Goal: Task Accomplishment & Management: Manage account settings

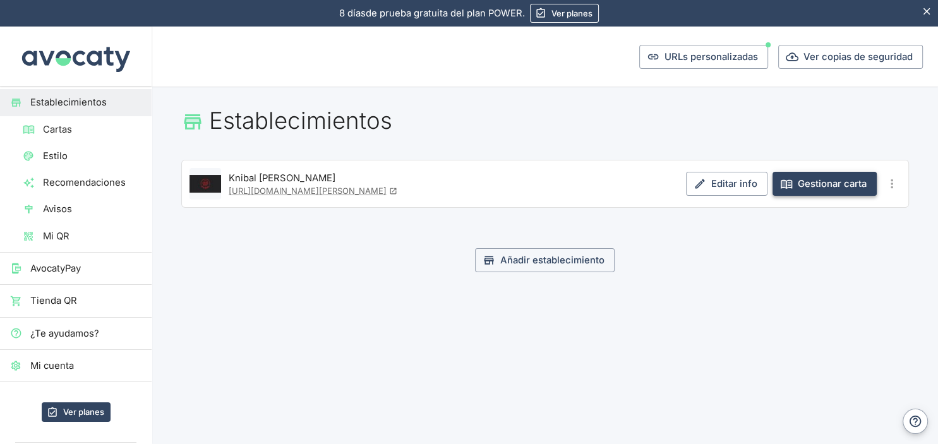
click at [802, 185] on link "Gestionar carta" at bounding box center [824, 184] width 104 height 24
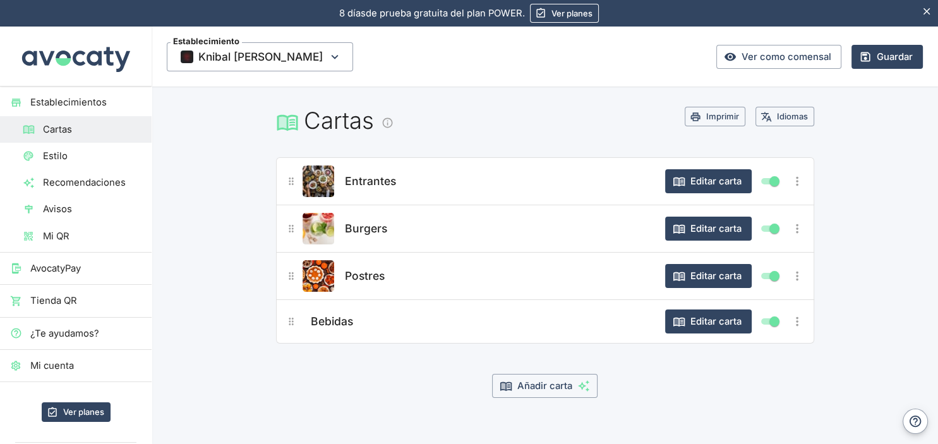
click at [330, 319] on span "Bebidas" at bounding box center [332, 322] width 42 height 18
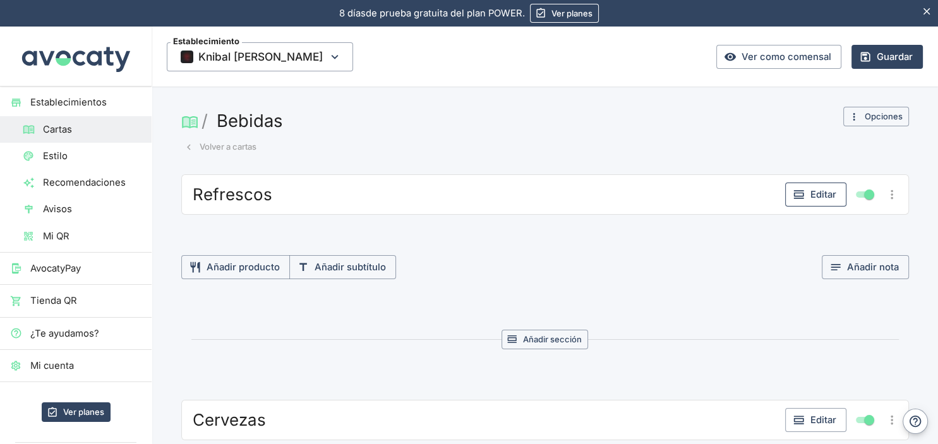
click at [807, 189] on button "Editar" at bounding box center [815, 194] width 61 height 24
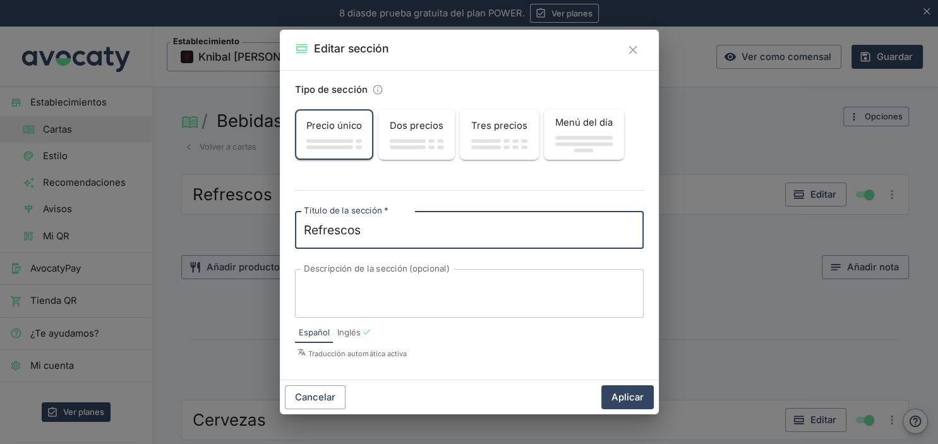
click at [635, 47] on icon "Cerrar" at bounding box center [633, 50] width 14 height 14
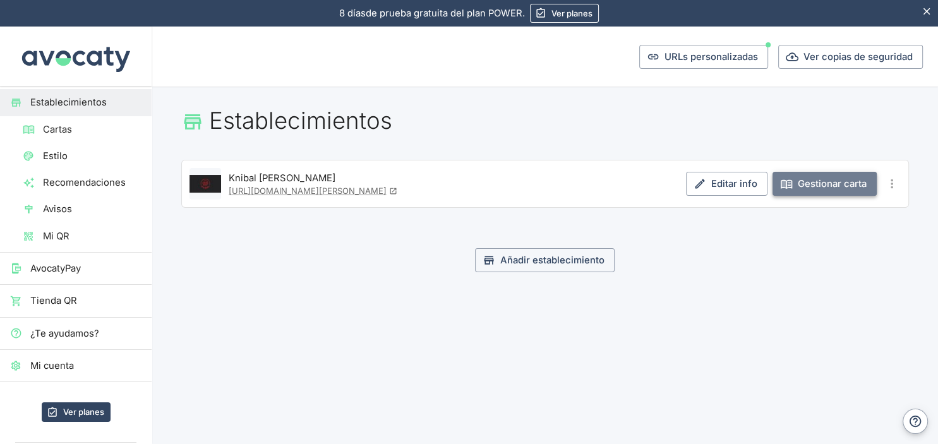
click at [841, 177] on link "Gestionar carta" at bounding box center [824, 184] width 104 height 24
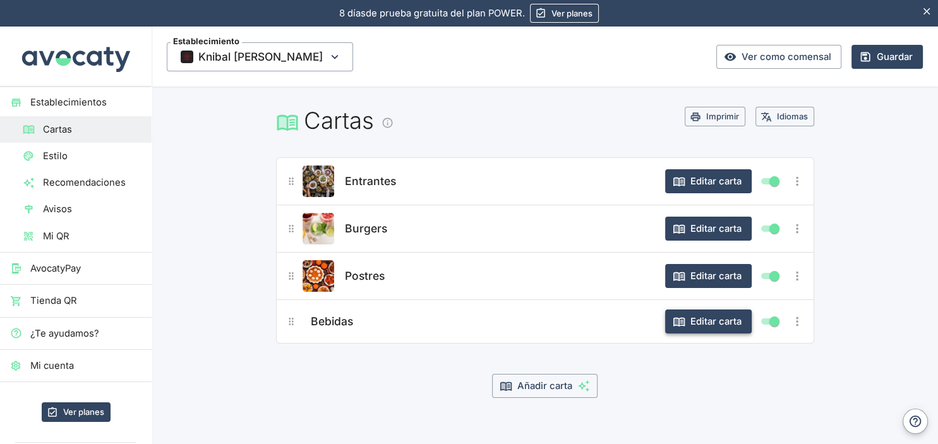
click at [708, 328] on button "Editar carta" at bounding box center [708, 321] width 86 height 24
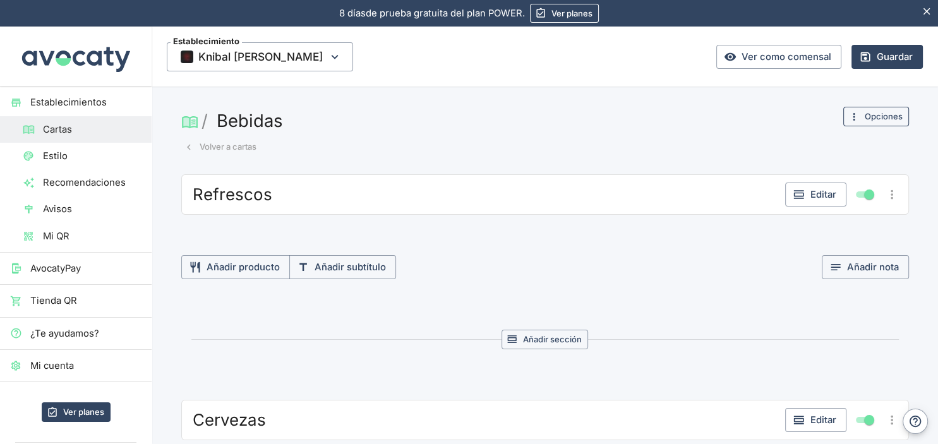
click at [870, 114] on button "Opciones" at bounding box center [876, 117] width 66 height 20
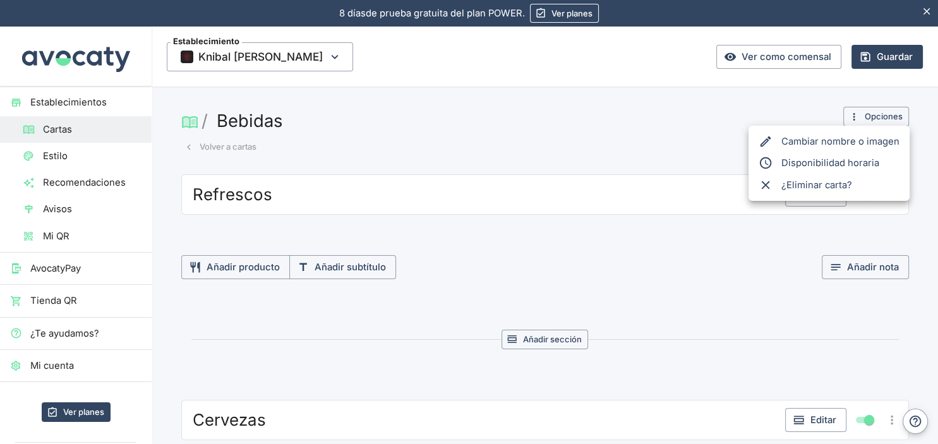
click at [855, 141] on span "Cambiar nombre o imagen" at bounding box center [840, 141] width 118 height 14
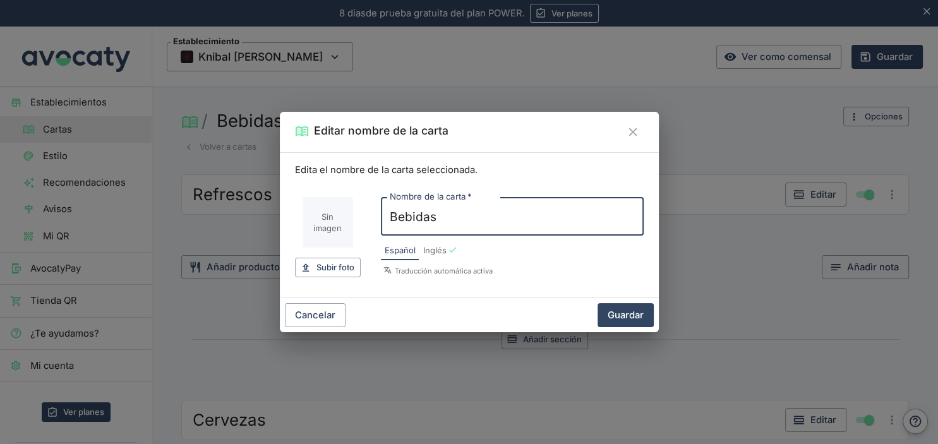
click at [321, 227] on input "Imagen de carta" at bounding box center [327, 222] width 51 height 51
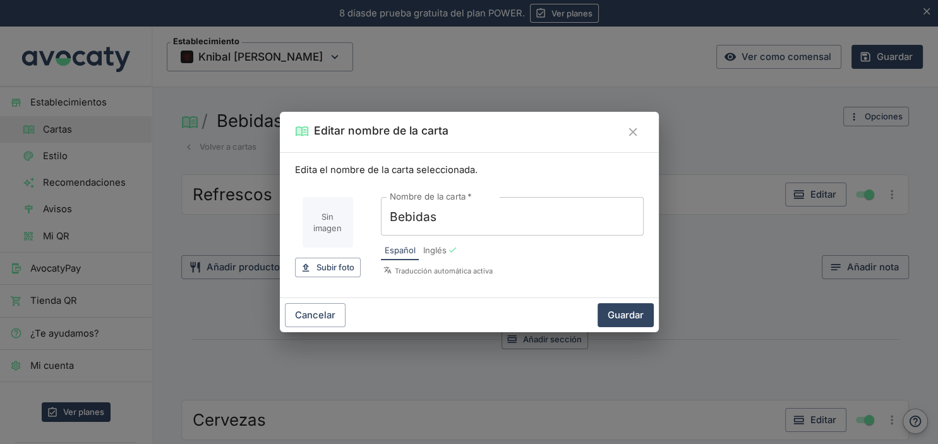
type input "C:\fakepath\Sin título.jpg"
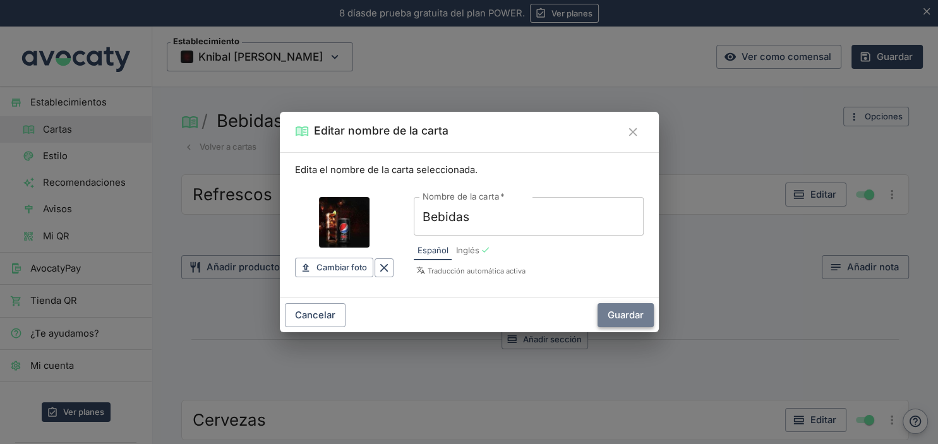
click at [620, 309] on button "Guardar" at bounding box center [625, 315] width 56 height 24
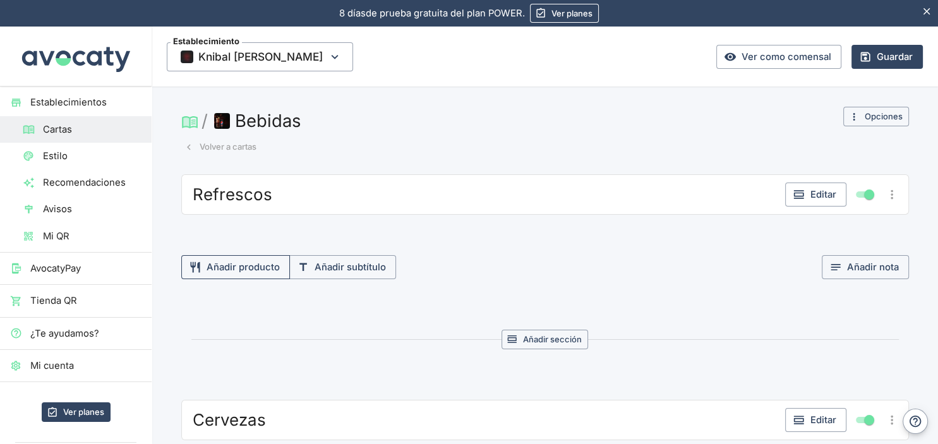
click at [255, 266] on button "Añadir producto" at bounding box center [235, 267] width 109 height 24
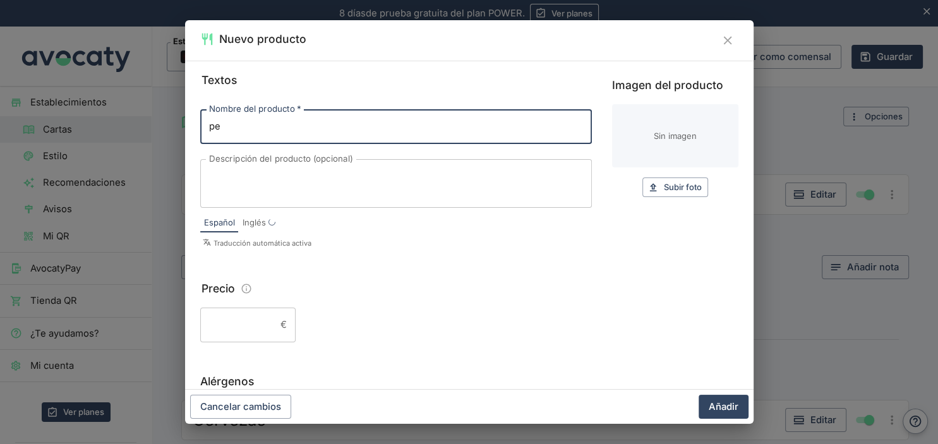
type input "p"
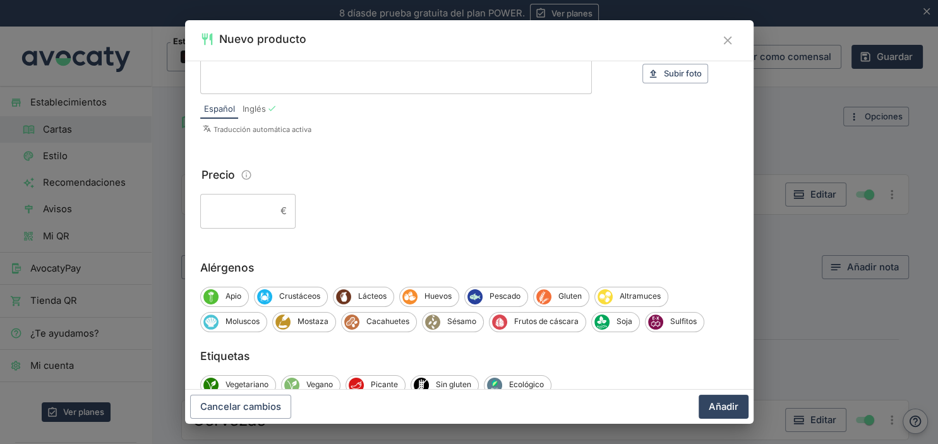
scroll to position [149, 0]
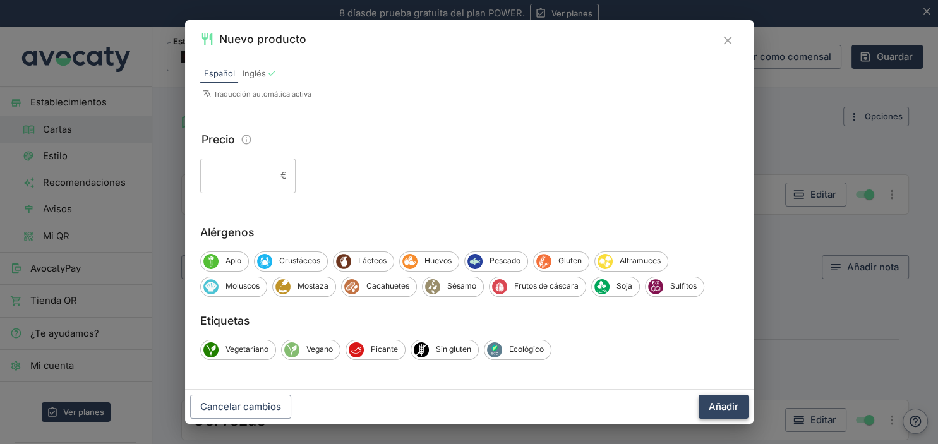
type input "Pepsi"
click at [716, 406] on button "Añadir" at bounding box center [723, 407] width 50 height 24
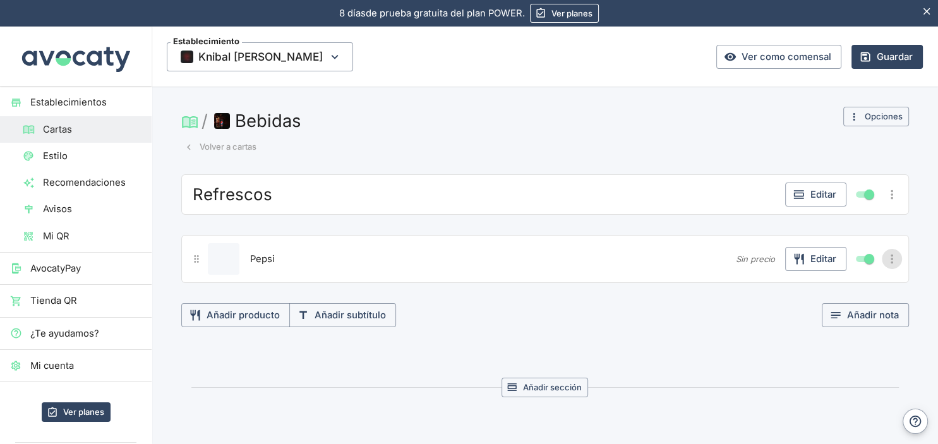
click at [893, 258] on icon "Más opciones" at bounding box center [892, 258] width 3 height 9
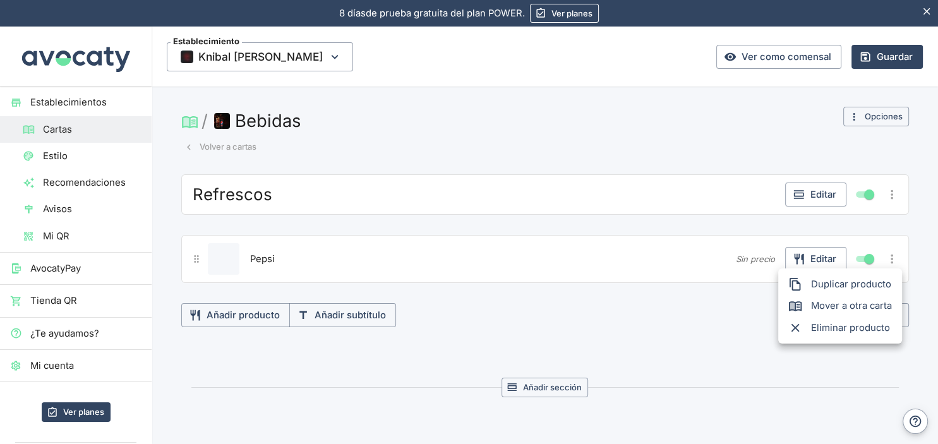
click at [863, 282] on span "Duplicar producto" at bounding box center [851, 284] width 81 height 14
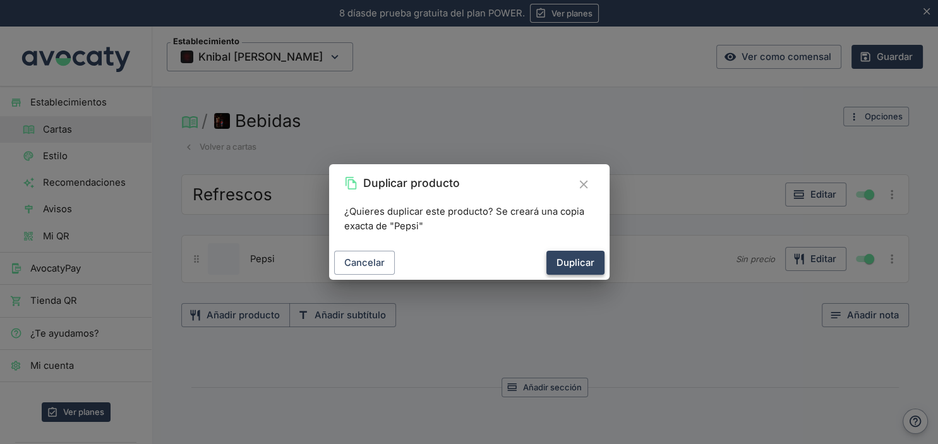
click at [569, 264] on button "Duplicar" at bounding box center [575, 263] width 58 height 24
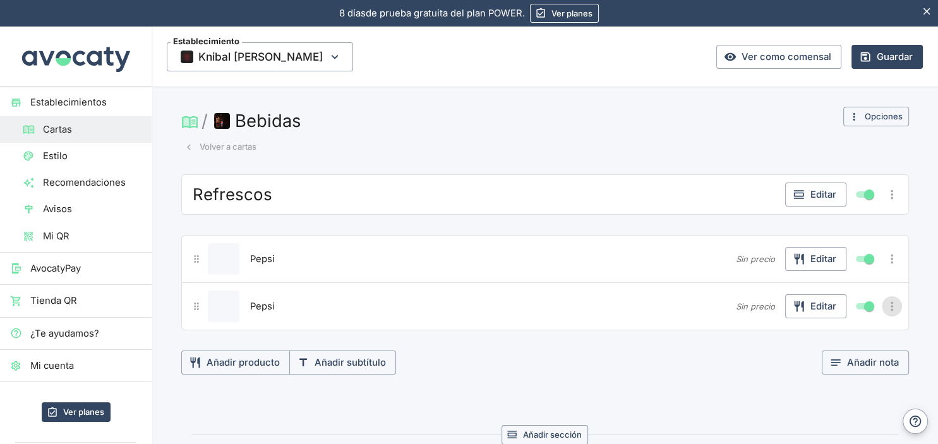
click at [891, 305] on icon "Más opciones" at bounding box center [892, 306] width 3 height 9
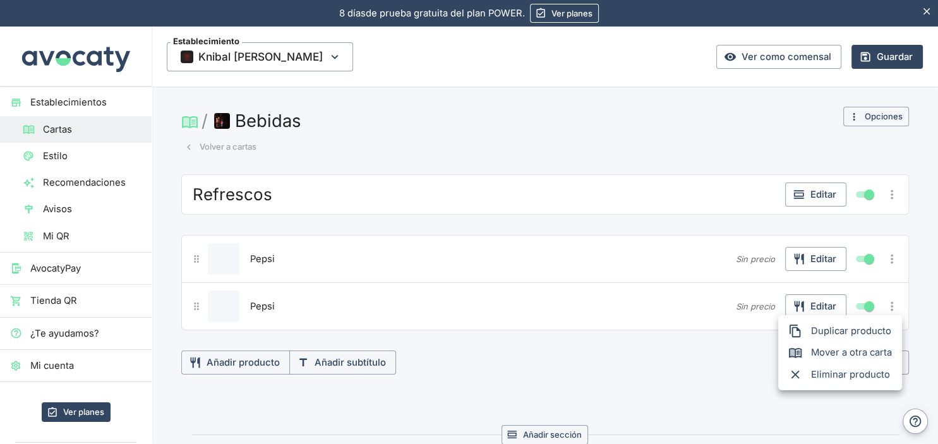
click at [869, 326] on span "Duplicar producto" at bounding box center [851, 331] width 81 height 14
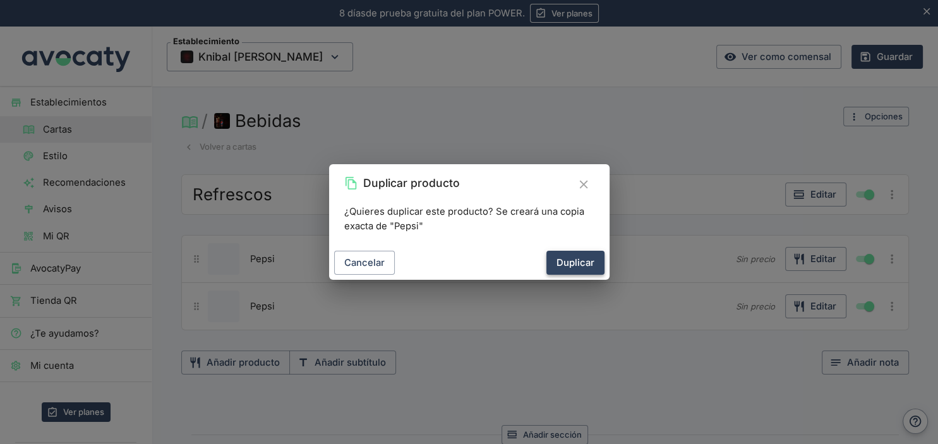
click at [580, 265] on button "Duplicar" at bounding box center [575, 263] width 58 height 24
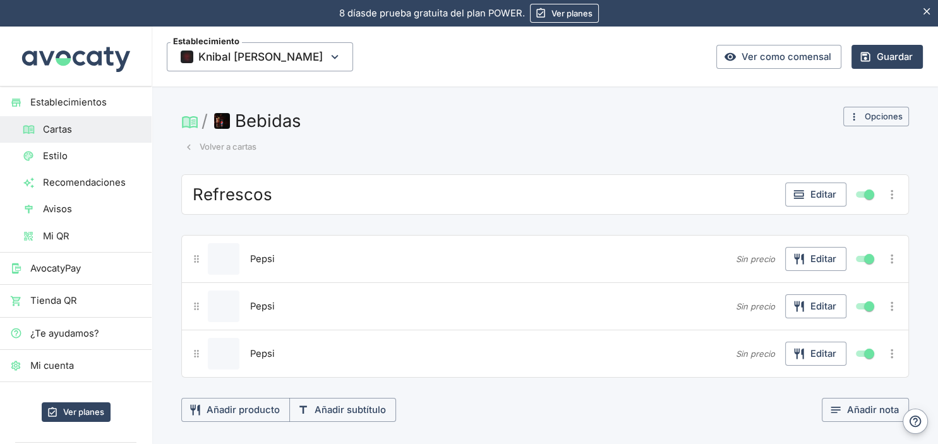
click at [890, 306] on icon "Más opciones" at bounding box center [892, 306] width 14 height 14
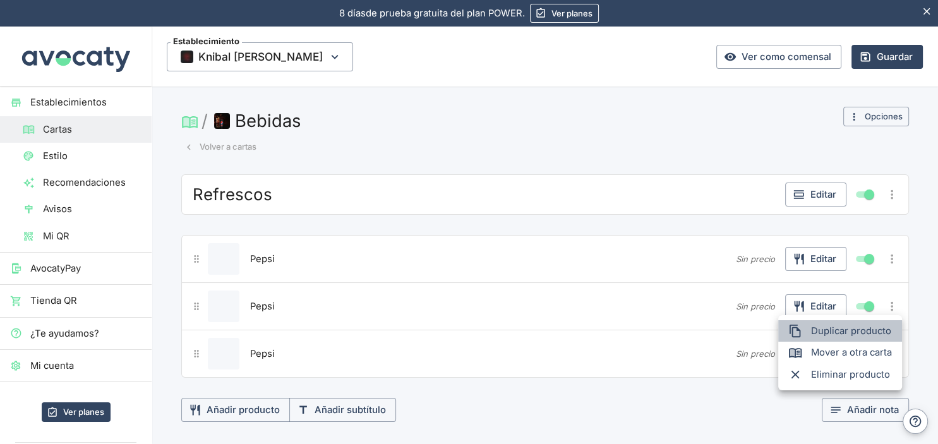
click at [811, 335] on span "Duplicar producto" at bounding box center [851, 331] width 81 height 14
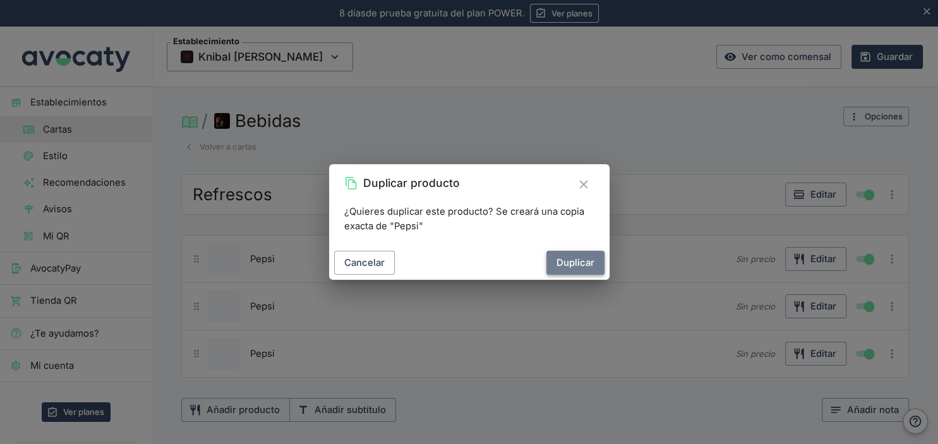
click at [562, 267] on button "Duplicar" at bounding box center [575, 263] width 58 height 24
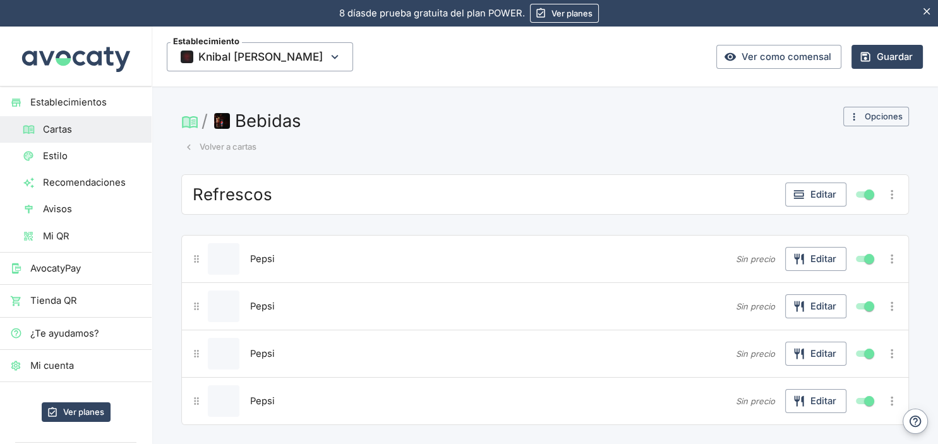
click at [888, 304] on icon "Más opciones" at bounding box center [892, 306] width 14 height 14
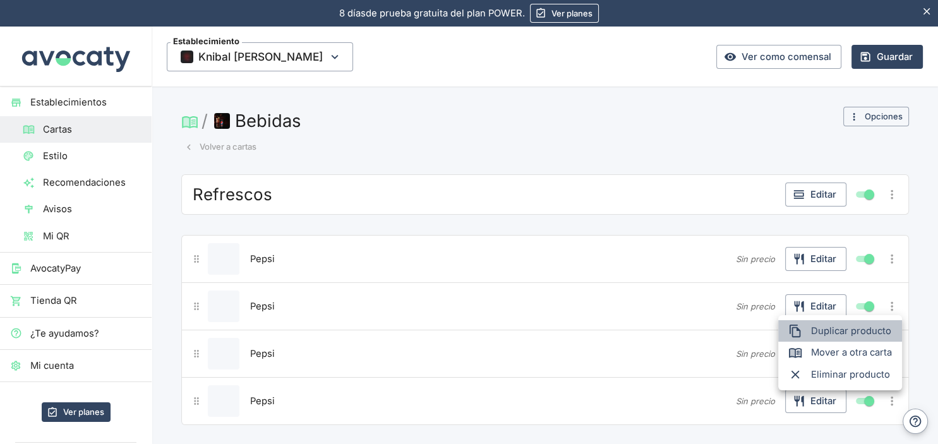
click at [835, 335] on span "Duplicar producto" at bounding box center [851, 331] width 81 height 14
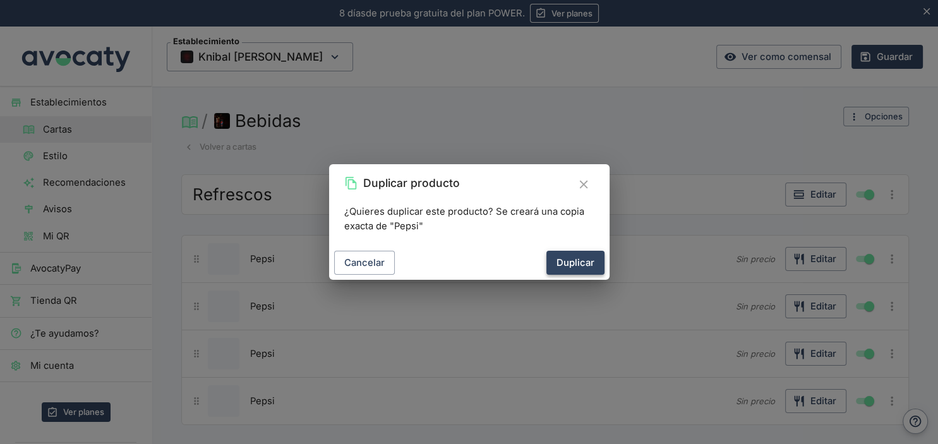
click at [588, 264] on button "Duplicar" at bounding box center [575, 263] width 58 height 24
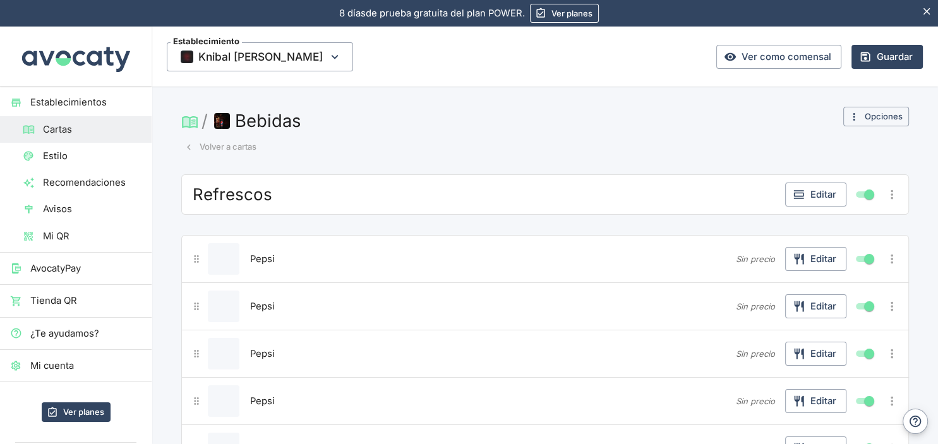
click at [892, 302] on icon "Más opciones" at bounding box center [892, 306] width 3 height 9
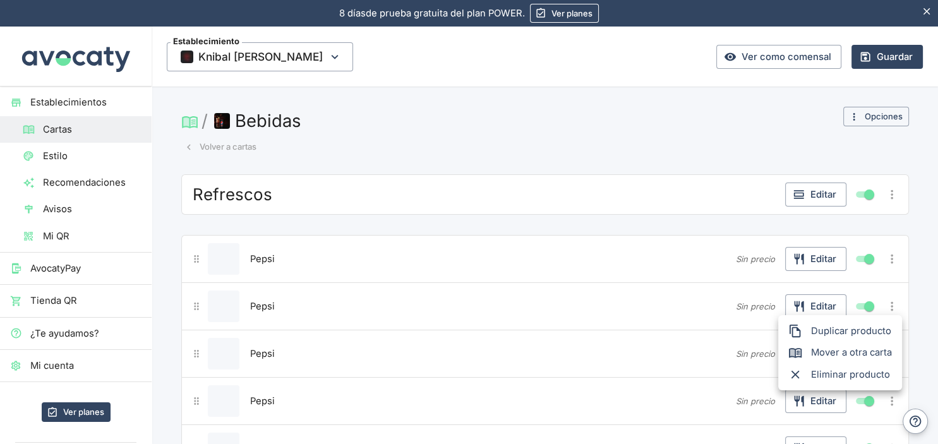
click at [822, 325] on span "Duplicar producto" at bounding box center [851, 331] width 81 height 14
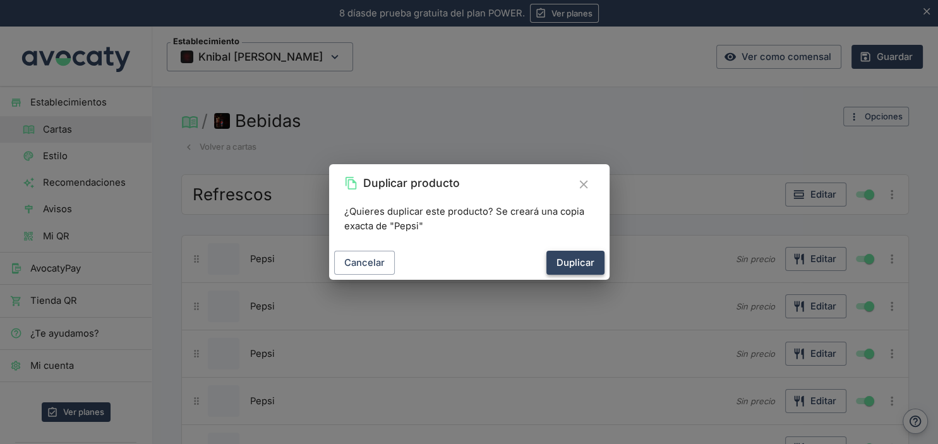
click at [587, 263] on button "Duplicar" at bounding box center [575, 263] width 58 height 24
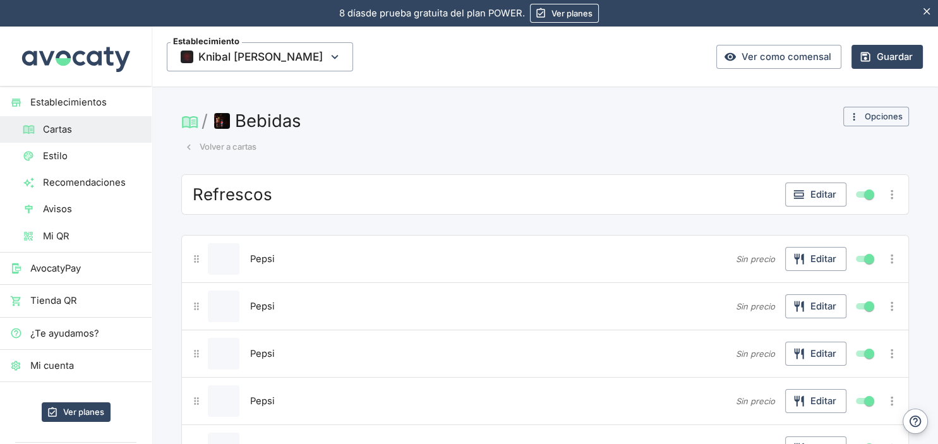
click at [888, 256] on icon "Más opciones" at bounding box center [892, 259] width 14 height 14
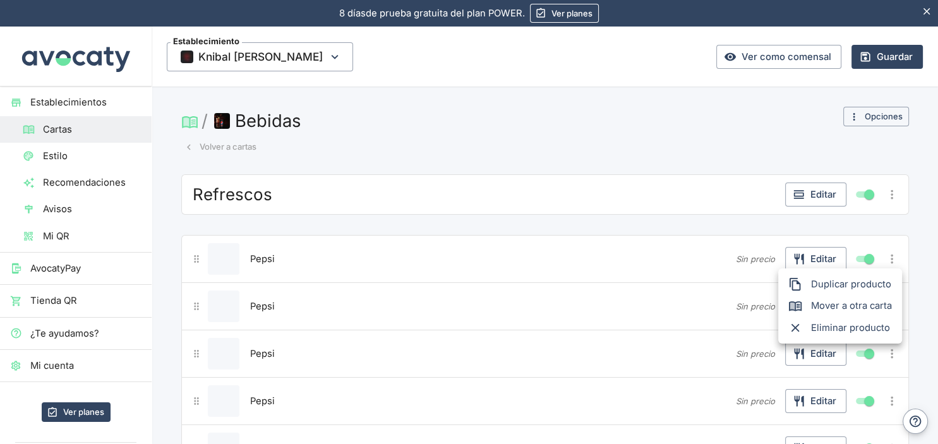
click at [826, 287] on span "Duplicar producto" at bounding box center [851, 284] width 81 height 14
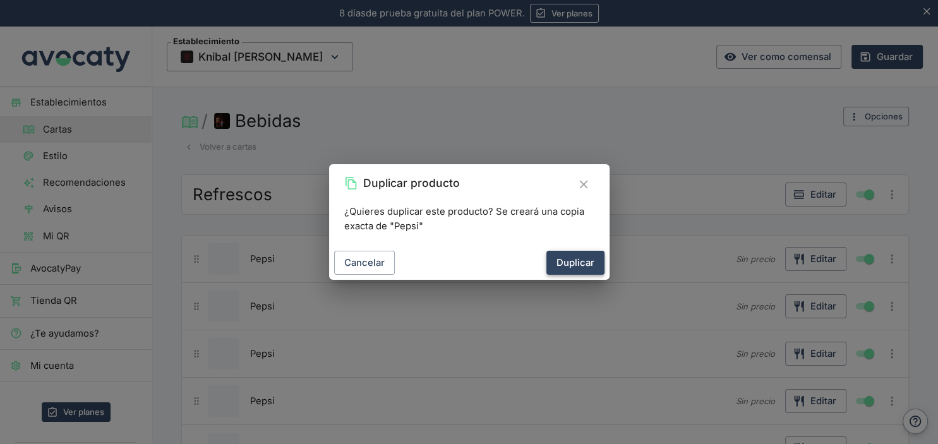
click at [580, 268] on button "Duplicar" at bounding box center [575, 263] width 58 height 24
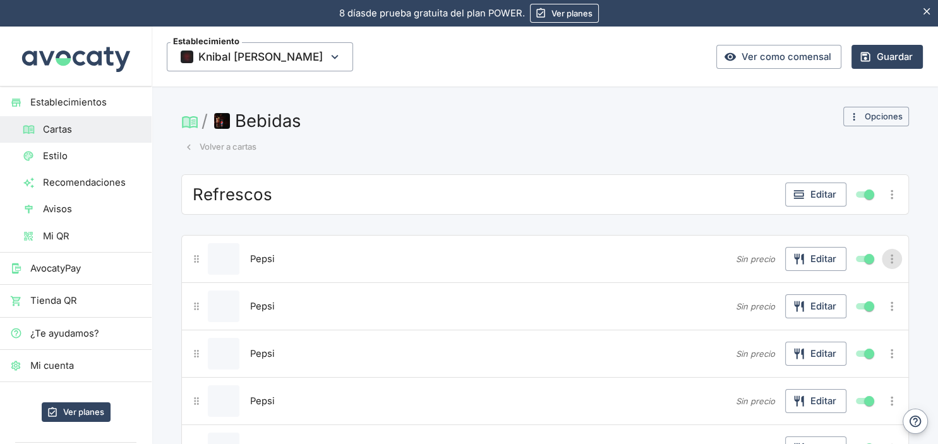
click at [890, 256] on icon "Más opciones" at bounding box center [892, 259] width 14 height 14
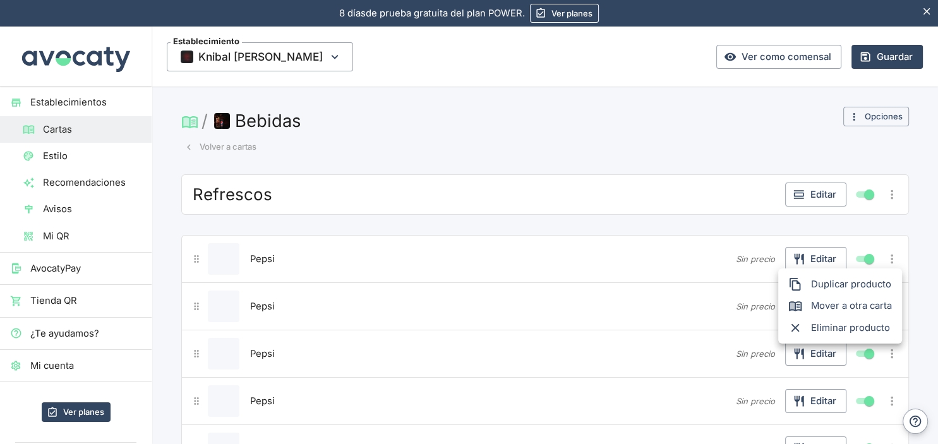
click at [856, 286] on span "Duplicar producto" at bounding box center [851, 284] width 81 height 14
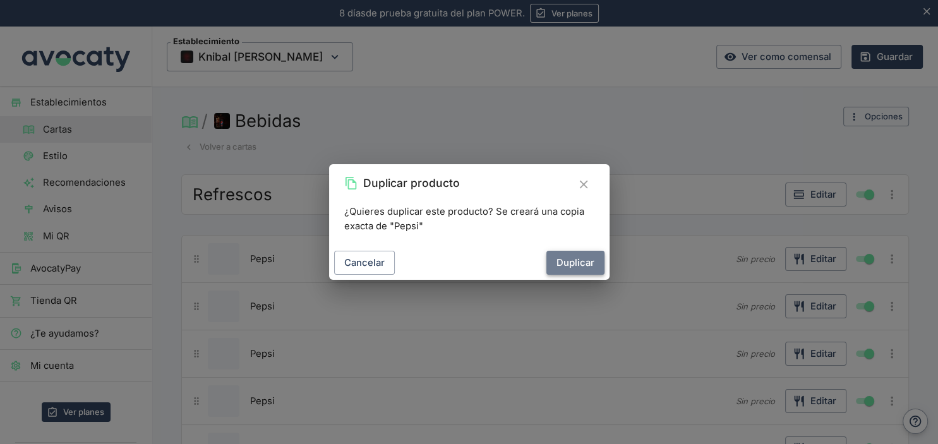
click at [570, 260] on button "Duplicar" at bounding box center [575, 263] width 58 height 24
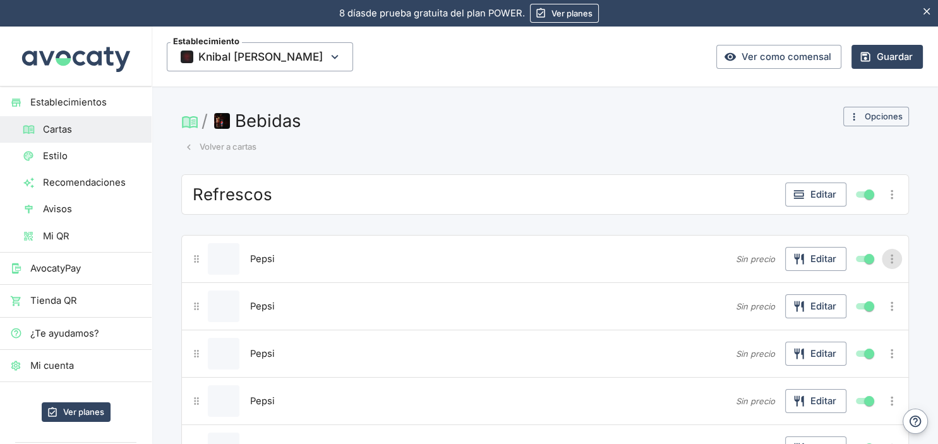
click at [888, 254] on icon "Más opciones" at bounding box center [892, 259] width 14 height 14
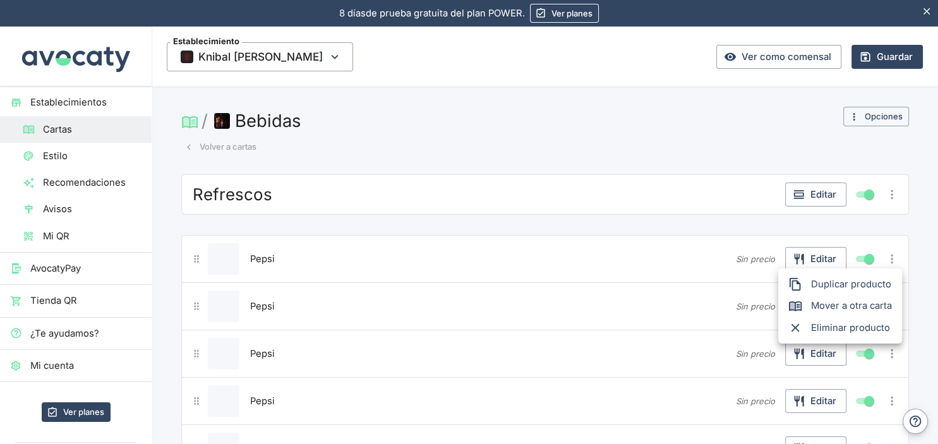
click at [837, 283] on span "Duplicar producto" at bounding box center [851, 284] width 81 height 14
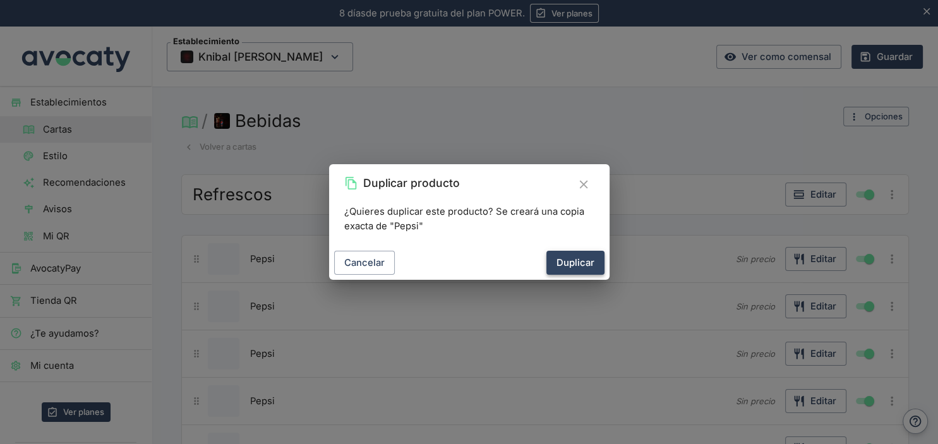
click at [581, 263] on button "Duplicar" at bounding box center [575, 263] width 58 height 24
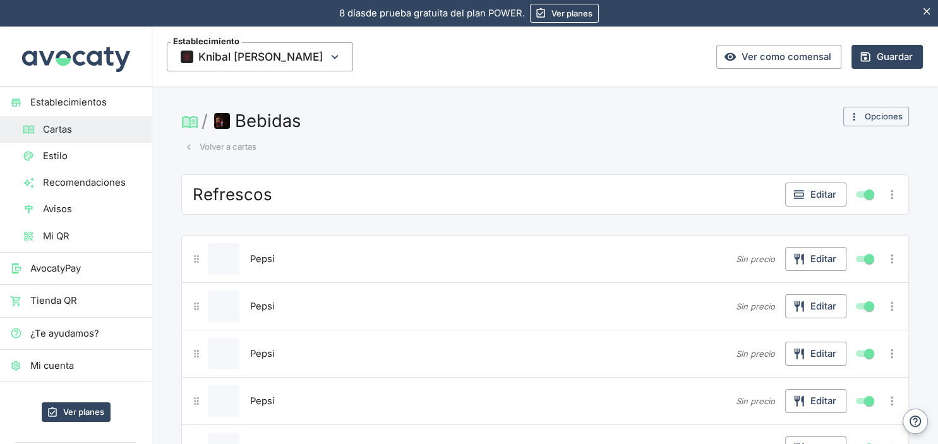
click at [897, 254] on icon "Más opciones" at bounding box center [892, 259] width 14 height 14
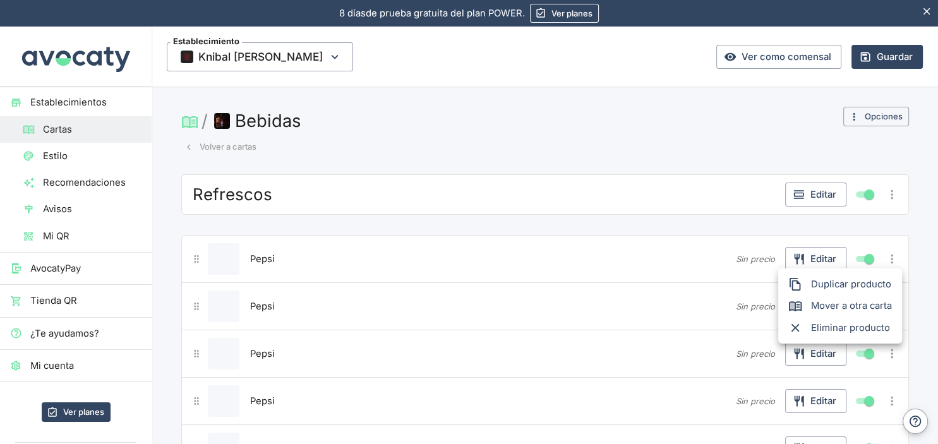
click at [828, 280] on span "Duplicar producto" at bounding box center [851, 284] width 81 height 14
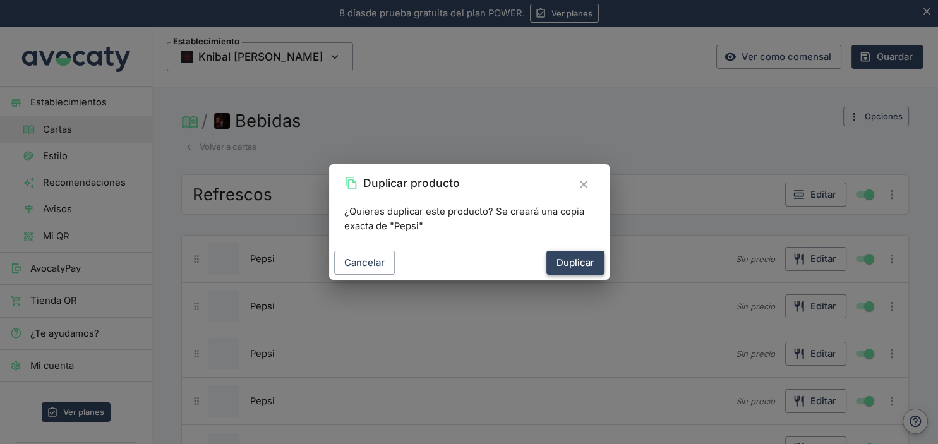
click at [587, 264] on button "Duplicar" at bounding box center [575, 263] width 58 height 24
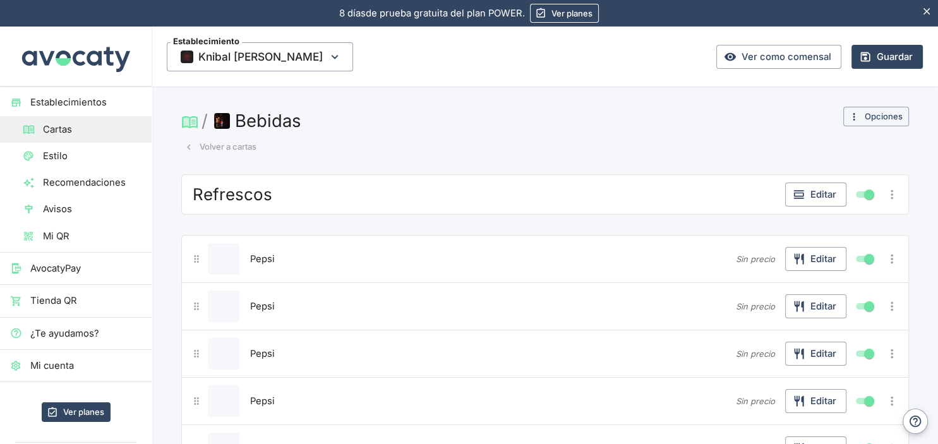
click at [284, 295] on div "Pepsi" at bounding box center [489, 306] width 484 height 32
click at [264, 309] on span "Pepsi" at bounding box center [262, 306] width 25 height 14
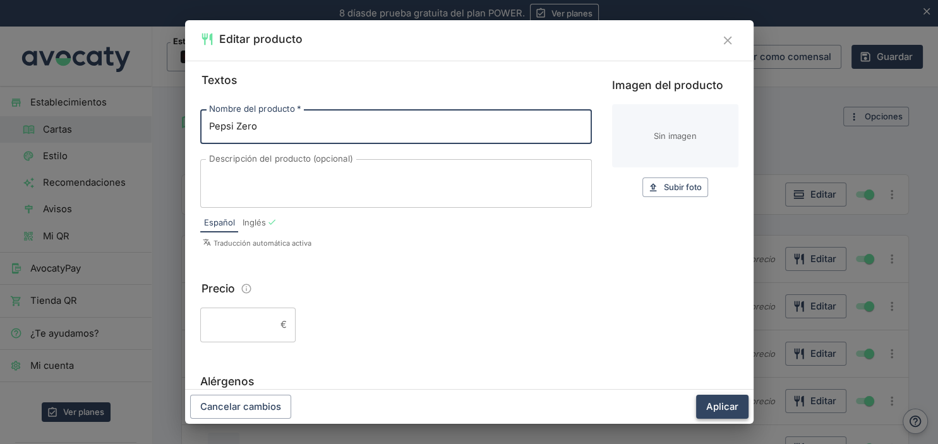
type input "Pepsi Zero"
click at [706, 400] on button "Aplicar" at bounding box center [722, 407] width 52 height 24
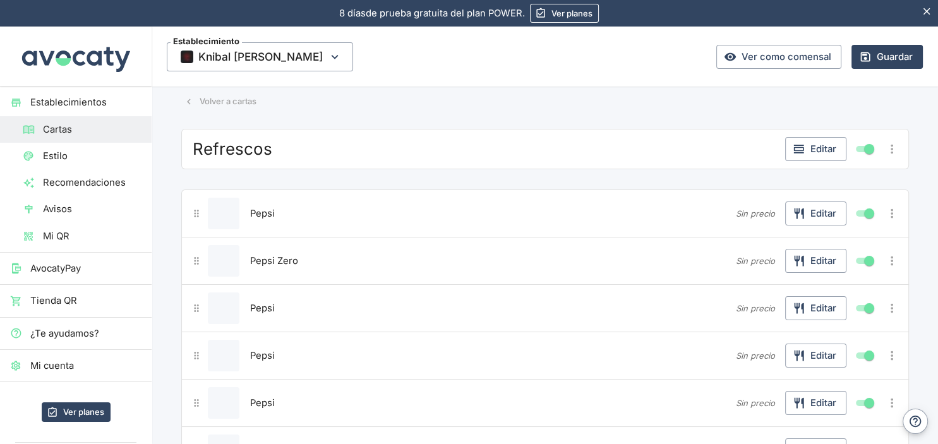
scroll to position [66, 0]
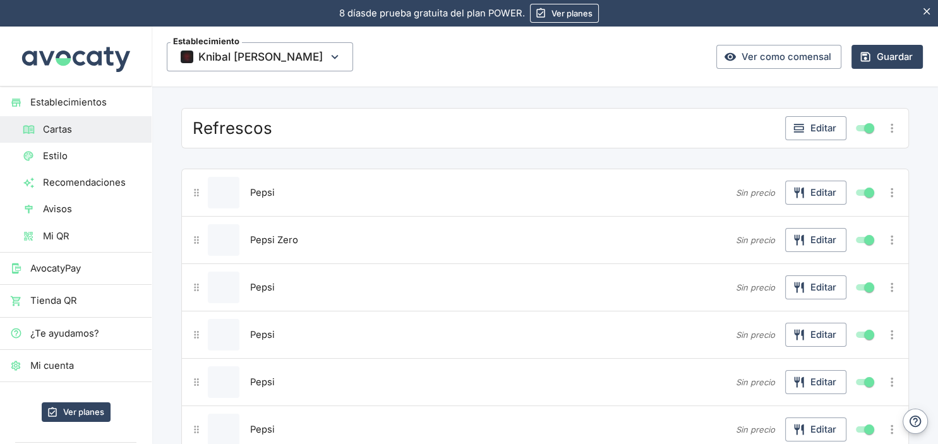
click at [261, 284] on span "Pepsi" at bounding box center [262, 287] width 25 height 14
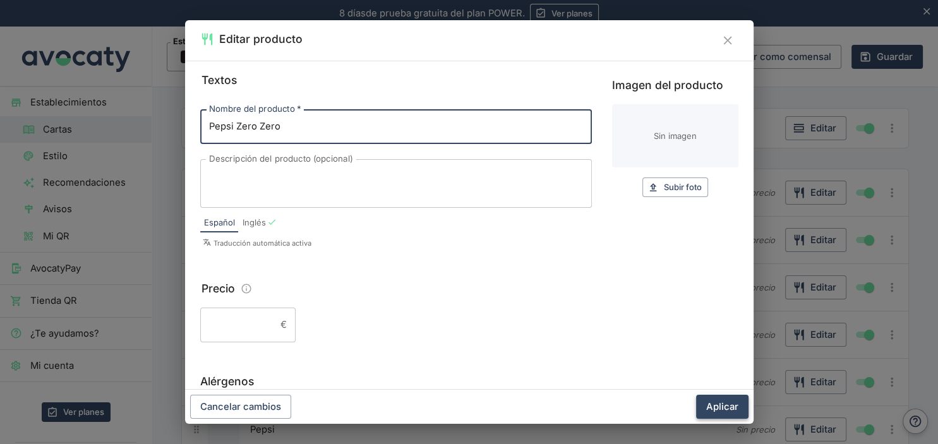
type input "Pepsi Zero Zero"
click at [732, 400] on button "Aplicar" at bounding box center [722, 407] width 52 height 24
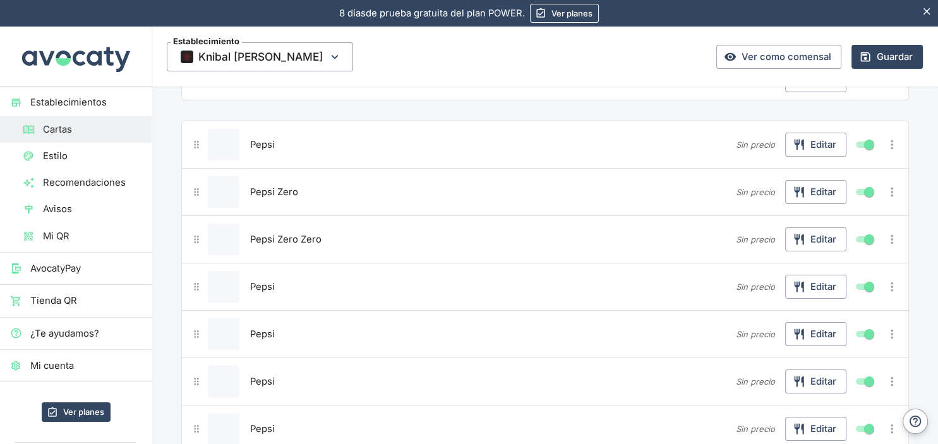
scroll to position [200, 0]
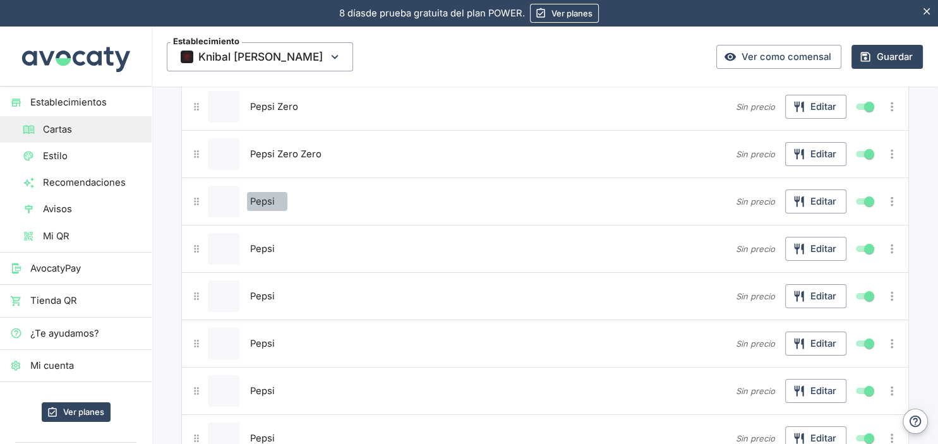
click at [259, 200] on span "Pepsi" at bounding box center [262, 201] width 25 height 14
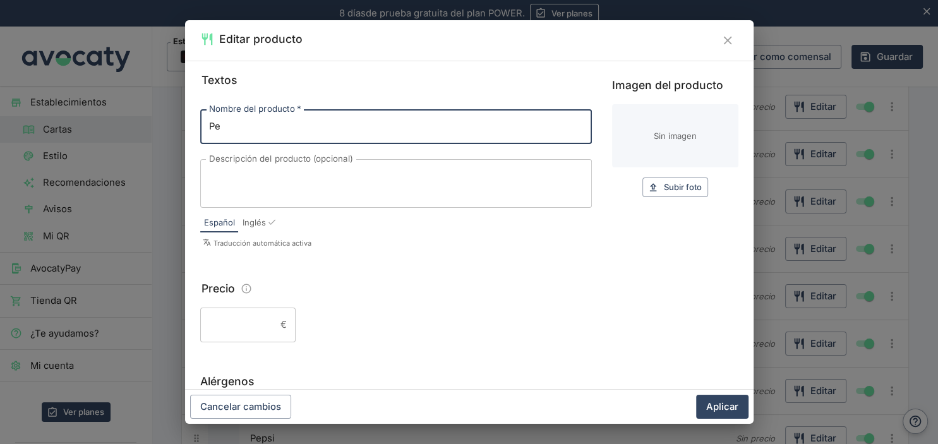
type input "P"
type input "Kas Naranja"
click at [715, 405] on button "Aplicar" at bounding box center [722, 407] width 52 height 24
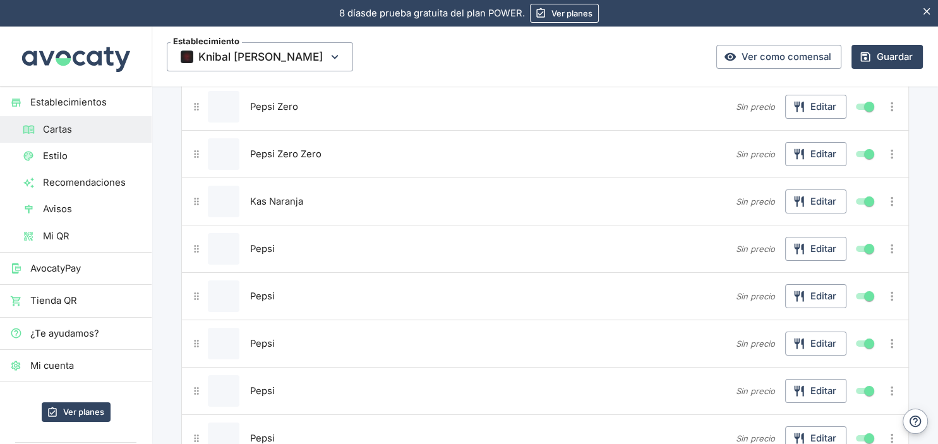
click at [261, 244] on span "Pepsi" at bounding box center [262, 249] width 25 height 14
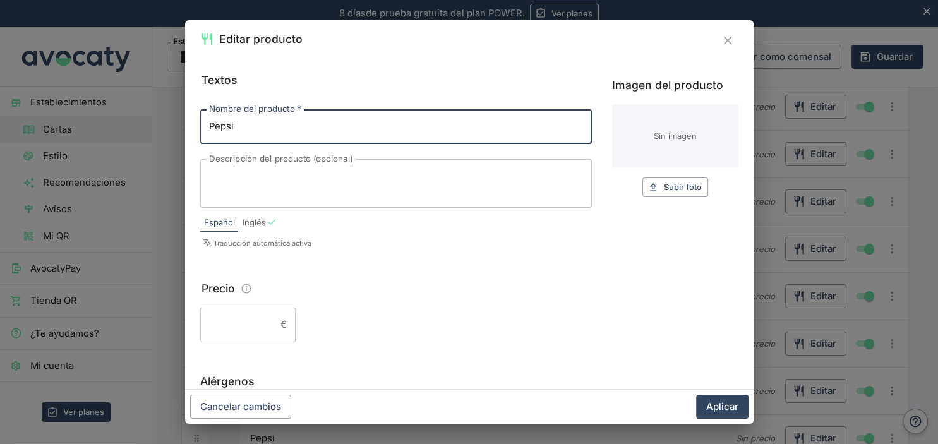
drag, startPoint x: 243, startPoint y: 131, endPoint x: 189, endPoint y: 129, distance: 53.7
click at [200, 129] on input "Pepsi" at bounding box center [395, 126] width 391 height 34
type input "Kas Limón"
click at [724, 403] on button "Aplicar" at bounding box center [722, 407] width 52 height 24
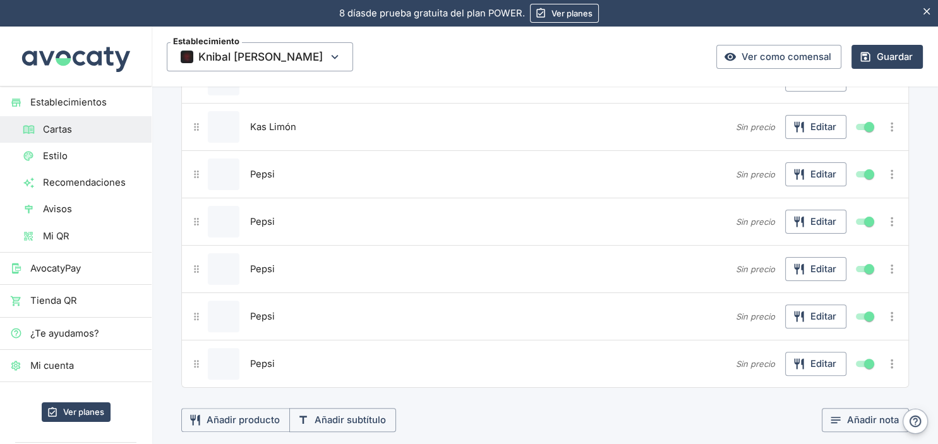
scroll to position [333, 0]
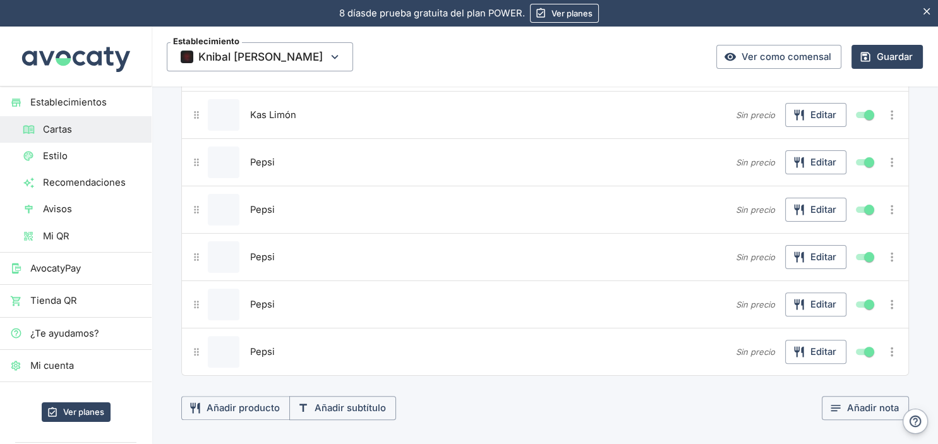
click at [264, 158] on span "Pepsi" at bounding box center [262, 162] width 25 height 14
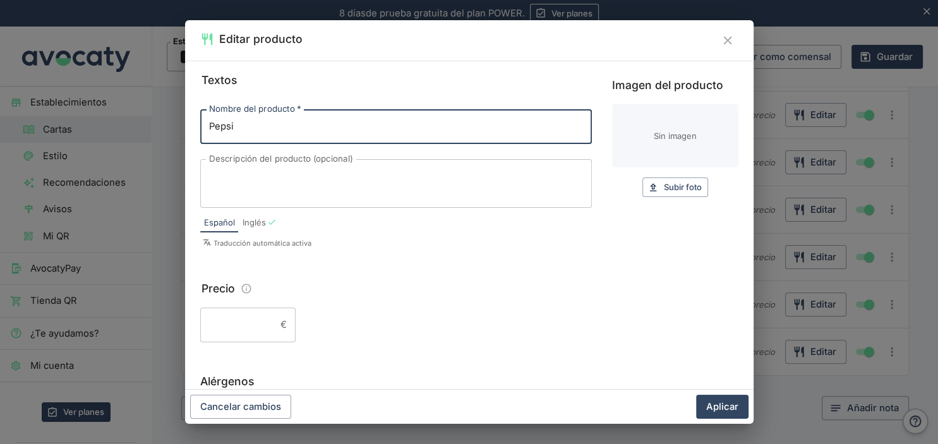
drag, startPoint x: 260, startPoint y: 115, endPoint x: 201, endPoint y: 126, distance: 60.3
click at [201, 126] on input "Pepsi" at bounding box center [395, 126] width 391 height 34
type input "[PERSON_NAME] Maracuyá"
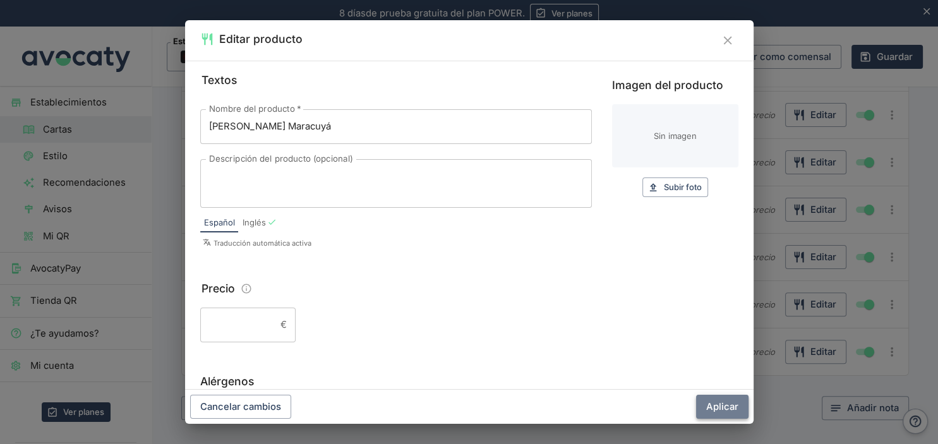
click at [724, 405] on button "Aplicar" at bounding box center [722, 407] width 52 height 24
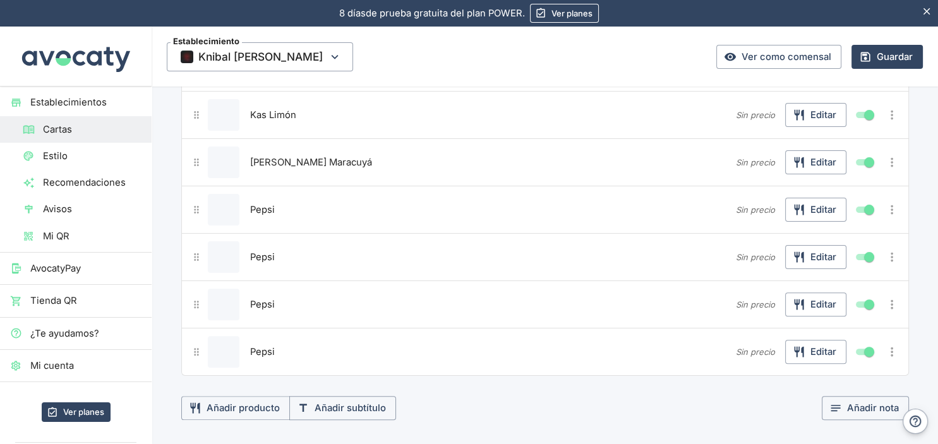
click at [266, 208] on span "Pepsi" at bounding box center [262, 210] width 25 height 14
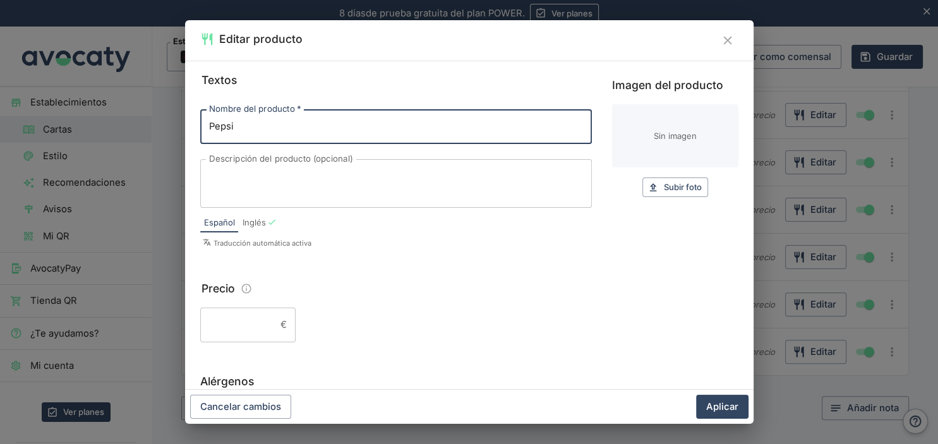
drag, startPoint x: 245, startPoint y: 124, endPoint x: 188, endPoint y: 122, distance: 57.5
click at [200, 122] on input "Pepsi" at bounding box center [395, 126] width 391 height 34
type input "[PERSON_NAME] Limón"
click at [703, 411] on button "Aplicar" at bounding box center [722, 407] width 52 height 24
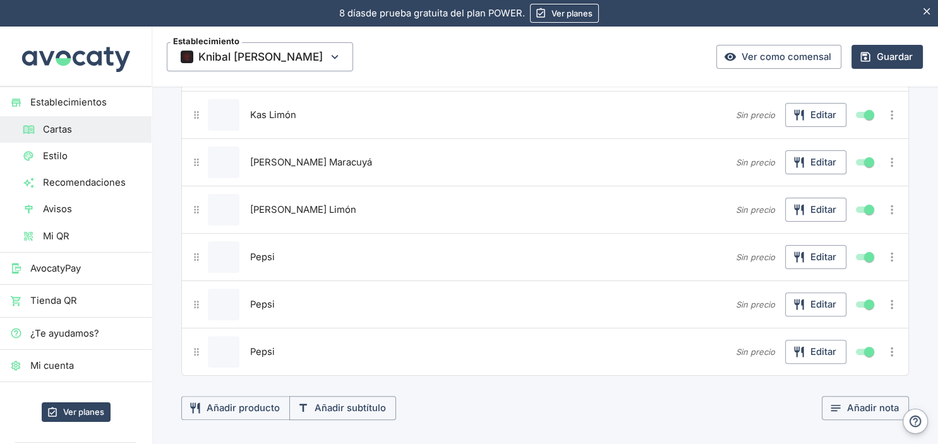
click at [257, 253] on span "Pepsi" at bounding box center [262, 257] width 25 height 14
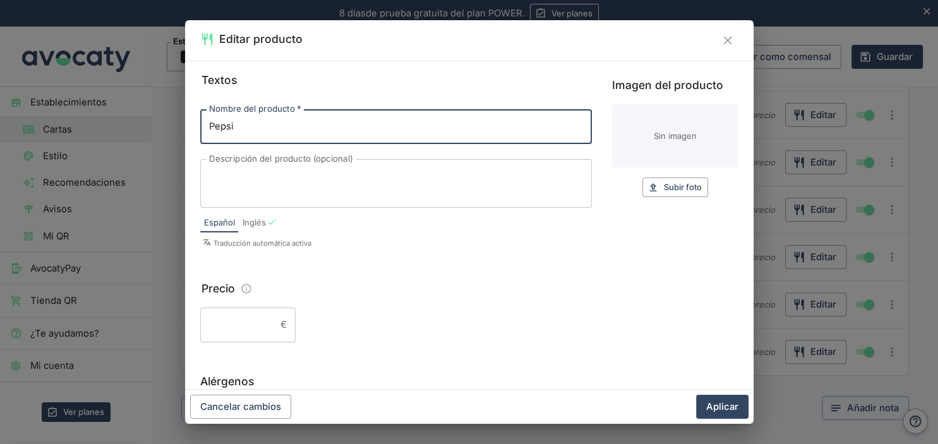
drag, startPoint x: 249, startPoint y: 131, endPoint x: 188, endPoint y: 125, distance: 60.9
click at [200, 125] on input "Pepsi" at bounding box center [395, 126] width 391 height 34
type input "Aquarade Limón"
click at [718, 408] on button "Aplicar" at bounding box center [722, 407] width 52 height 24
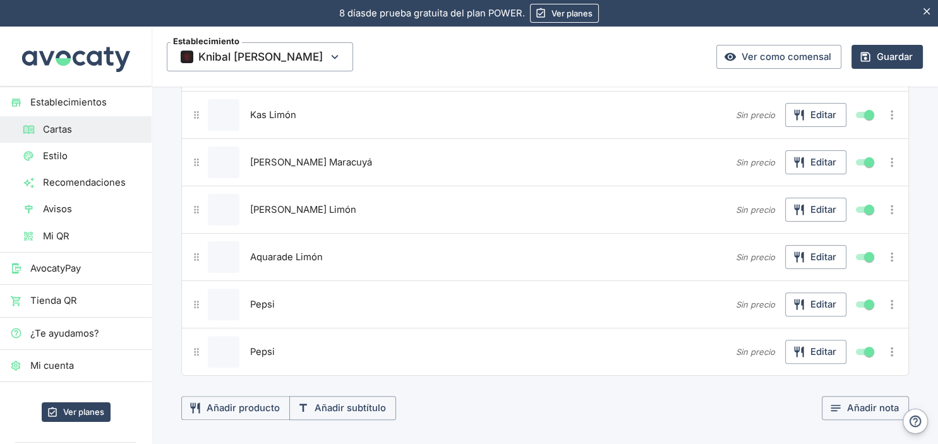
click at [256, 301] on span "Pepsi" at bounding box center [262, 304] width 25 height 14
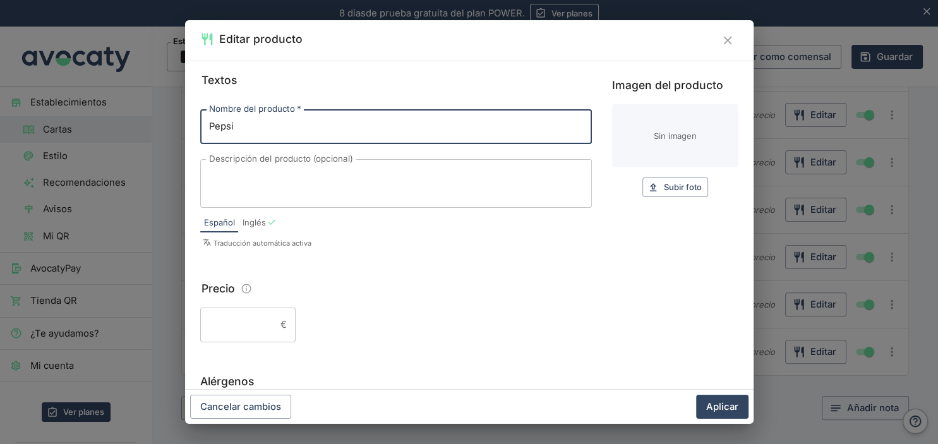
drag, startPoint x: 238, startPoint y: 128, endPoint x: 184, endPoint y: 130, distance: 54.4
click at [200, 130] on input "Pepsi" at bounding box center [395, 126] width 391 height 34
type input "Aquarade Naranja"
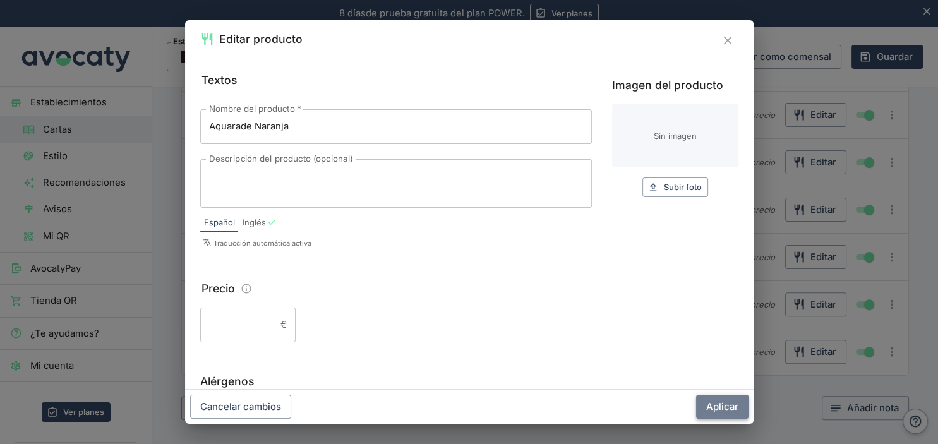
click at [705, 410] on button "Aplicar" at bounding box center [722, 407] width 52 height 24
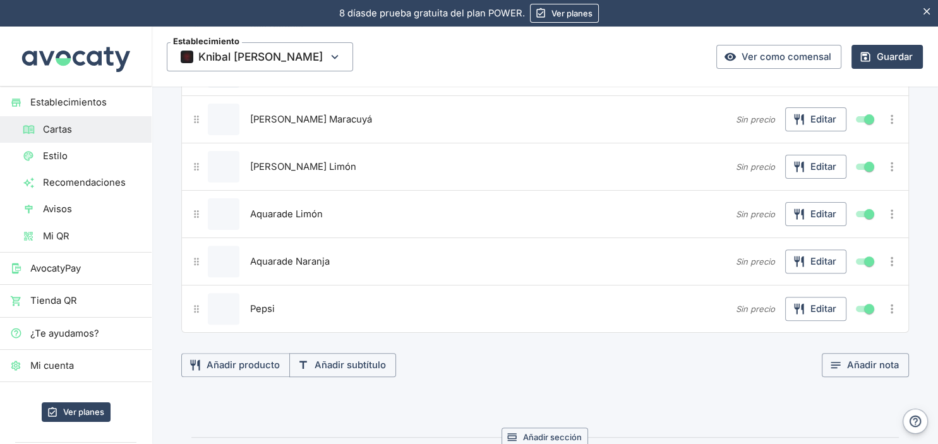
scroll to position [400, 0]
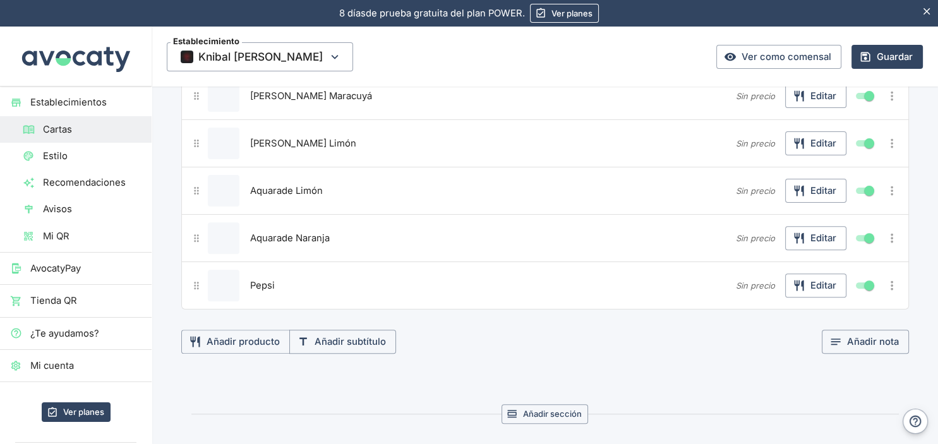
click at [266, 282] on span "Pepsi" at bounding box center [262, 285] width 25 height 14
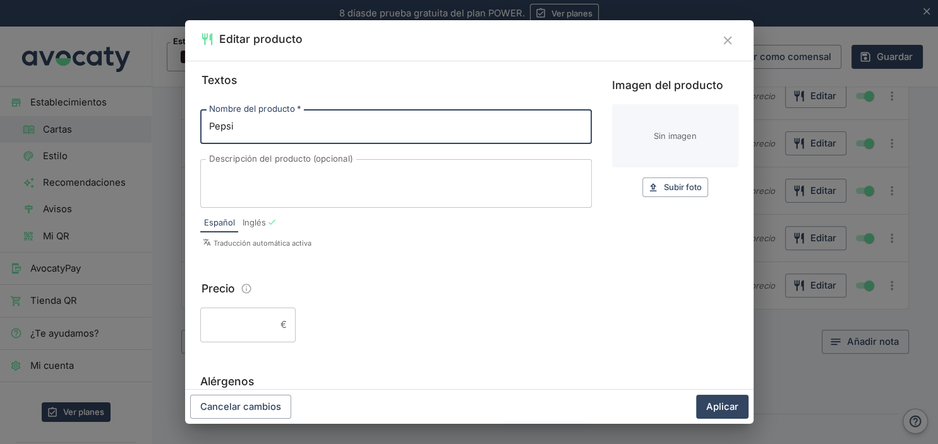
drag, startPoint x: 241, startPoint y: 128, endPoint x: 193, endPoint y: 125, distance: 48.7
click at [200, 125] on input "Pepsi" at bounding box center [395, 126] width 391 height 34
type input "7Up"
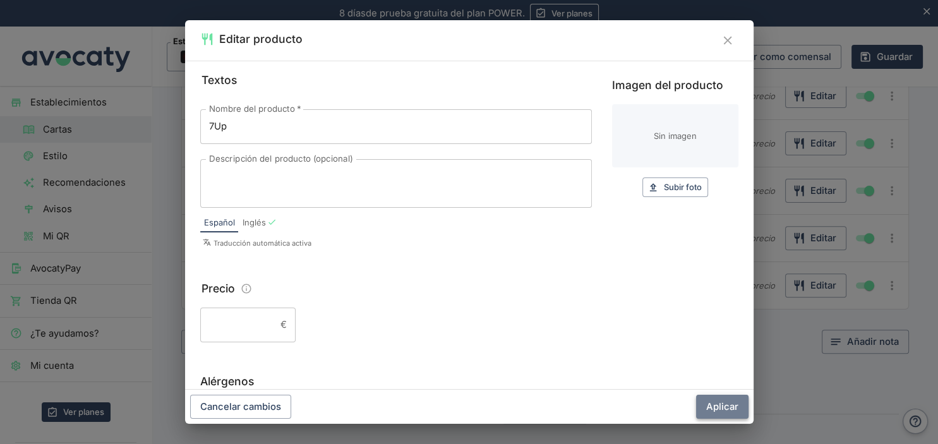
click at [708, 410] on button "Aplicar" at bounding box center [722, 407] width 52 height 24
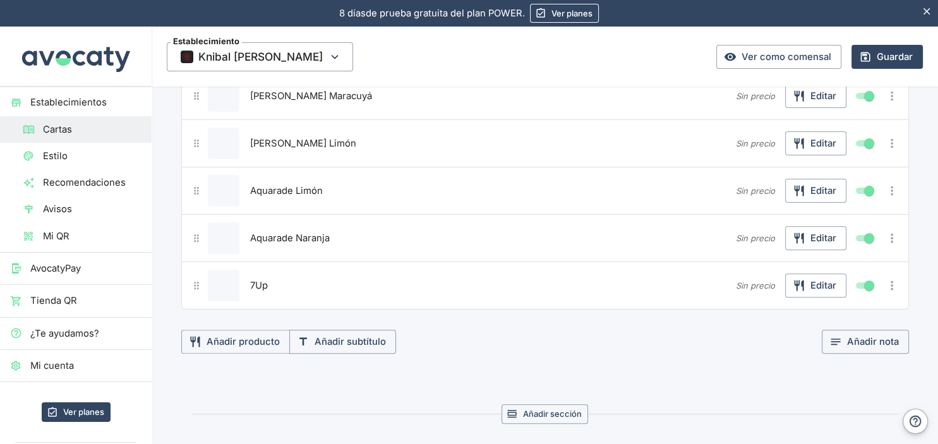
click at [895, 285] on icon "Más opciones" at bounding box center [892, 285] width 14 height 14
click at [847, 309] on span "Duplicar producto" at bounding box center [851, 308] width 81 height 14
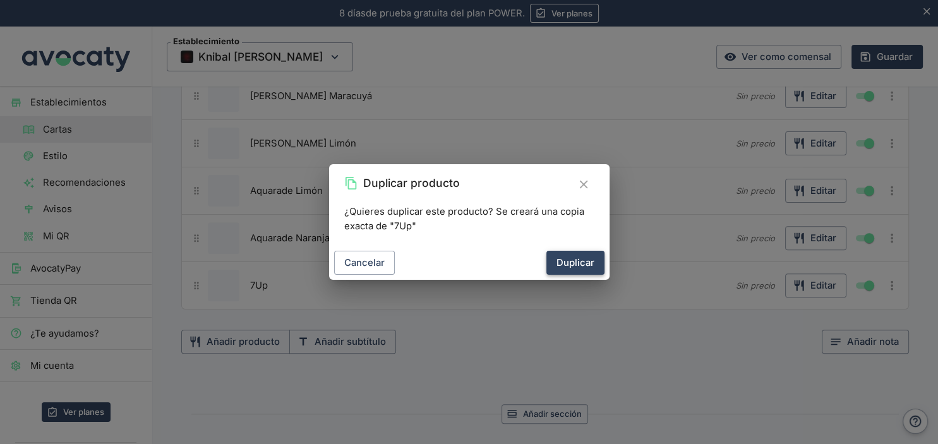
click at [579, 257] on button "Duplicar" at bounding box center [575, 263] width 58 height 24
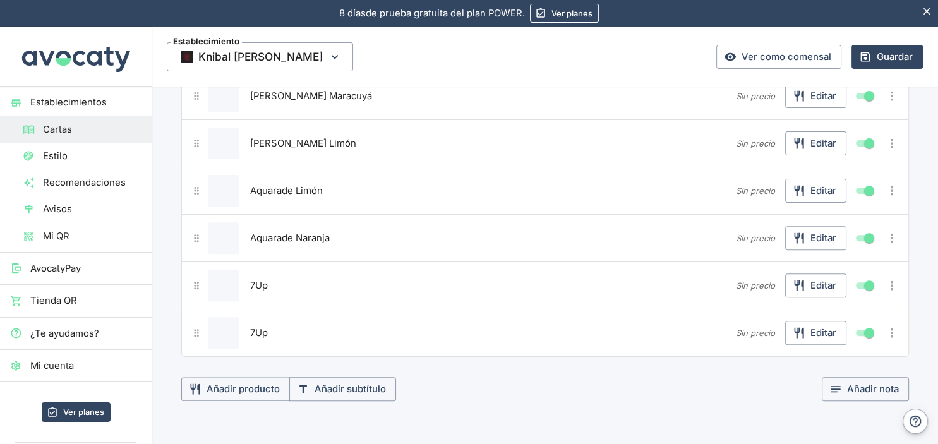
click at [889, 284] on icon "Más opciones" at bounding box center [892, 285] width 14 height 14
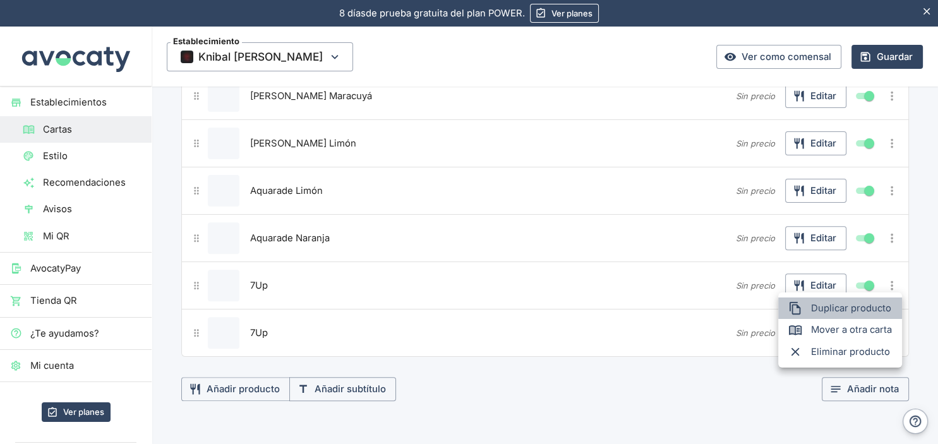
click at [837, 309] on span "Duplicar producto" at bounding box center [851, 308] width 81 height 14
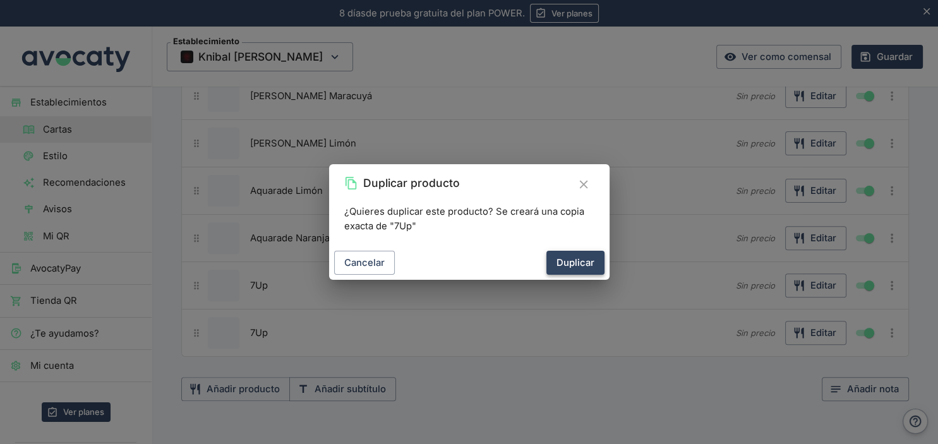
click at [572, 261] on button "Duplicar" at bounding box center [575, 263] width 58 height 24
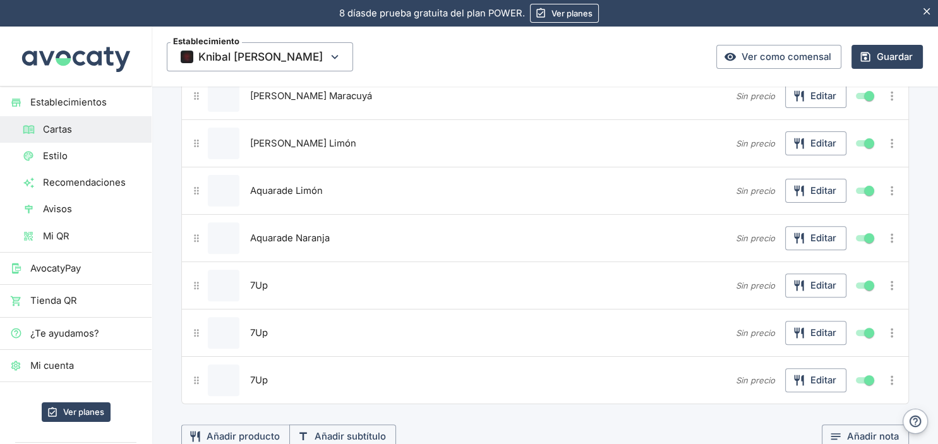
click at [264, 323] on button "7Up" at bounding box center [267, 332] width 40 height 19
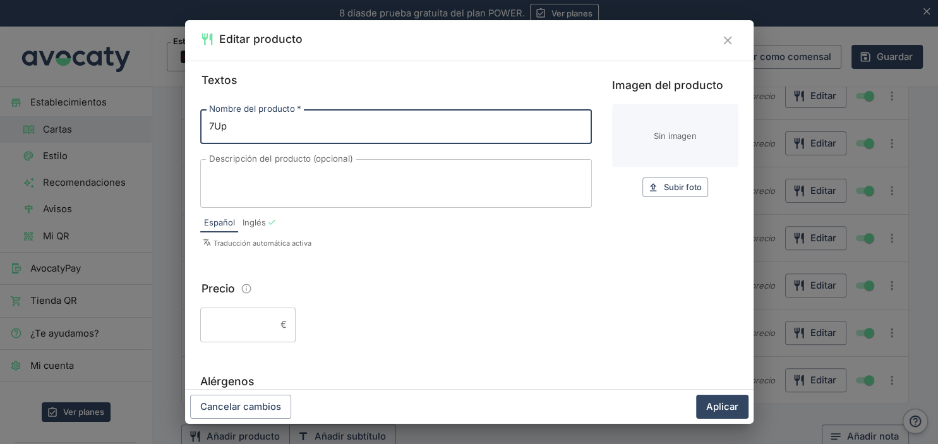
drag, startPoint x: 241, startPoint y: 127, endPoint x: 191, endPoint y: 133, distance: 50.2
click at [200, 126] on input "7Up" at bounding box center [395, 126] width 391 height 34
type input "Zumo Melocotón"
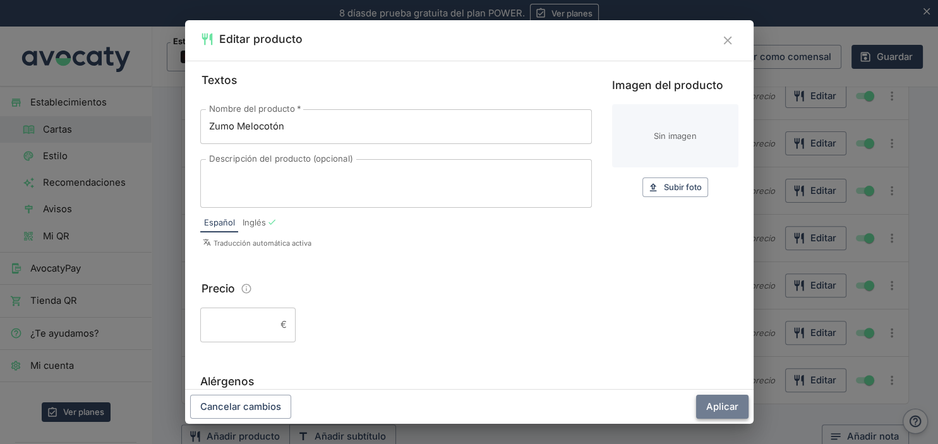
click at [712, 403] on button "Aplicar" at bounding box center [722, 407] width 52 height 24
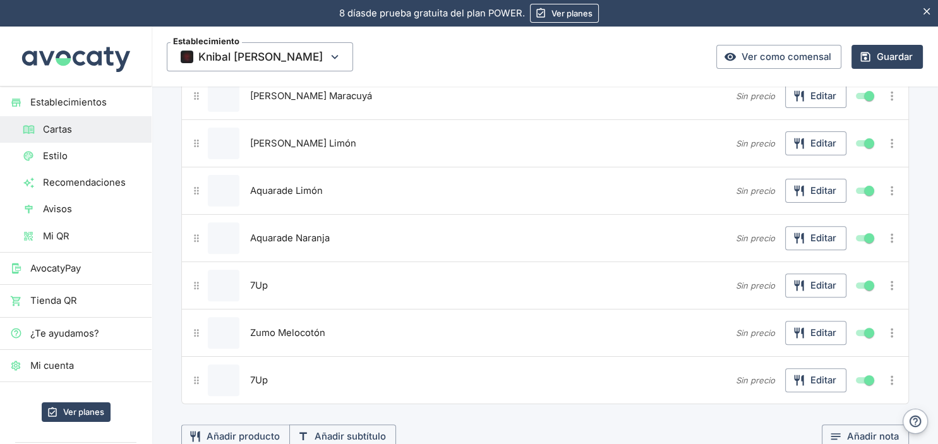
click at [260, 376] on span "7Up" at bounding box center [259, 380] width 18 height 14
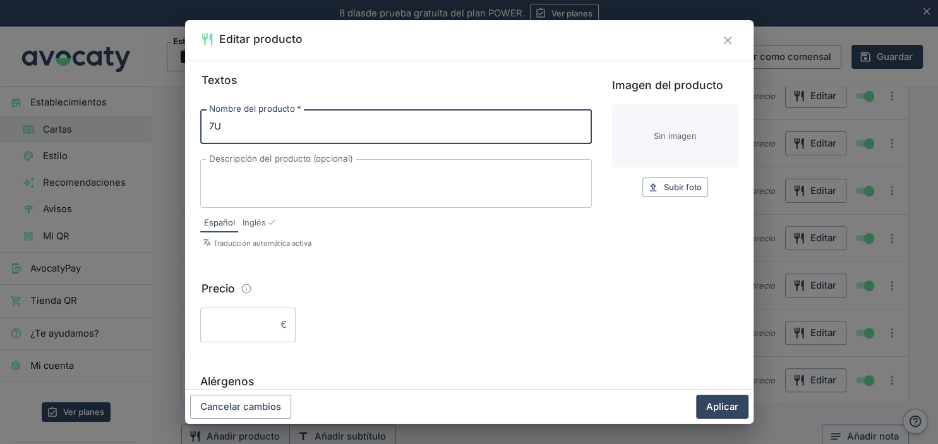
type input "7"
type input "Zumo Piña"
click at [708, 404] on button "Aplicar" at bounding box center [722, 407] width 52 height 24
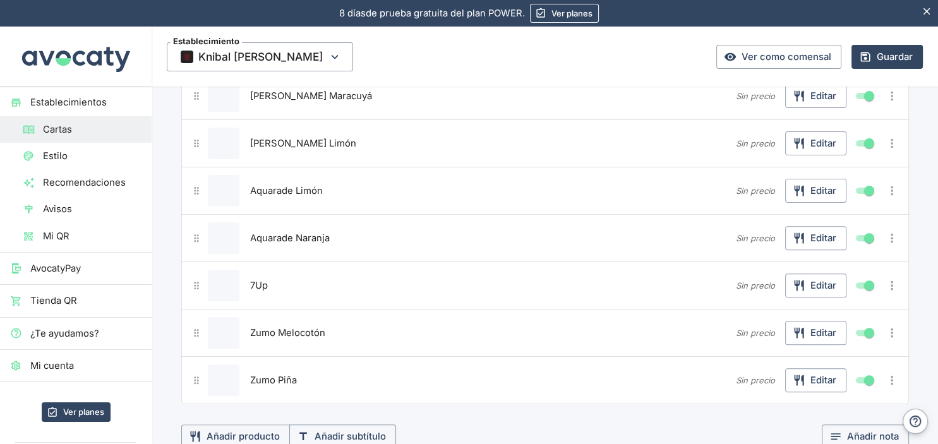
scroll to position [467, 0]
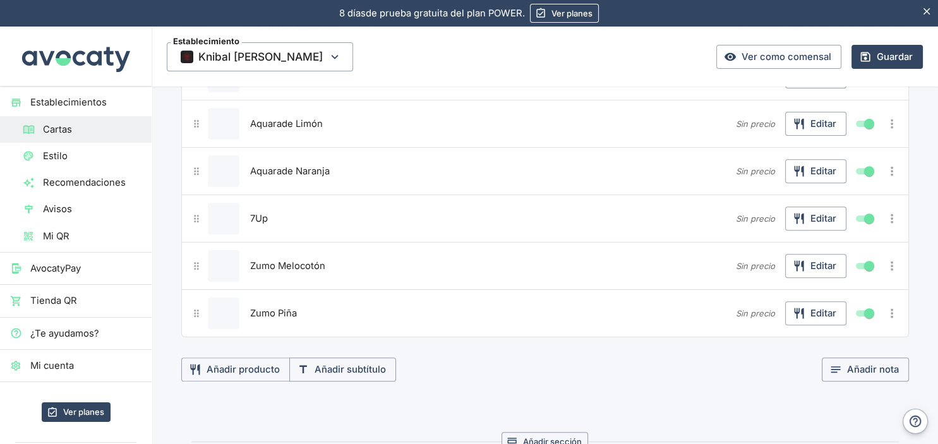
click at [892, 309] on icon "Más opciones" at bounding box center [892, 313] width 3 height 9
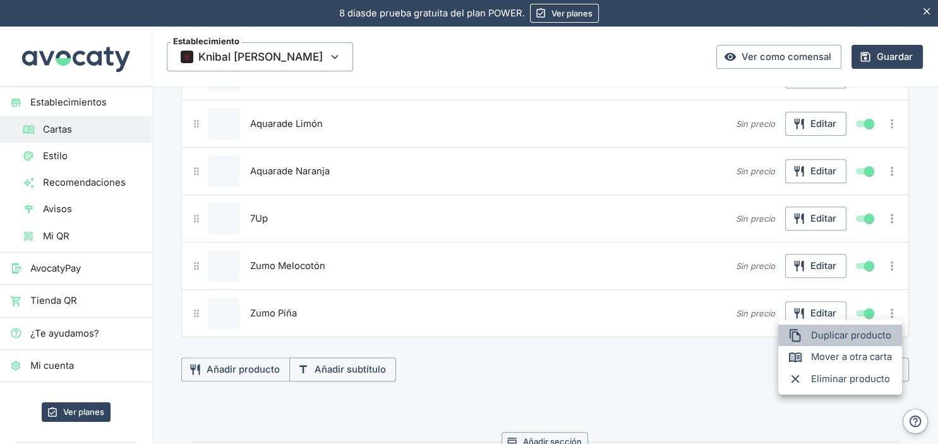
click at [833, 333] on span "Duplicar producto" at bounding box center [851, 335] width 81 height 14
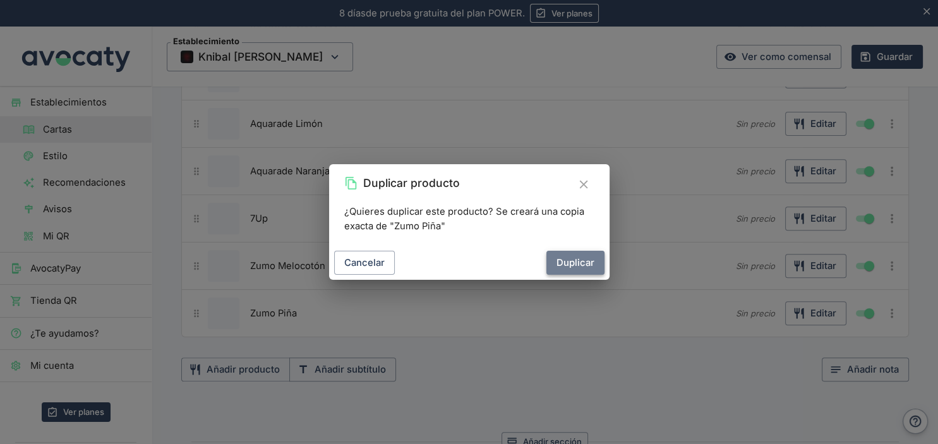
click at [581, 264] on button "Duplicar" at bounding box center [575, 263] width 58 height 24
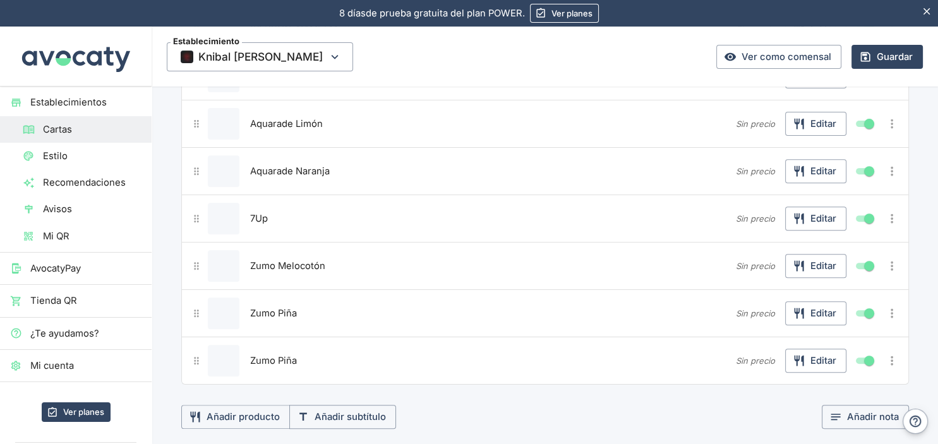
click at [272, 357] on span "Zumo Piña" at bounding box center [273, 361] width 47 height 14
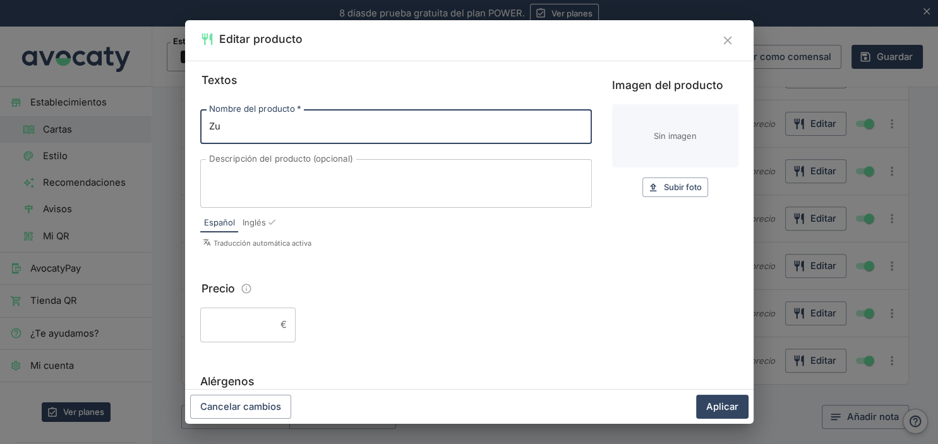
type input "Z"
type input "Tónica"
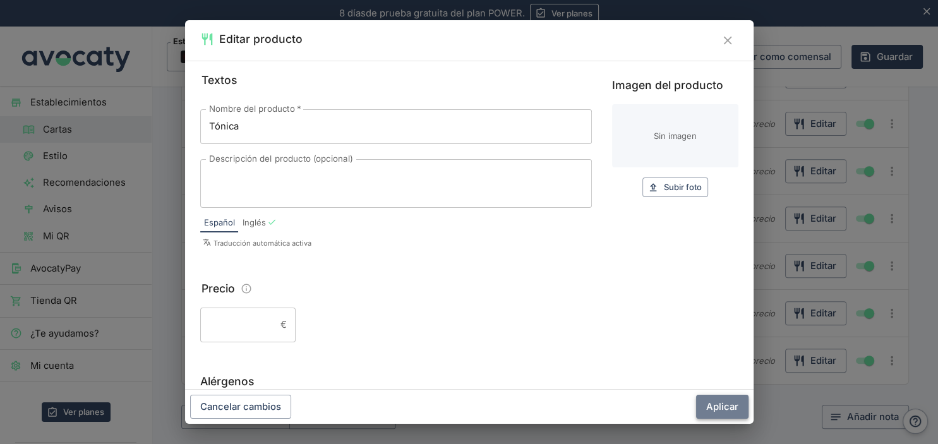
click at [715, 408] on button "Aplicar" at bounding box center [722, 407] width 52 height 24
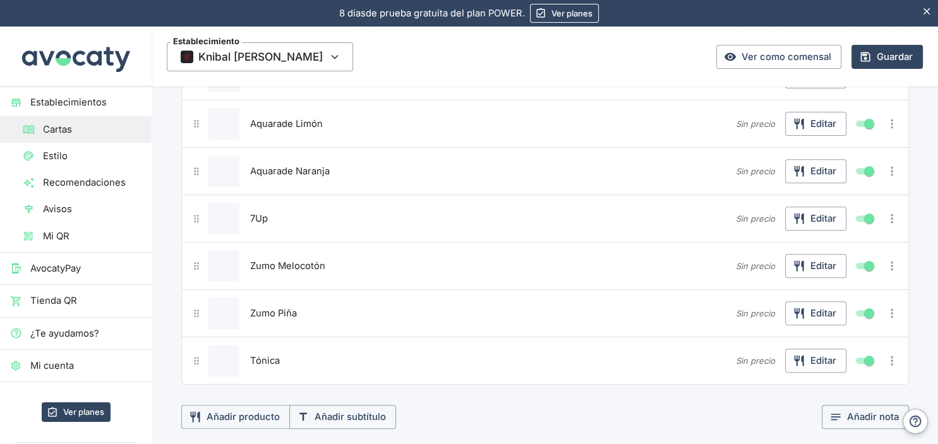
click at [40, 156] on div at bounding box center [33, 156] width 20 height 12
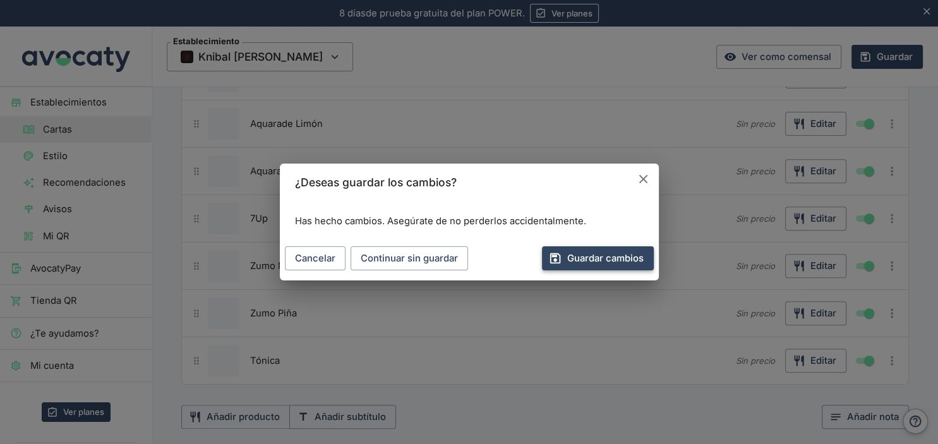
click at [590, 260] on button "Guardar cambios" at bounding box center [598, 258] width 112 height 24
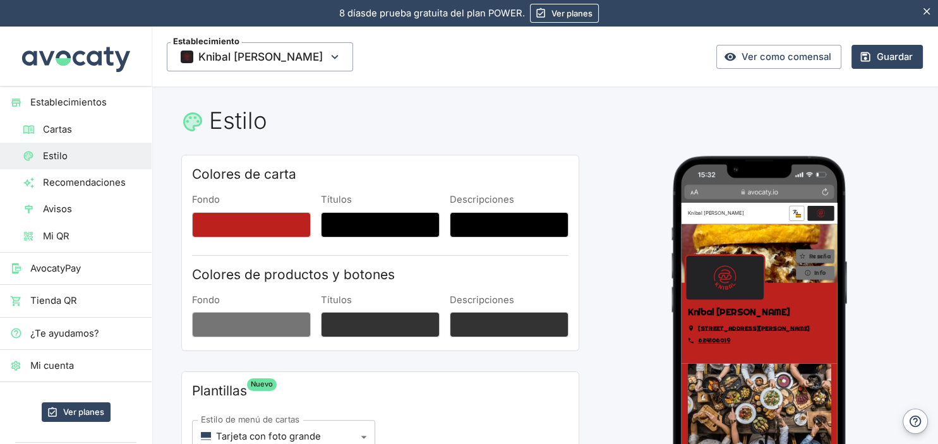
click at [64, 125] on span "Cartas" at bounding box center [92, 129] width 98 height 14
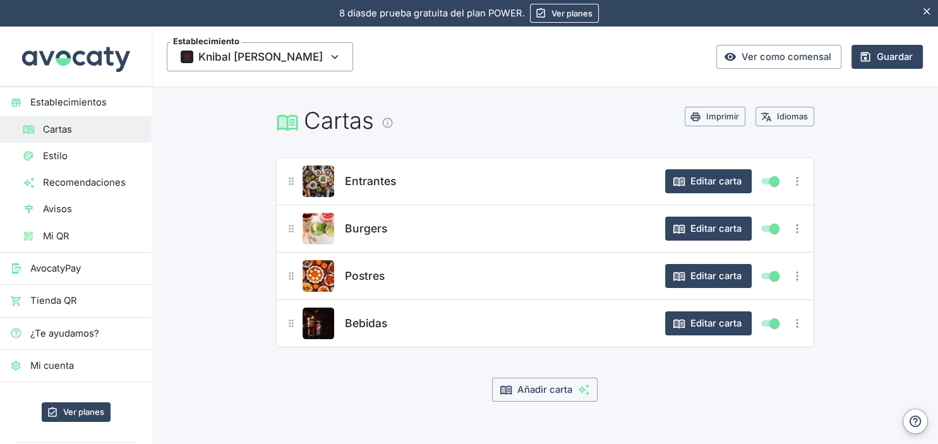
click at [367, 321] on span "Bebidas" at bounding box center [366, 323] width 42 height 18
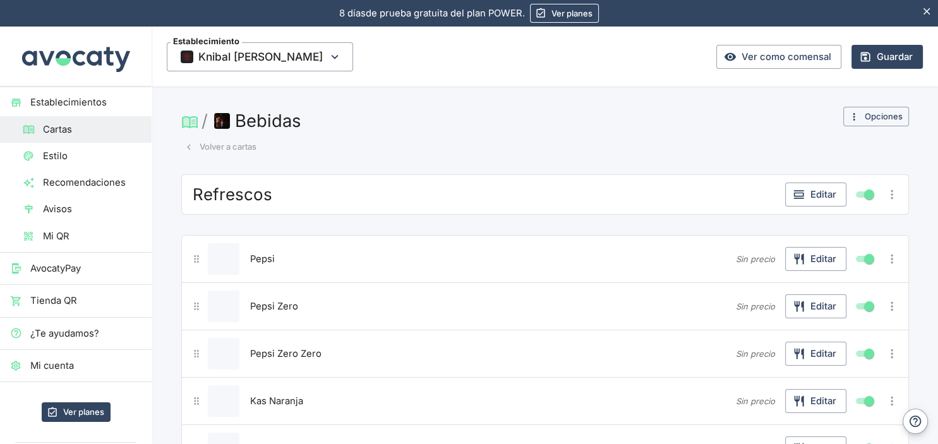
click at [746, 253] on p "Sin precio" at bounding box center [755, 259] width 39 height 12
click at [751, 264] on p "Sin precio" at bounding box center [755, 259] width 39 height 12
click at [751, 259] on icon "Sin precio" at bounding box center [755, 259] width 39 height 10
click at [799, 259] on icon "button" at bounding box center [798, 259] width 13 height 13
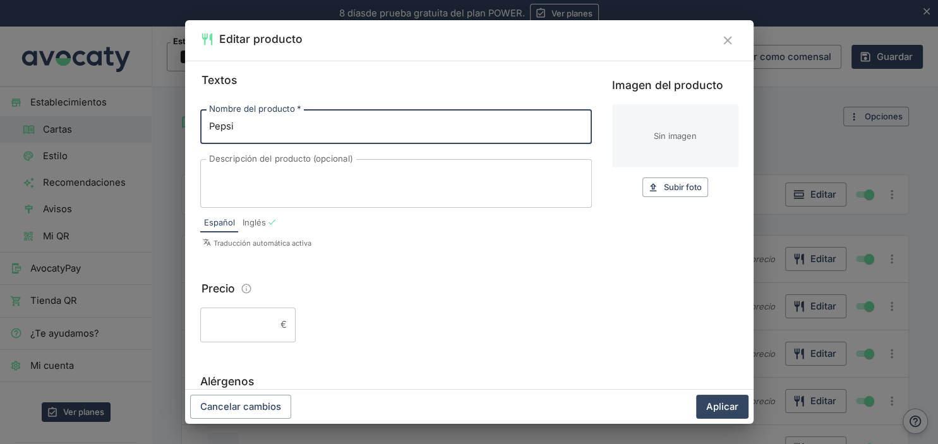
click at [229, 329] on input "Precio" at bounding box center [237, 324] width 75 height 34
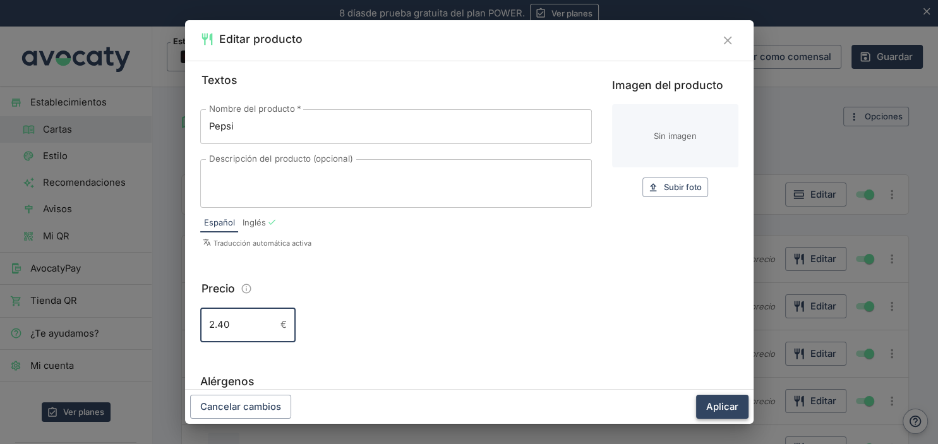
type input "2.40"
click at [713, 404] on button "Aplicar" at bounding box center [722, 407] width 52 height 24
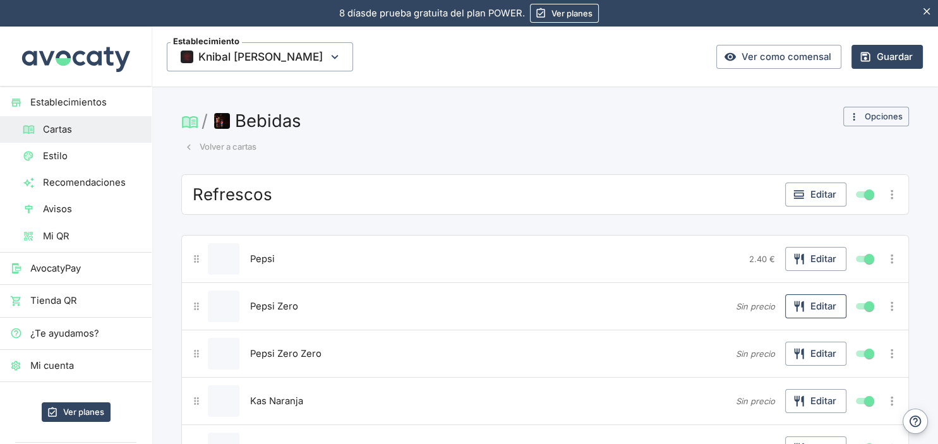
click at [806, 309] on button "Editar" at bounding box center [815, 306] width 61 height 24
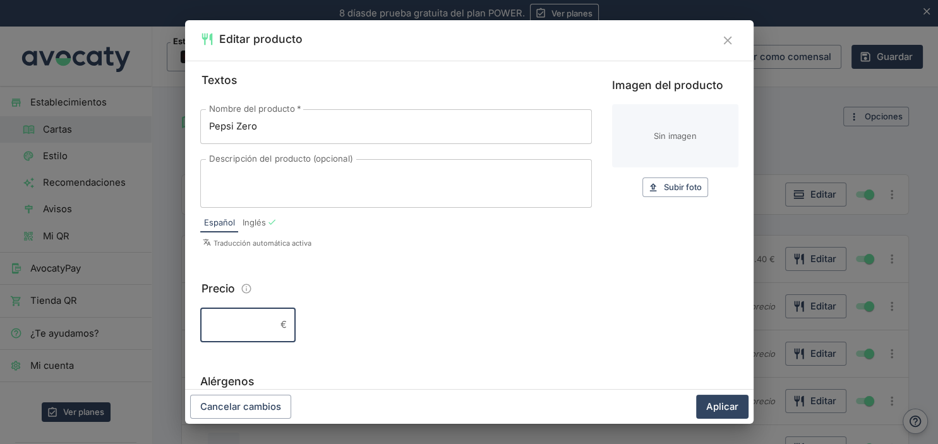
click at [230, 317] on input "Precio" at bounding box center [237, 324] width 75 height 34
type input "2.40"
click at [735, 405] on button "Aplicar" at bounding box center [722, 407] width 52 height 24
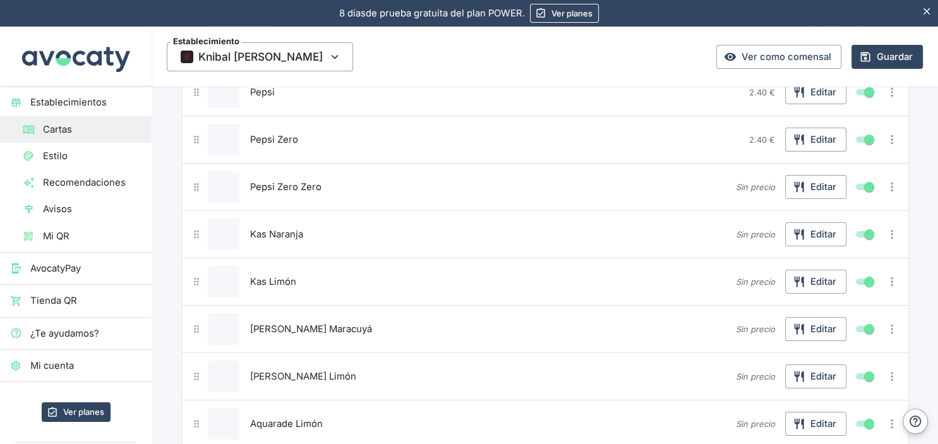
scroll to position [133, 0]
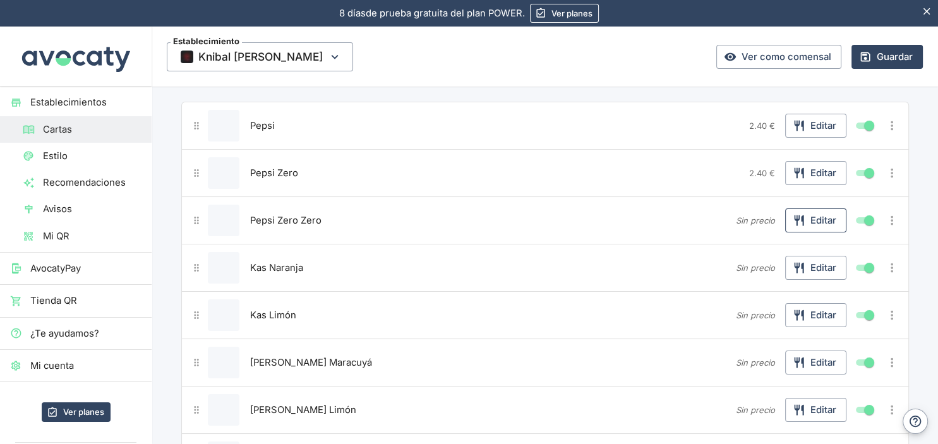
click at [822, 218] on button "Editar" at bounding box center [815, 220] width 61 height 24
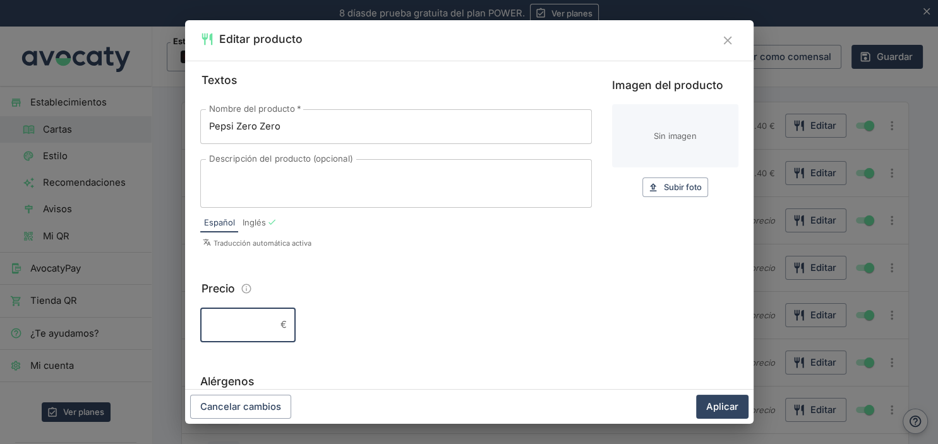
click at [253, 312] on input "Precio" at bounding box center [237, 324] width 75 height 34
type input "2.40"
click at [724, 409] on button "Aplicar" at bounding box center [722, 407] width 52 height 24
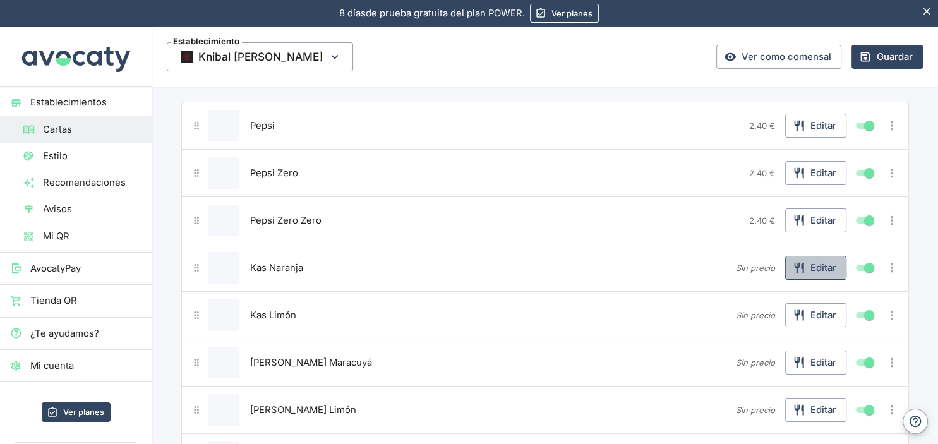
click at [794, 271] on icon "button" at bounding box center [798, 267] width 13 height 13
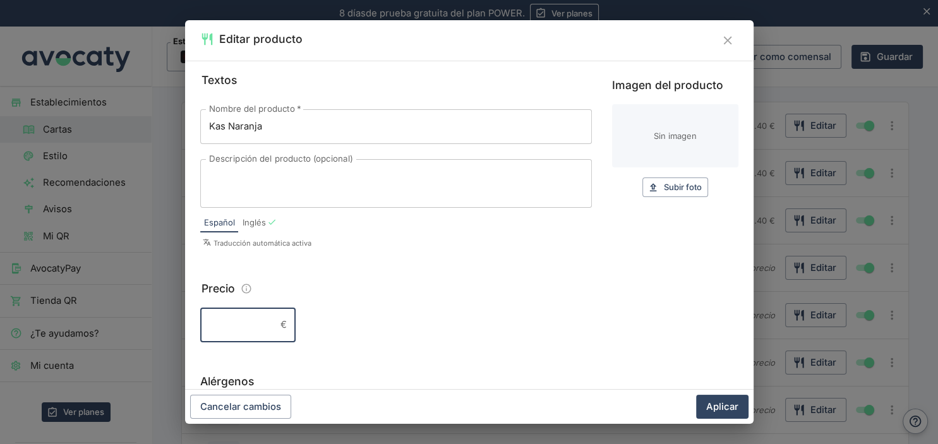
click at [236, 324] on input "Precio" at bounding box center [237, 324] width 75 height 34
type input "2.40"
click at [705, 408] on button "Aplicar" at bounding box center [722, 407] width 52 height 24
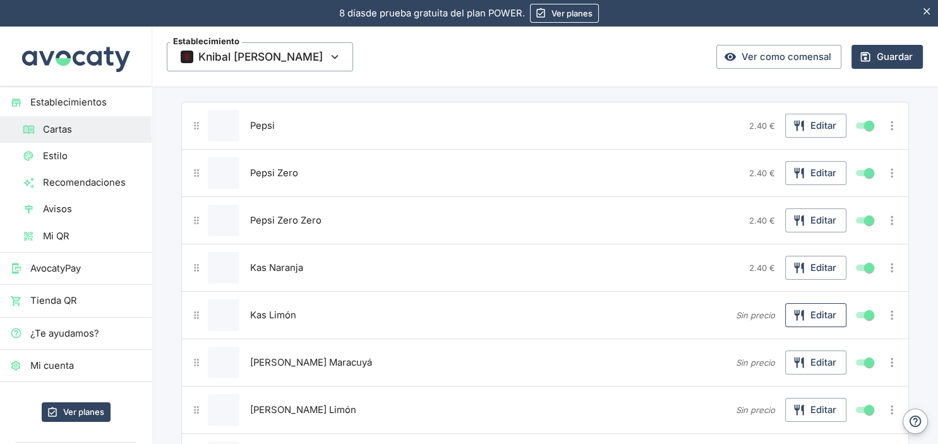
click at [819, 313] on button "Editar" at bounding box center [815, 315] width 61 height 24
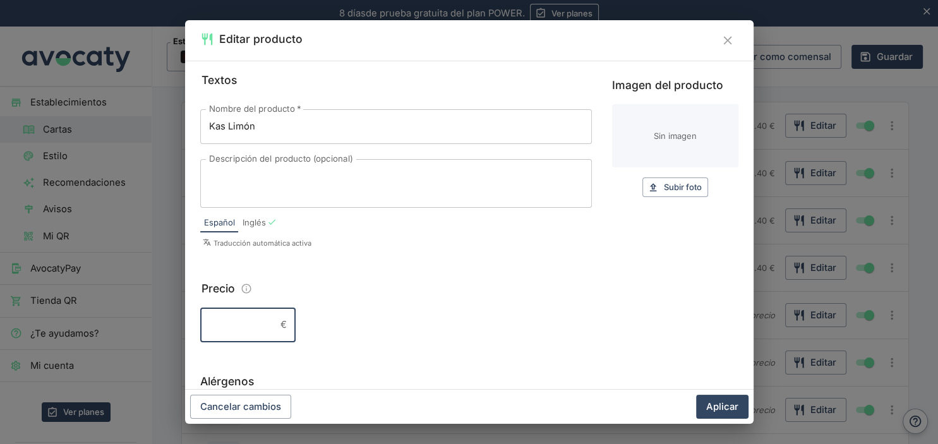
click at [243, 319] on input "Precio" at bounding box center [237, 324] width 75 height 34
type input "2.40"
click at [711, 407] on button "Aplicar" at bounding box center [722, 407] width 52 height 24
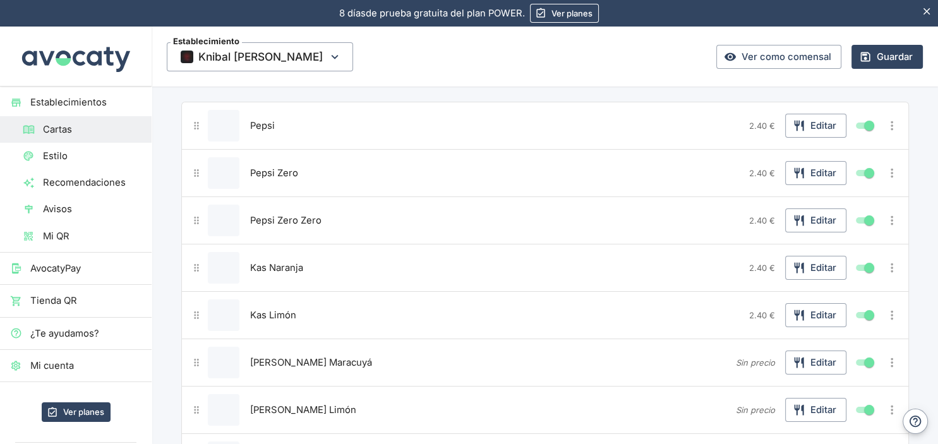
scroll to position [200, 0]
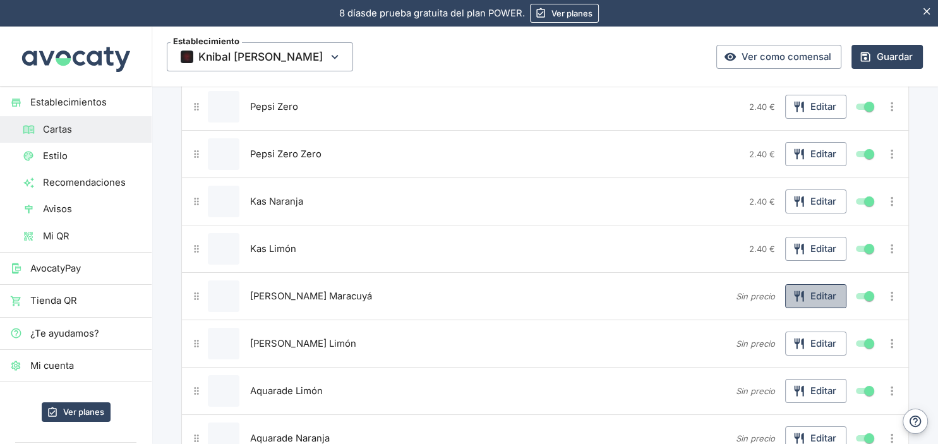
click at [806, 297] on button "Editar" at bounding box center [815, 296] width 61 height 24
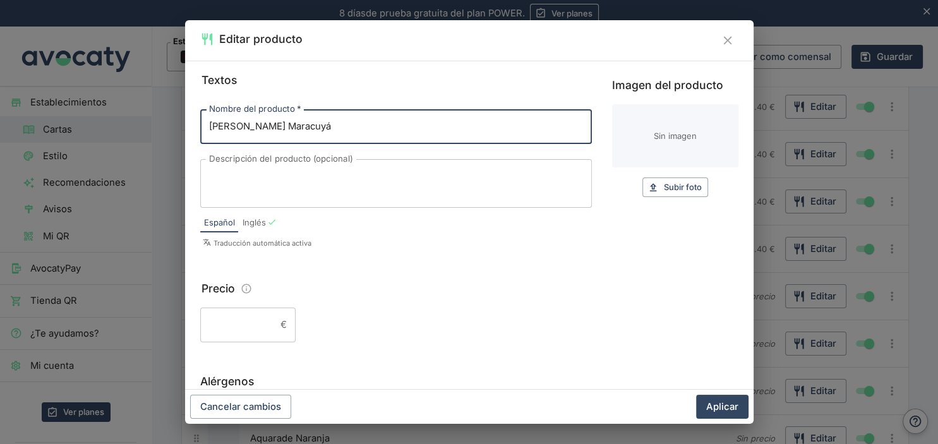
click at [206, 325] on input "Precio" at bounding box center [237, 324] width 75 height 34
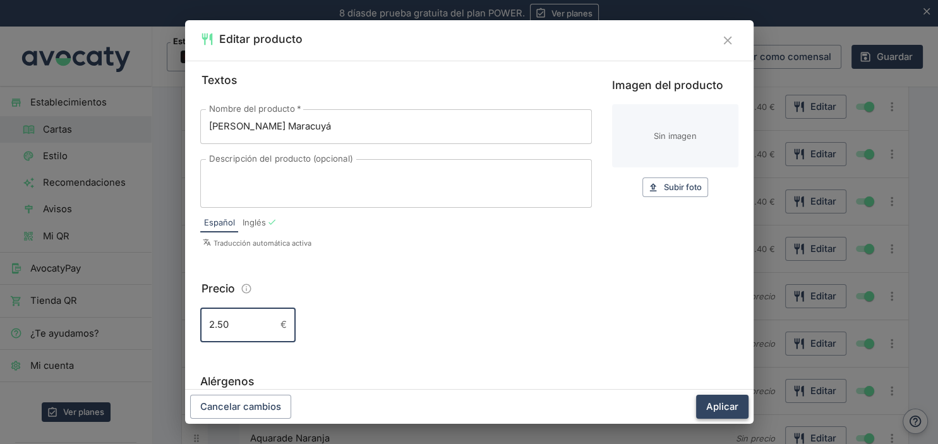
type input "2.50"
click at [723, 408] on button "Aplicar" at bounding box center [722, 407] width 52 height 24
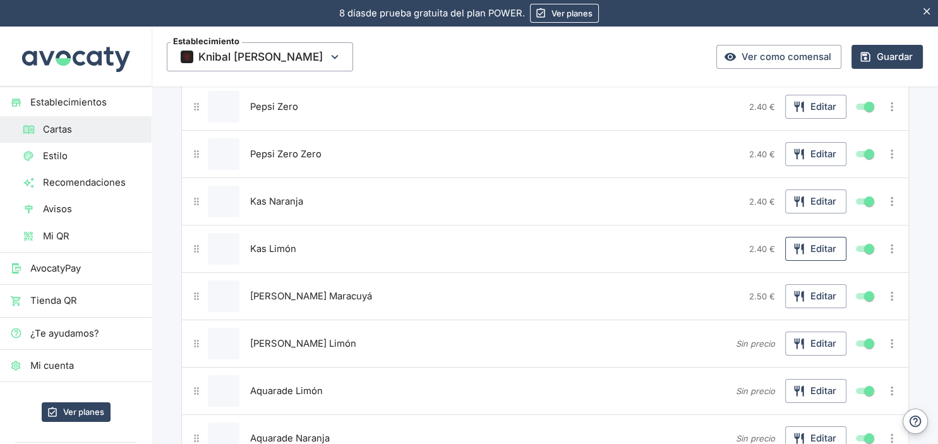
click at [807, 246] on button "Editar" at bounding box center [815, 249] width 61 height 24
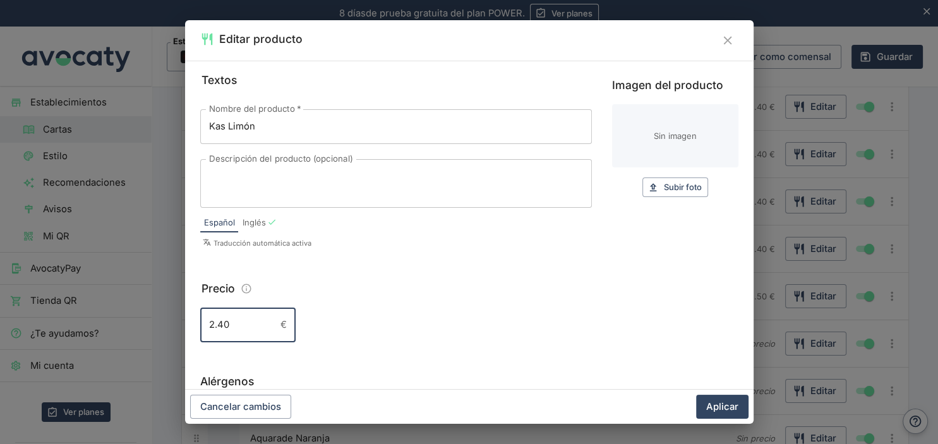
click at [225, 329] on input "2.40" at bounding box center [237, 324] width 75 height 34
type input "2.50"
click at [725, 403] on button "Aplicar" at bounding box center [722, 407] width 52 height 24
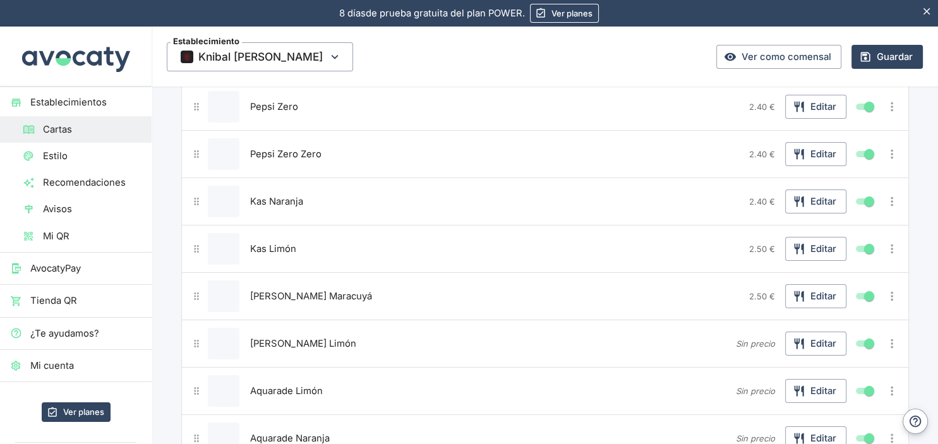
click at [765, 201] on span "2.40 €" at bounding box center [762, 201] width 26 height 10
click at [809, 195] on button "Editar" at bounding box center [815, 201] width 61 height 24
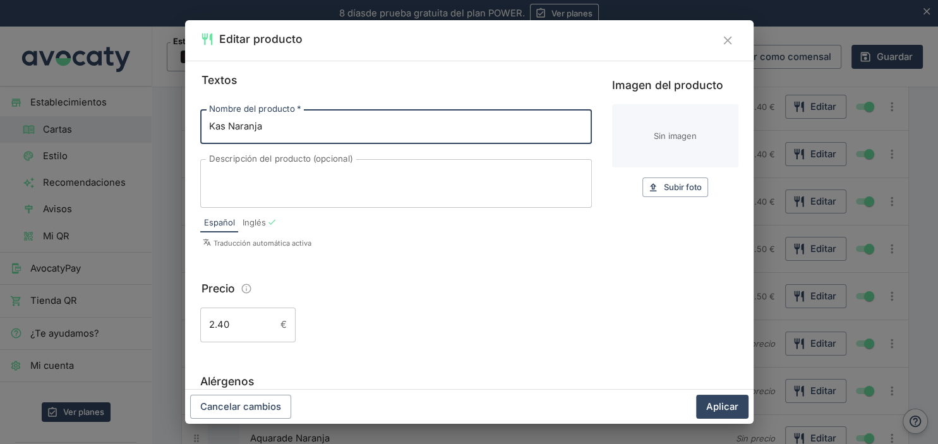
click at [226, 328] on input "2.40" at bounding box center [237, 324] width 75 height 34
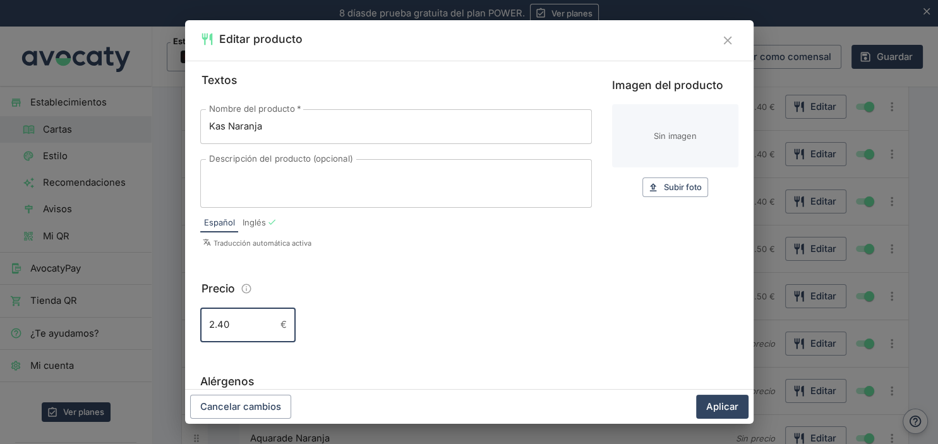
click at [224, 328] on input "2.40" at bounding box center [237, 324] width 75 height 34
type input "2.50"
click at [713, 410] on button "Aplicar" at bounding box center [722, 407] width 52 height 24
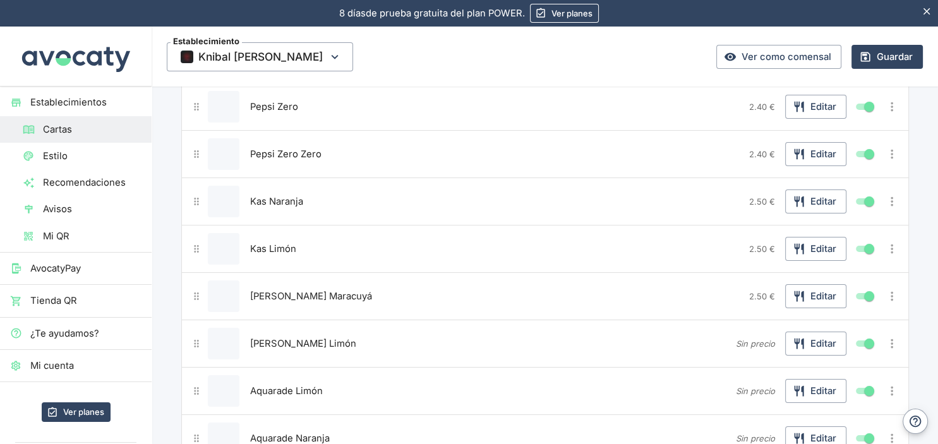
click at [761, 151] on span "2.40 €" at bounding box center [762, 154] width 26 height 10
click at [795, 150] on icon "button" at bounding box center [798, 154] width 9 height 11
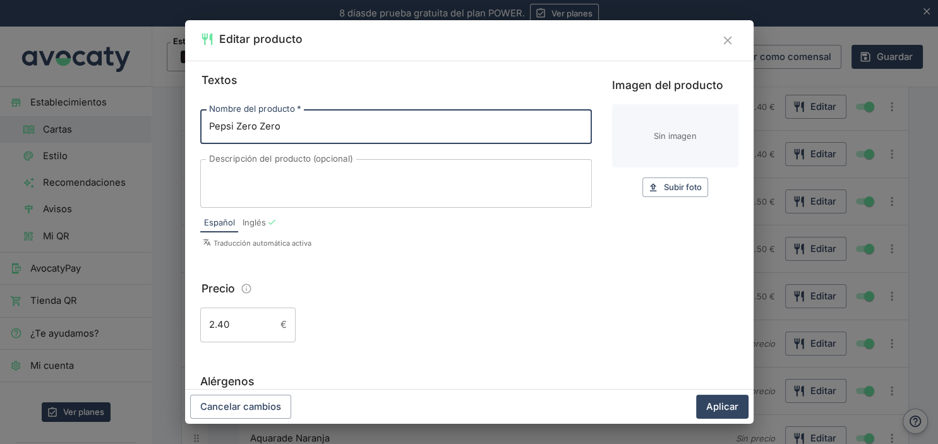
click at [225, 327] on input "2.40" at bounding box center [237, 324] width 75 height 34
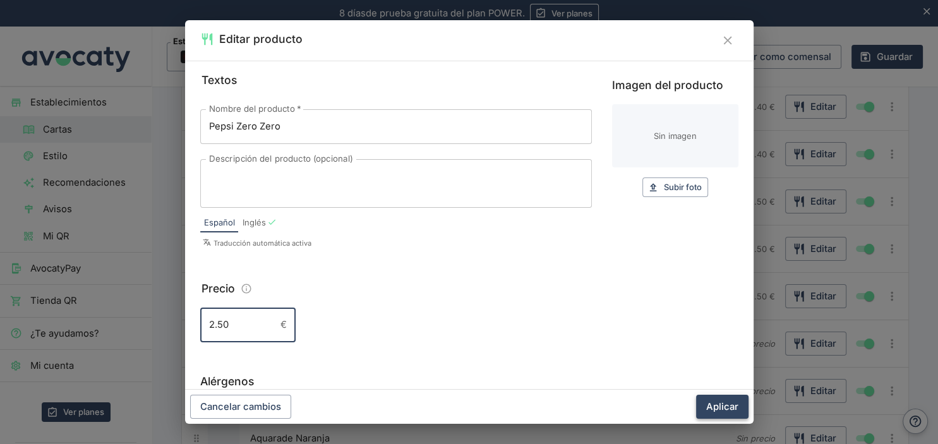
type input "2.50"
click at [716, 413] on button "Aplicar" at bounding box center [722, 407] width 52 height 24
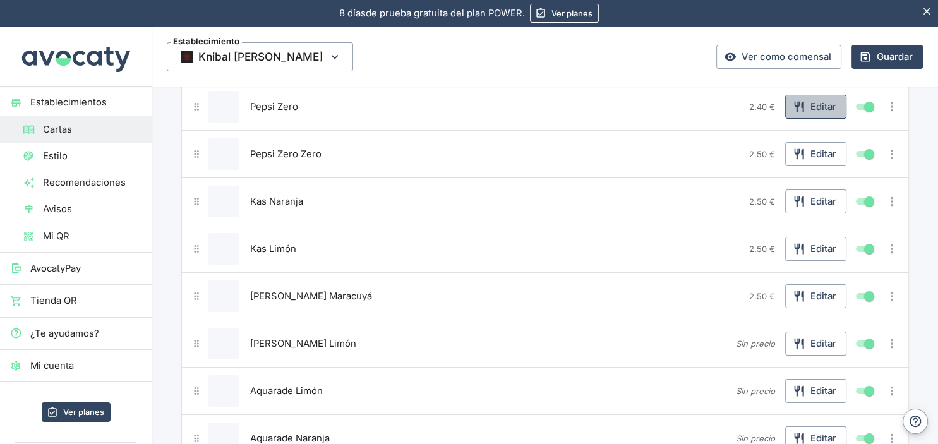
click at [799, 112] on button "Editar" at bounding box center [815, 107] width 61 height 24
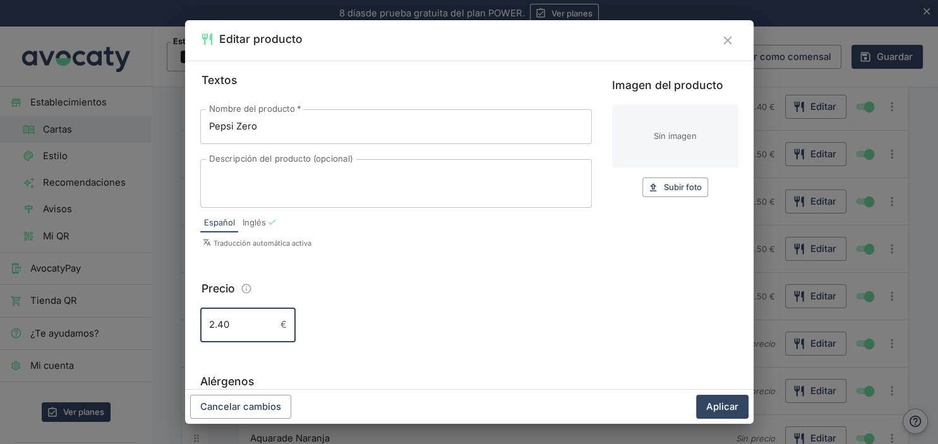
click at [219, 322] on input "2.40" at bounding box center [237, 324] width 75 height 34
click at [223, 325] on input "2.40" at bounding box center [237, 324] width 75 height 34
type input "2.50"
click at [722, 410] on button "Aplicar" at bounding box center [722, 407] width 52 height 24
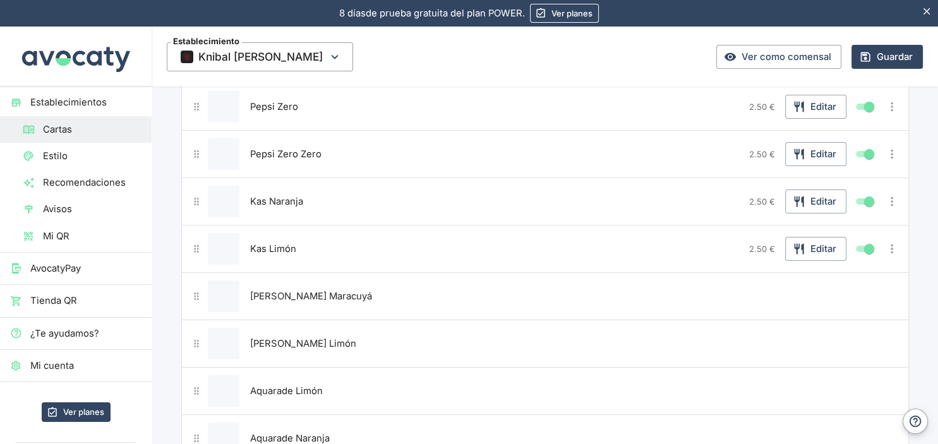
scroll to position [0, 0]
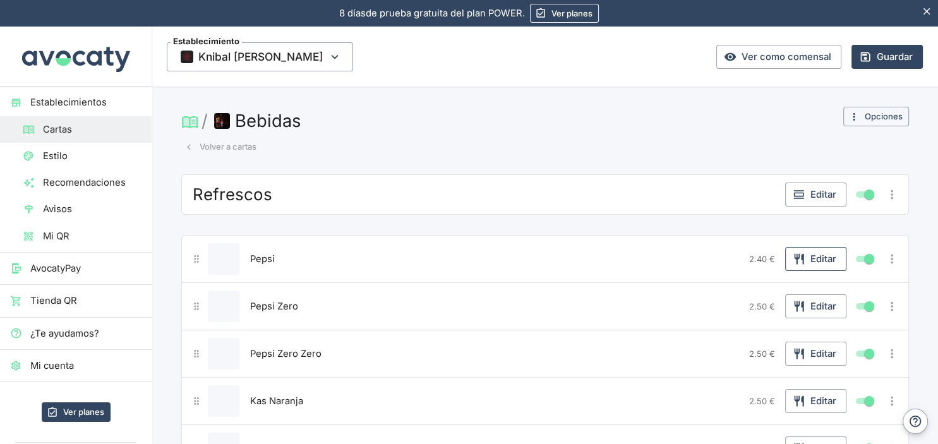
click at [810, 261] on button "Editar" at bounding box center [815, 259] width 61 height 24
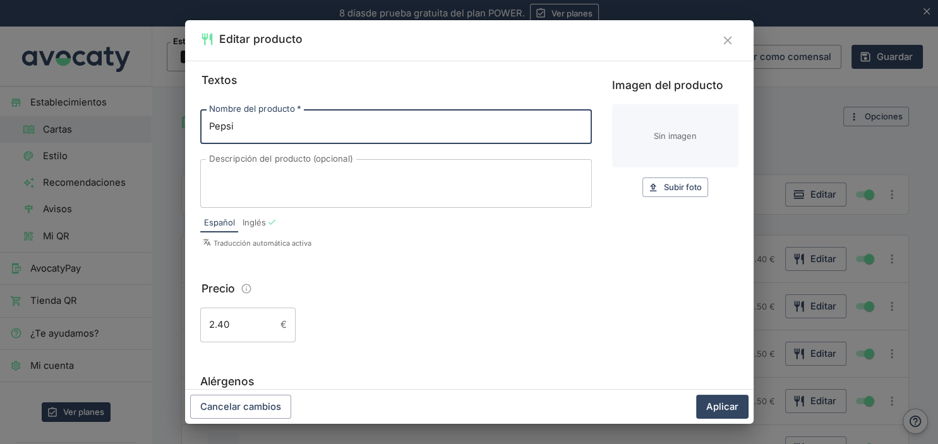
click at [218, 330] on input "2.40" at bounding box center [237, 324] width 75 height 34
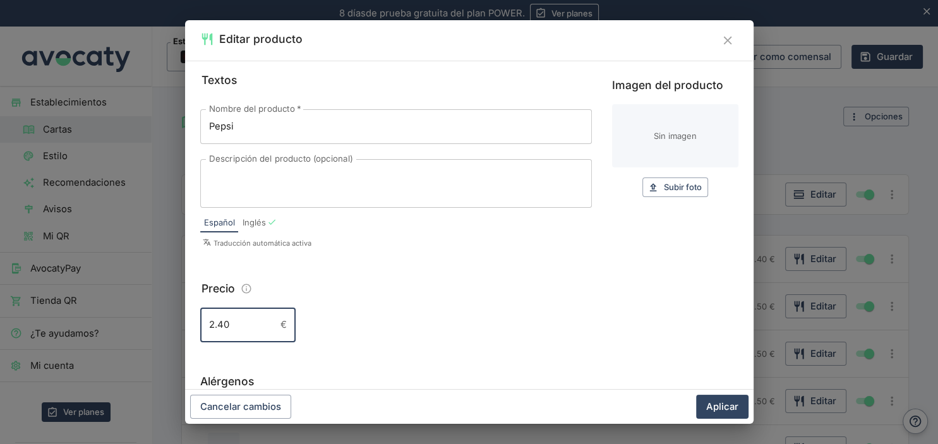
click at [222, 328] on input "2.40" at bounding box center [237, 324] width 75 height 34
type input "2.50"
click at [716, 407] on button "Aplicar" at bounding box center [722, 407] width 52 height 24
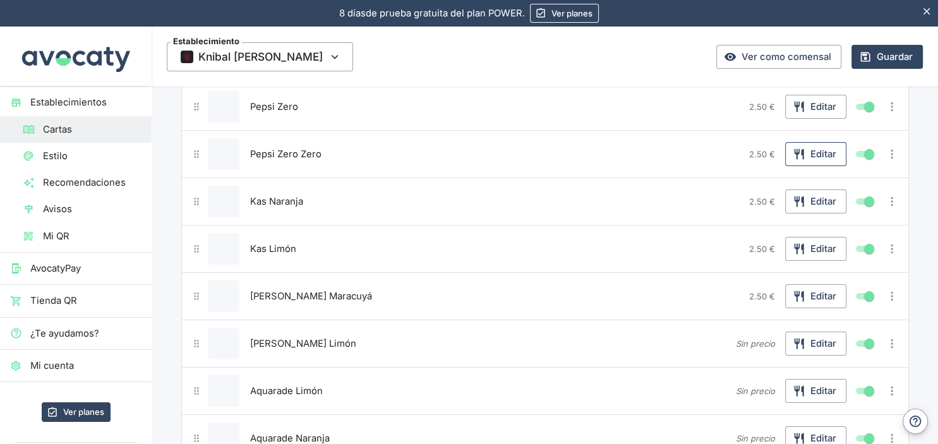
scroll to position [266, 0]
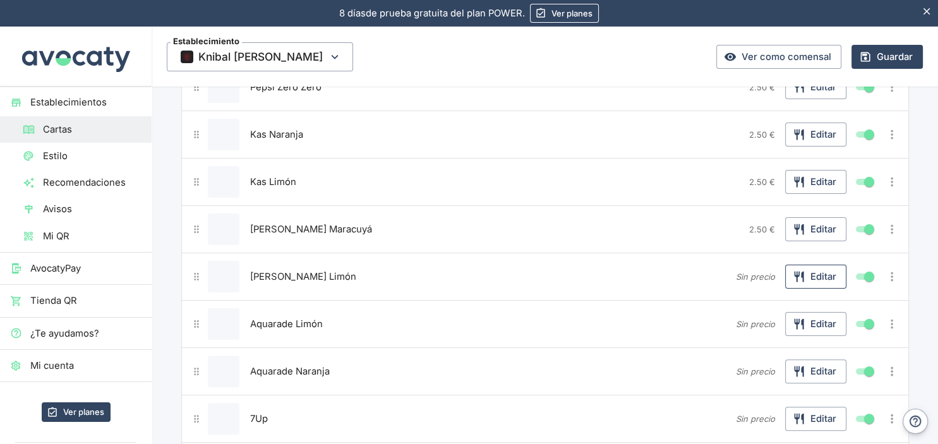
click at [819, 275] on button "Editar" at bounding box center [815, 277] width 61 height 24
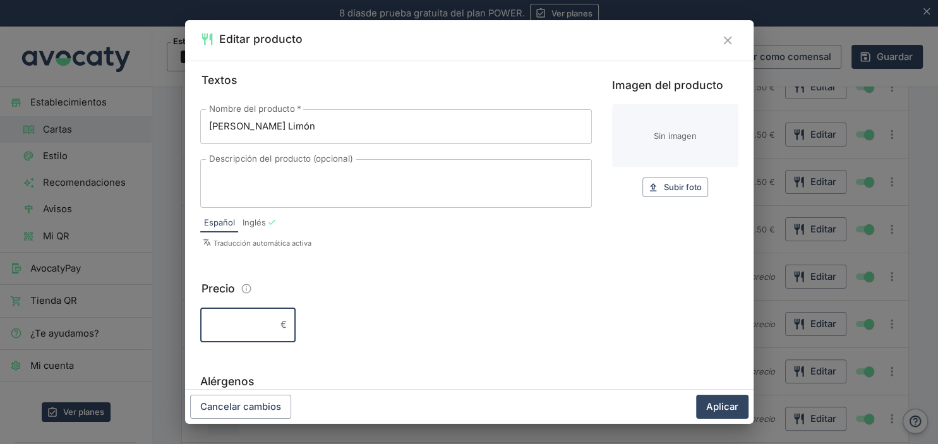
click at [240, 323] on input "Precio" at bounding box center [237, 324] width 75 height 34
type input "2.50"
click at [717, 405] on button "Aplicar" at bounding box center [722, 407] width 52 height 24
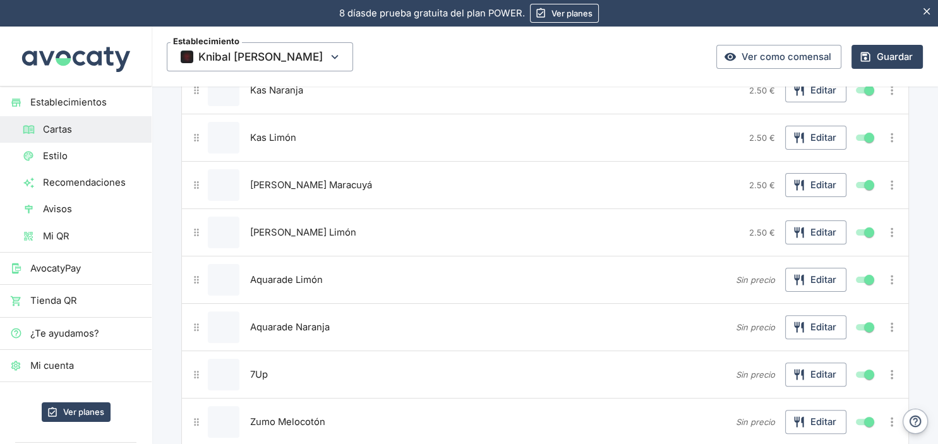
scroll to position [333, 0]
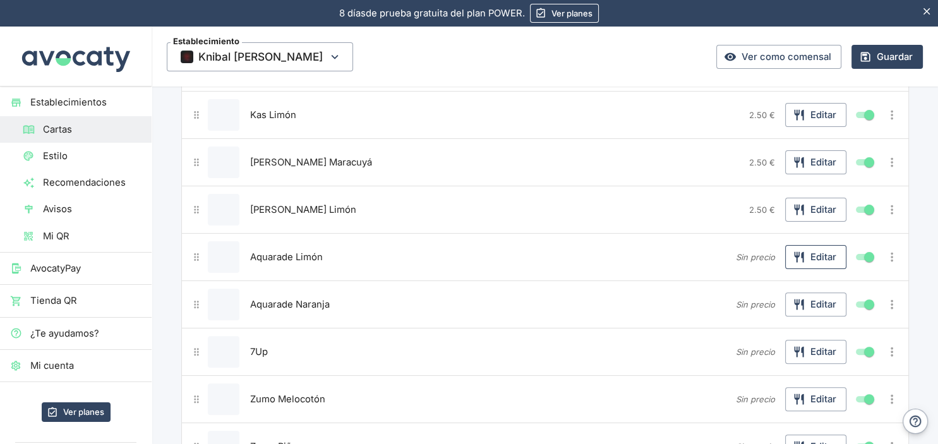
click at [806, 254] on button "Editar" at bounding box center [815, 257] width 61 height 24
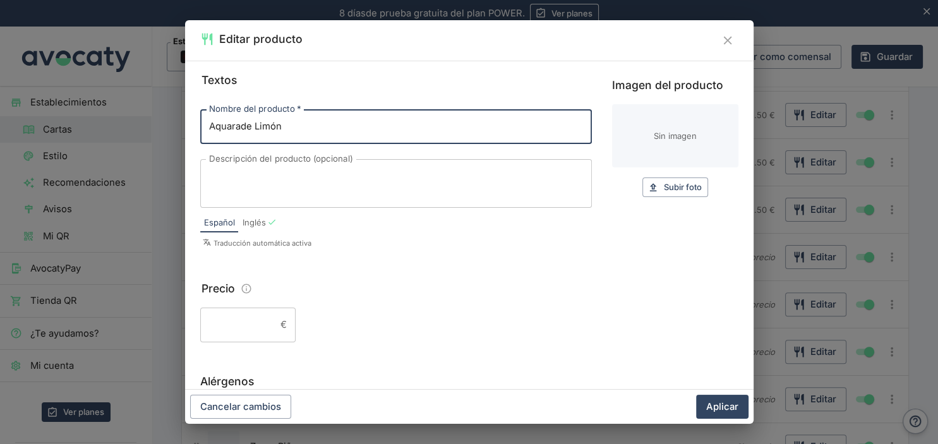
click at [249, 326] on input "Precio" at bounding box center [237, 324] width 75 height 34
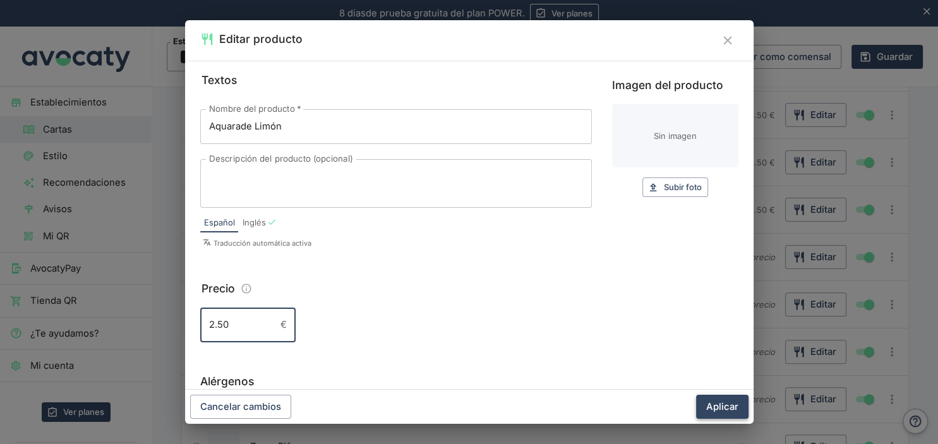
type input "2.50"
click at [706, 400] on button "Aplicar" at bounding box center [722, 407] width 52 height 24
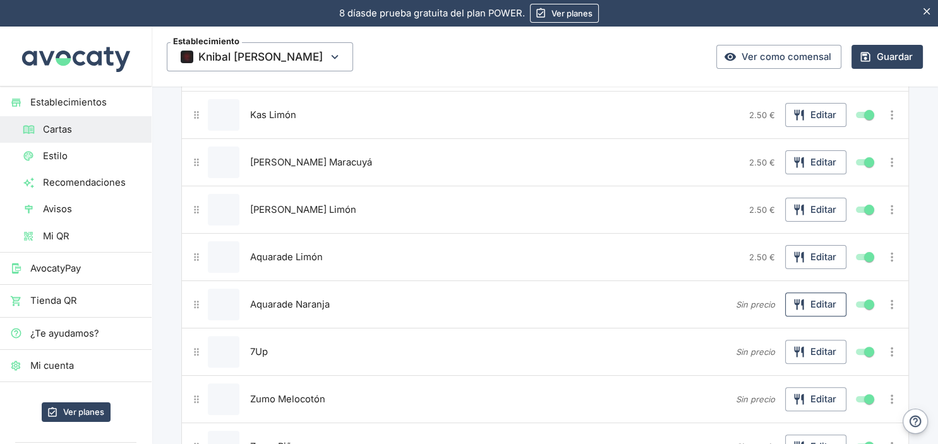
click at [818, 305] on button "Editar" at bounding box center [815, 304] width 61 height 24
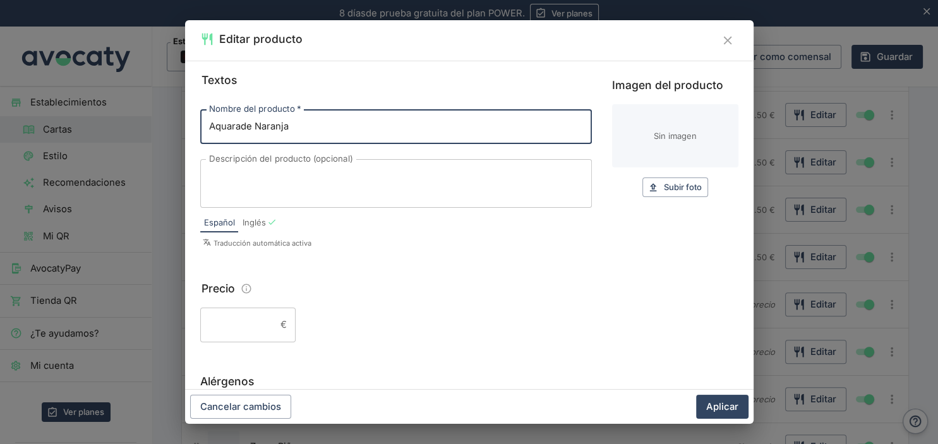
click at [226, 324] on input "Precio" at bounding box center [237, 324] width 75 height 34
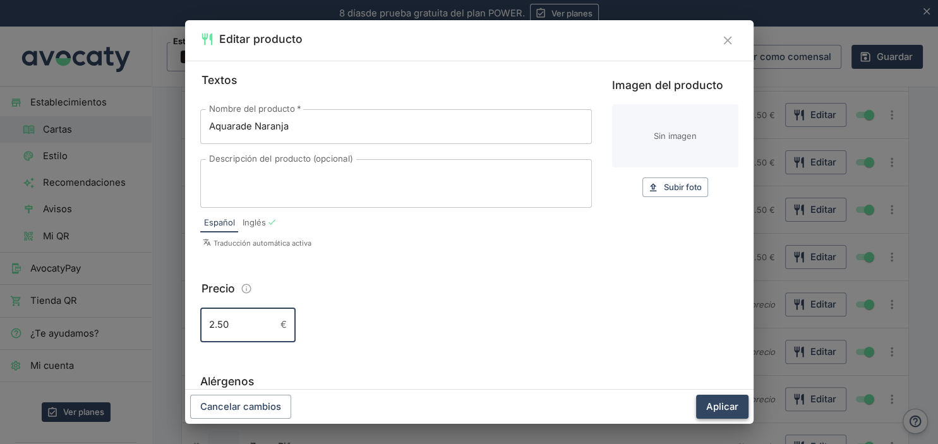
type input "2.50"
click at [712, 404] on button "Aplicar" at bounding box center [722, 407] width 52 height 24
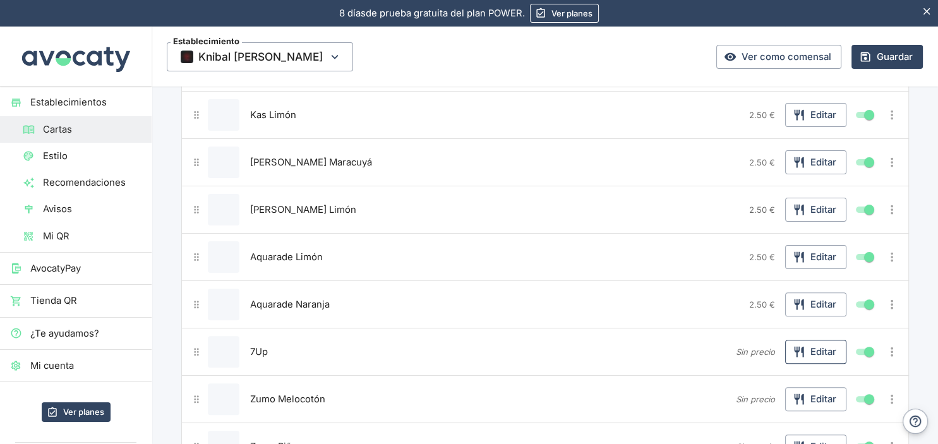
click at [826, 345] on button "Editar" at bounding box center [815, 352] width 61 height 24
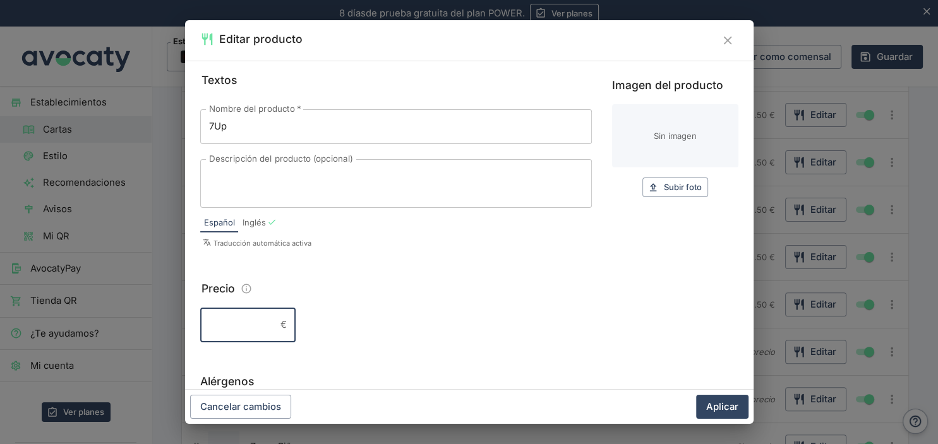
click at [216, 317] on input "Precio" at bounding box center [237, 324] width 75 height 34
type input "2.10"
click at [721, 405] on button "Aplicar" at bounding box center [722, 407] width 52 height 24
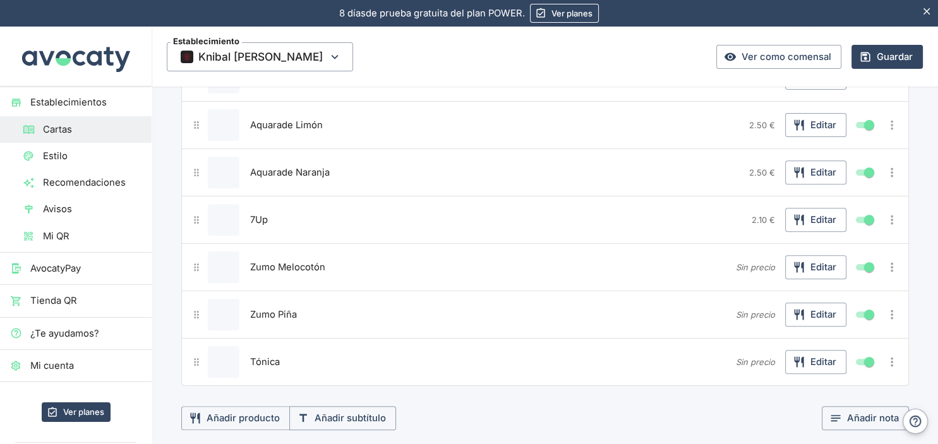
scroll to position [467, 0]
click at [816, 262] on button "Editar" at bounding box center [815, 266] width 61 height 24
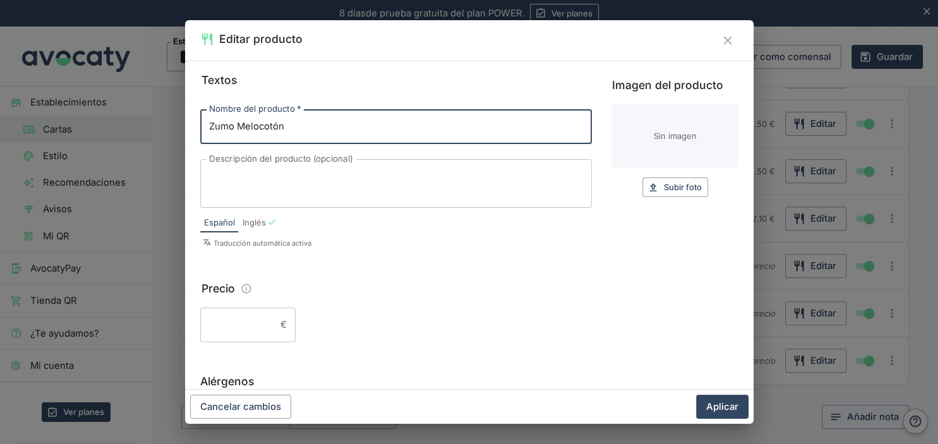
click at [223, 328] on input "Precio" at bounding box center [237, 324] width 75 height 34
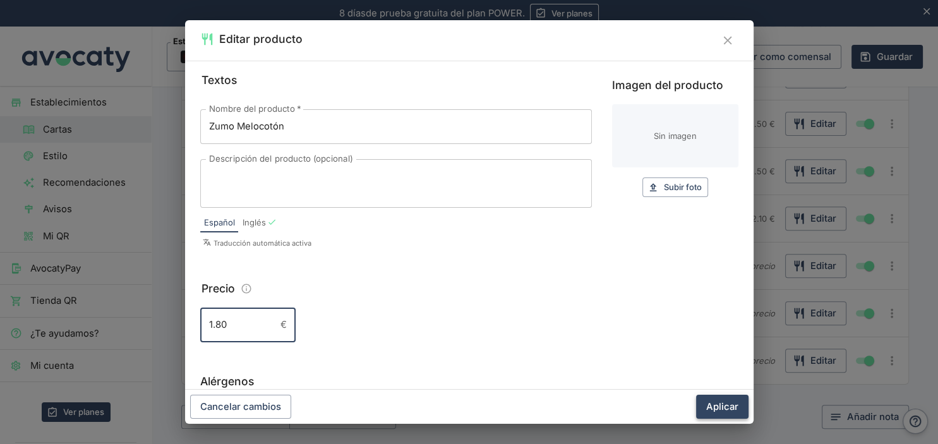
type input "1.80"
click at [732, 409] on button "Aplicar" at bounding box center [722, 407] width 52 height 24
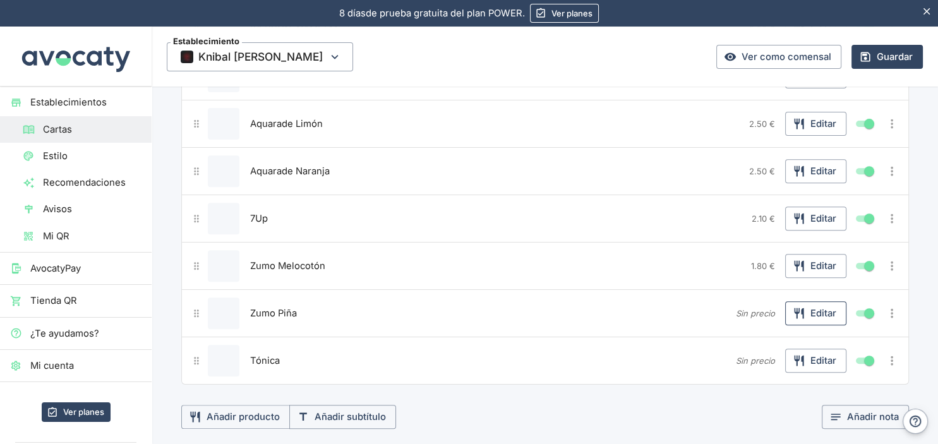
click at [803, 308] on icon "button" at bounding box center [798, 313] width 9 height 11
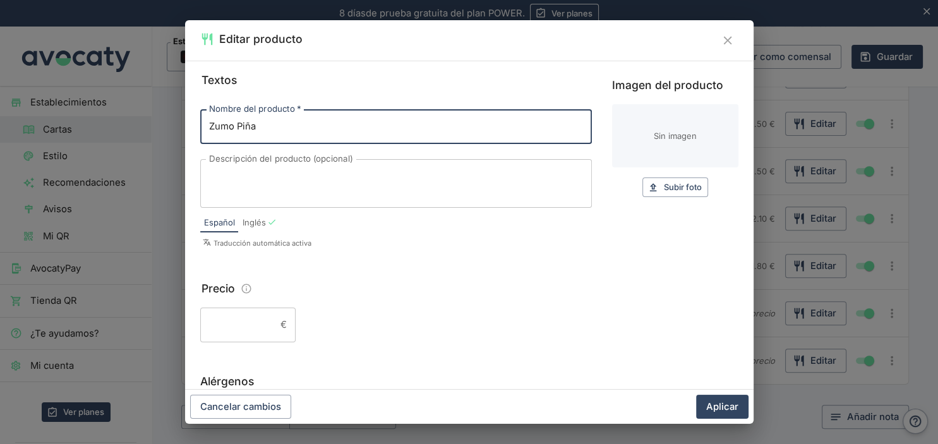
click at [229, 322] on input "Precio" at bounding box center [237, 324] width 75 height 34
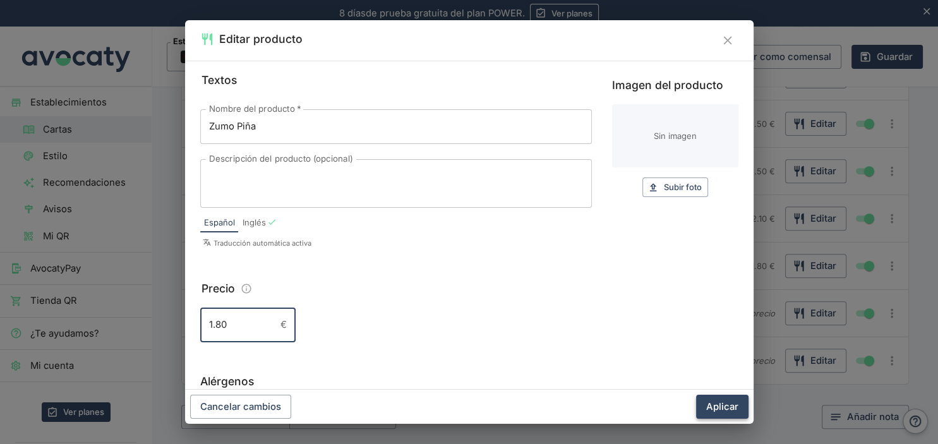
type input "1.80"
click at [715, 412] on button "Aplicar" at bounding box center [722, 407] width 52 height 24
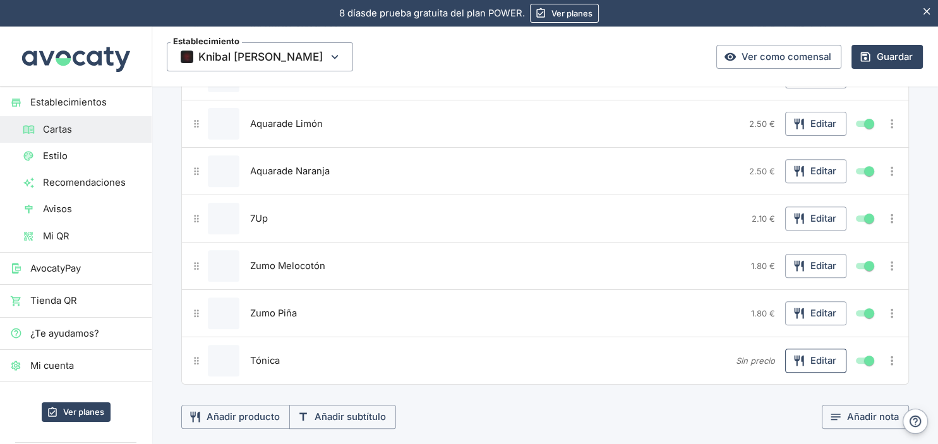
click at [811, 362] on button "Editar" at bounding box center [815, 361] width 61 height 24
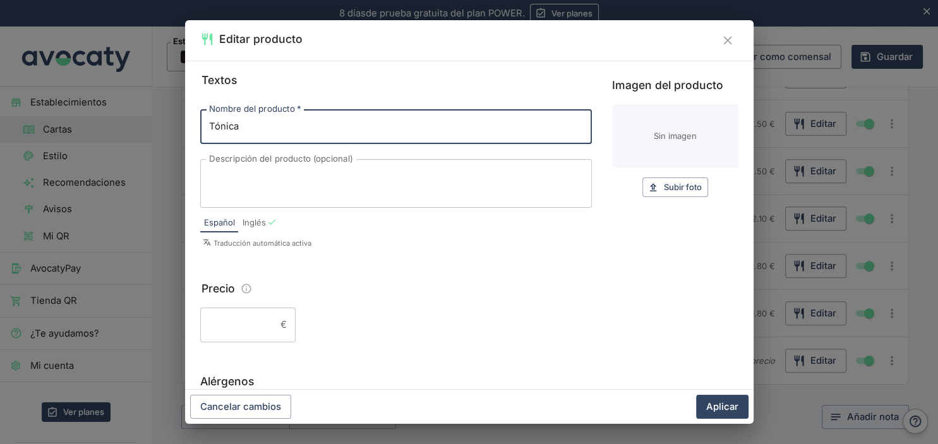
click at [222, 327] on input "Precio" at bounding box center [237, 324] width 75 height 34
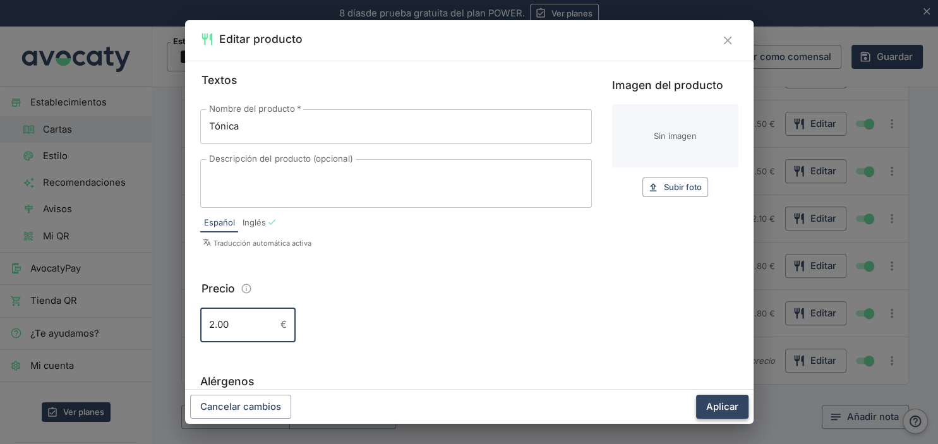
type input "2.00"
click at [713, 404] on button "Aplicar" at bounding box center [722, 407] width 52 height 24
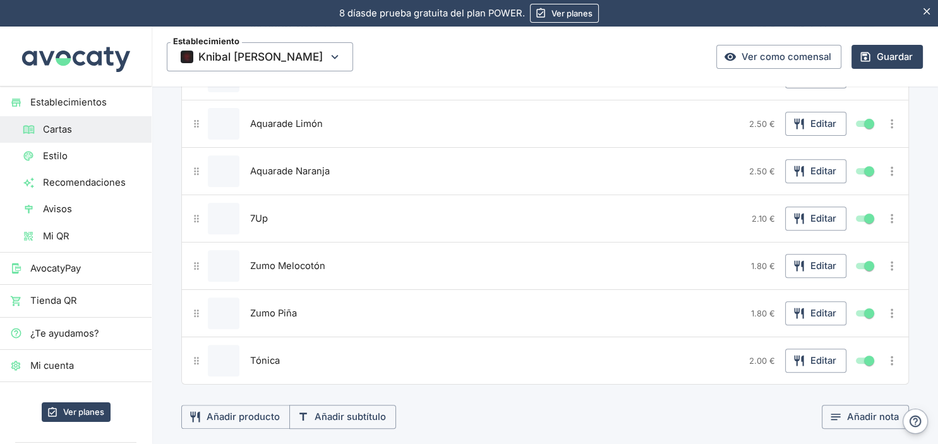
click at [893, 356] on icon "Más opciones" at bounding box center [892, 360] width 3 height 9
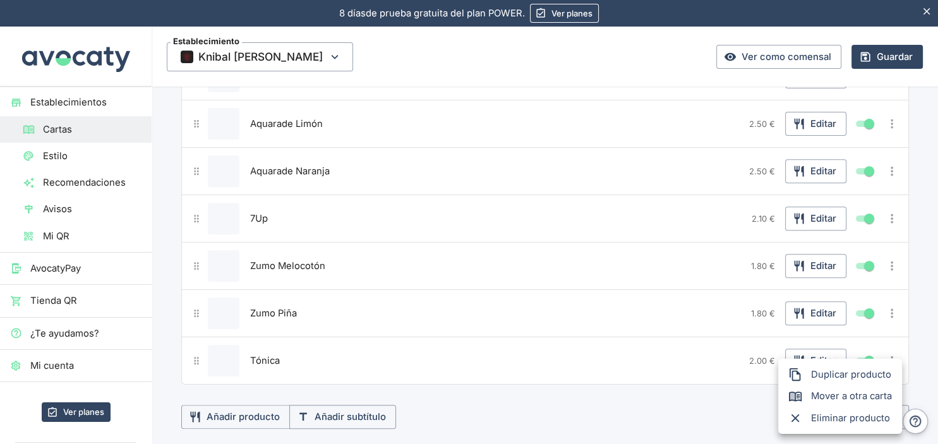
click at [859, 372] on span "Duplicar producto" at bounding box center [851, 374] width 81 height 14
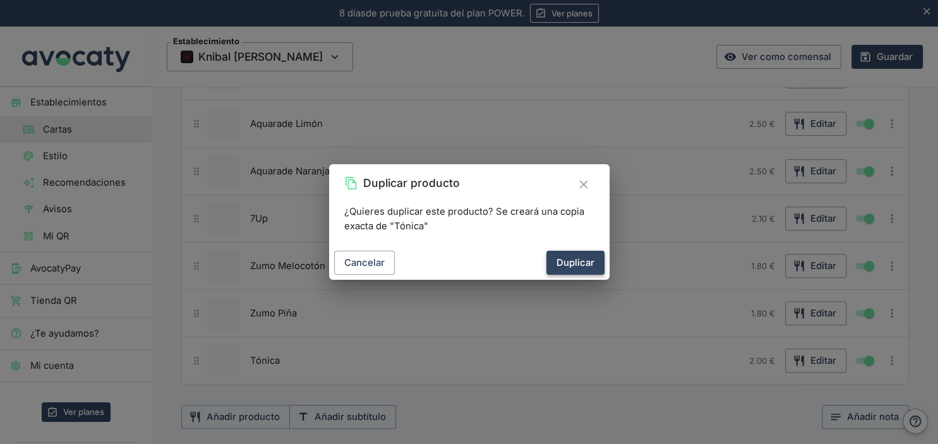
click at [575, 265] on button "Duplicar" at bounding box center [575, 263] width 58 height 24
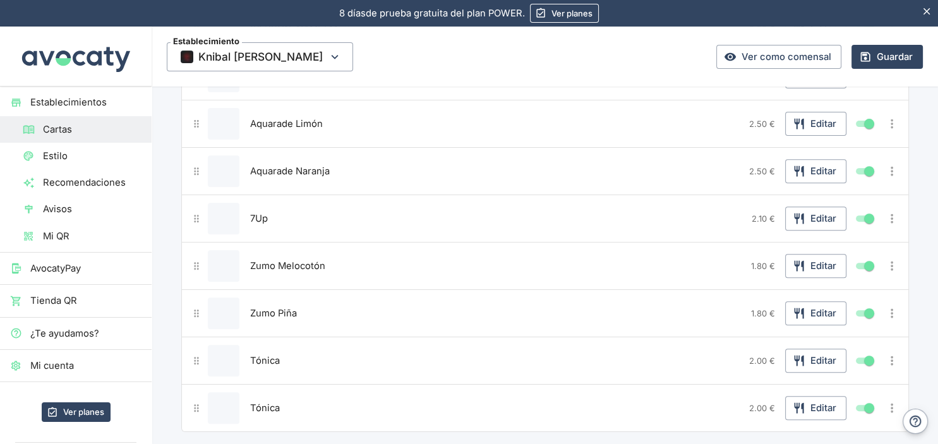
scroll to position [533, 0]
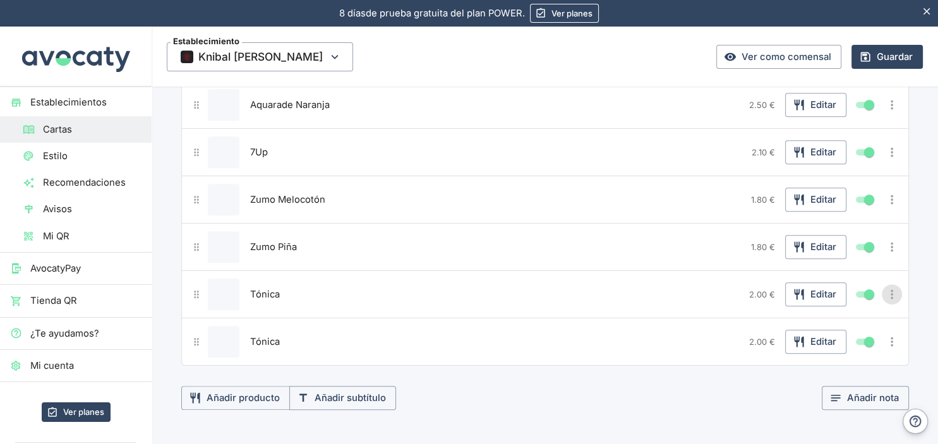
click at [893, 290] on icon "Más opciones" at bounding box center [892, 294] width 14 height 14
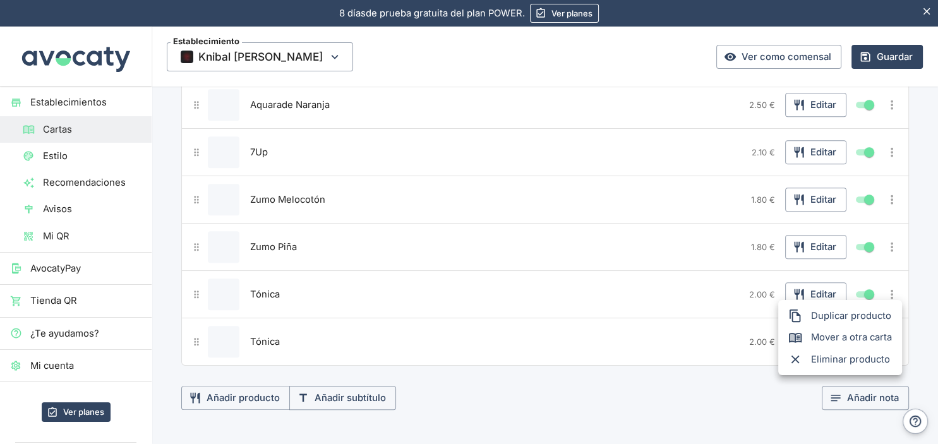
click at [833, 315] on span "Duplicar producto" at bounding box center [851, 316] width 81 height 14
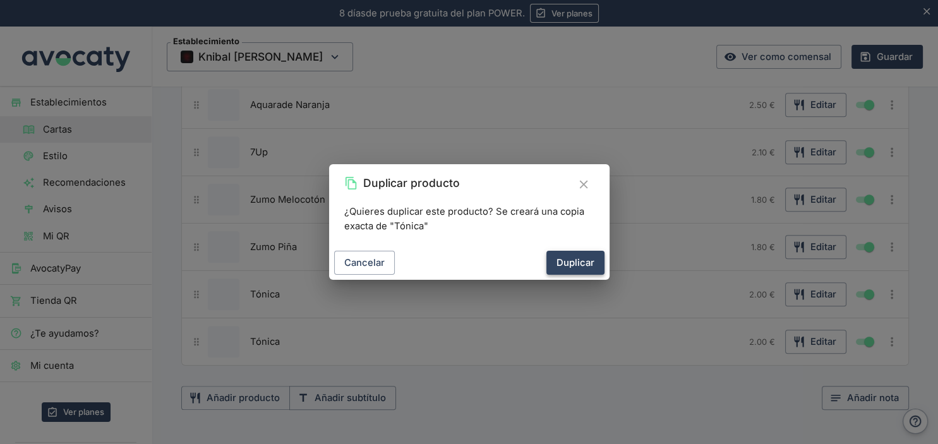
click at [584, 266] on button "Duplicar" at bounding box center [575, 263] width 58 height 24
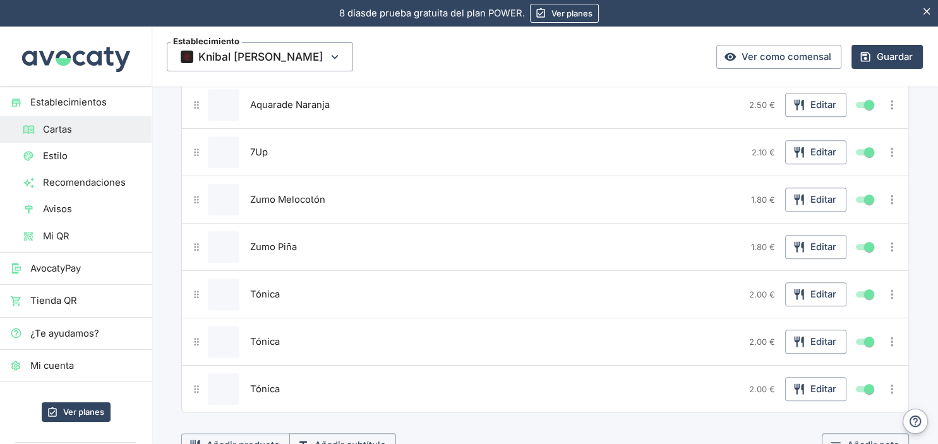
click at [893, 338] on icon "Más opciones" at bounding box center [892, 342] width 14 height 14
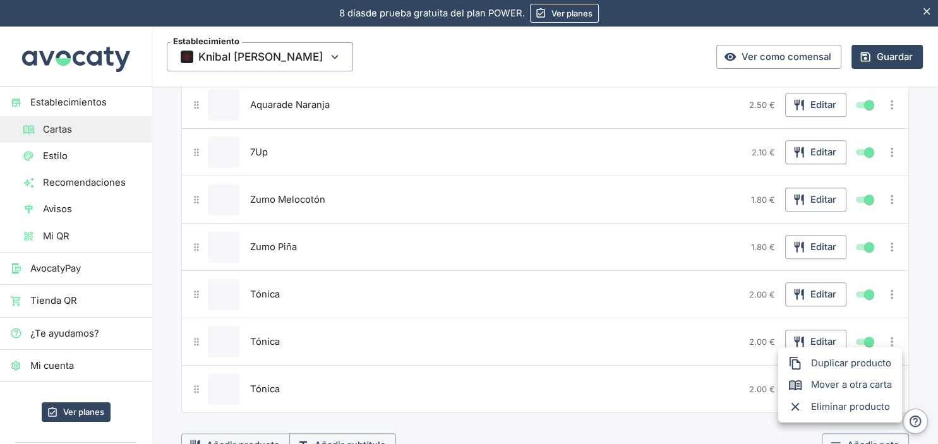
click at [831, 372] on li "Duplicar producto" at bounding box center [840, 362] width 124 height 21
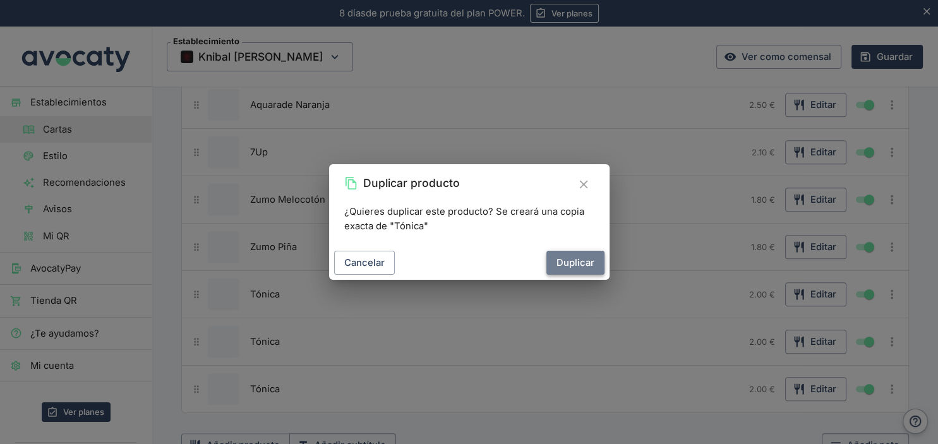
click at [587, 261] on button "Duplicar" at bounding box center [575, 263] width 58 height 24
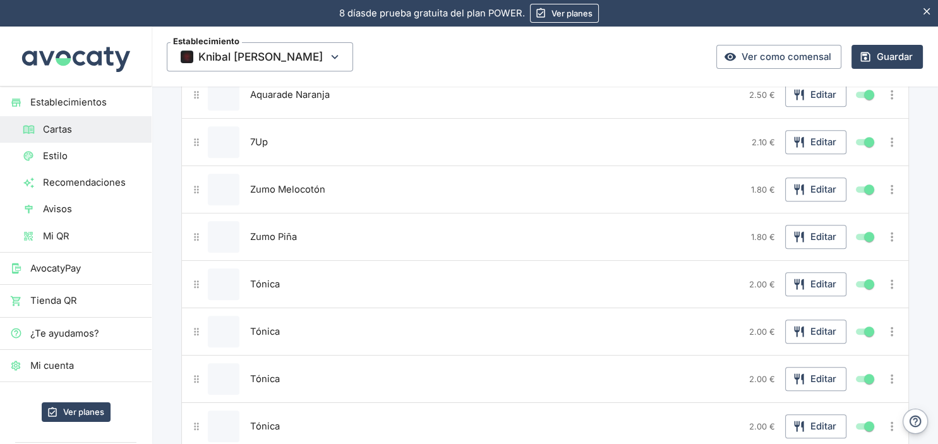
scroll to position [600, 0]
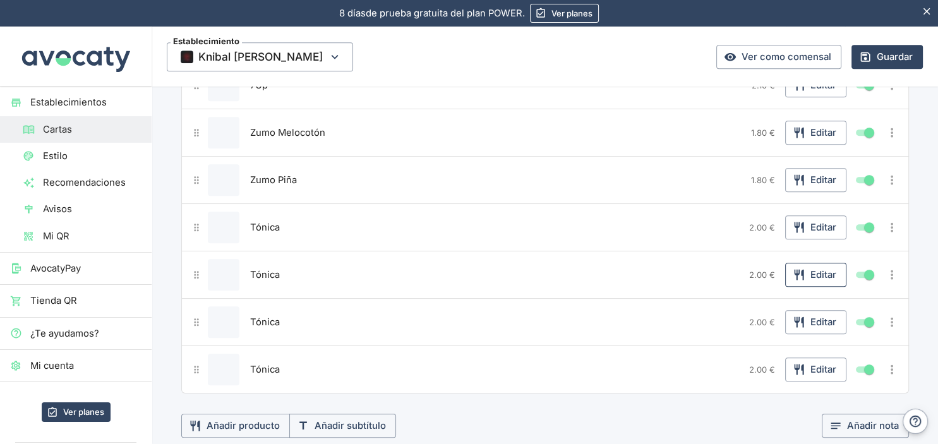
click at [806, 273] on button "Editar" at bounding box center [815, 275] width 61 height 24
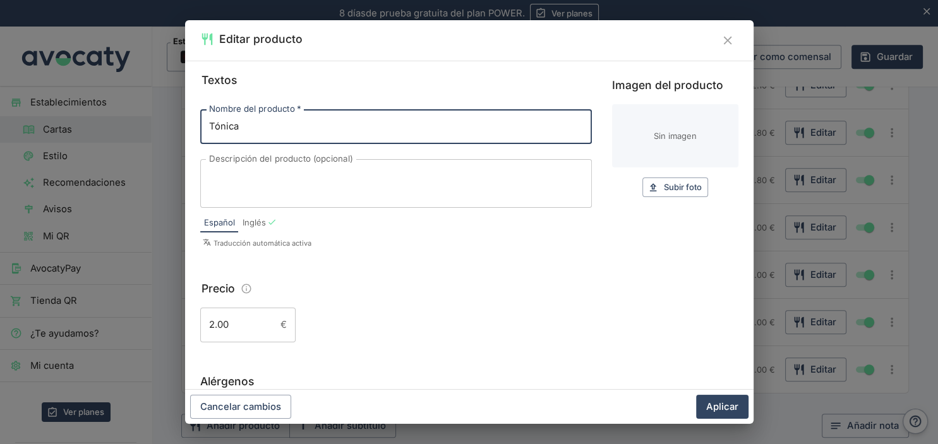
drag, startPoint x: 254, startPoint y: 122, endPoint x: 169, endPoint y: 129, distance: 85.5
click at [200, 129] on input "Tónica" at bounding box center [395, 126] width 391 height 34
type input "a"
type input "Agua Mineral 500 ml"
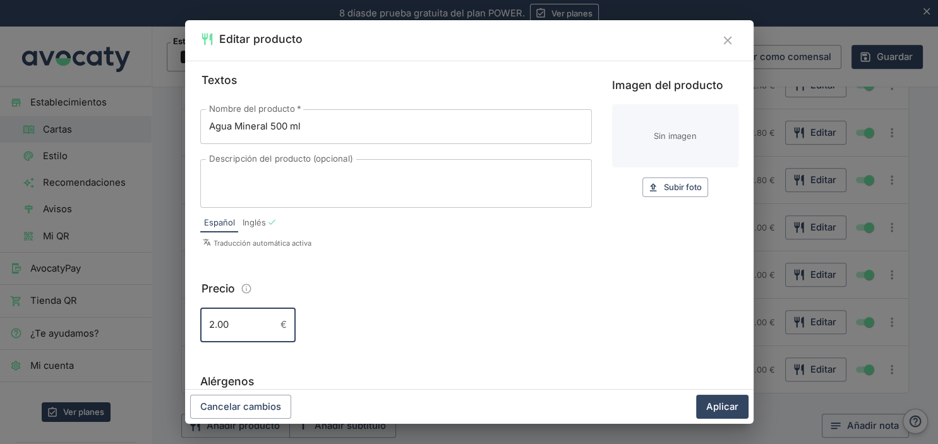
drag, startPoint x: 239, startPoint y: 317, endPoint x: 193, endPoint y: 325, distance: 46.1
click at [200, 325] on input "2.00" at bounding box center [237, 324] width 75 height 34
click at [222, 323] on input "1.30" at bounding box center [237, 324] width 75 height 34
type input "1.40"
click at [730, 409] on button "Aplicar" at bounding box center [722, 407] width 52 height 24
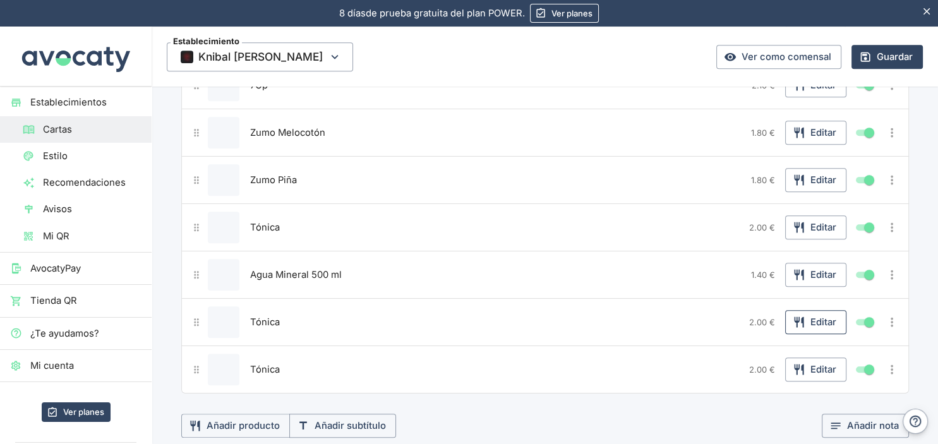
click at [819, 314] on button "Editar" at bounding box center [815, 322] width 61 height 24
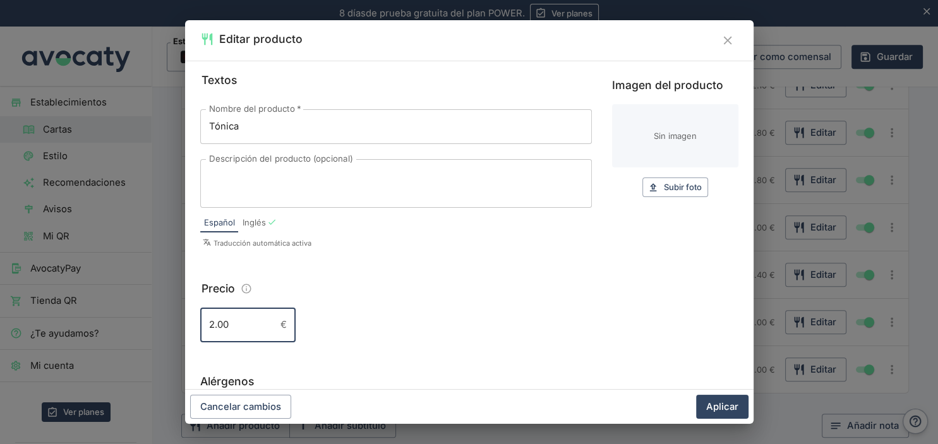
drag, startPoint x: 237, startPoint y: 331, endPoint x: 191, endPoint y: 331, distance: 46.1
click at [200, 331] on input "2.00" at bounding box center [237, 324] width 75 height 34
type input "2.30"
click at [718, 408] on button "Aplicar" at bounding box center [722, 407] width 52 height 24
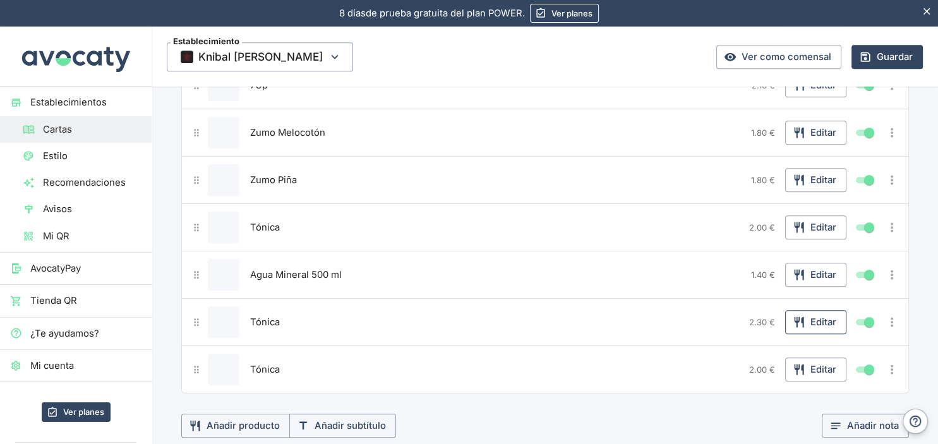
click at [794, 319] on icon "button" at bounding box center [798, 322] width 13 height 13
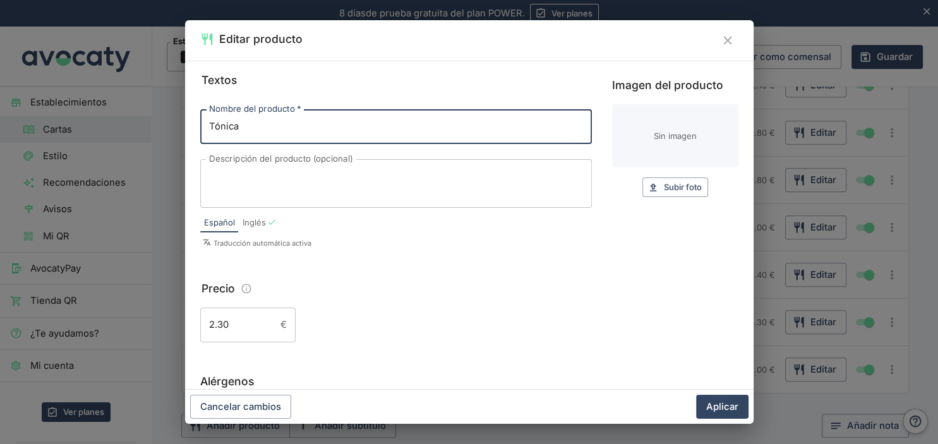
drag, startPoint x: 255, startPoint y: 131, endPoint x: 197, endPoint y: 131, distance: 58.1
click at [200, 131] on input "Tónica" at bounding box center [395, 126] width 391 height 34
type input "Agua Mineral 1 L"
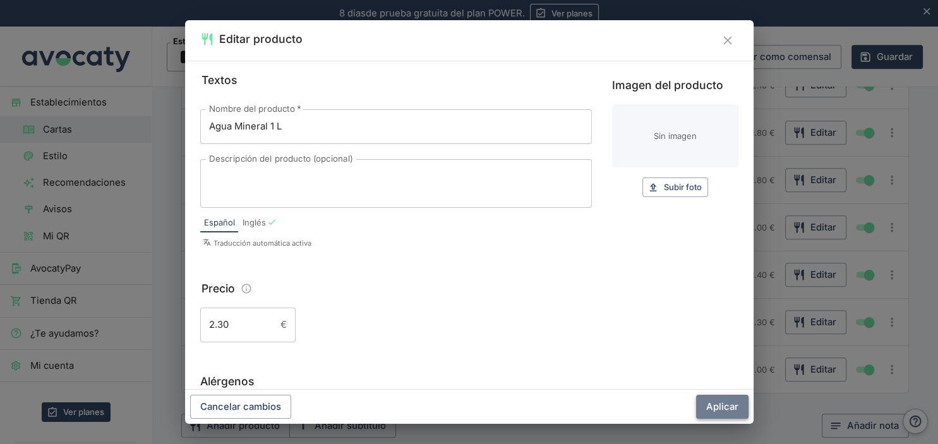
click at [736, 407] on button "Aplicar" at bounding box center [722, 407] width 52 height 24
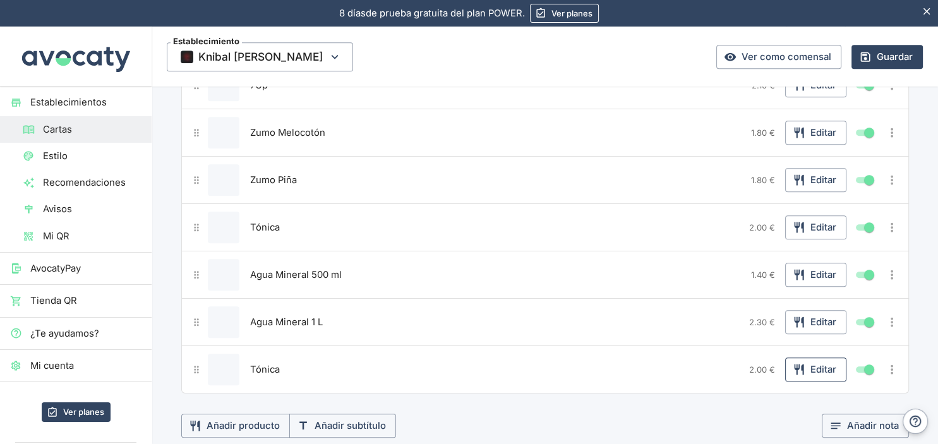
click at [819, 366] on button "Editar" at bounding box center [815, 369] width 61 height 24
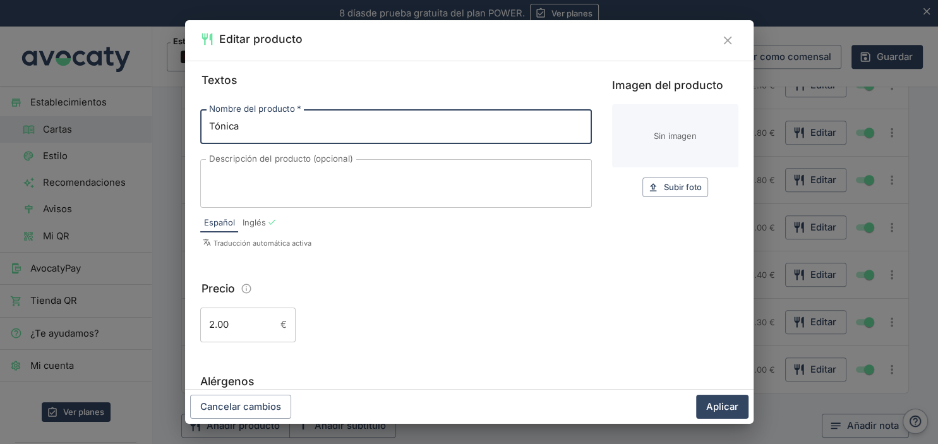
drag, startPoint x: 259, startPoint y: 125, endPoint x: 195, endPoint y: 125, distance: 63.8
click at [200, 125] on input "Tónica" at bounding box center [395, 126] width 391 height 34
type input "Agua con gas"
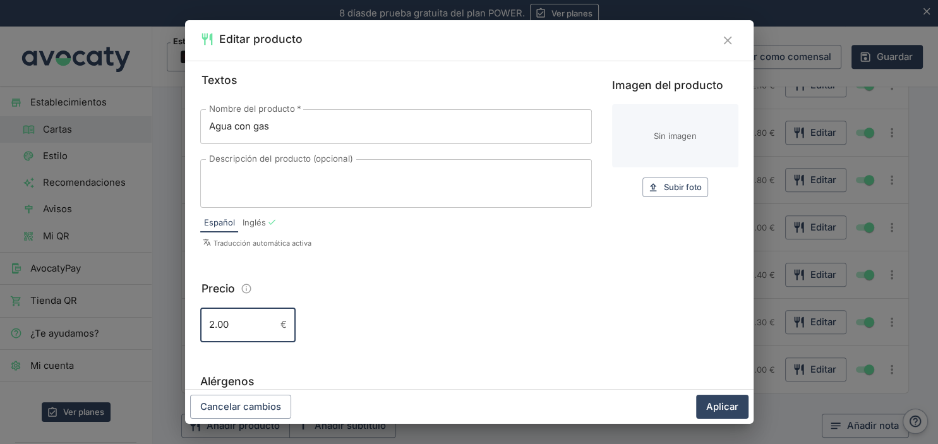
drag, startPoint x: 239, startPoint y: 322, endPoint x: 174, endPoint y: 324, distance: 64.4
click at [200, 324] on input "2.00" at bounding box center [237, 324] width 75 height 34
type input "2.10"
click at [715, 406] on button "Aplicar" at bounding box center [722, 407] width 52 height 24
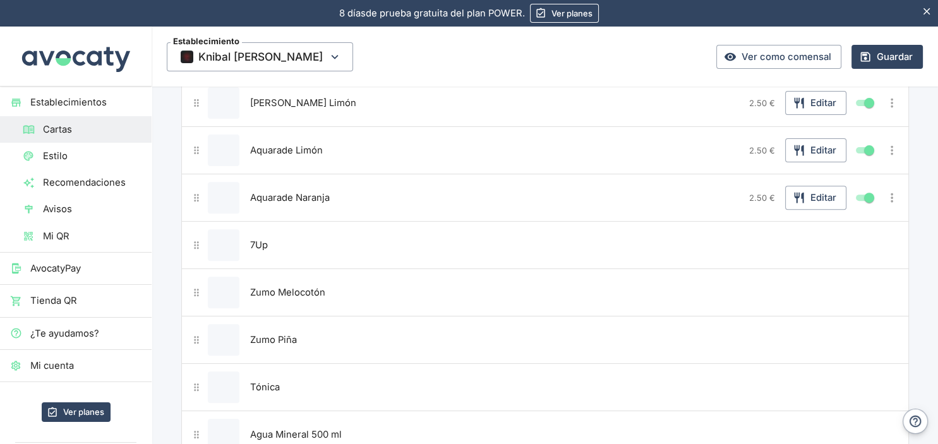
scroll to position [200, 0]
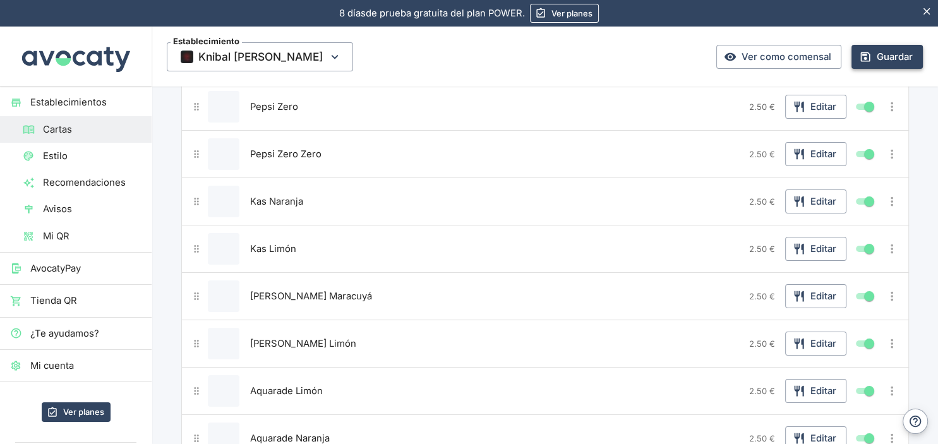
click at [891, 52] on button "Guardar" at bounding box center [886, 57] width 71 height 24
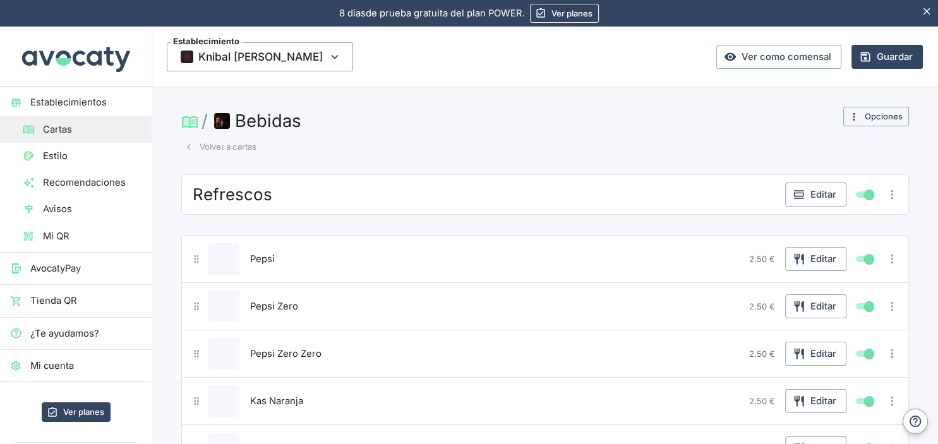
click at [228, 148] on button "Volver a cartas" at bounding box center [220, 147] width 78 height 20
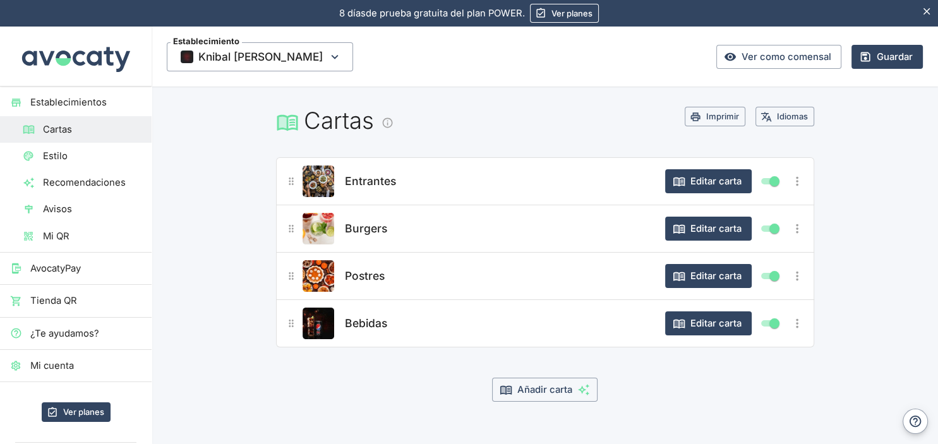
click at [378, 330] on span "Bebidas" at bounding box center [366, 323] width 42 height 18
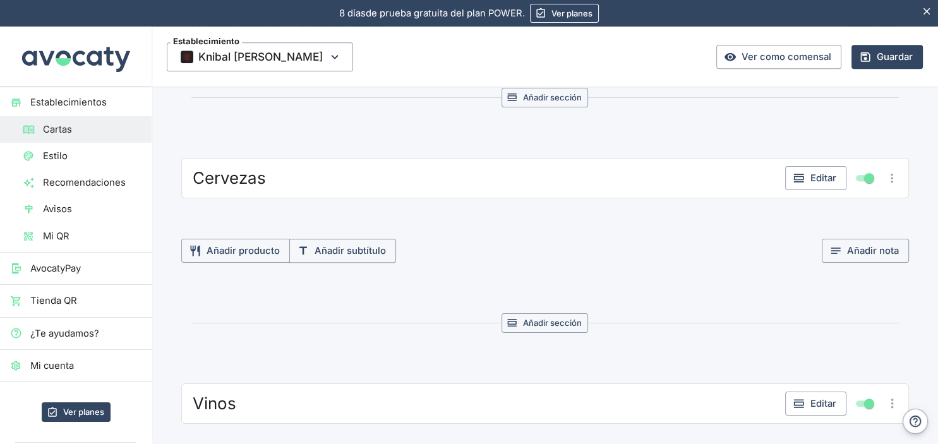
scroll to position [1000, 0]
click at [277, 177] on div "Cervezas" at bounding box center [484, 178] width 591 height 23
click at [797, 174] on icon "button" at bounding box center [799, 178] width 10 height 8
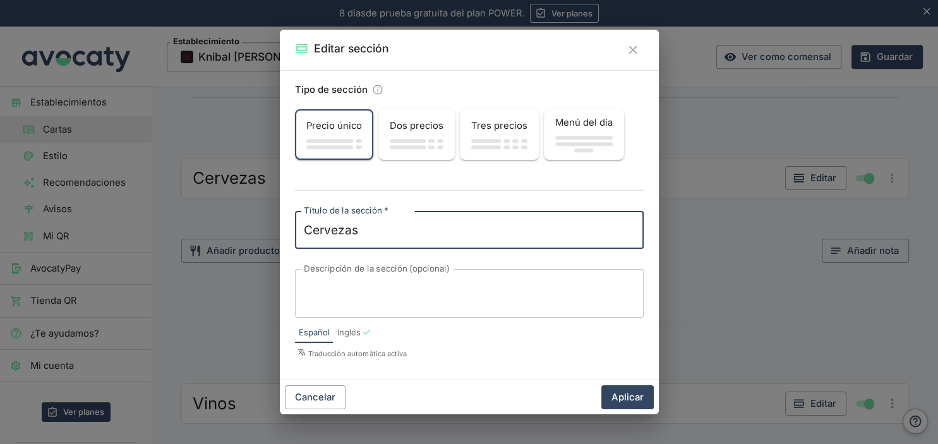
click at [371, 231] on textarea "Cervezas" at bounding box center [469, 230] width 331 height 17
type textarea "Cervezas y tintos [PERSON_NAME]"
click at [620, 400] on button "Aplicar" at bounding box center [627, 397] width 52 height 24
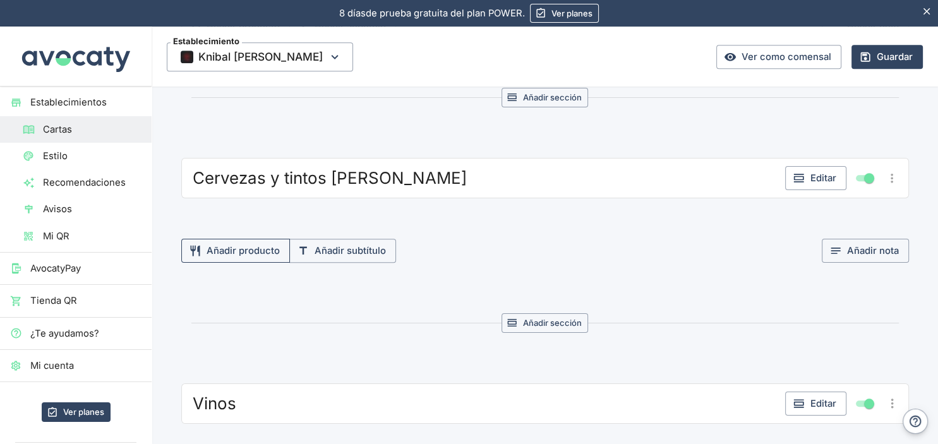
click at [247, 245] on button "Añadir producto" at bounding box center [235, 251] width 109 height 24
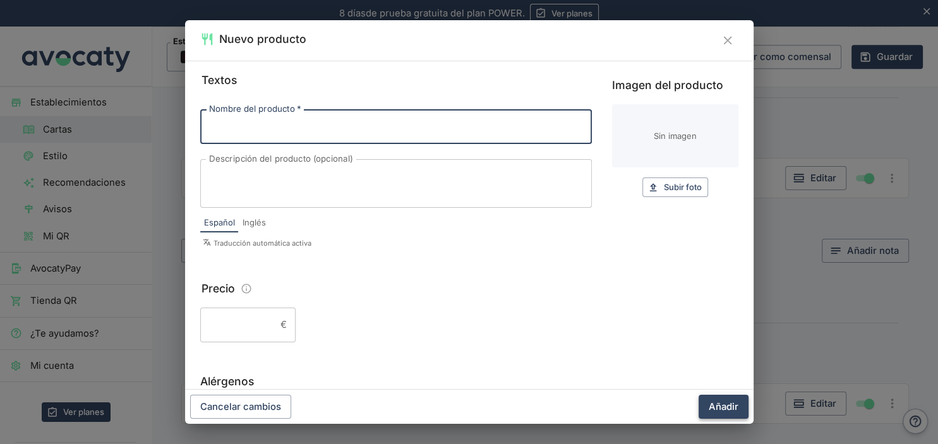
click at [721, 403] on button "Añadir" at bounding box center [723, 407] width 50 height 24
type input "c"
type input "Caña de Cruzcampo"
click at [206, 332] on input "Precio" at bounding box center [237, 324] width 75 height 34
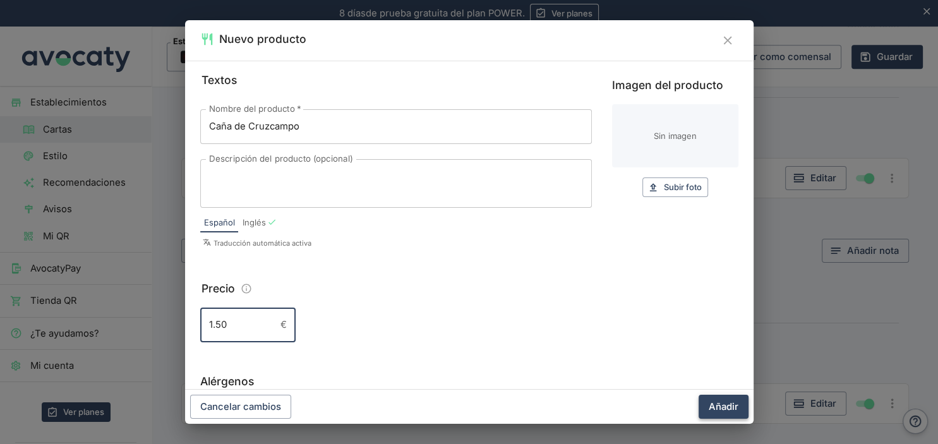
type input "1.50"
click at [730, 405] on button "Añadir" at bounding box center [723, 407] width 50 height 24
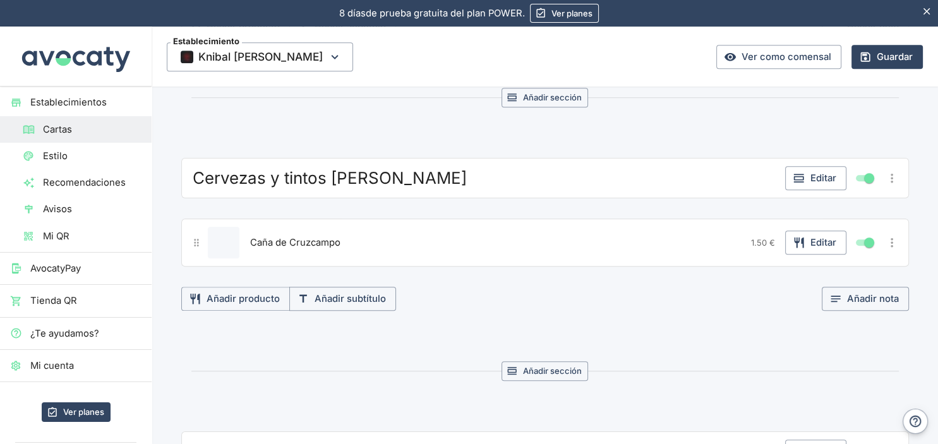
click at [895, 238] on icon "Más opciones" at bounding box center [892, 242] width 14 height 14
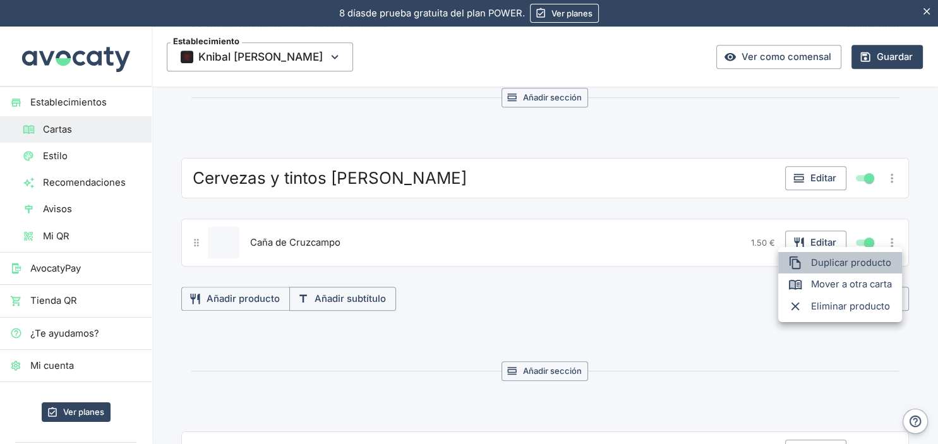
click at [850, 269] on span "Duplicar producto" at bounding box center [851, 263] width 81 height 14
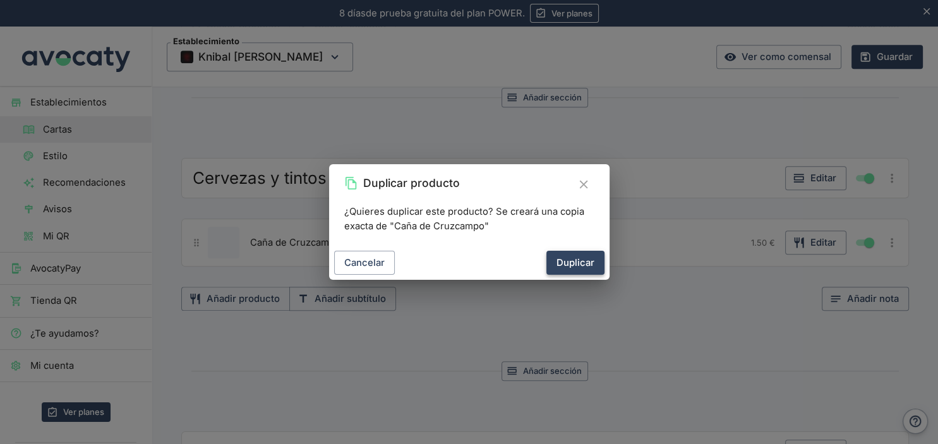
click at [574, 263] on button "Duplicar" at bounding box center [575, 263] width 58 height 24
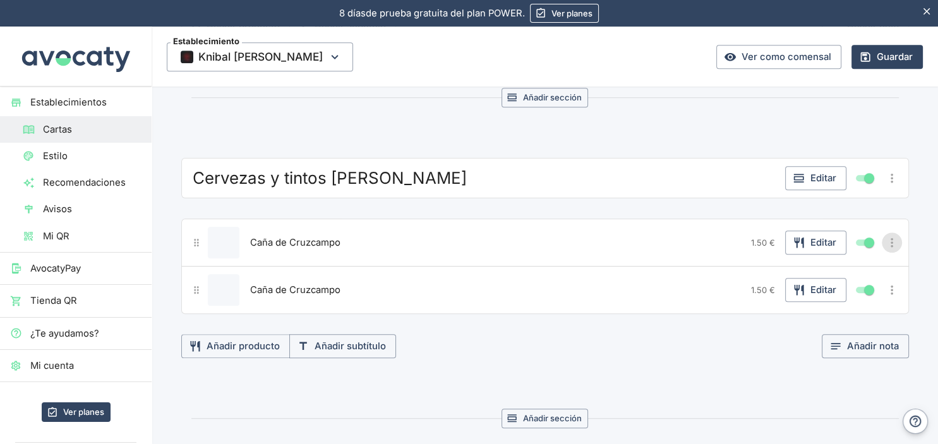
click at [897, 236] on icon "Más opciones" at bounding box center [892, 242] width 14 height 14
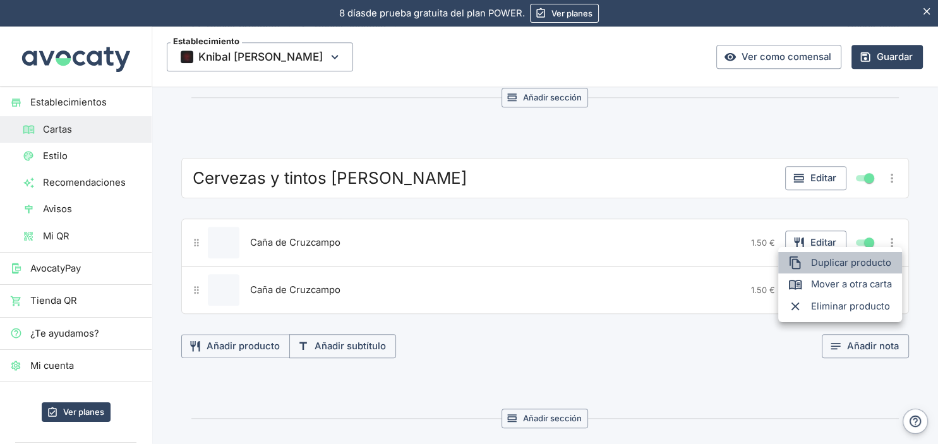
click at [809, 263] on div at bounding box center [799, 263] width 23 height 14
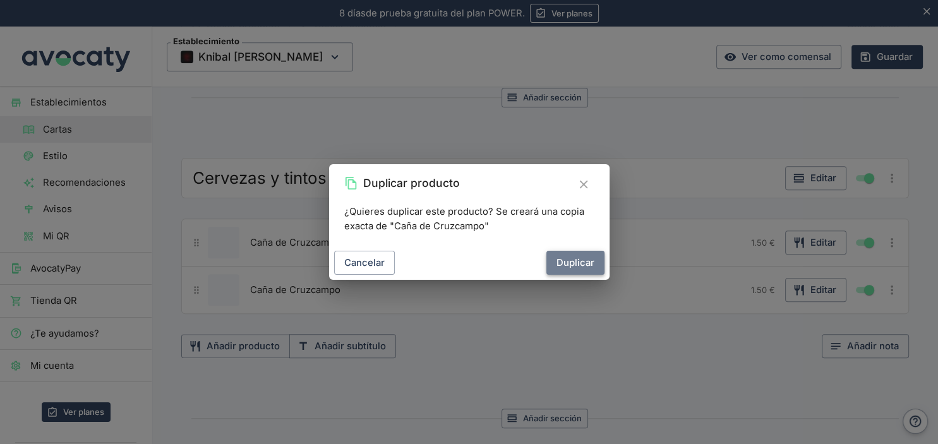
click at [580, 266] on button "Duplicar" at bounding box center [575, 263] width 58 height 24
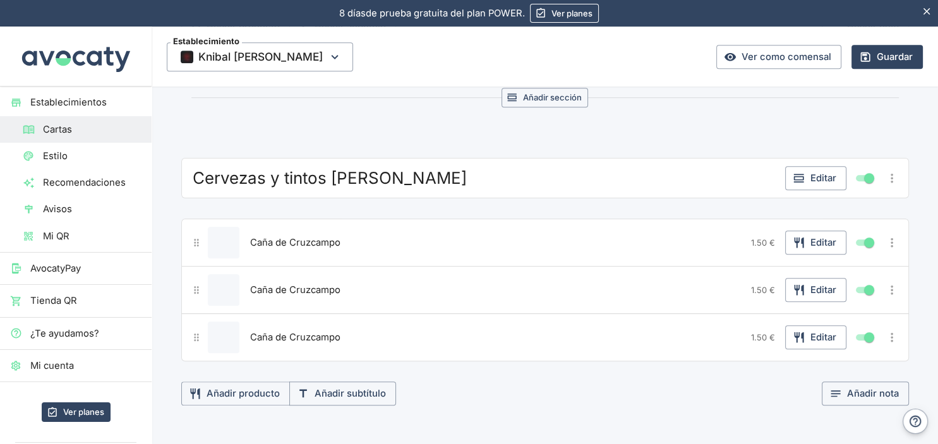
click at [890, 235] on icon "Más opciones" at bounding box center [892, 242] width 14 height 14
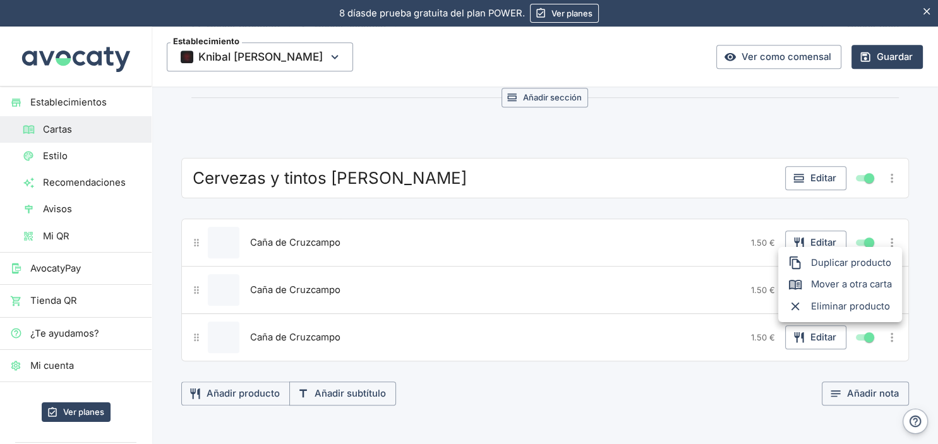
click at [837, 268] on span "Duplicar producto" at bounding box center [851, 263] width 81 height 14
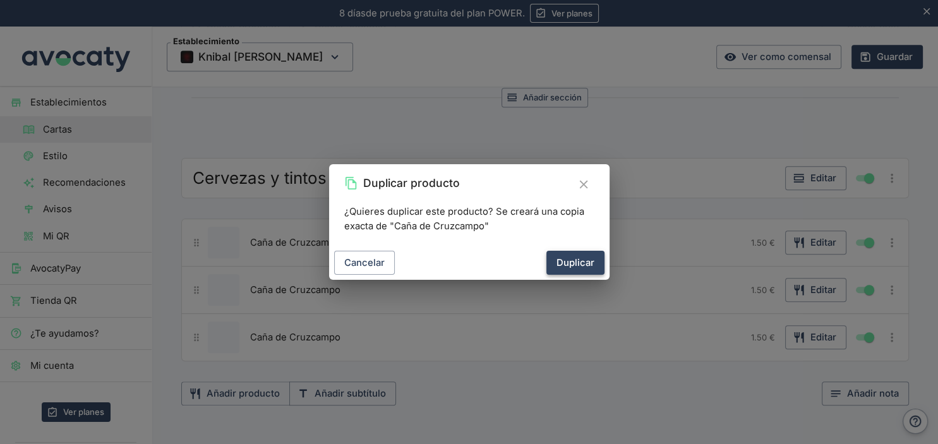
click at [585, 266] on button "Duplicar" at bounding box center [575, 263] width 58 height 24
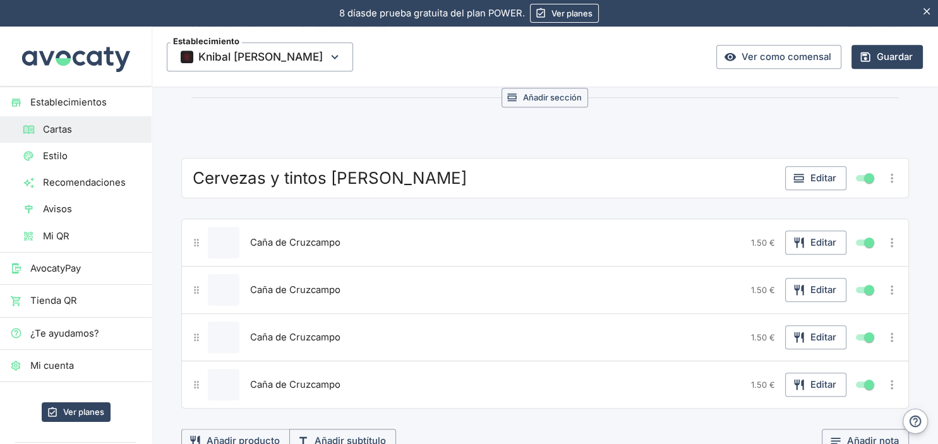
click at [890, 235] on icon "Más opciones" at bounding box center [892, 242] width 14 height 14
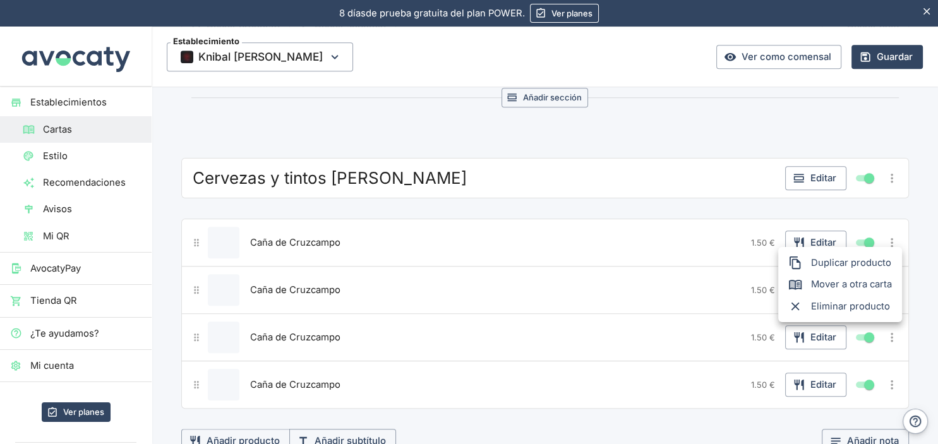
click at [835, 266] on span "Duplicar producto" at bounding box center [851, 263] width 81 height 14
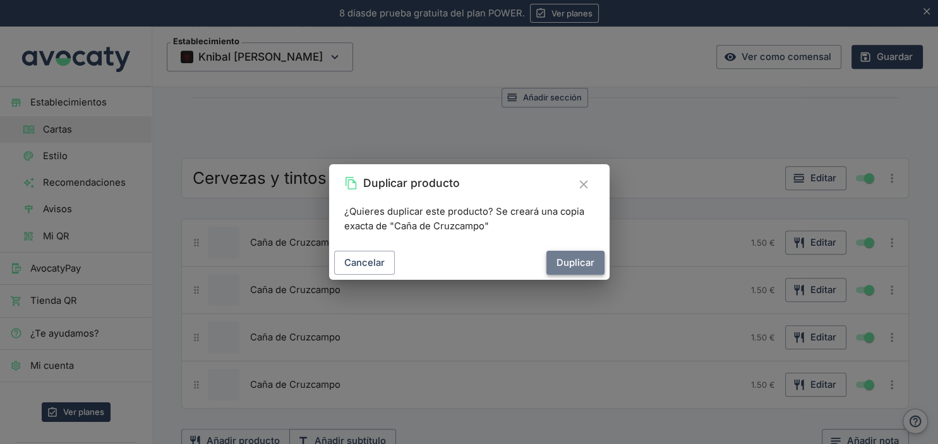
click at [597, 266] on button "Duplicar" at bounding box center [575, 263] width 58 height 24
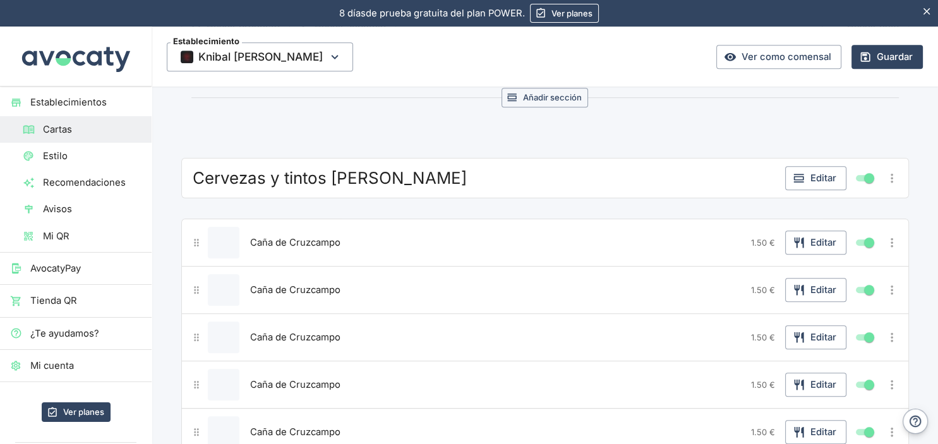
click at [888, 235] on icon "Más opciones" at bounding box center [892, 242] width 14 height 14
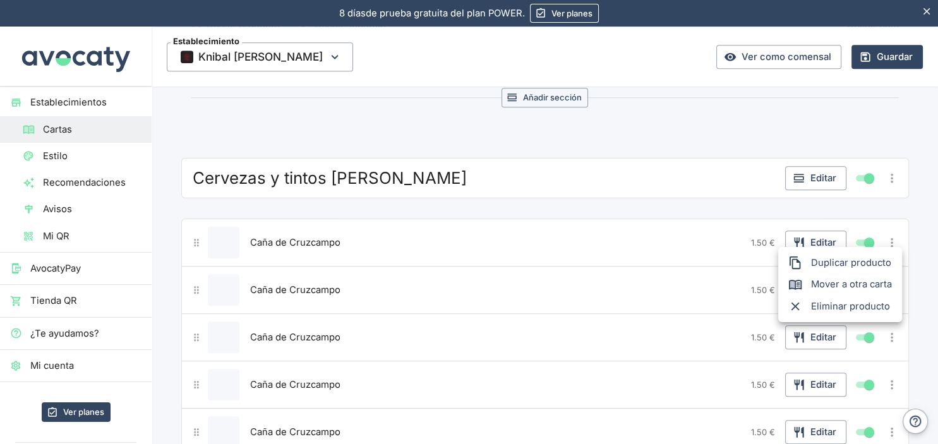
click at [824, 257] on span "Duplicar producto" at bounding box center [851, 263] width 81 height 14
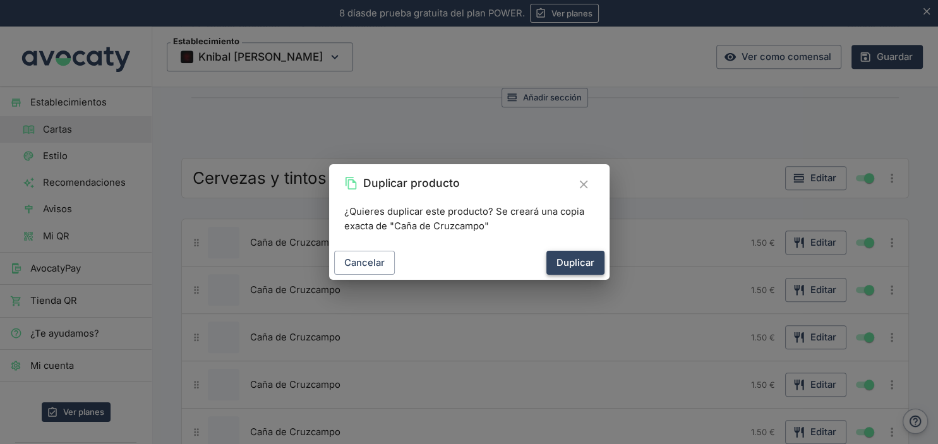
click at [569, 256] on button "Duplicar" at bounding box center [575, 263] width 58 height 24
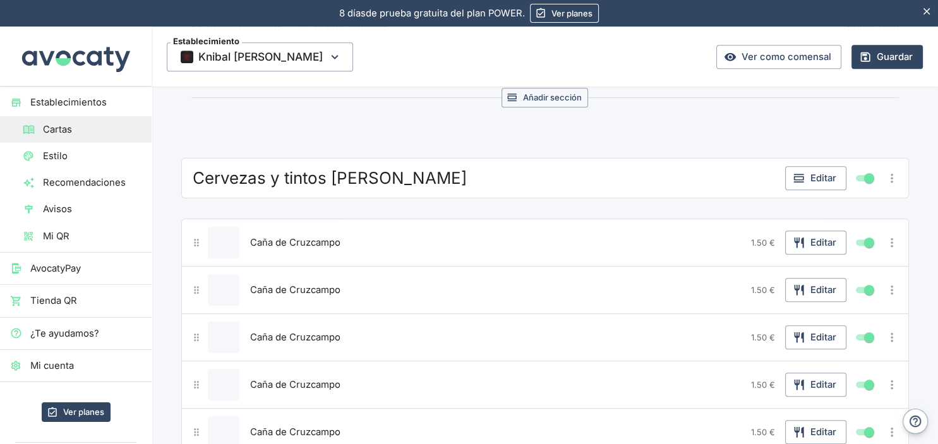
click at [891, 240] on icon "Más opciones" at bounding box center [892, 241] width 3 height 9
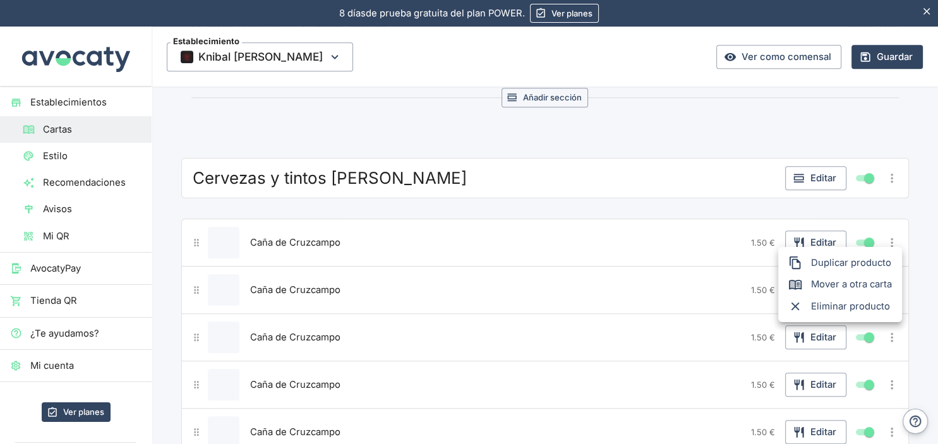
click at [816, 264] on span "Duplicar producto" at bounding box center [851, 263] width 81 height 14
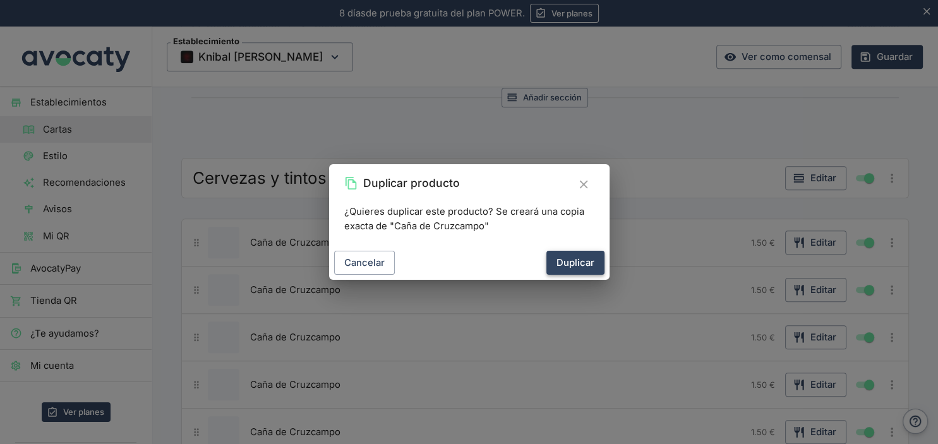
click at [568, 268] on button "Duplicar" at bounding box center [575, 263] width 58 height 24
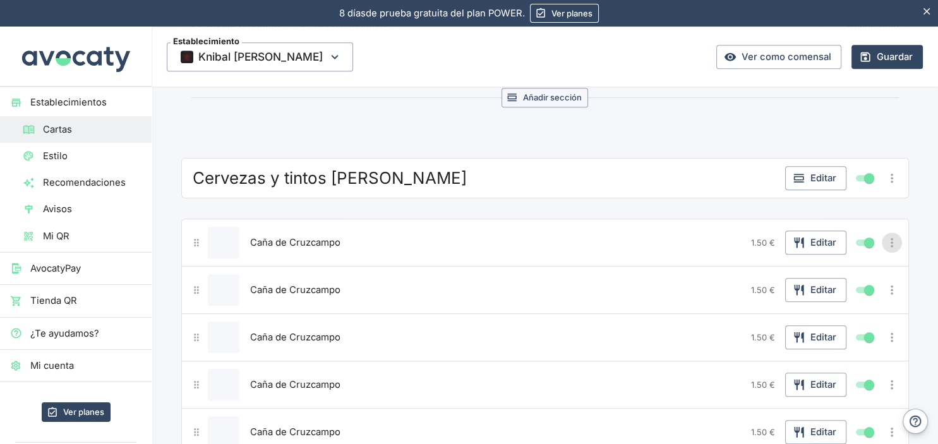
click at [886, 238] on icon "Más opciones" at bounding box center [892, 242] width 14 height 14
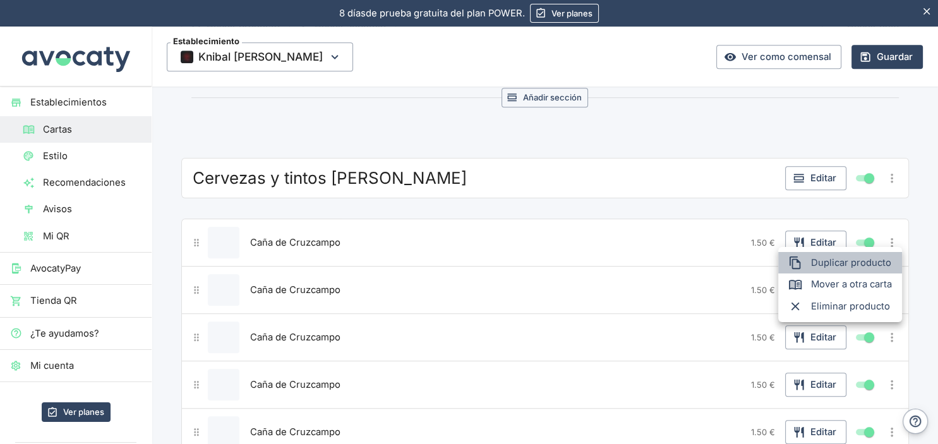
click at [809, 262] on div at bounding box center [799, 263] width 23 height 14
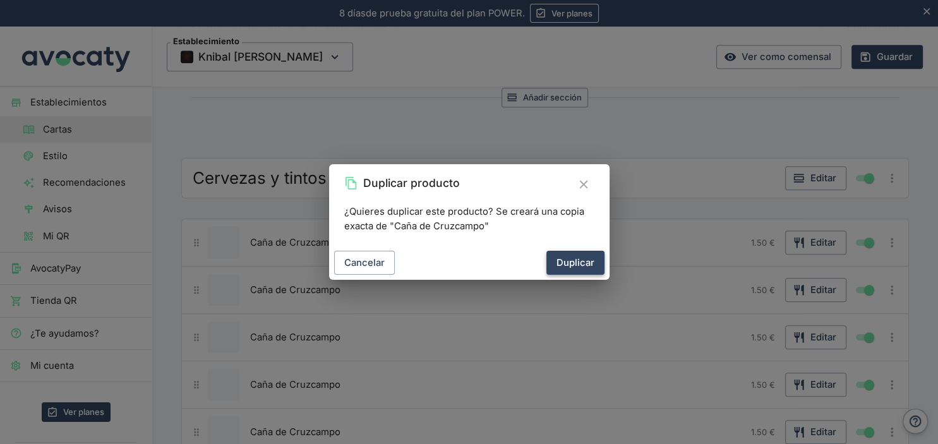
click at [577, 264] on button "Duplicar" at bounding box center [575, 263] width 58 height 24
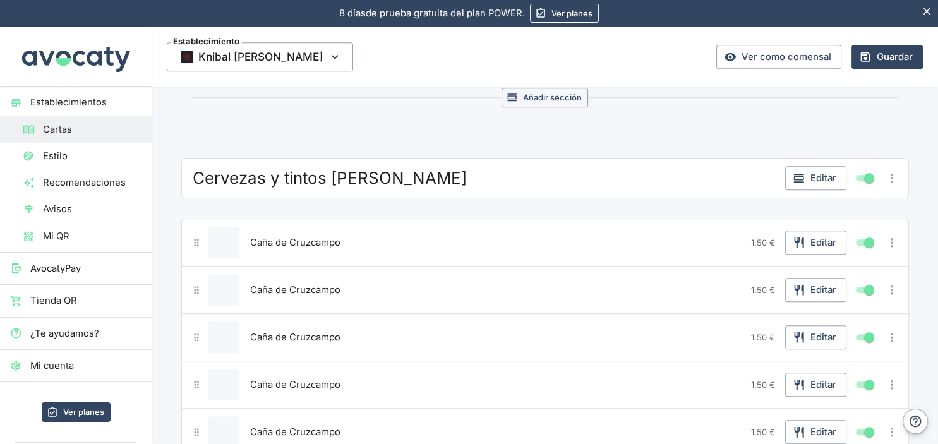
click at [890, 241] on icon "Más opciones" at bounding box center [892, 242] width 14 height 14
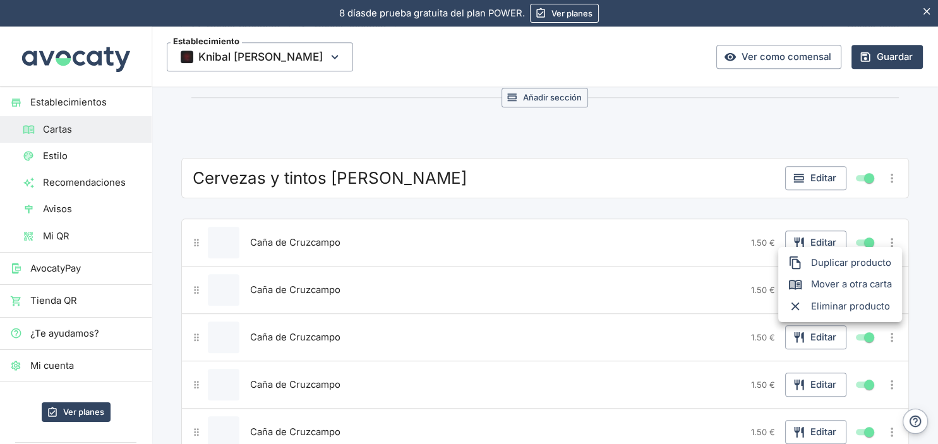
click at [814, 259] on span "Duplicar producto" at bounding box center [851, 263] width 81 height 14
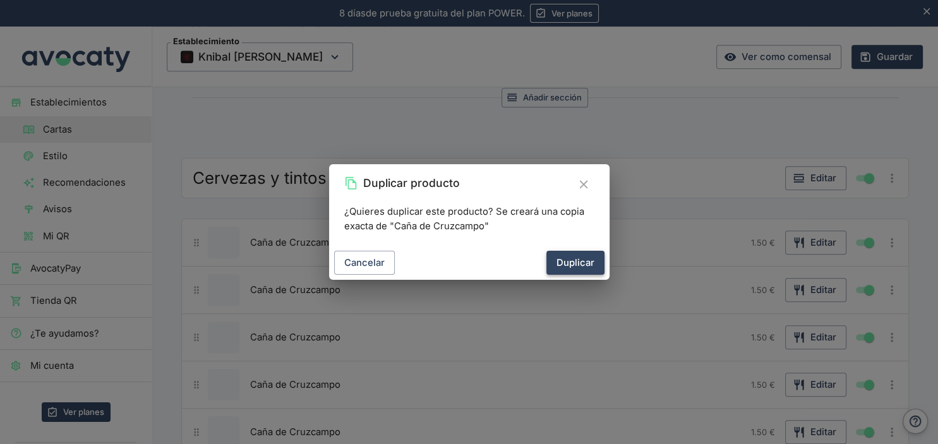
click at [596, 269] on button "Duplicar" at bounding box center [575, 263] width 58 height 24
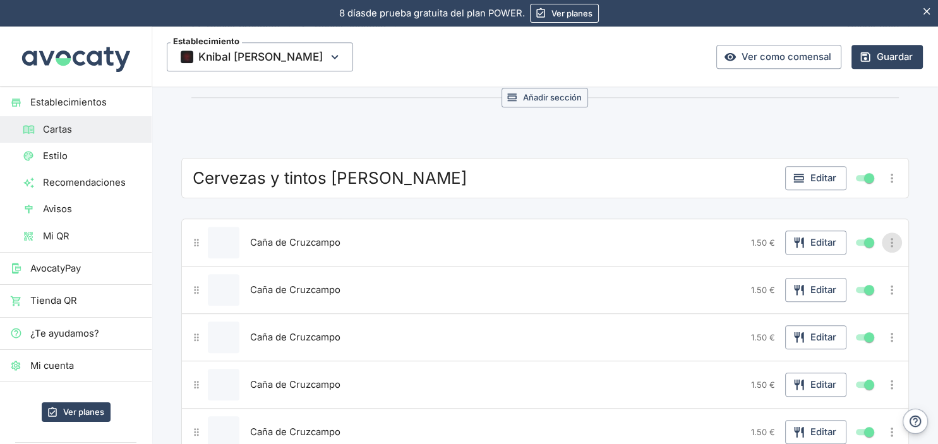
click at [890, 235] on icon "Más opciones" at bounding box center [892, 242] width 14 height 14
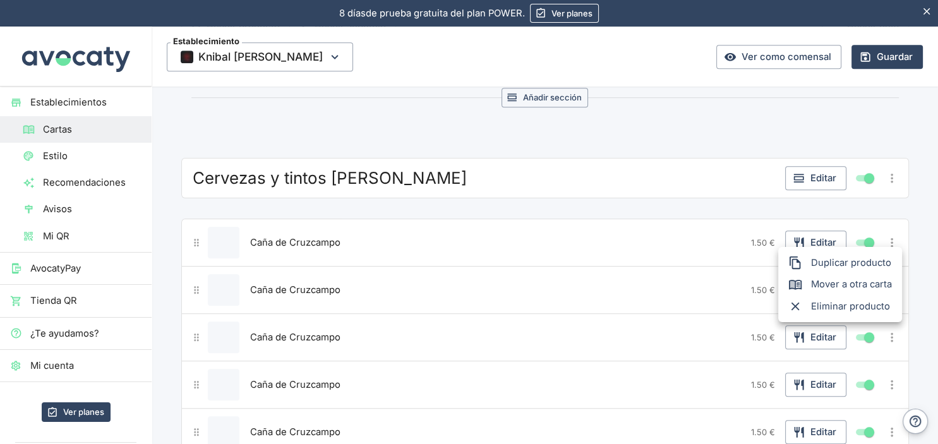
click at [823, 259] on span "Duplicar producto" at bounding box center [851, 263] width 81 height 14
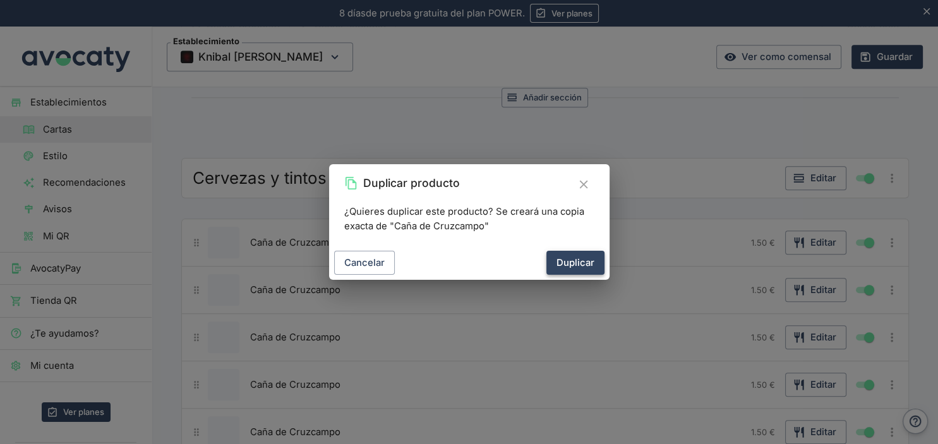
click at [573, 272] on button "Duplicar" at bounding box center [575, 263] width 58 height 24
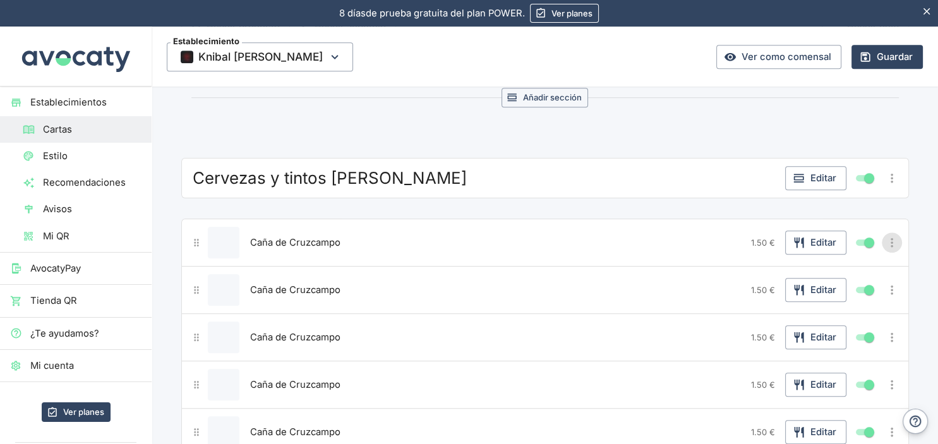
click at [886, 235] on icon "Más opciones" at bounding box center [892, 242] width 14 height 14
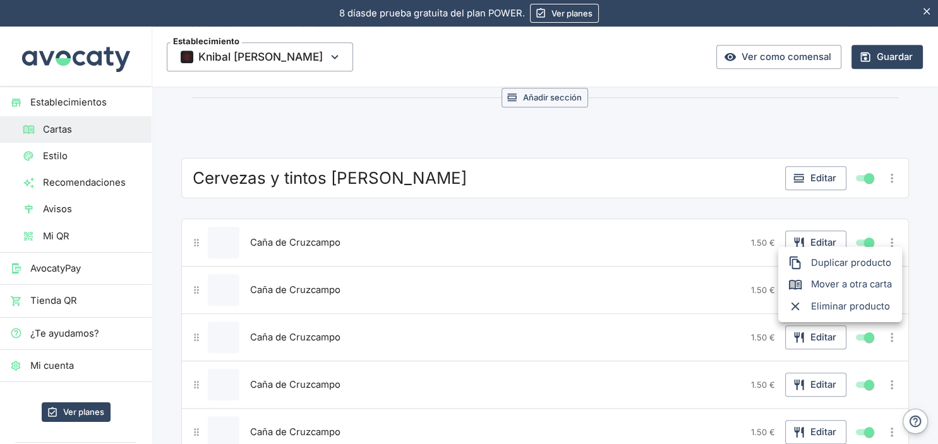
click at [831, 263] on span "Duplicar producto" at bounding box center [851, 263] width 81 height 14
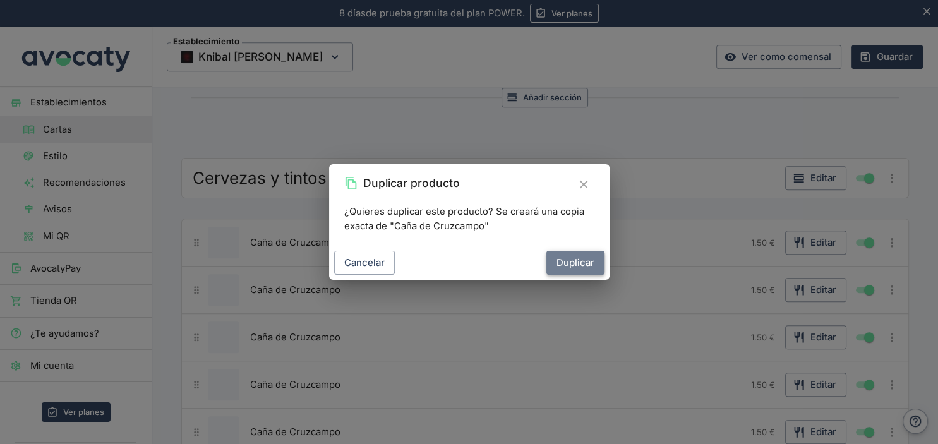
click at [585, 262] on button "Duplicar" at bounding box center [575, 263] width 58 height 24
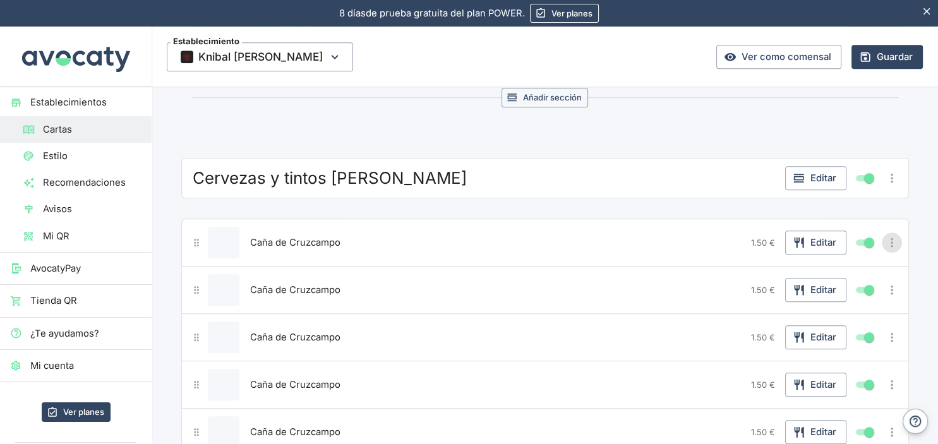
click at [891, 237] on icon "Más opciones" at bounding box center [892, 241] width 3 height 9
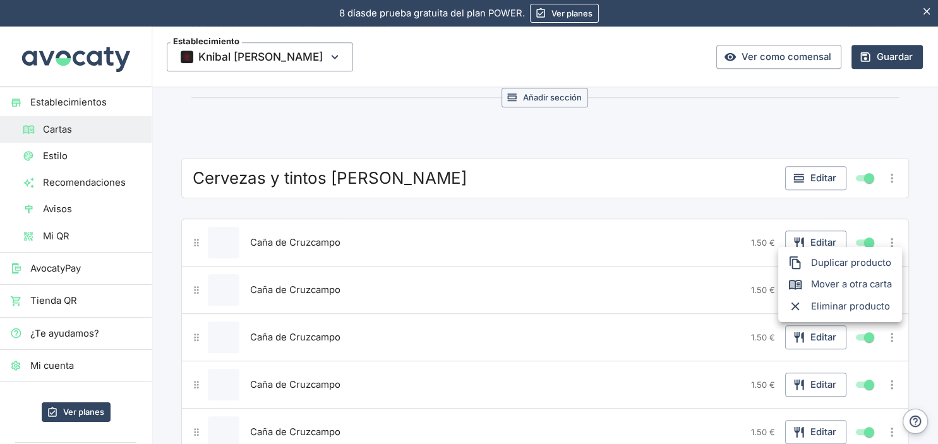
click at [814, 259] on span "Duplicar producto" at bounding box center [851, 263] width 81 height 14
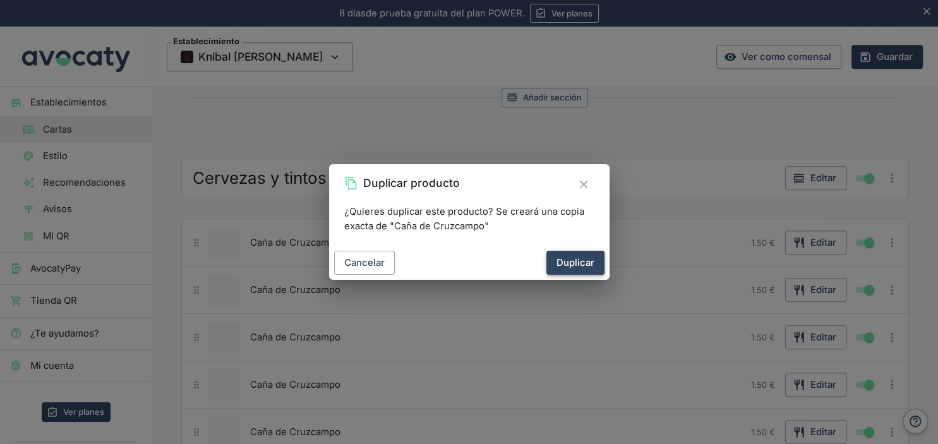
click at [585, 264] on button "Duplicar" at bounding box center [575, 263] width 58 height 24
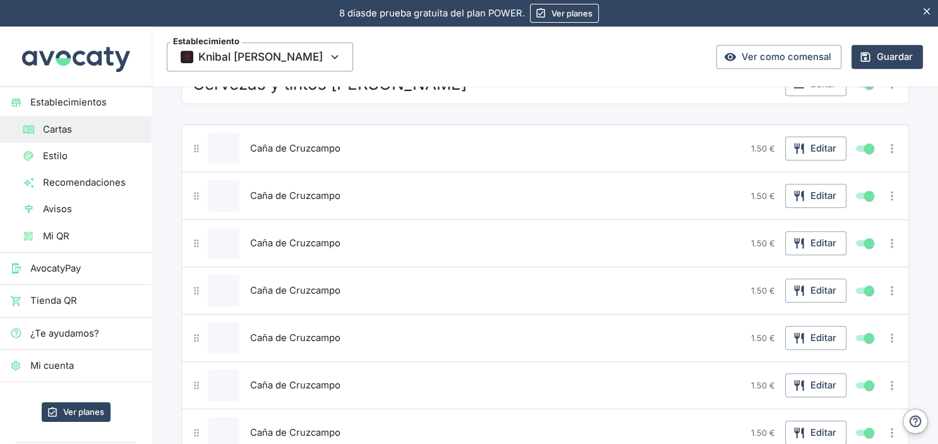
scroll to position [1133, 0]
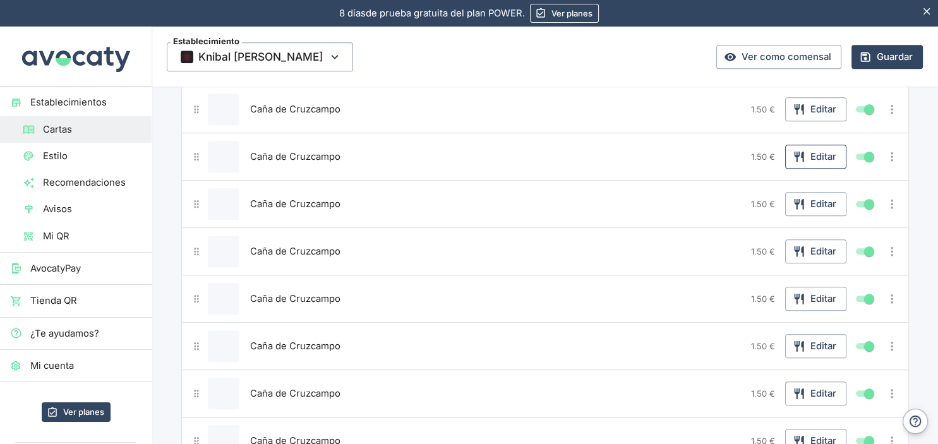
click at [815, 153] on button "Editar" at bounding box center [815, 157] width 61 height 24
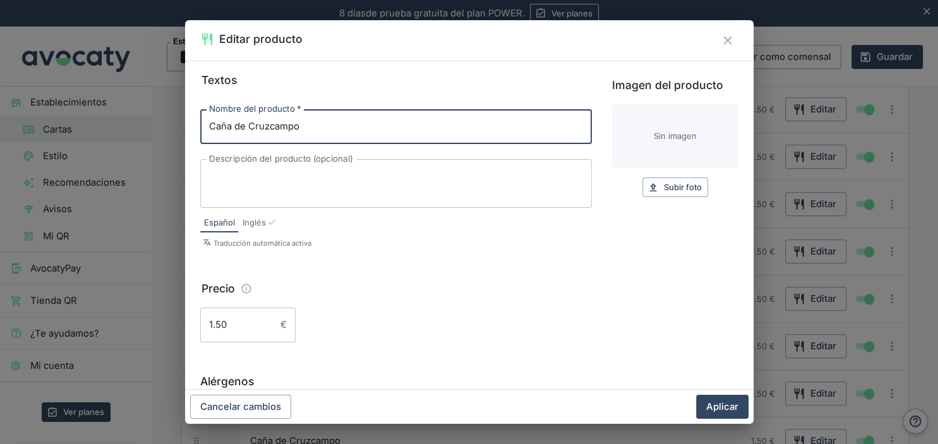
drag, startPoint x: 229, startPoint y: 127, endPoint x: 219, endPoint y: 128, distance: 9.6
click at [219, 128] on input "Caña de Cruzcampo" at bounding box center [395, 126] width 391 height 34
type input "Copa de Cruzcampo"
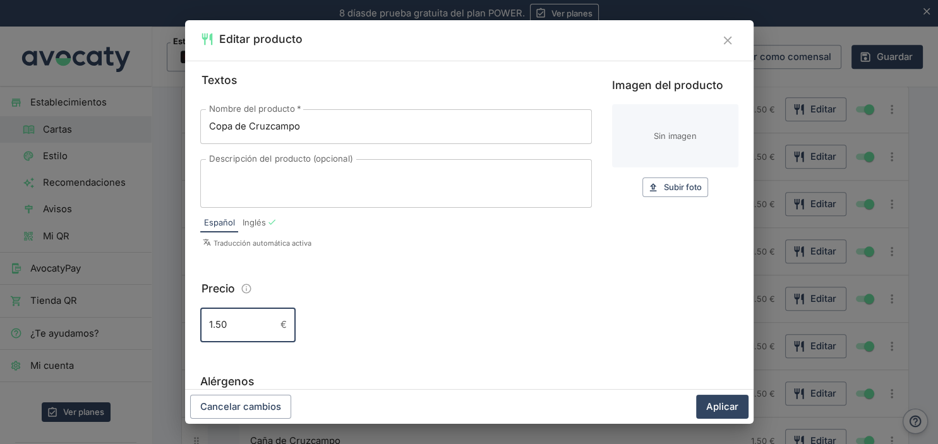
drag, startPoint x: 229, startPoint y: 327, endPoint x: 181, endPoint y: 329, distance: 48.0
click at [200, 329] on input "1.50" at bounding box center [237, 324] width 75 height 34
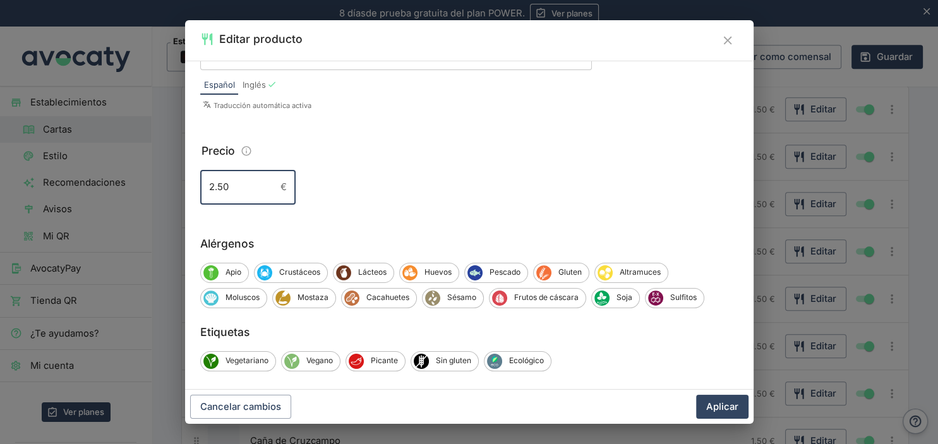
scroll to position [149, 0]
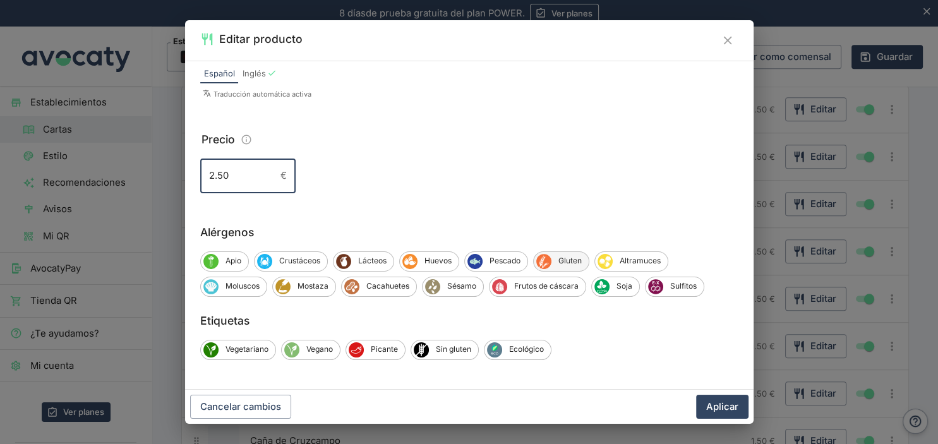
type input "2.50"
click at [552, 261] on span "Gluten" at bounding box center [569, 260] width 37 height 11
click at [727, 404] on button "Aplicar" at bounding box center [722, 407] width 52 height 24
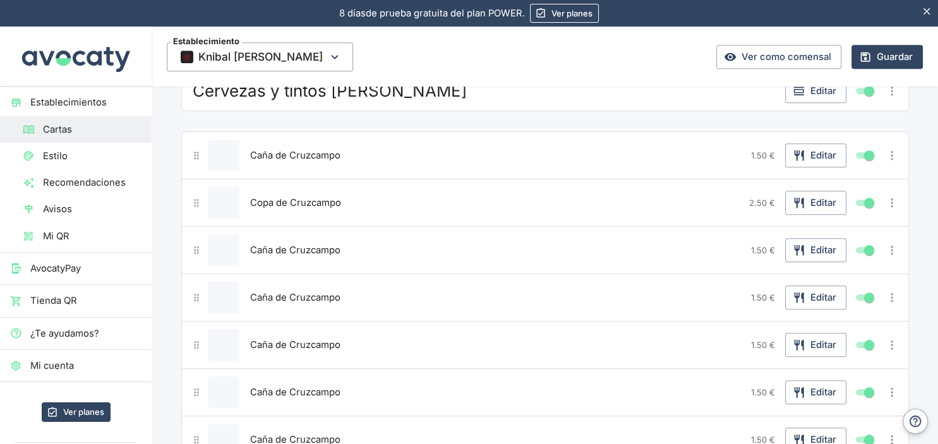
scroll to position [1066, 0]
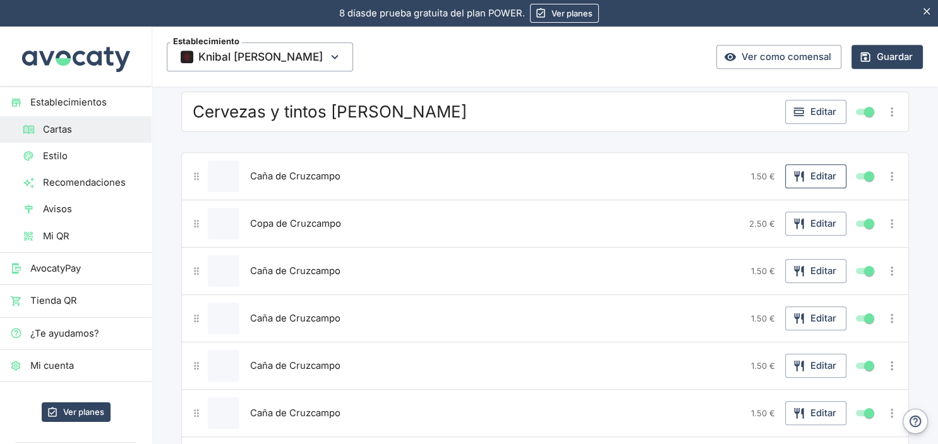
click at [807, 171] on button "Editar" at bounding box center [815, 176] width 61 height 24
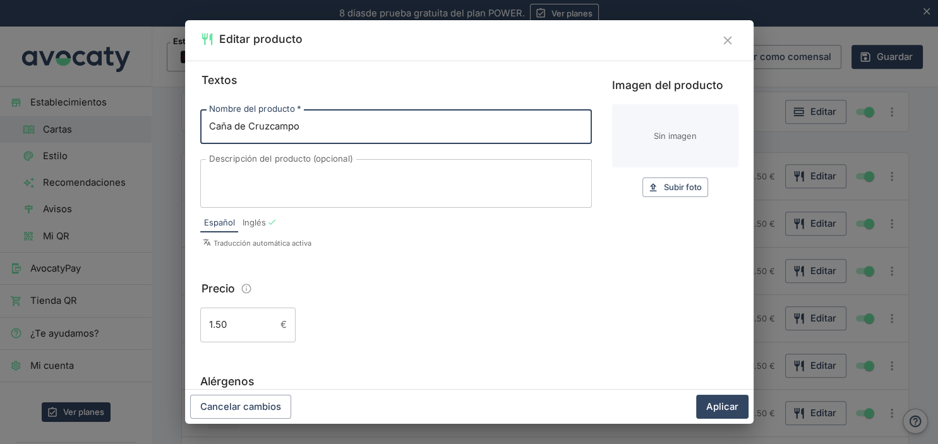
scroll to position [149, 0]
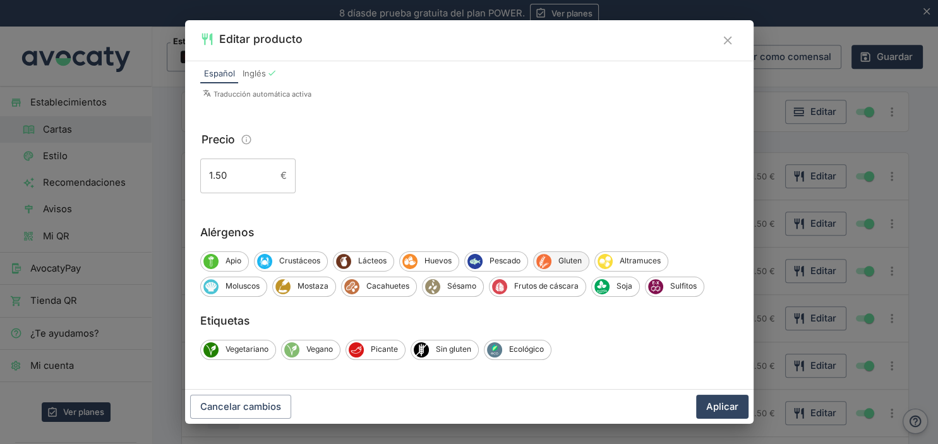
click at [561, 264] on span "Gluten" at bounding box center [569, 260] width 37 height 11
click at [715, 412] on button "Aplicar" at bounding box center [722, 407] width 52 height 24
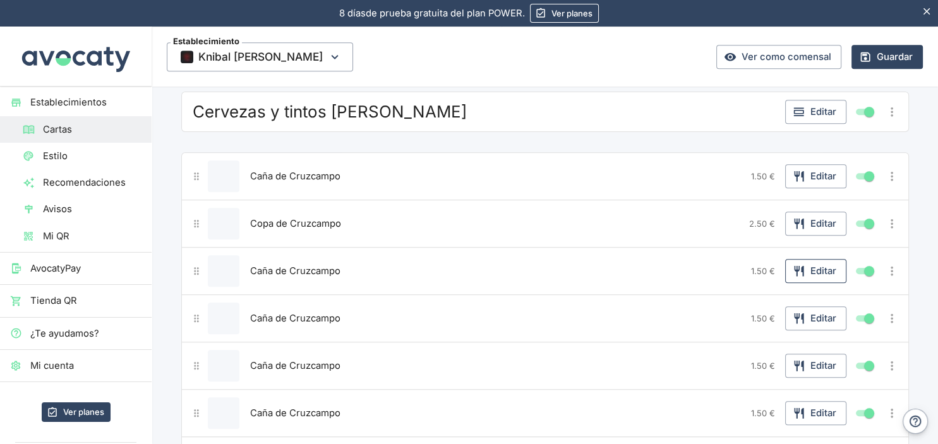
click at [797, 266] on icon "button" at bounding box center [798, 271] width 9 height 11
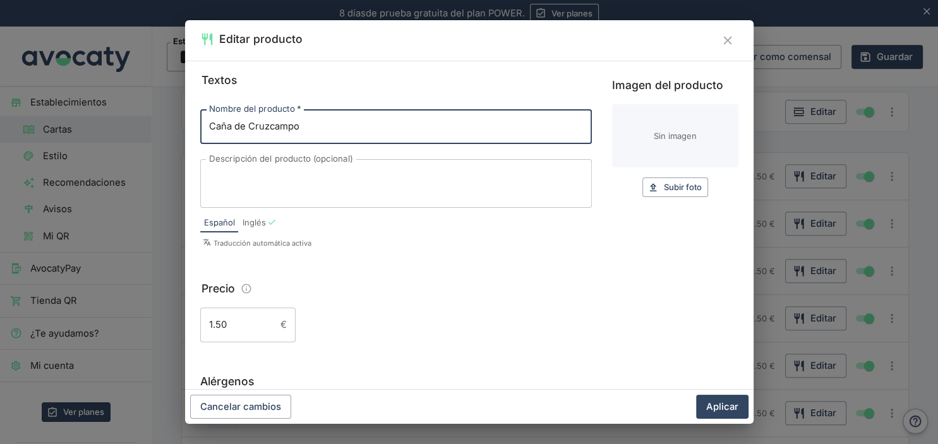
drag, startPoint x: 304, startPoint y: 128, endPoint x: 249, endPoint y: 138, distance: 55.8
click at [249, 138] on input "Caña de Cruzcampo" at bounding box center [395, 126] width 391 height 34
type input "Caña [PERSON_NAME] sin filtrar"
click at [234, 327] on input "1.50" at bounding box center [237, 324] width 75 height 34
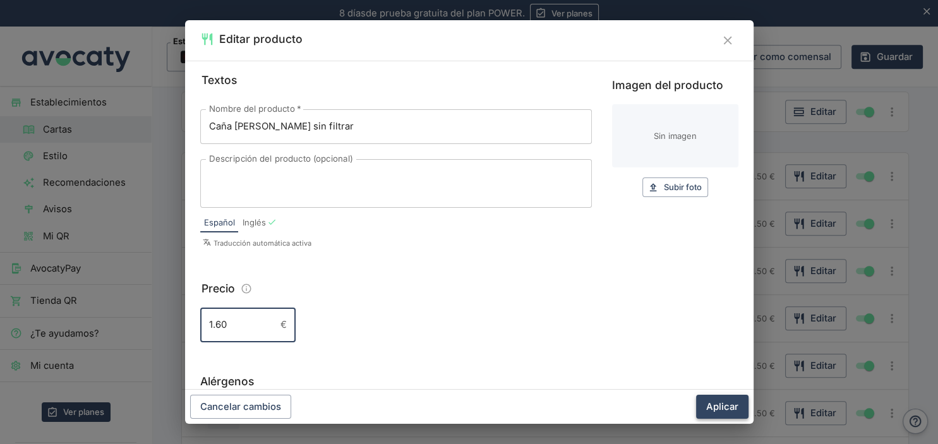
type input "1.60"
click at [721, 405] on button "Aplicar" at bounding box center [722, 407] width 52 height 24
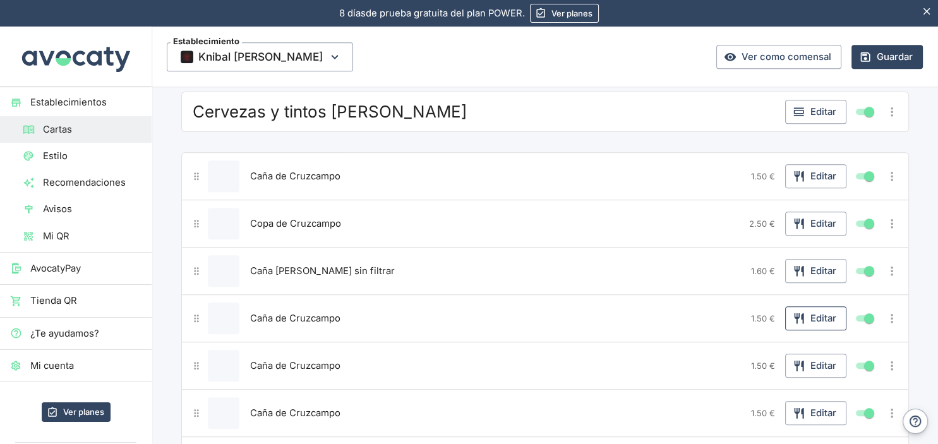
click at [799, 312] on icon "button" at bounding box center [798, 318] width 13 height 13
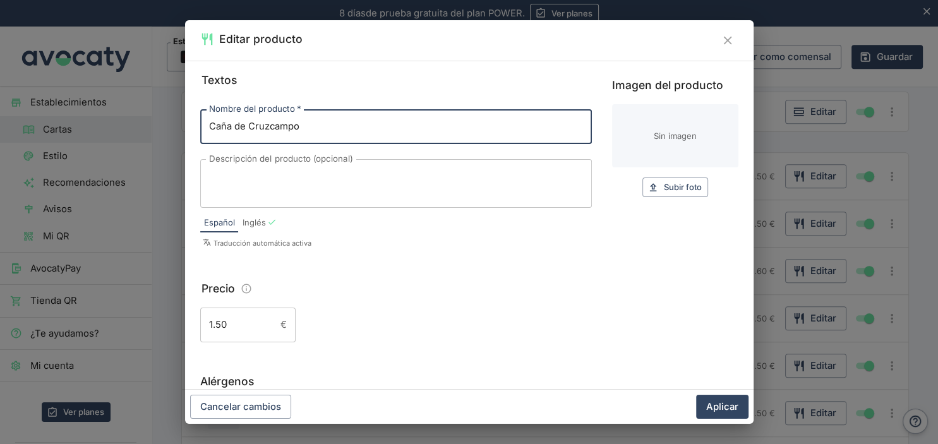
click at [306, 129] on input "Caña de Cruzcampo" at bounding box center [395, 126] width 391 height 34
click at [229, 129] on input "Caña [PERSON_NAME] sin filtrar" at bounding box center [395, 126] width 391 height 34
type input "[PERSON_NAME] sin filtrar"
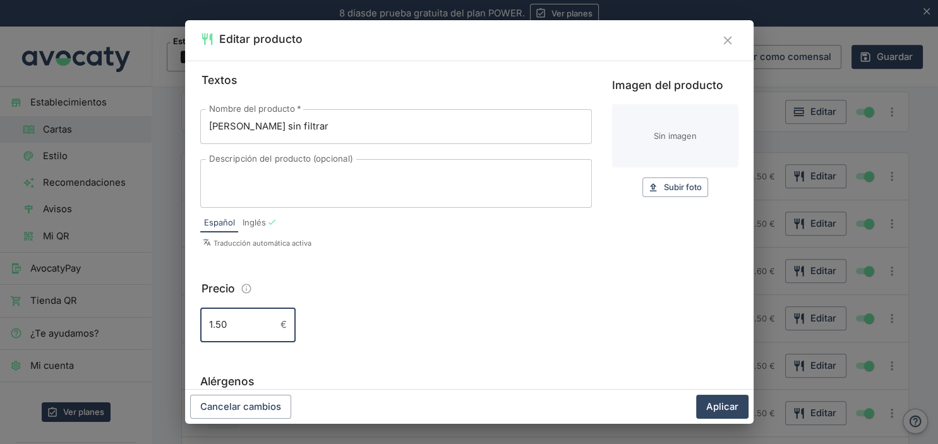
drag, startPoint x: 239, startPoint y: 323, endPoint x: 185, endPoint y: 334, distance: 54.9
click at [200, 334] on input "1.50" at bounding box center [237, 324] width 75 height 34
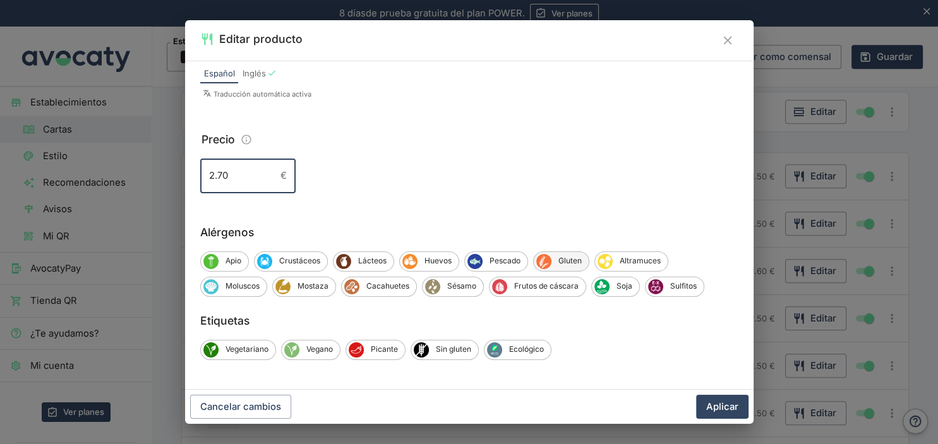
type input "2.70"
click at [566, 266] on span "Gluten" at bounding box center [569, 260] width 37 height 11
click at [703, 407] on button "Aplicar" at bounding box center [722, 407] width 52 height 24
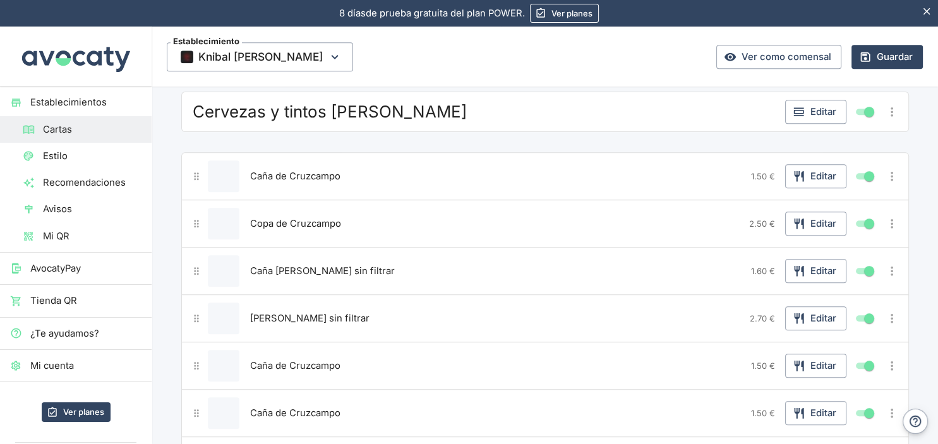
click at [316, 268] on span "Caña [PERSON_NAME] sin filtrar" at bounding box center [322, 271] width 145 height 14
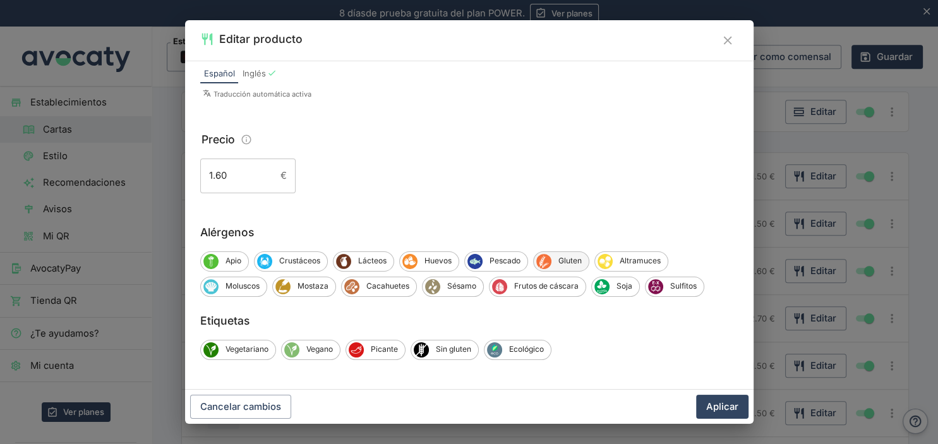
click at [571, 257] on span "Gluten" at bounding box center [569, 260] width 37 height 11
click at [713, 410] on button "Aplicar" at bounding box center [722, 407] width 52 height 24
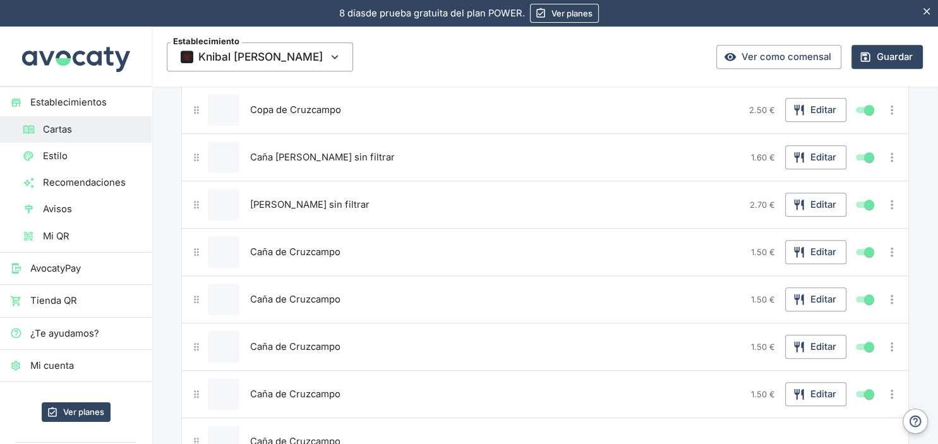
scroll to position [1200, 0]
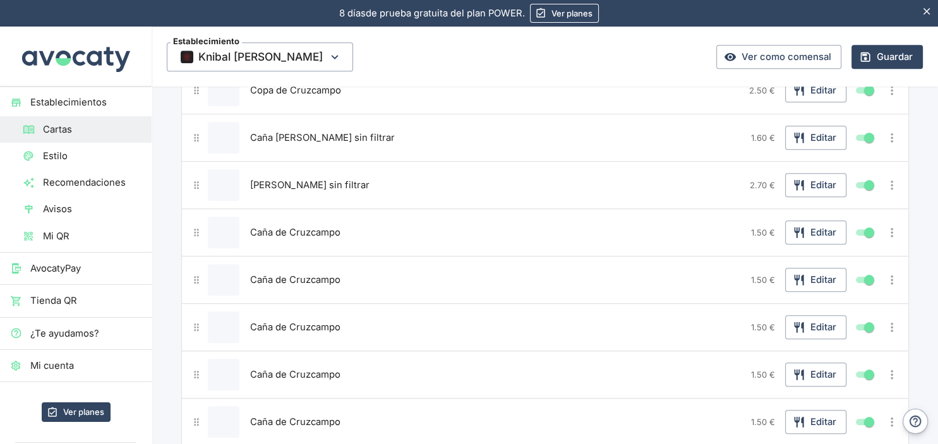
click at [296, 225] on span "Caña de Cruzcampo" at bounding box center [295, 232] width 90 height 14
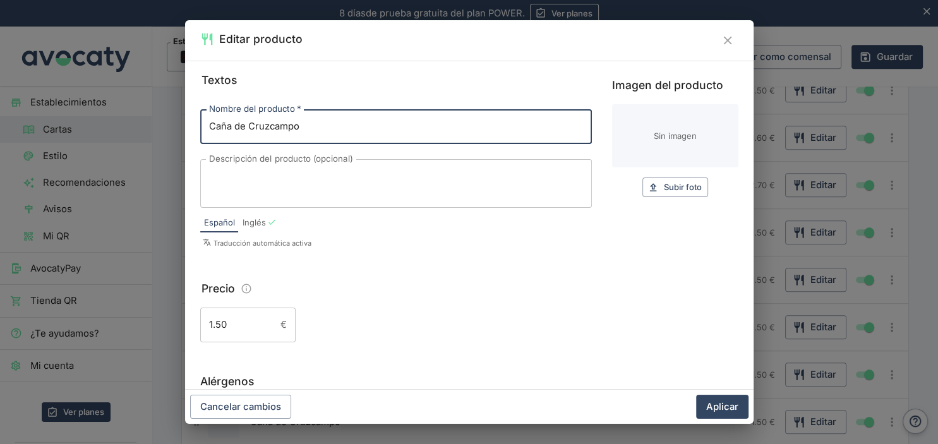
drag, startPoint x: 323, startPoint y: 129, endPoint x: 184, endPoint y: 128, distance: 139.5
click at [200, 128] on input "Caña de Cruzcampo" at bounding box center [395, 126] width 391 height 34
type input "[PERSON_NAME] Pilsen"
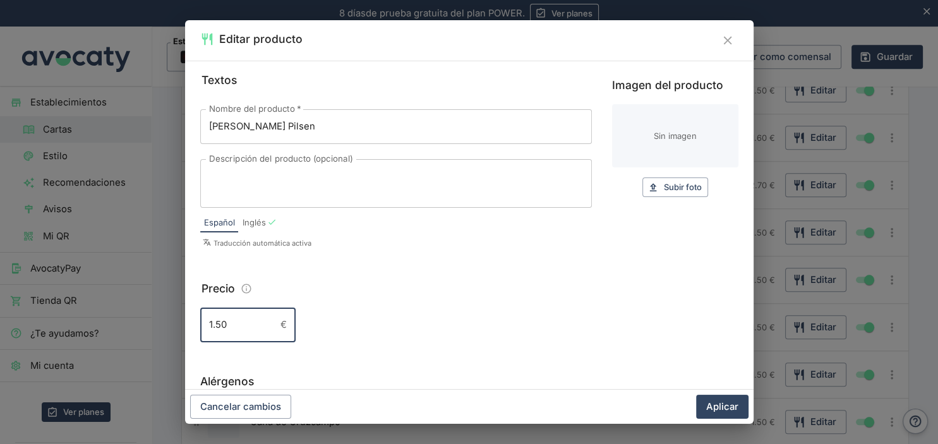
drag, startPoint x: 250, startPoint y: 315, endPoint x: 194, endPoint y: 325, distance: 57.1
click at [200, 325] on input "1.50" at bounding box center [237, 324] width 75 height 34
type input "2.50"
click at [717, 406] on button "Aplicar" at bounding box center [722, 407] width 52 height 24
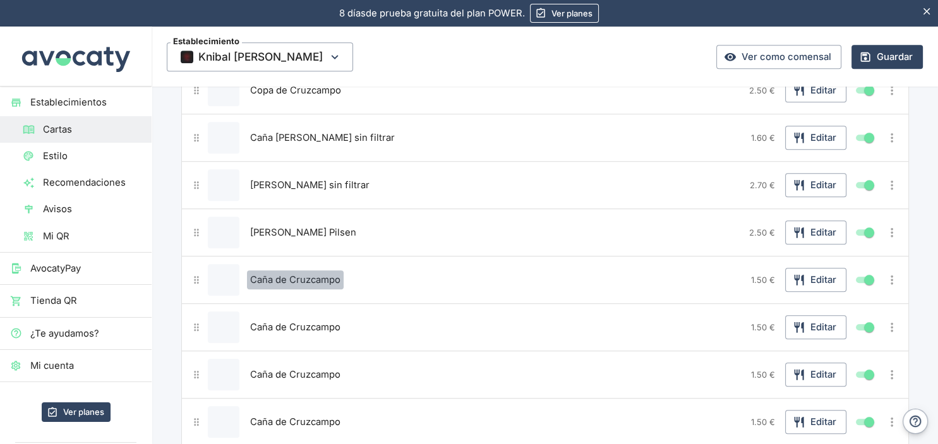
click at [298, 273] on span "Caña de Cruzcampo" at bounding box center [295, 280] width 90 height 14
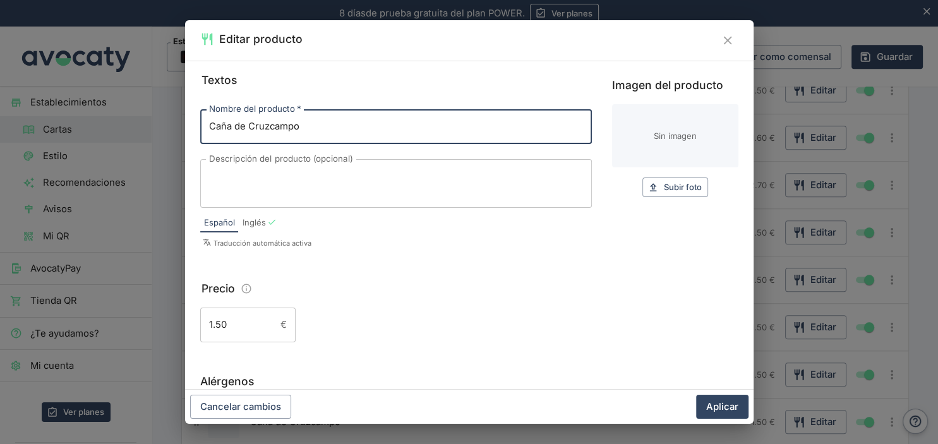
drag, startPoint x: 279, startPoint y: 129, endPoint x: 189, endPoint y: 133, distance: 90.3
click at [200, 133] on input "Caña de Cruzcampo" at bounding box center [395, 126] width 391 height 34
type input "[PERSON_NAME] [PERSON_NAME] Limón"
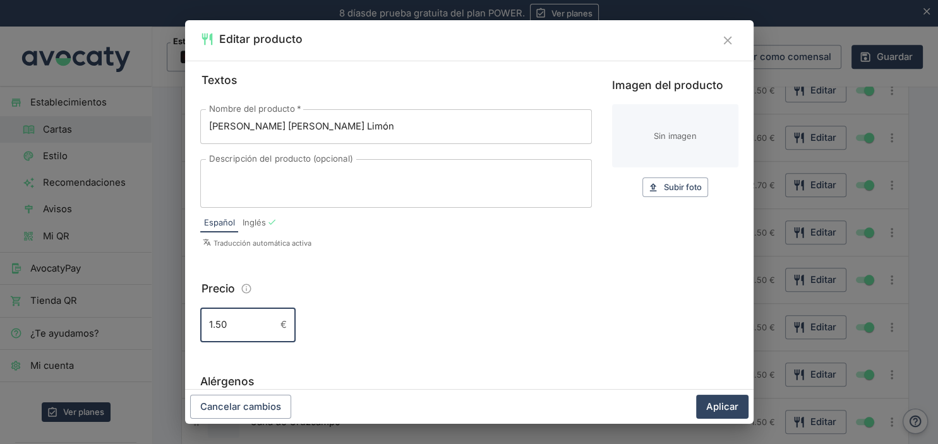
drag, startPoint x: 224, startPoint y: 327, endPoint x: 191, endPoint y: 327, distance: 33.5
click at [200, 327] on input "1.50" at bounding box center [237, 324] width 75 height 34
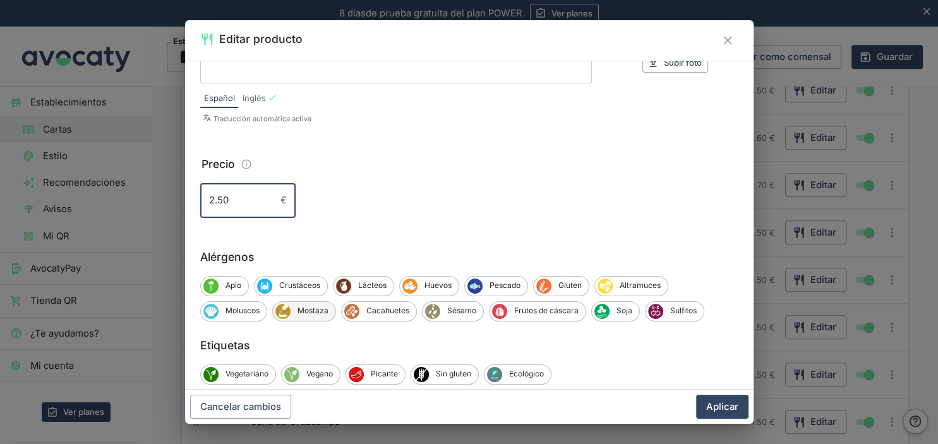
scroll to position [133, 0]
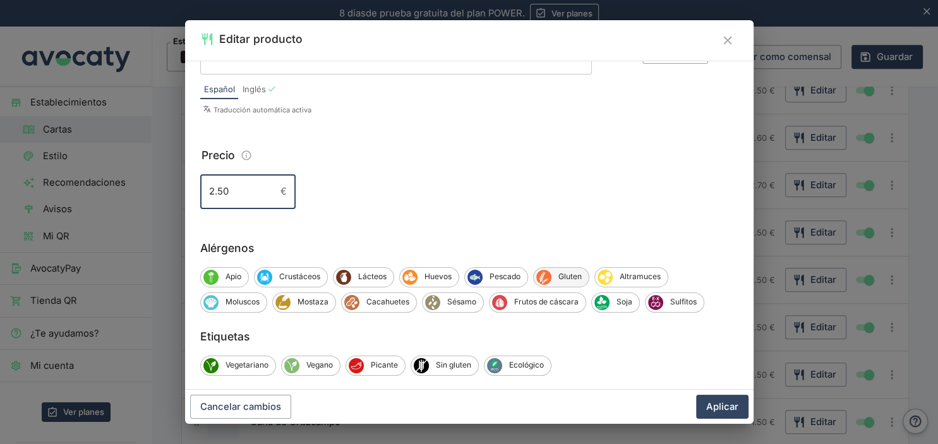
type input "2.50"
click at [562, 277] on span "Gluten" at bounding box center [569, 276] width 37 height 11
click at [724, 407] on button "Aplicar" at bounding box center [722, 407] width 52 height 24
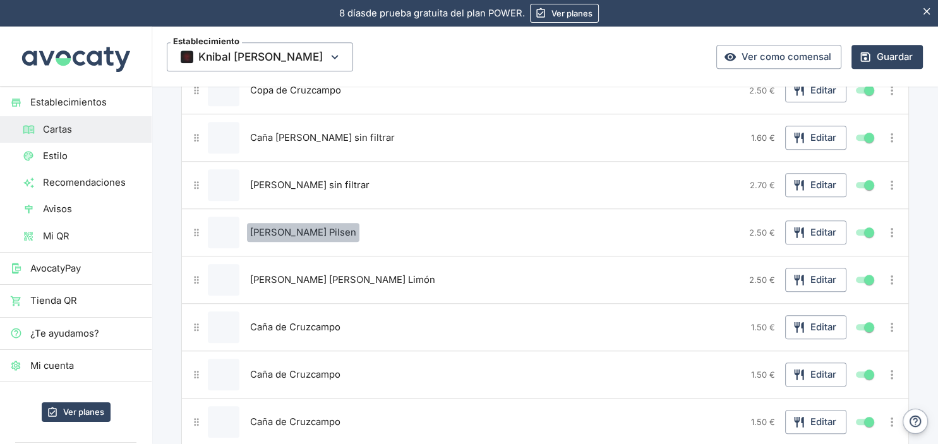
click at [329, 229] on span "[PERSON_NAME] Pilsen" at bounding box center [303, 232] width 106 height 14
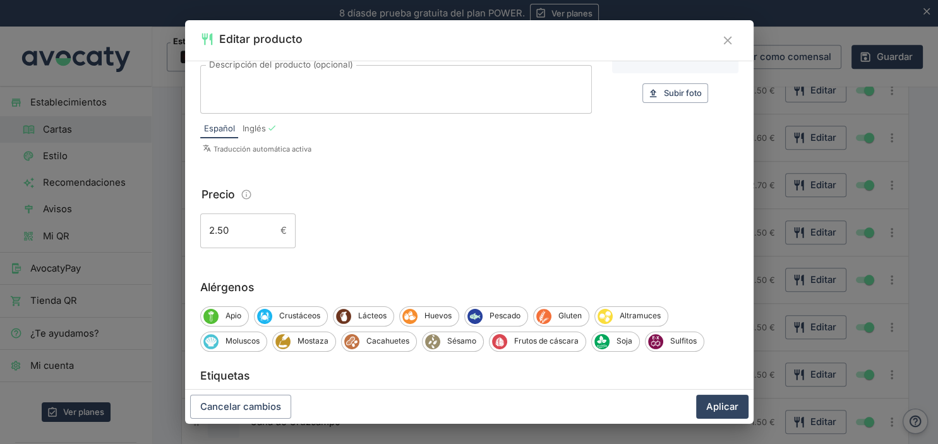
scroll to position [149, 0]
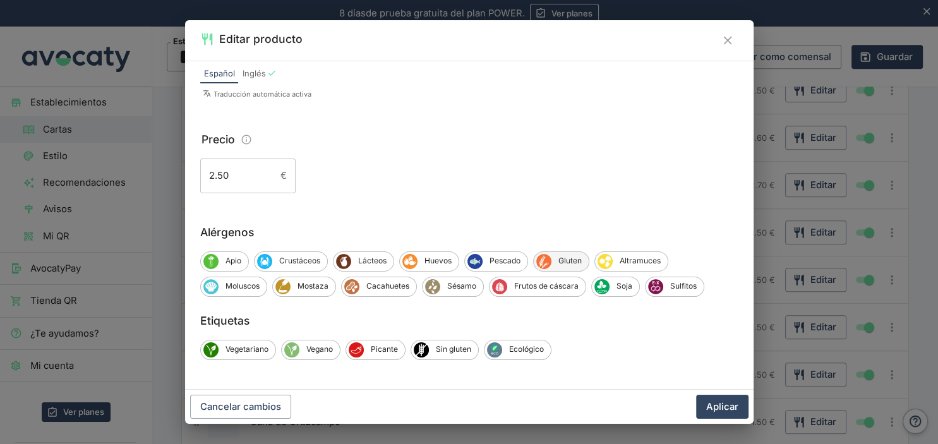
click at [554, 261] on span "Gluten" at bounding box center [569, 260] width 37 height 11
click at [727, 408] on button "Aplicar" at bounding box center [722, 407] width 52 height 24
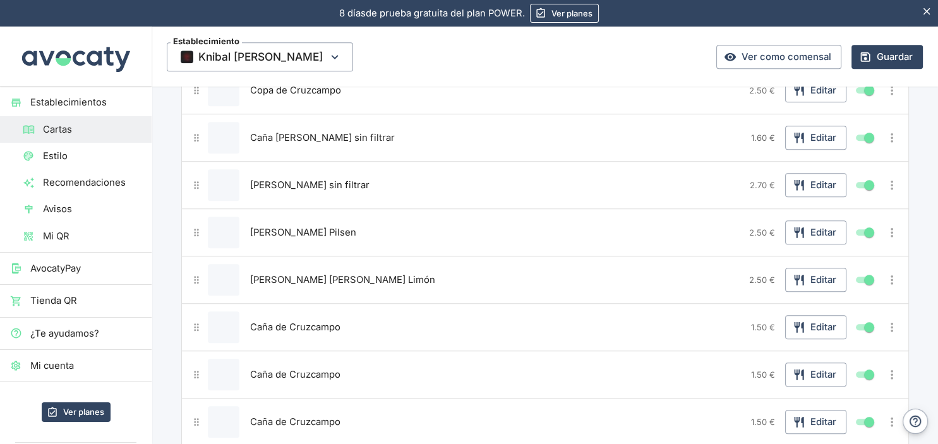
click at [297, 323] on span "Caña de Cruzcampo" at bounding box center [295, 327] width 90 height 14
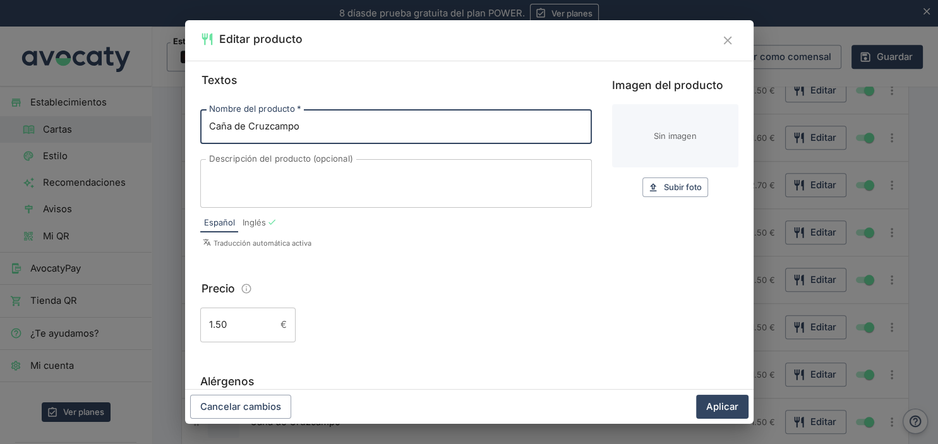
drag, startPoint x: 294, startPoint y: 130, endPoint x: 174, endPoint y: 128, distance: 120.0
click at [200, 128] on input "Caña de Cruzcampo" at bounding box center [395, 126] width 391 height 34
type input "t"
type input "[PERSON_NAME] 0´0"
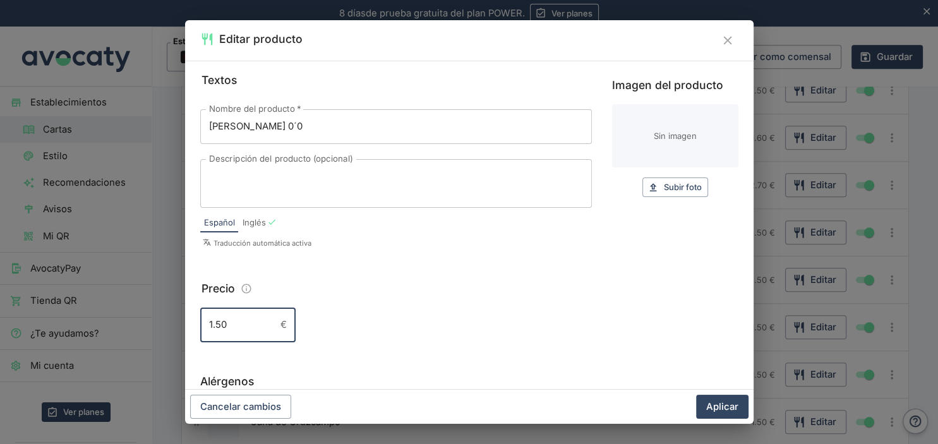
drag, startPoint x: 246, startPoint y: 318, endPoint x: 189, endPoint y: 332, distance: 57.9
click at [200, 332] on input "1.50" at bounding box center [237, 324] width 75 height 34
type input "2.50"
click at [725, 408] on button "Aplicar" at bounding box center [722, 407] width 52 height 24
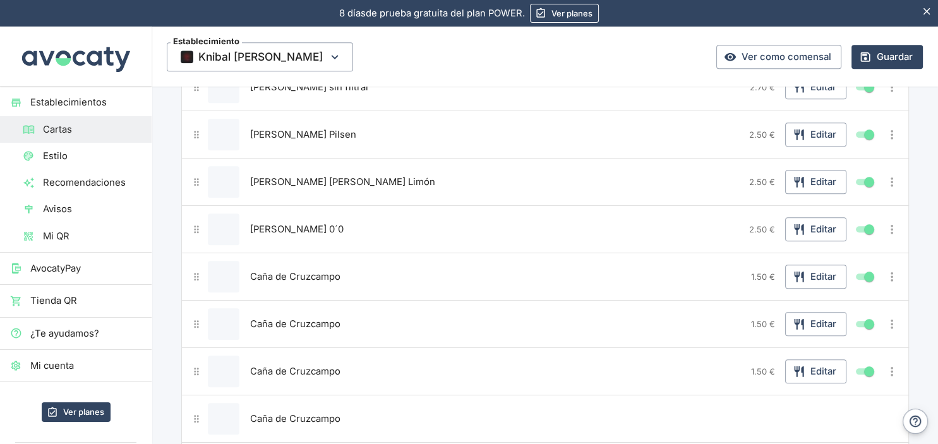
scroll to position [1333, 0]
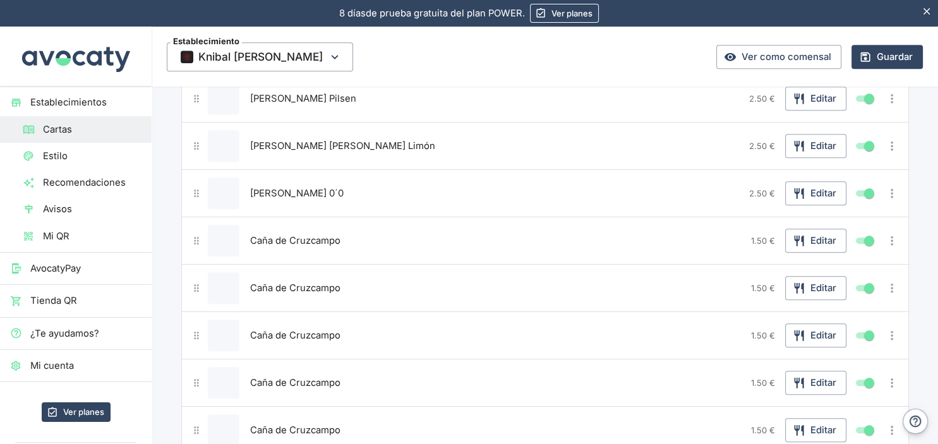
click at [314, 234] on span "Caña de Cruzcampo" at bounding box center [295, 241] width 90 height 14
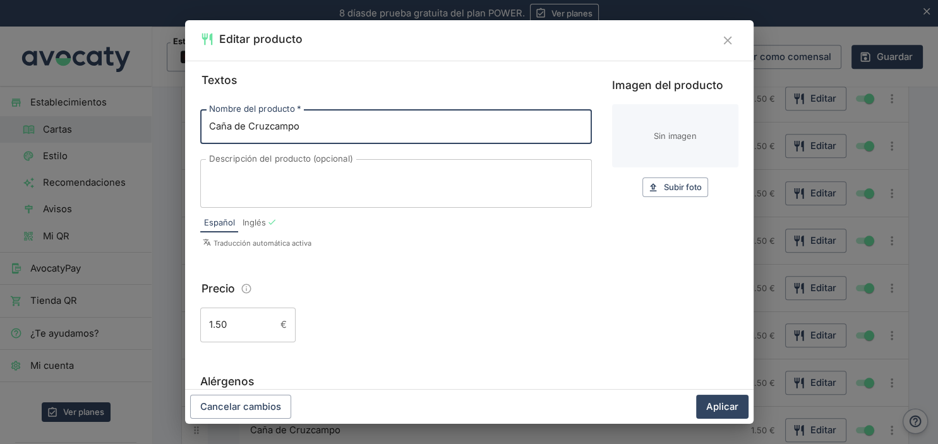
drag, startPoint x: 319, startPoint y: 122, endPoint x: 193, endPoint y: 128, distance: 127.0
click at [200, 128] on input "Caña de Cruzcampo" at bounding box center [395, 126] width 391 height 34
type input "[PERSON_NAME] especial Sin Gluten"
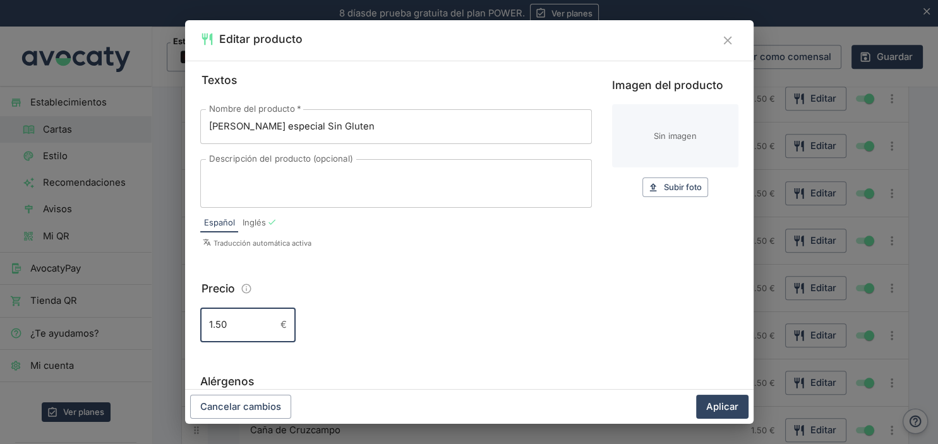
drag, startPoint x: 246, startPoint y: 325, endPoint x: 177, endPoint y: 327, distance: 68.9
click at [200, 327] on input "1.50" at bounding box center [237, 324] width 75 height 34
type input "2.50"
click at [702, 404] on button "Aplicar" at bounding box center [722, 407] width 52 height 24
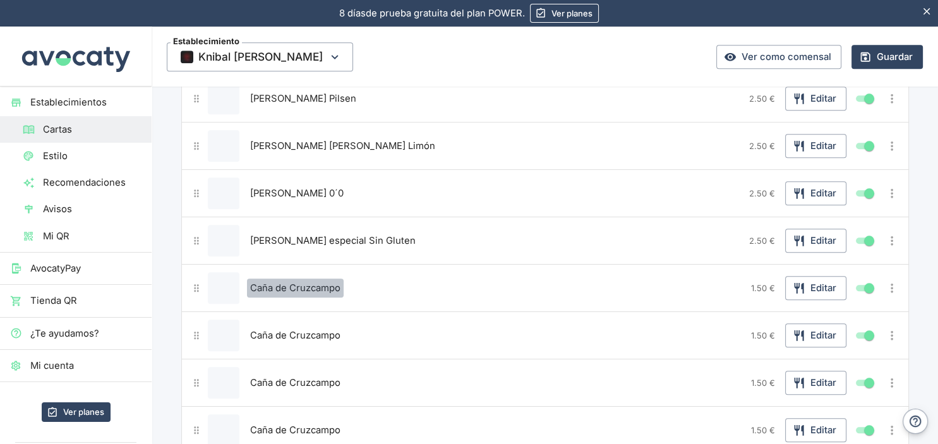
click at [307, 287] on button "Caña de Cruzcampo" at bounding box center [295, 287] width 97 height 19
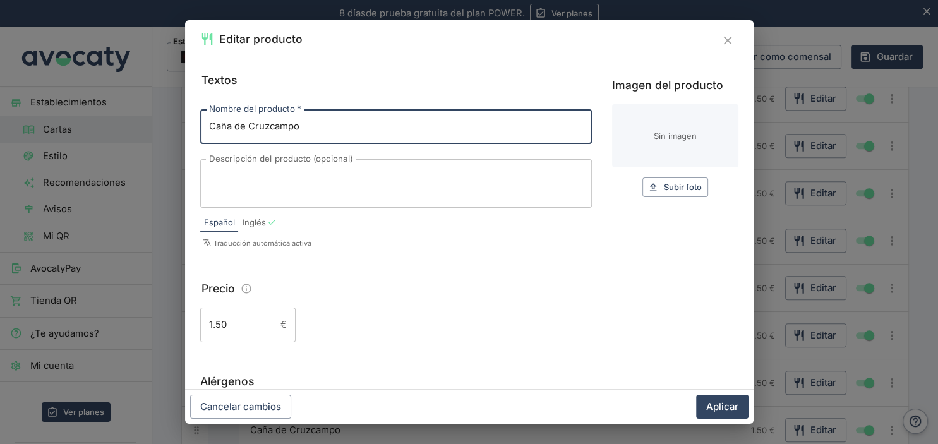
drag, startPoint x: 309, startPoint y: 128, endPoint x: 188, endPoint y: 130, distance: 121.2
click at [200, 130] on input "Caña de Cruzcampo" at bounding box center [395, 126] width 391 height 34
type input "[PERSON_NAME] 0´0 Tostada"
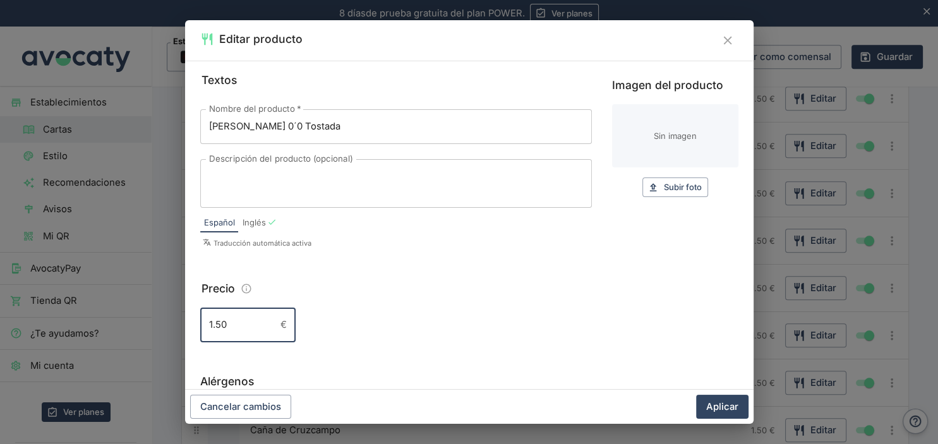
drag, startPoint x: 242, startPoint y: 338, endPoint x: 203, endPoint y: 329, distance: 40.7
click at [203, 329] on input "1.50" at bounding box center [237, 324] width 75 height 34
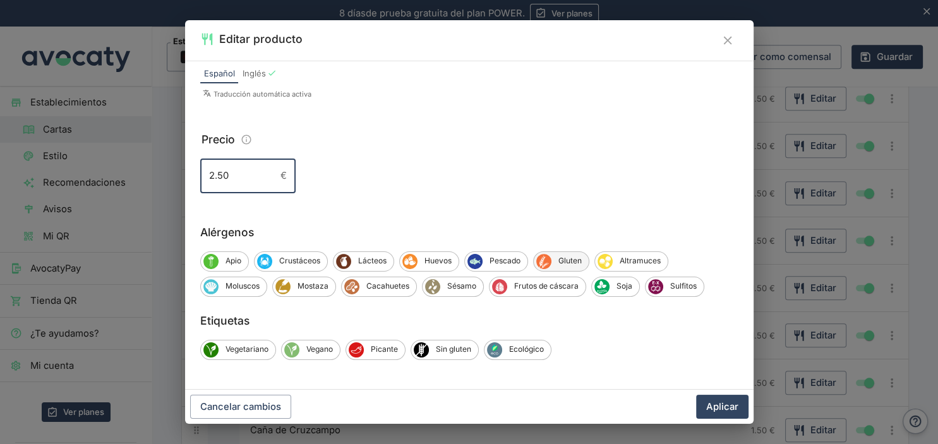
type input "2.50"
click at [562, 256] on span "Gluten" at bounding box center [569, 260] width 37 height 11
click at [728, 409] on button "Aplicar" at bounding box center [722, 407] width 52 height 24
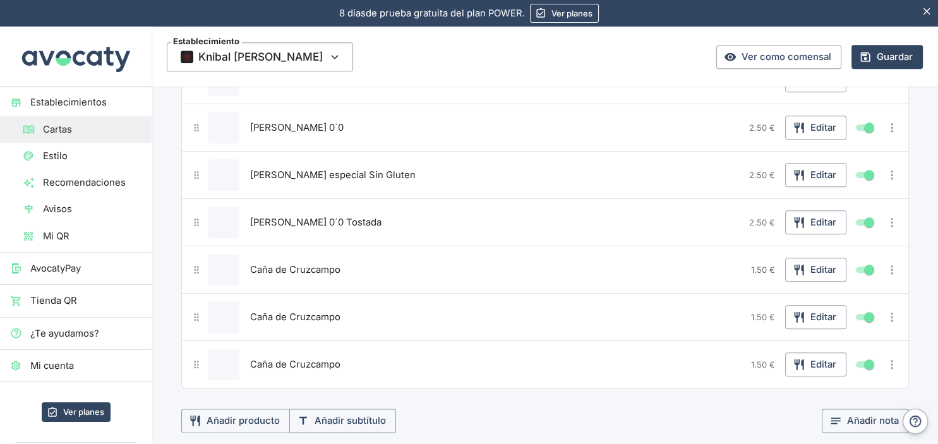
scroll to position [1400, 0]
click at [307, 263] on span "Caña de Cruzcampo" at bounding box center [295, 269] width 90 height 14
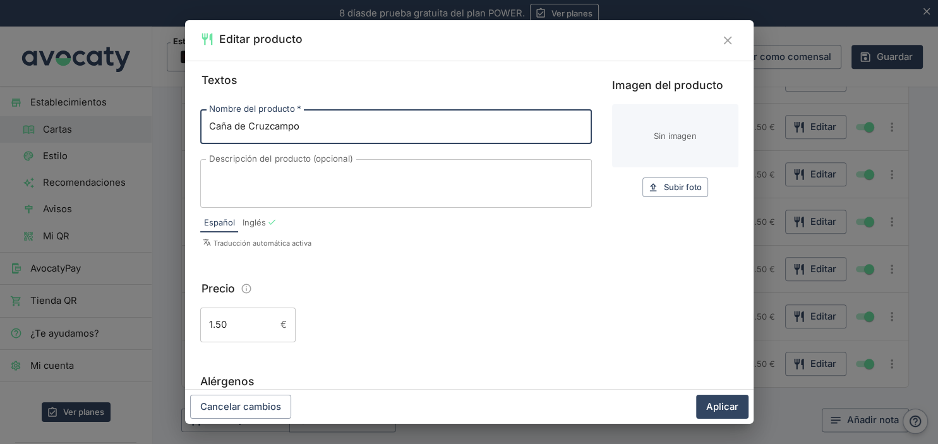
drag, startPoint x: 309, startPoint y: 133, endPoint x: 188, endPoint y: 129, distance: 121.9
click at [200, 129] on input "Caña de Cruzcampo" at bounding box center [395, 126] width 391 height 34
type input "Águila sin filtrar"
click at [335, 345] on div "Textos Nombre del producto   * Águila sin filtrar Nombre del producto   * Descr…" at bounding box center [469, 225] width 568 height 329
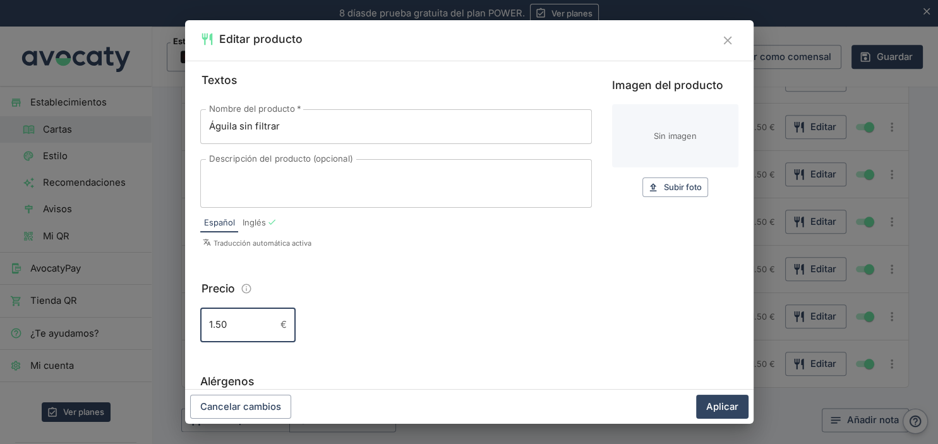
drag, startPoint x: 241, startPoint y: 321, endPoint x: 193, endPoint y: 327, distance: 47.8
click at [200, 327] on input "1.50" at bounding box center [237, 324] width 75 height 34
type input "2.50"
click at [731, 407] on button "Aplicar" at bounding box center [722, 407] width 52 height 24
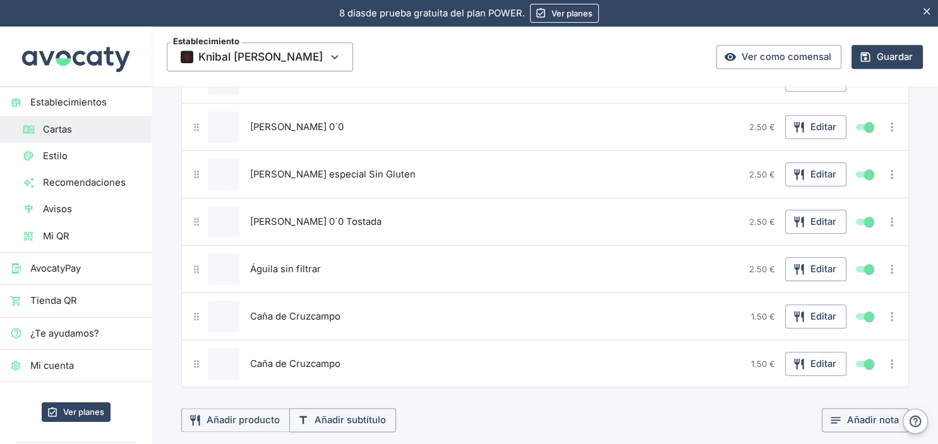
click at [314, 309] on span "Caña de Cruzcampo" at bounding box center [295, 316] width 90 height 14
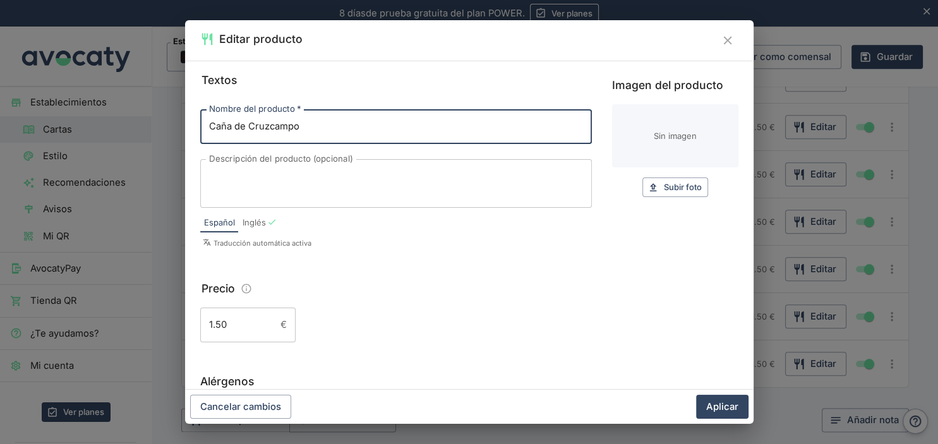
click at [380, 133] on input "Caña de Cruzcampo" at bounding box center [395, 126] width 391 height 34
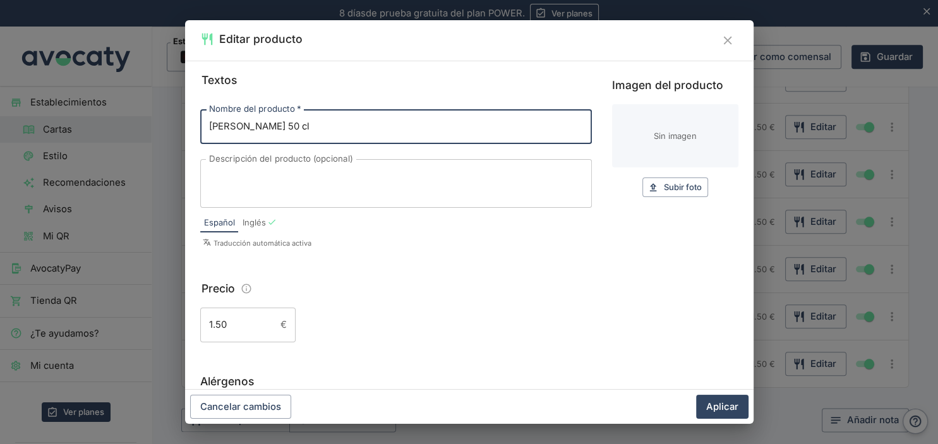
type input "[PERSON_NAME] 50 cl"
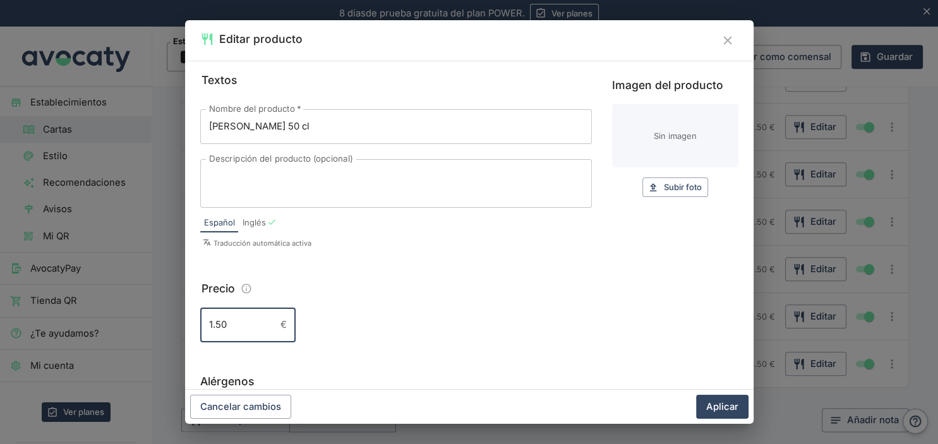
drag, startPoint x: 234, startPoint y: 327, endPoint x: 180, endPoint y: 329, distance: 54.3
click at [200, 329] on input "1.50" at bounding box center [237, 324] width 75 height 34
click at [219, 325] on input "4.50" at bounding box center [237, 324] width 75 height 34
click at [222, 328] on input "4.50" at bounding box center [237, 324] width 75 height 34
type input "4.80"
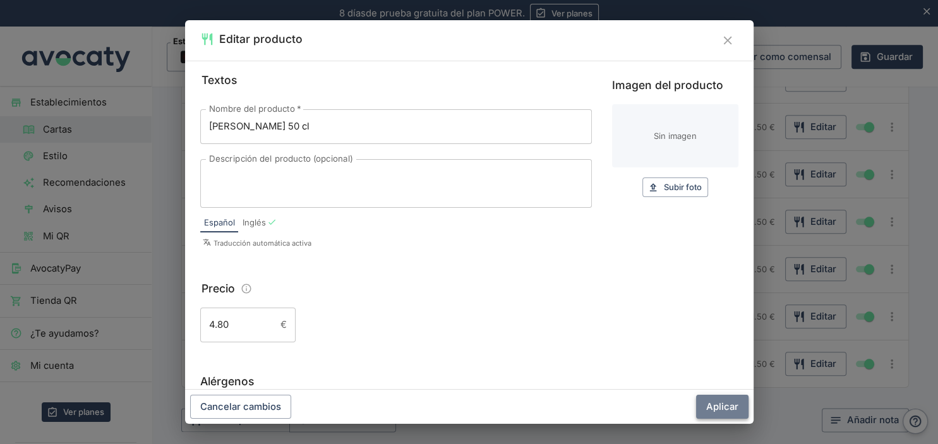
click at [713, 405] on button "Aplicar" at bounding box center [722, 407] width 52 height 24
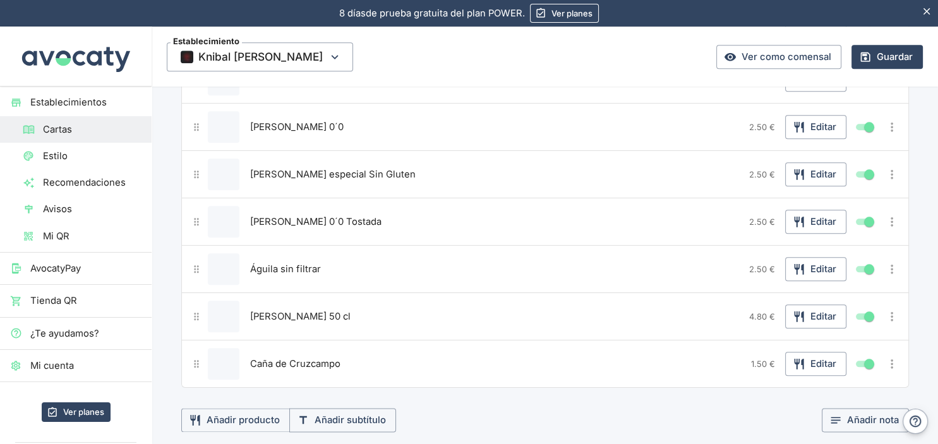
click at [294, 357] on span "Caña de Cruzcampo" at bounding box center [295, 364] width 90 height 14
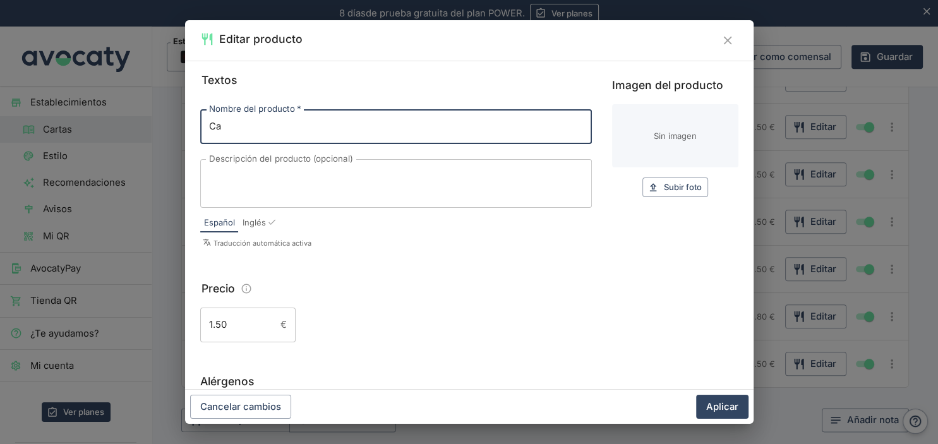
type input "C"
type input "[PERSON_NAME]"
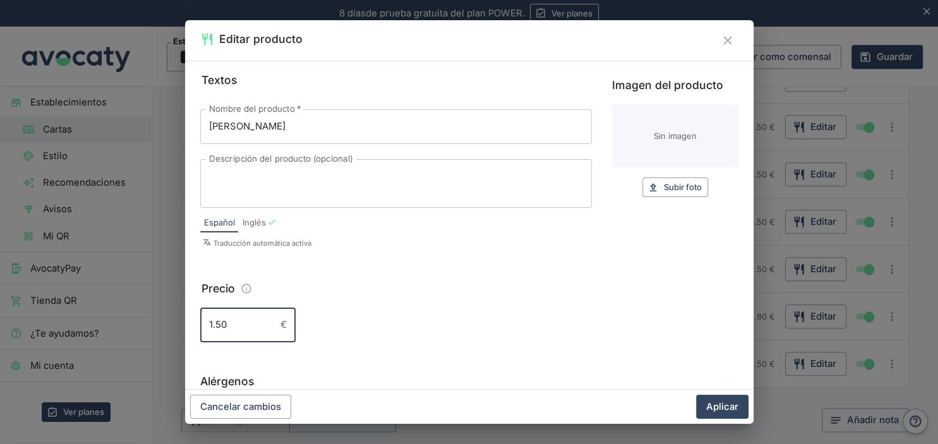
drag, startPoint x: 225, startPoint y: 327, endPoint x: 196, endPoint y: 329, distance: 29.1
click at [200, 329] on input "1.50" at bounding box center [237, 324] width 75 height 34
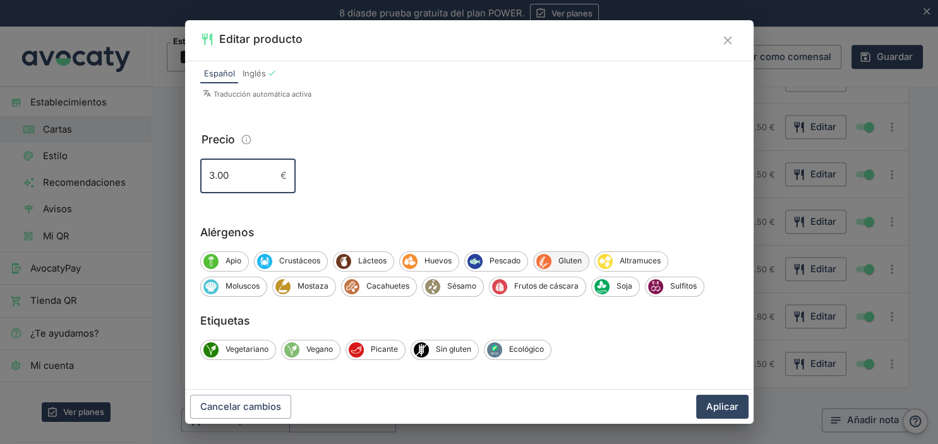
type input "3.00"
click at [564, 256] on span "Gluten" at bounding box center [569, 260] width 37 height 11
click at [716, 406] on button "Aplicar" at bounding box center [722, 407] width 52 height 24
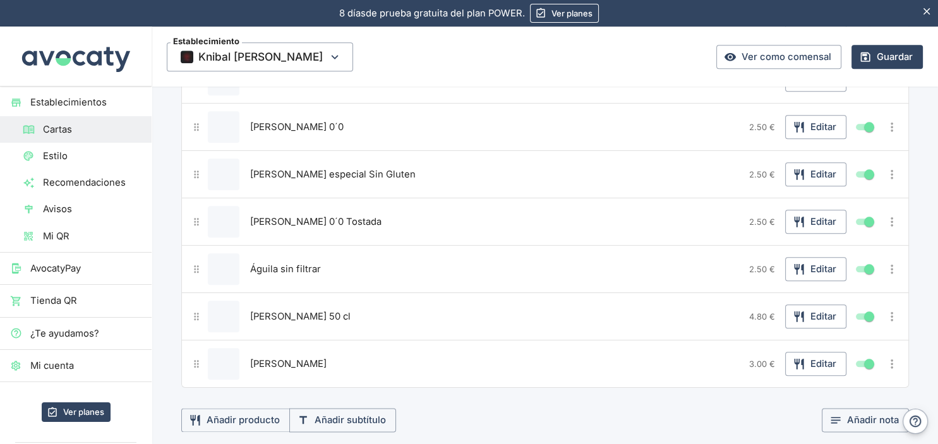
click at [301, 309] on span "[PERSON_NAME] 50 cl" at bounding box center [300, 316] width 100 height 14
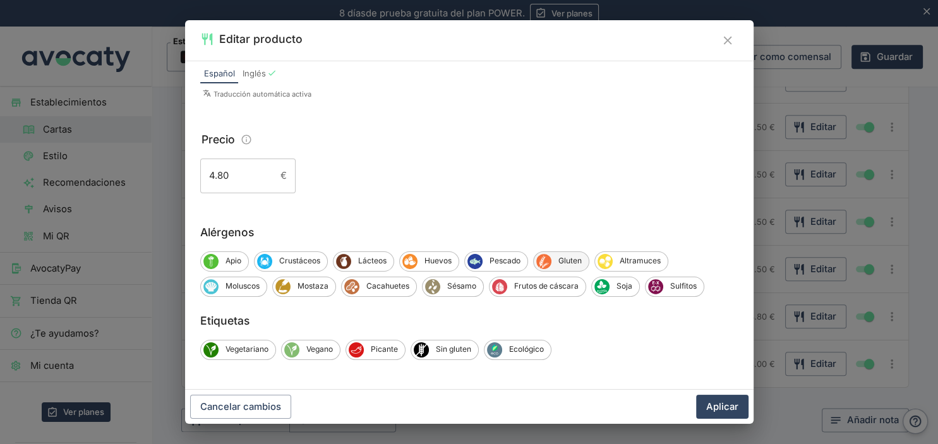
click at [557, 261] on span "Gluten" at bounding box center [569, 260] width 37 height 11
click at [713, 400] on button "Aplicar" at bounding box center [722, 407] width 52 height 24
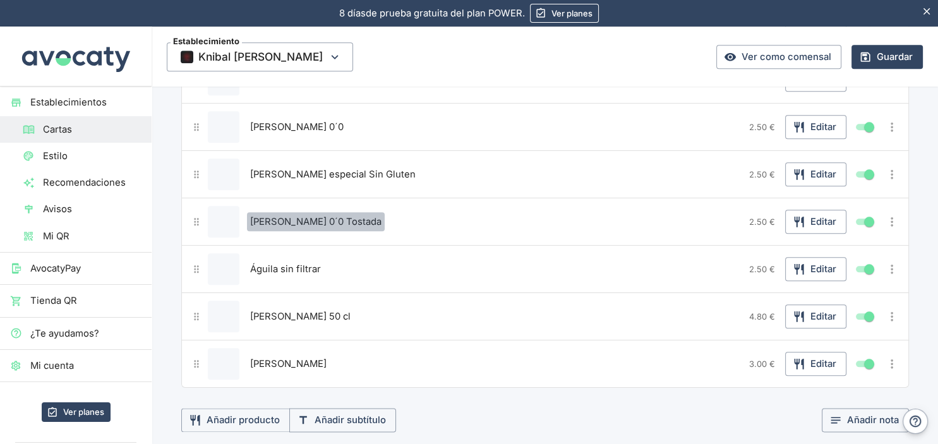
click at [321, 218] on span "[PERSON_NAME] 0´0 Tostada" at bounding box center [315, 222] width 131 height 14
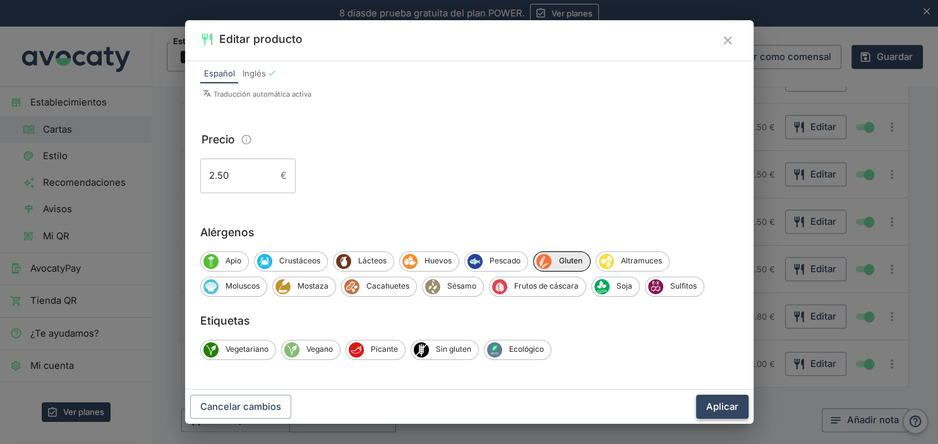
click at [717, 408] on button "Aplicar" at bounding box center [722, 407] width 52 height 24
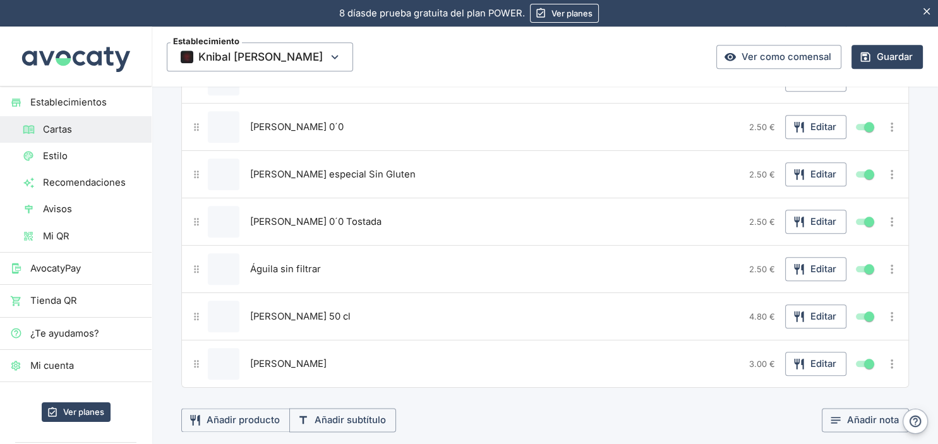
click at [296, 262] on span "Águila sin filtrar" at bounding box center [285, 269] width 71 height 14
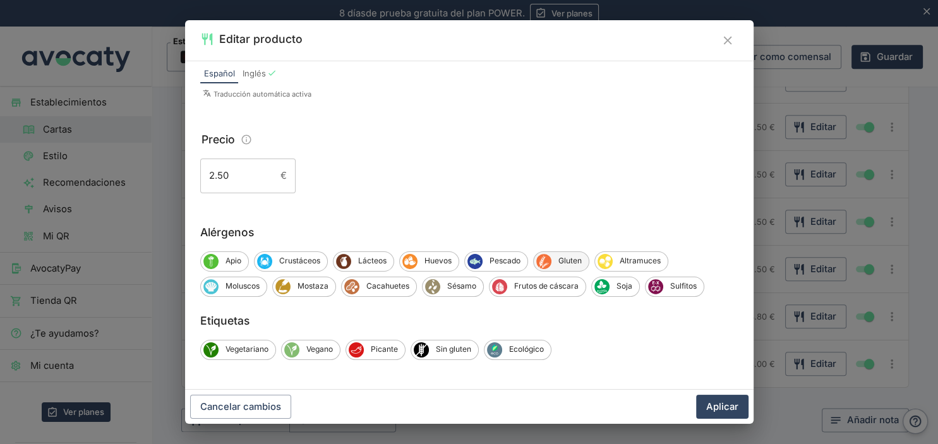
click at [552, 256] on span "Gluten" at bounding box center [569, 260] width 37 height 11
click at [718, 404] on button "Aplicar" at bounding box center [722, 407] width 52 height 24
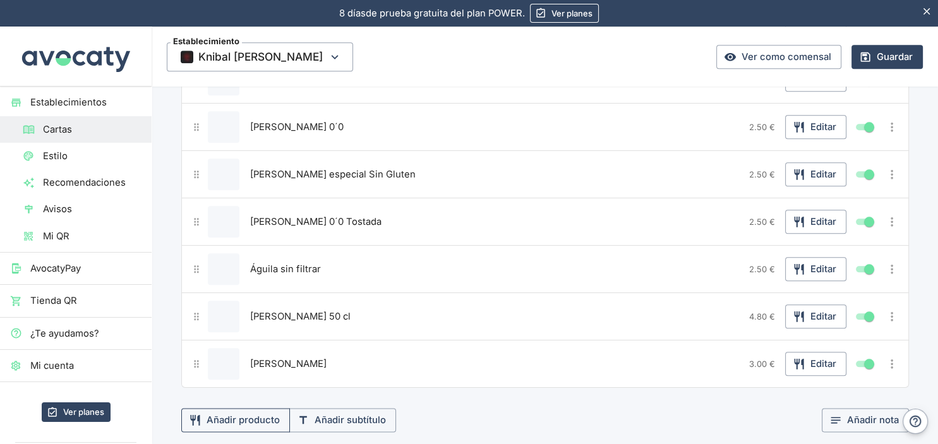
click at [249, 410] on button "Añadir producto" at bounding box center [235, 420] width 109 height 24
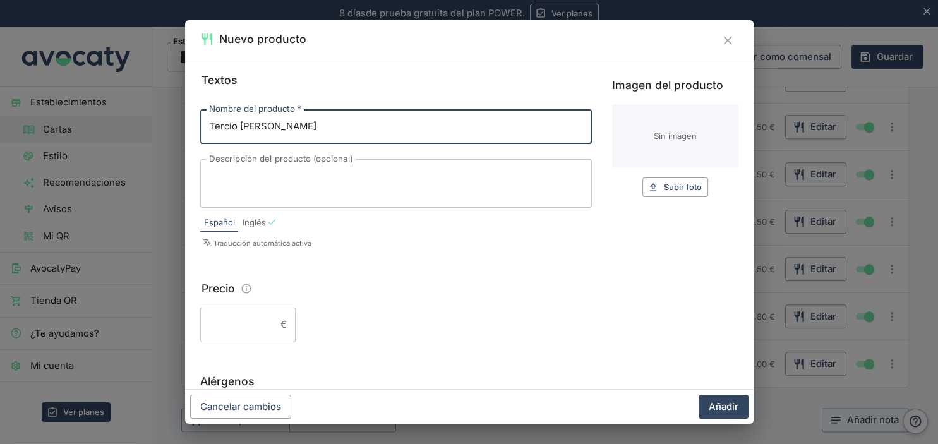
type input "Tercio [PERSON_NAME]"
click at [251, 328] on input "Precio" at bounding box center [237, 324] width 75 height 34
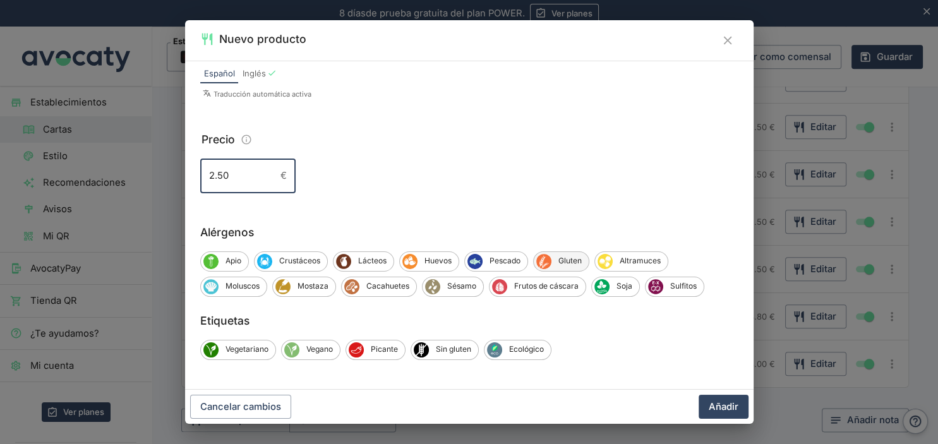
type input "2.50"
click at [573, 261] on span "Gluten" at bounding box center [569, 260] width 37 height 11
click at [723, 407] on button "Añadir" at bounding box center [723, 407] width 50 height 24
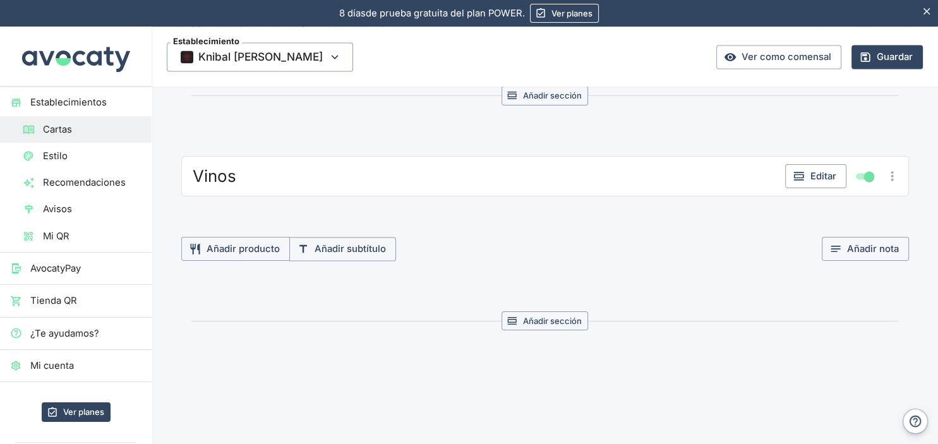
scroll to position [1861, 0]
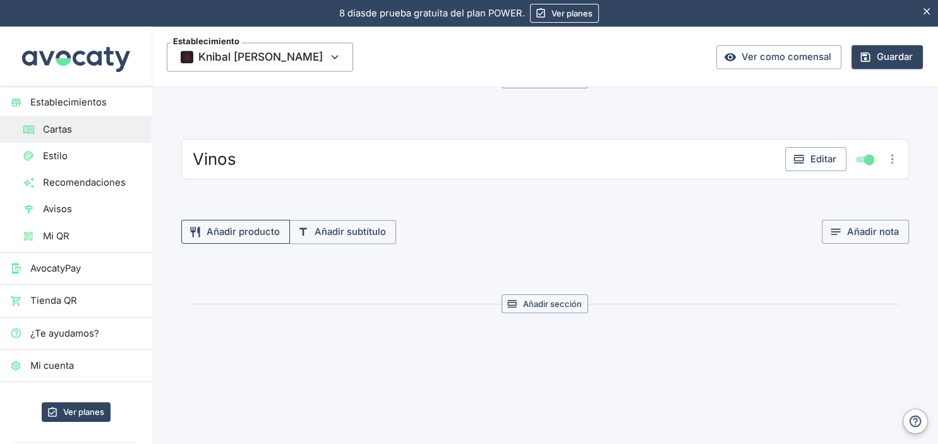
click at [249, 227] on button "Añadir producto" at bounding box center [235, 232] width 109 height 24
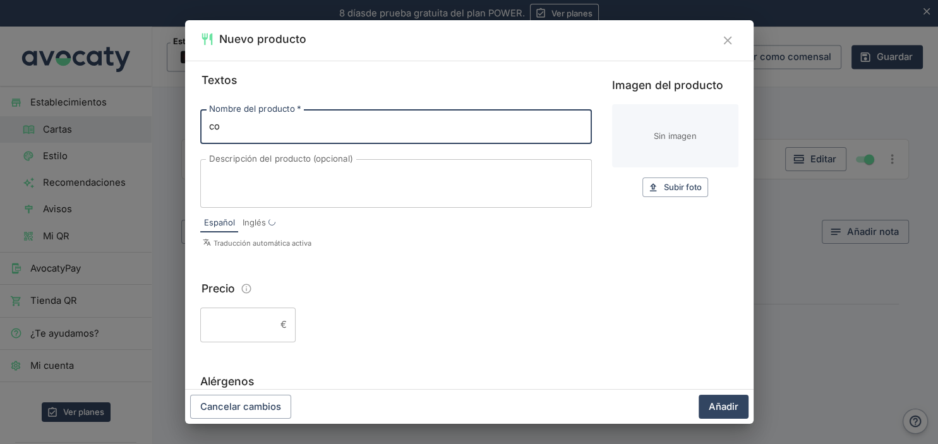
type input "c"
type input "Copa de Rioja"
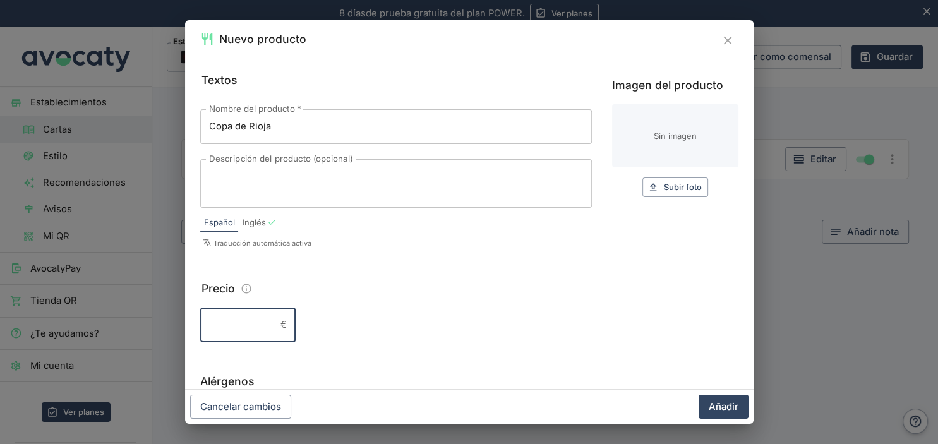
click at [241, 321] on input "Precio" at bounding box center [237, 324] width 75 height 34
type input "3.00"
click at [234, 189] on textarea "Descripción del producto (opcional)" at bounding box center [396, 183] width 374 height 28
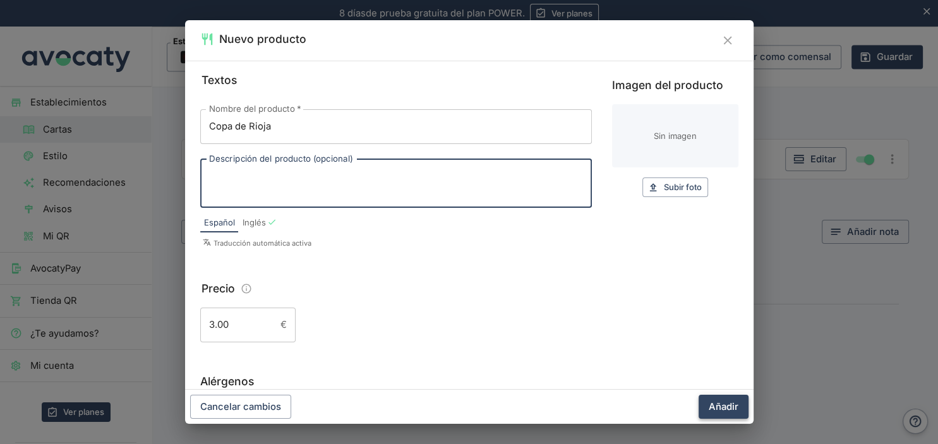
click at [713, 408] on button "Añadir" at bounding box center [723, 407] width 50 height 24
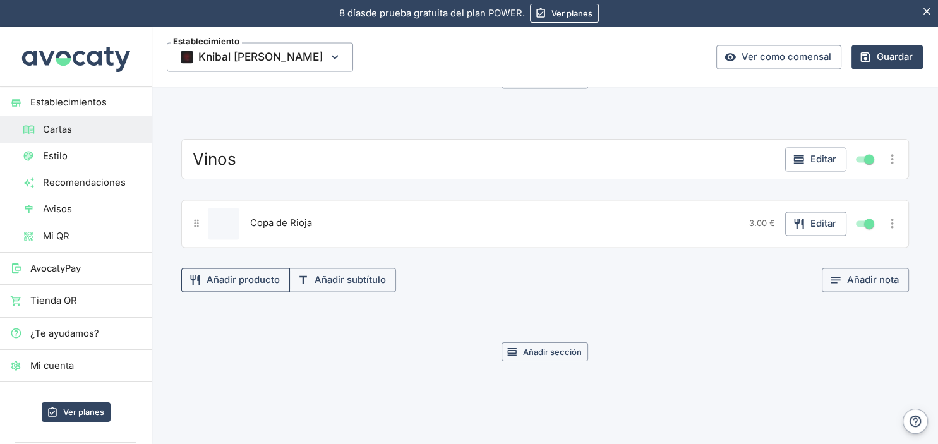
click at [241, 269] on button "Añadir producto" at bounding box center [235, 280] width 109 height 24
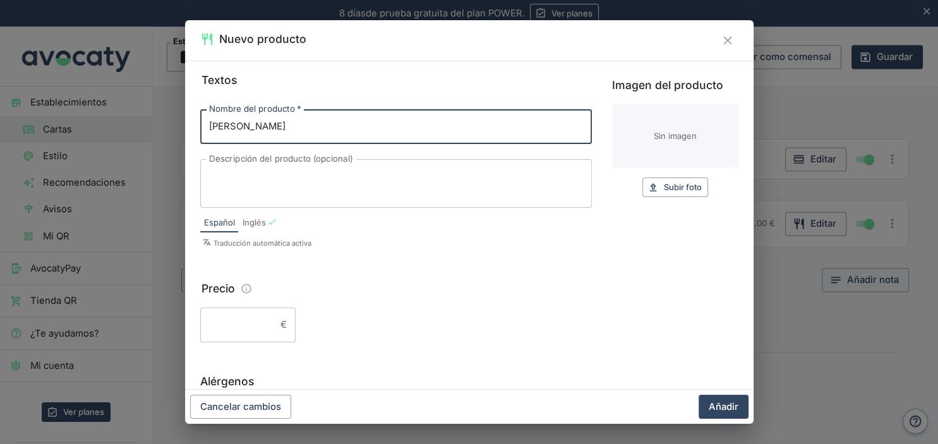
type input "[PERSON_NAME]"
click at [255, 325] on input "Precio" at bounding box center [237, 324] width 75 height 34
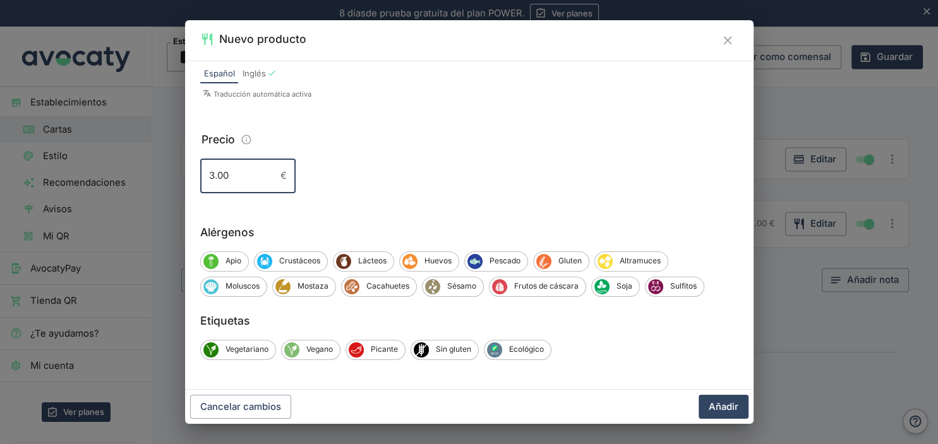
scroll to position [149, 0]
type input "3.00"
click at [664, 287] on span "Sulfitos" at bounding box center [683, 285] width 40 height 11
click at [716, 408] on button "Añadir" at bounding box center [723, 407] width 50 height 24
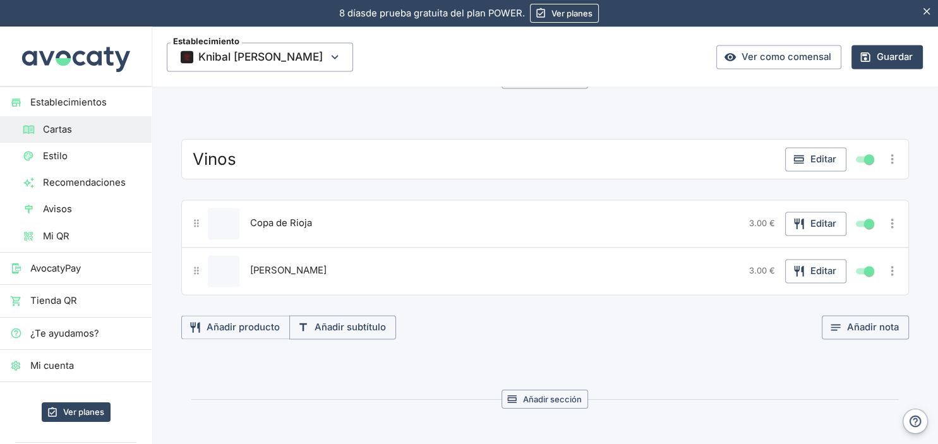
click at [285, 217] on span "Copa de Rioja" at bounding box center [281, 223] width 62 height 14
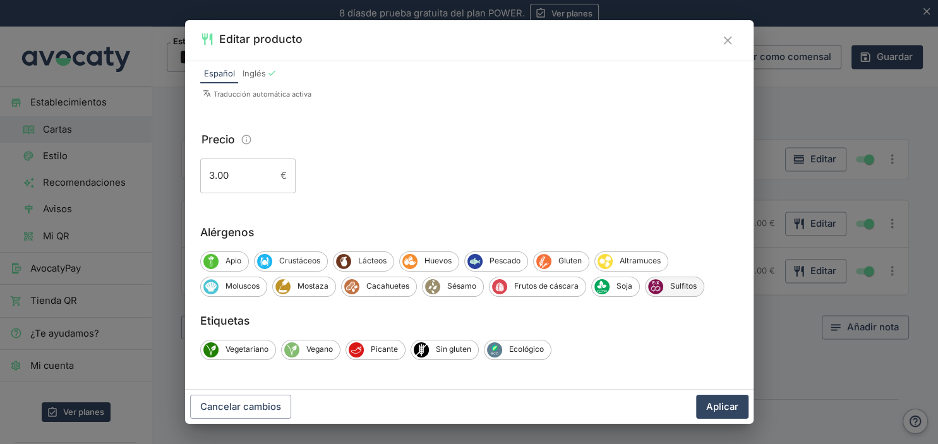
click at [661, 289] on icon "Sulfitos" at bounding box center [655, 286] width 15 height 15
click at [715, 411] on button "Aplicar" at bounding box center [722, 407] width 52 height 24
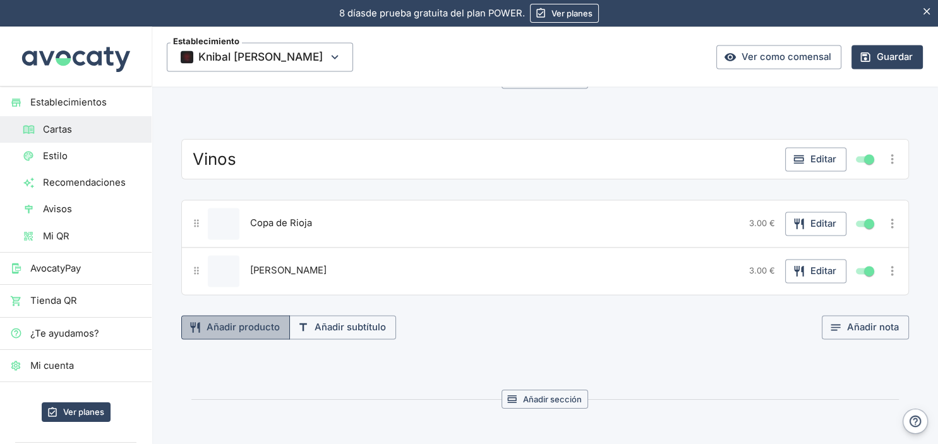
click at [242, 319] on button "Añadir producto" at bounding box center [235, 327] width 109 height 24
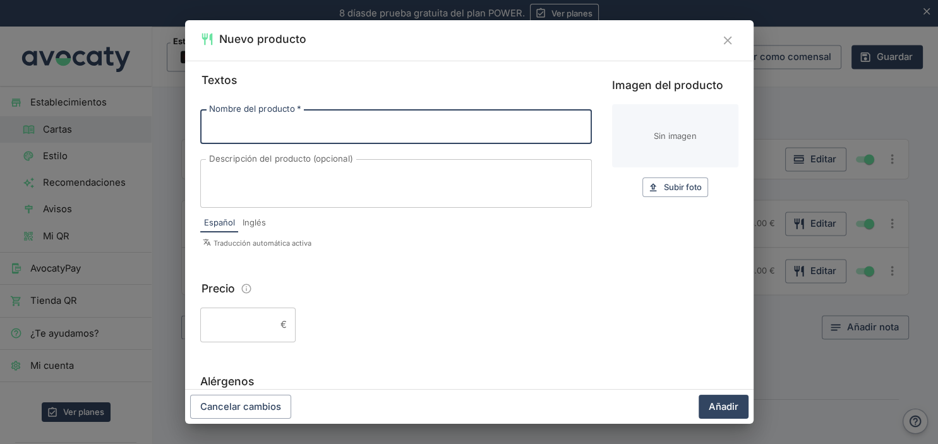
click at [269, 124] on input "Nombre del producto   *" at bounding box center [395, 126] width 391 height 34
type input "Copa de Viñagamo Etiq Negra"
click at [232, 325] on input "Precio" at bounding box center [237, 324] width 75 height 34
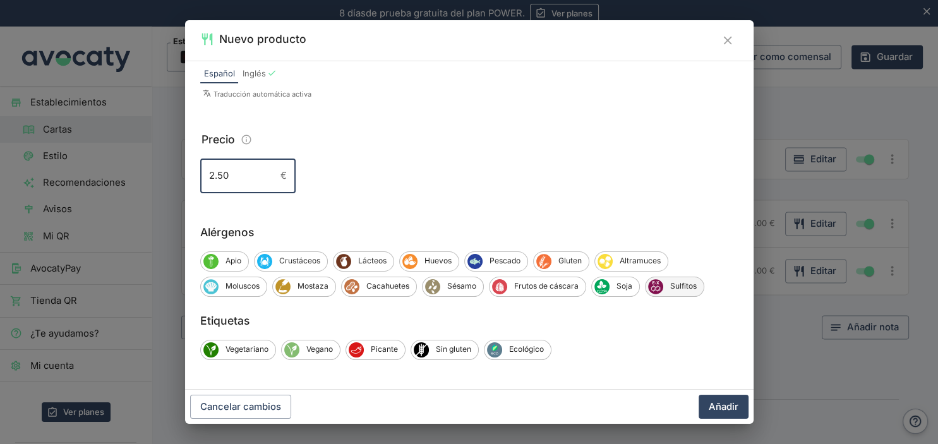
type input "2.50"
click at [665, 288] on span "Sulfitos" at bounding box center [683, 285] width 40 height 11
click at [724, 410] on button "Añadir" at bounding box center [723, 407] width 50 height 24
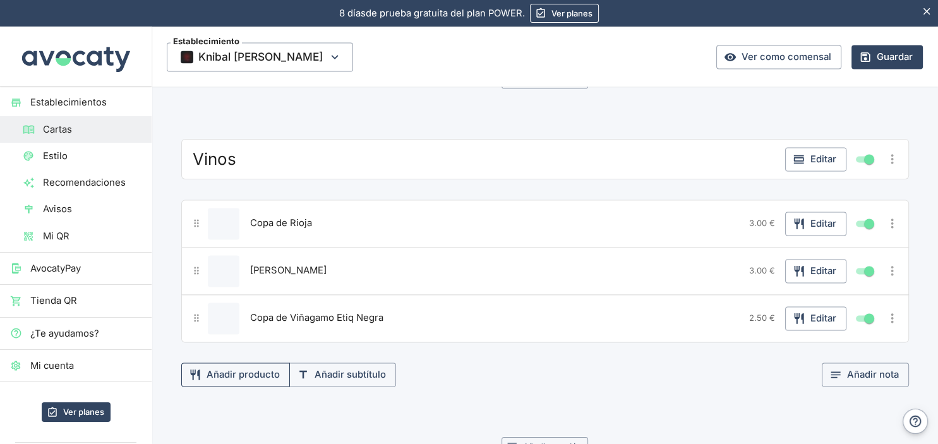
click at [251, 362] on button "Añadir producto" at bounding box center [235, 374] width 109 height 24
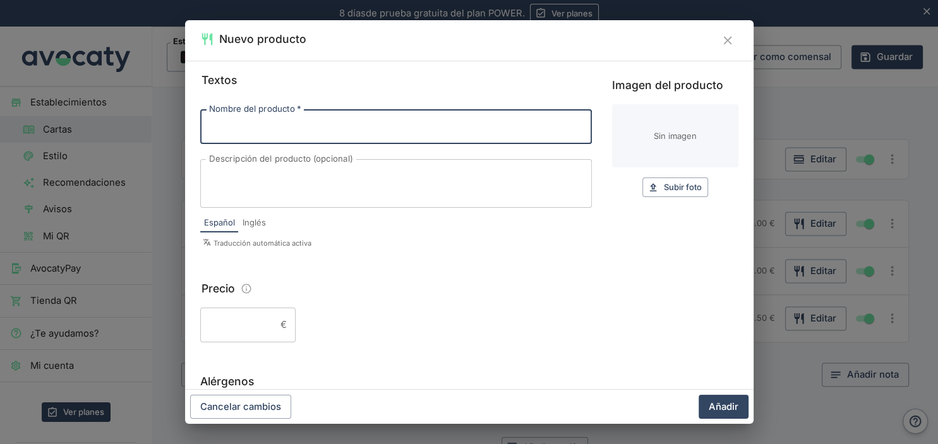
click at [245, 130] on input "Nombre del producto   *" at bounding box center [395, 126] width 391 height 34
type input "c"
type input "[PERSON_NAME] Barredero"
click at [221, 326] on input "Precio" at bounding box center [237, 324] width 75 height 34
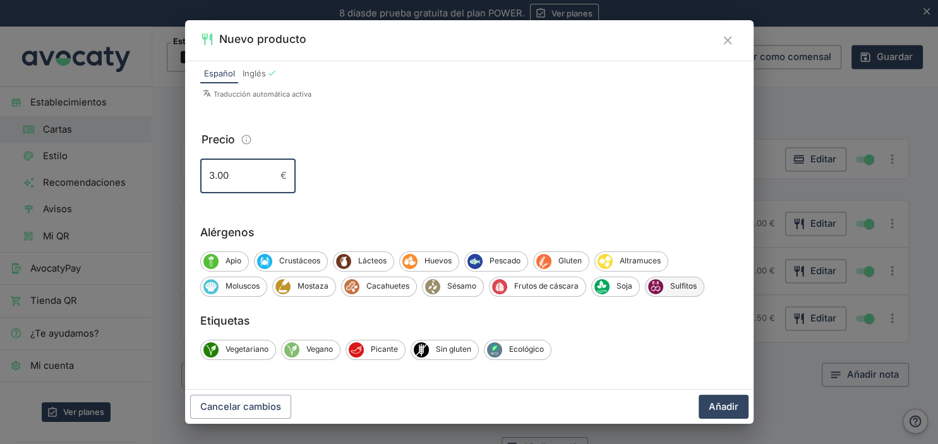
type input "3.00"
click at [672, 287] on span "Sulfitos" at bounding box center [683, 285] width 40 height 11
click at [712, 407] on button "Añadir" at bounding box center [723, 407] width 50 height 24
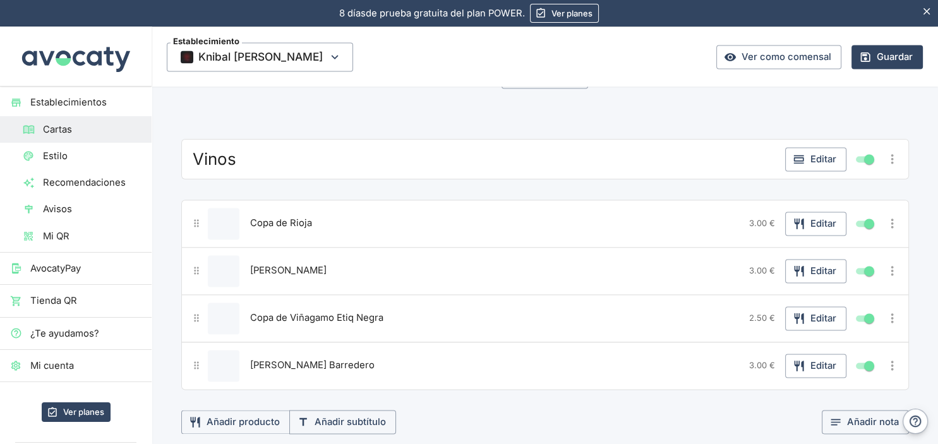
scroll to position [1994, 0]
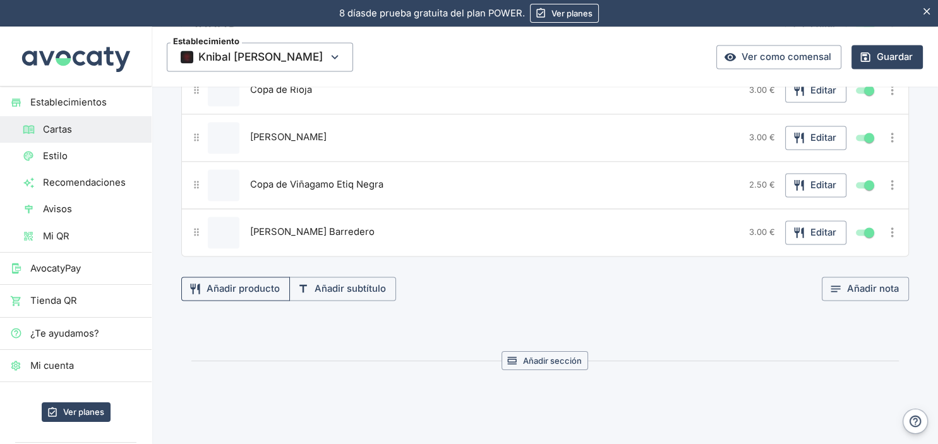
click at [203, 280] on button "Añadir producto" at bounding box center [235, 289] width 109 height 24
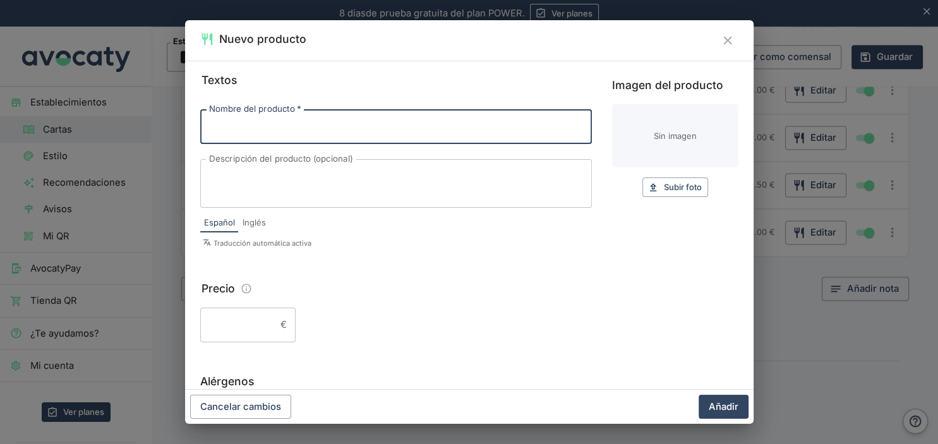
click at [235, 128] on input "Nombre del producto   *" at bounding box center [395, 126] width 391 height 34
type input "[PERSON_NAME]"
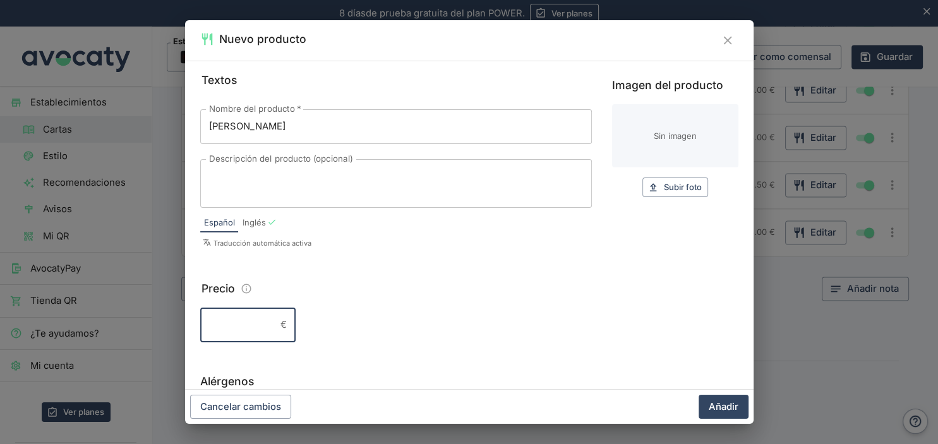
click at [225, 331] on input "Precio" at bounding box center [237, 324] width 75 height 34
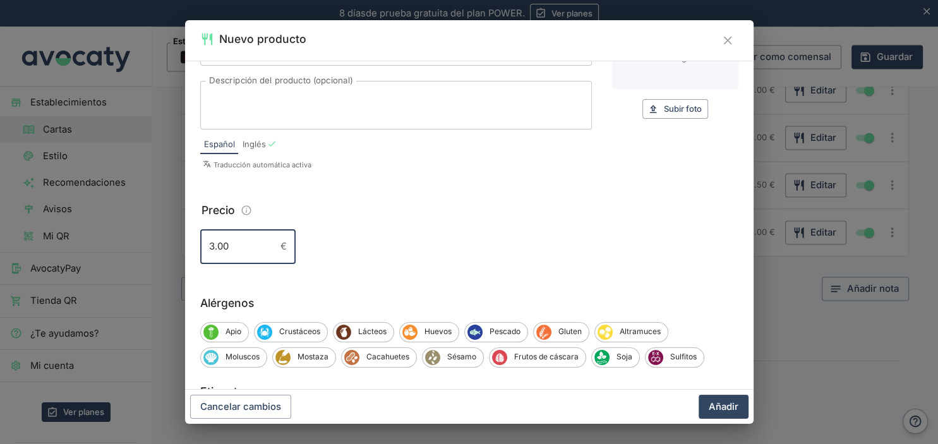
scroll to position [149, 0]
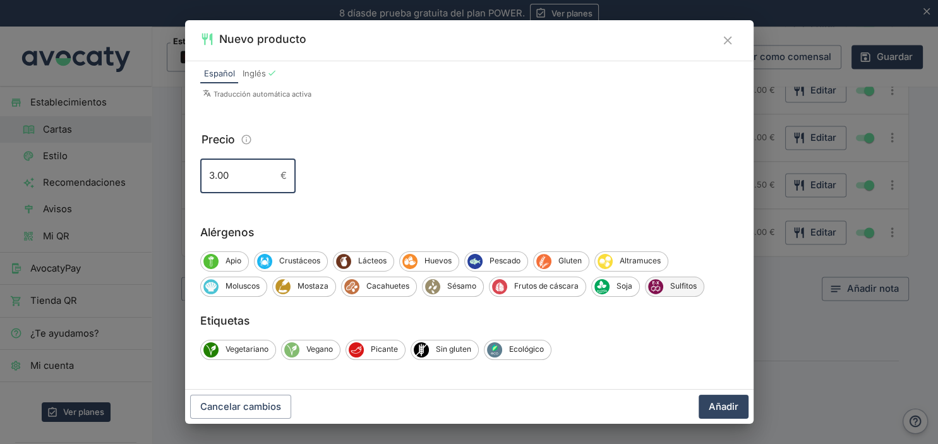
type input "3.00"
click at [674, 286] on span "Sulfitos" at bounding box center [683, 285] width 40 height 11
click at [713, 406] on button "Añadir" at bounding box center [723, 407] width 50 height 24
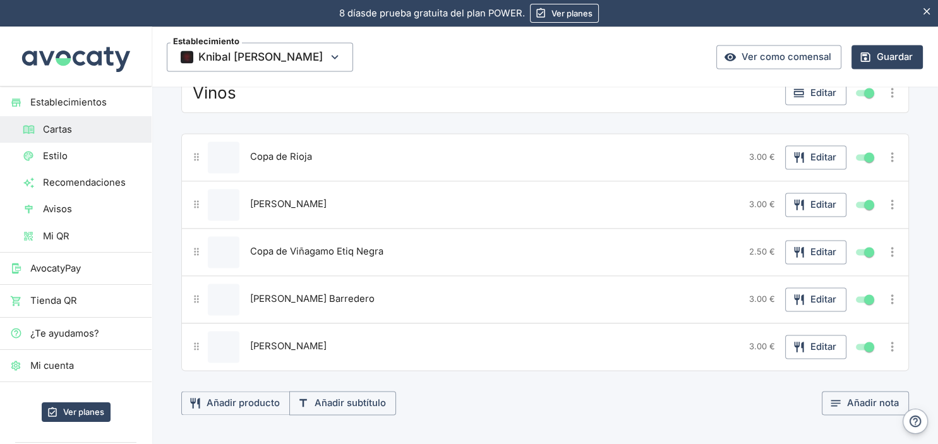
scroll to position [1994, 0]
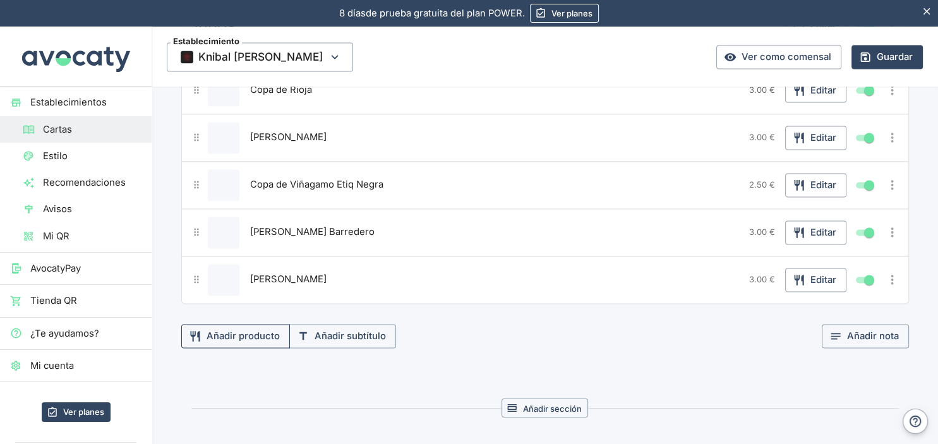
click at [232, 324] on button "Añadir producto" at bounding box center [235, 336] width 109 height 24
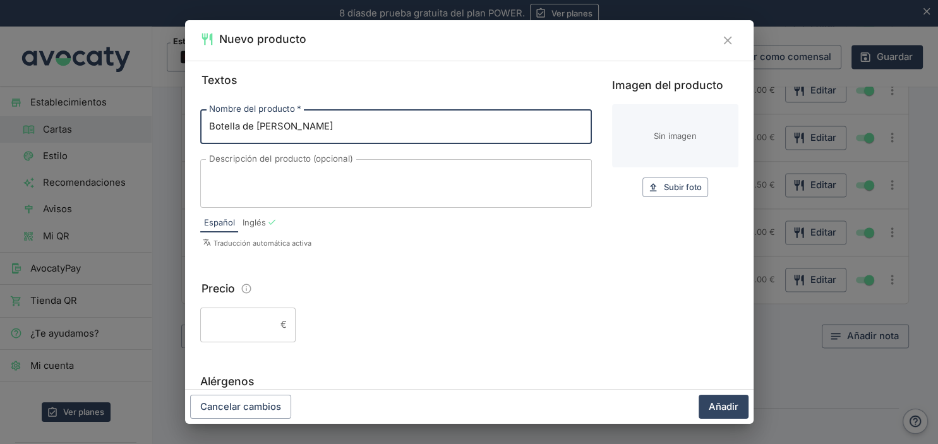
type input "Botella de [PERSON_NAME]"
click at [224, 317] on input "Precio" at bounding box center [237, 324] width 75 height 34
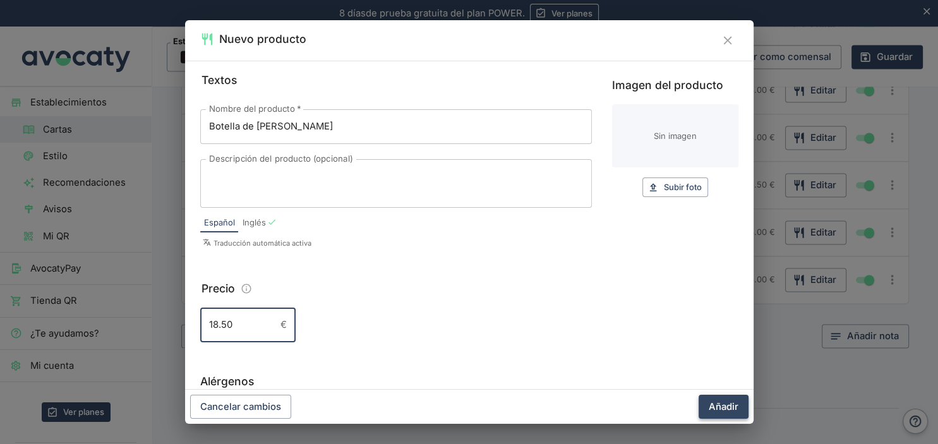
type input "18.50"
click at [725, 408] on button "Añadir" at bounding box center [723, 407] width 50 height 24
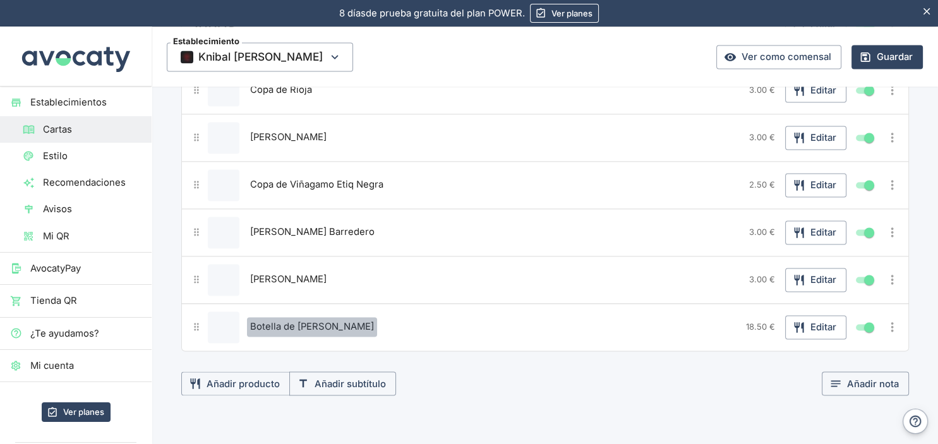
click at [298, 319] on span "Botella de [PERSON_NAME]" at bounding box center [312, 326] width 124 height 14
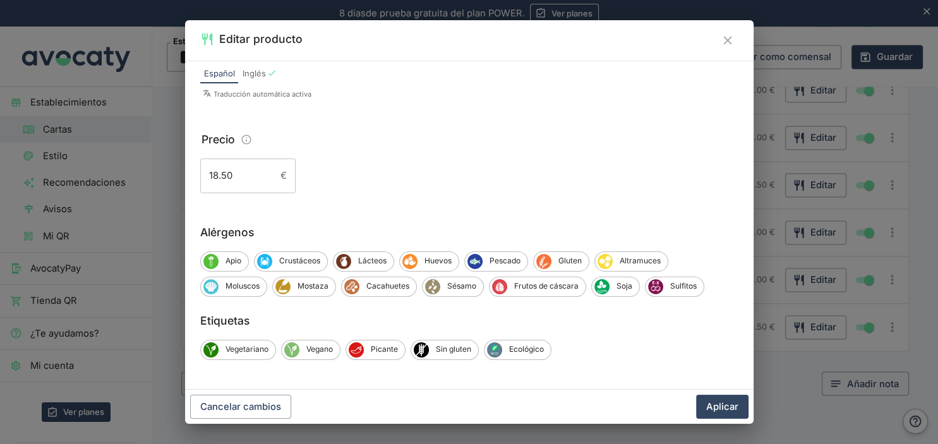
scroll to position [149, 0]
click at [672, 280] on div "Sulfitos" at bounding box center [674, 287] width 59 height 20
click at [709, 403] on button "Aplicar" at bounding box center [722, 407] width 52 height 24
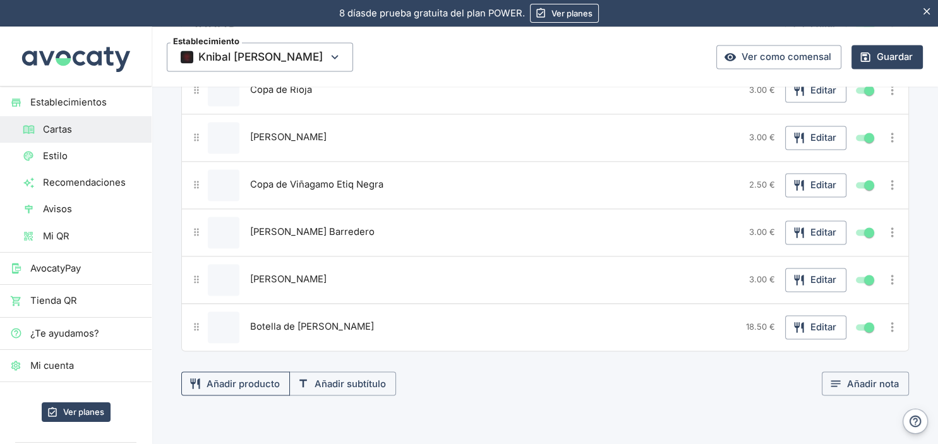
click at [241, 371] on button "Añadir producto" at bounding box center [235, 383] width 109 height 24
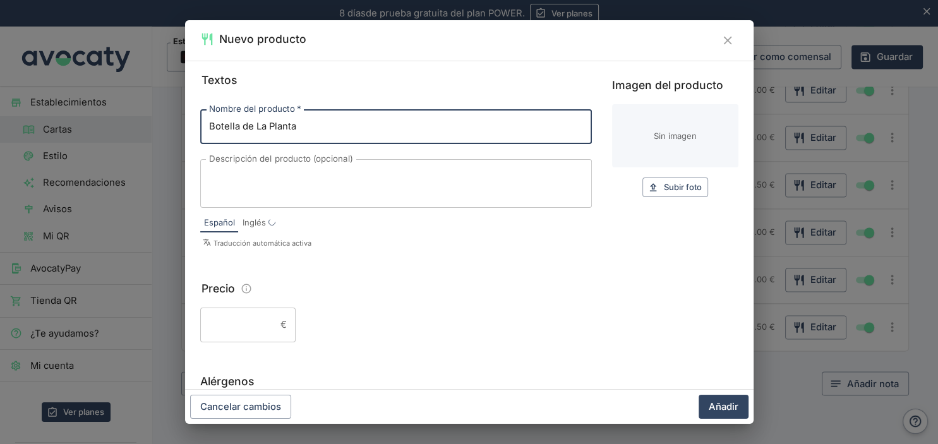
click at [211, 311] on input "Precio" at bounding box center [237, 324] width 75 height 34
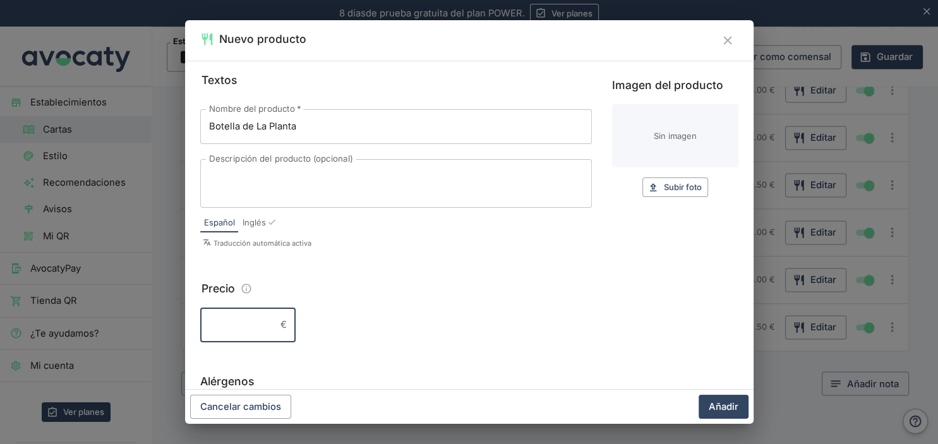
type input "Botella de La Planta"
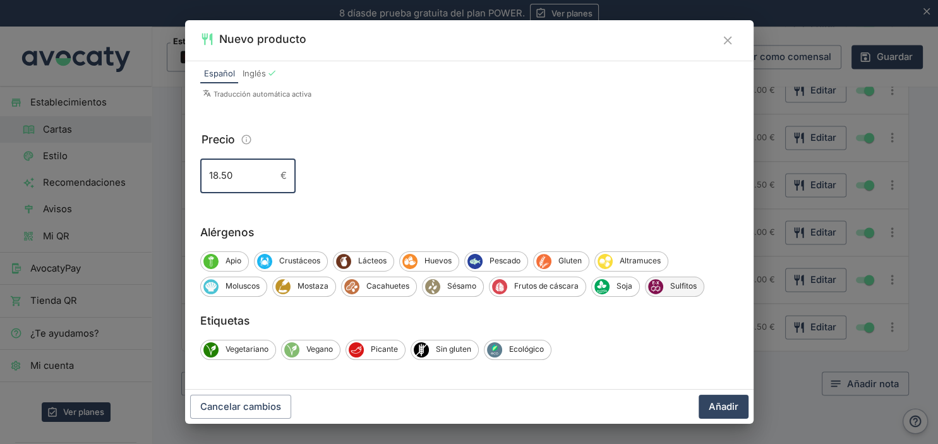
type input "18.50"
click at [693, 285] on span "Sulfitos" at bounding box center [683, 285] width 40 height 11
click at [713, 403] on button "Añadir" at bounding box center [723, 407] width 50 height 24
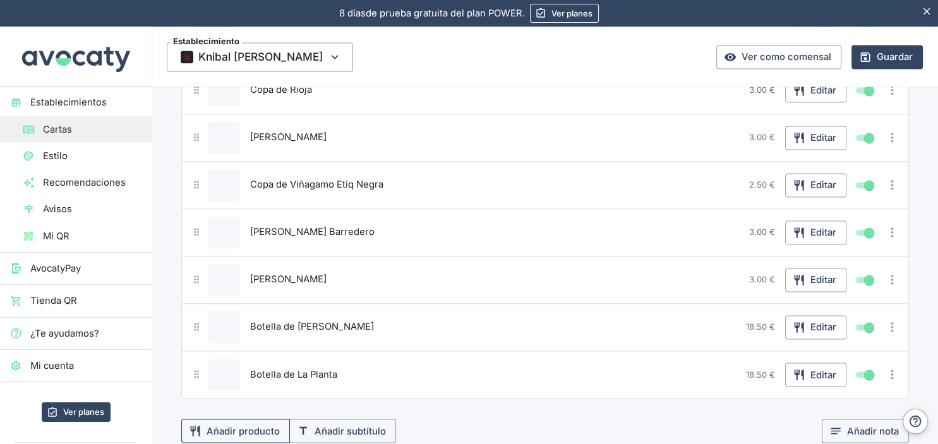
click at [246, 419] on button "Añadir producto" at bounding box center [235, 431] width 109 height 24
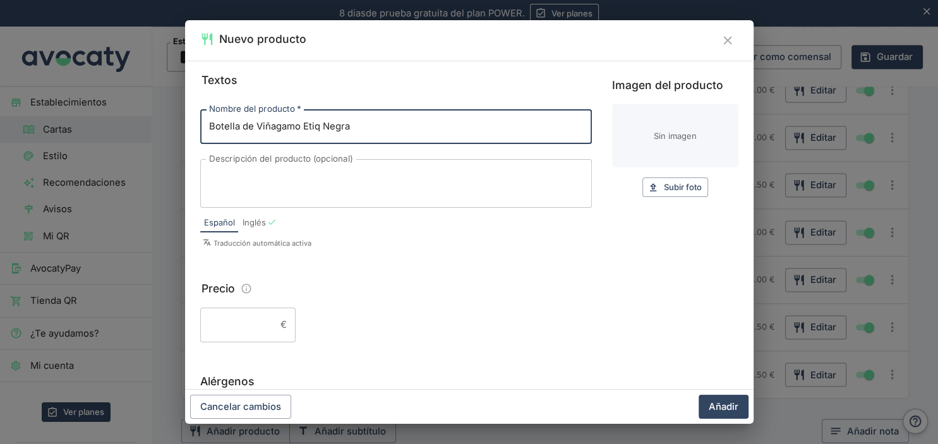
type input "Botella de Viñagamo Etiq Negra"
click at [218, 327] on input "Precio" at bounding box center [237, 324] width 75 height 34
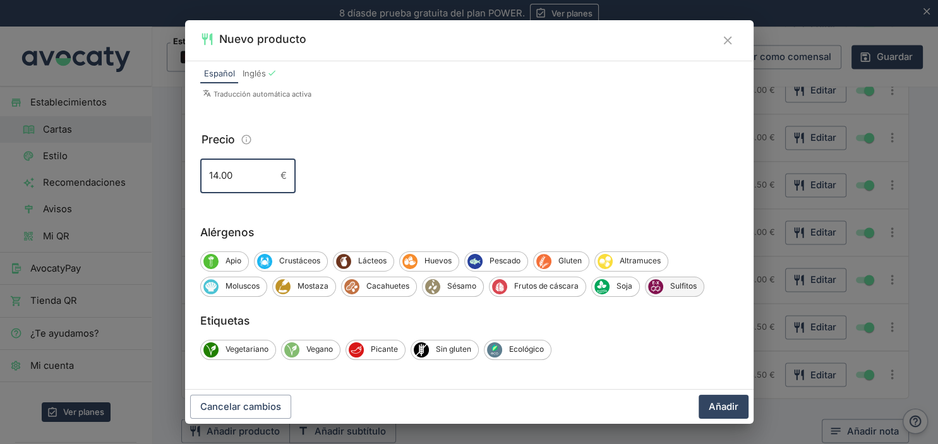
type input "14.00"
click at [665, 285] on span "Sulfitos" at bounding box center [683, 285] width 40 height 11
click at [718, 405] on button "Añadir" at bounding box center [723, 407] width 50 height 24
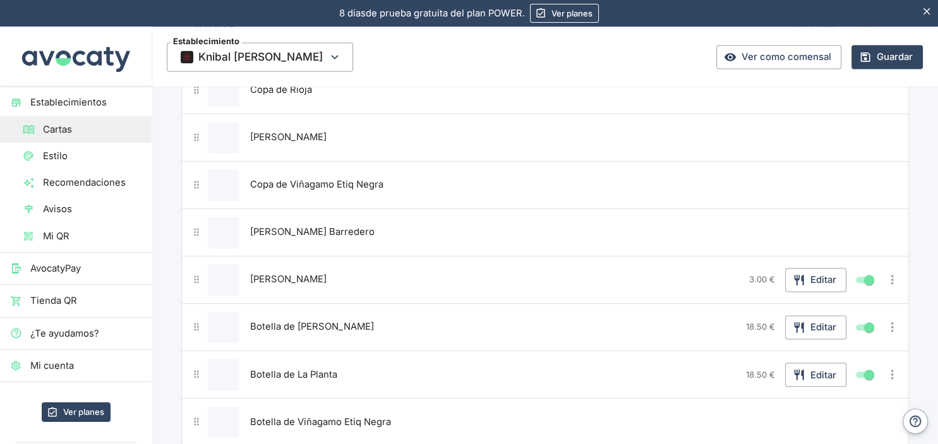
scroll to position [2224, 0]
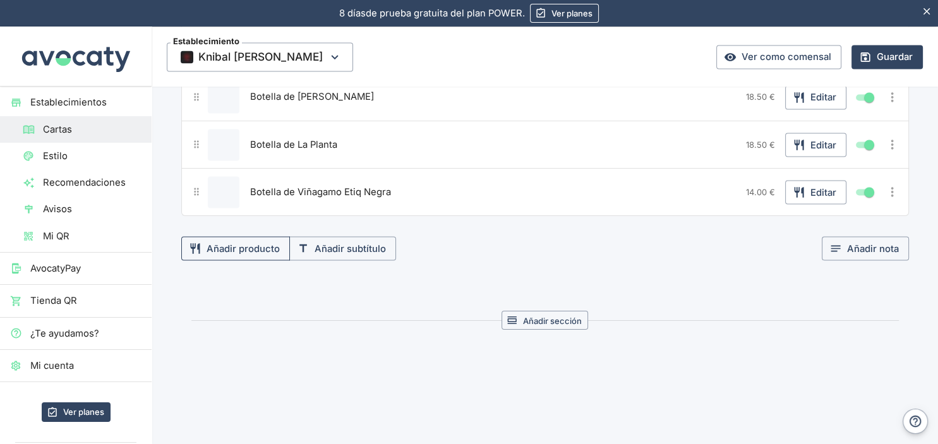
click at [234, 236] on button "Añadir producto" at bounding box center [235, 248] width 109 height 24
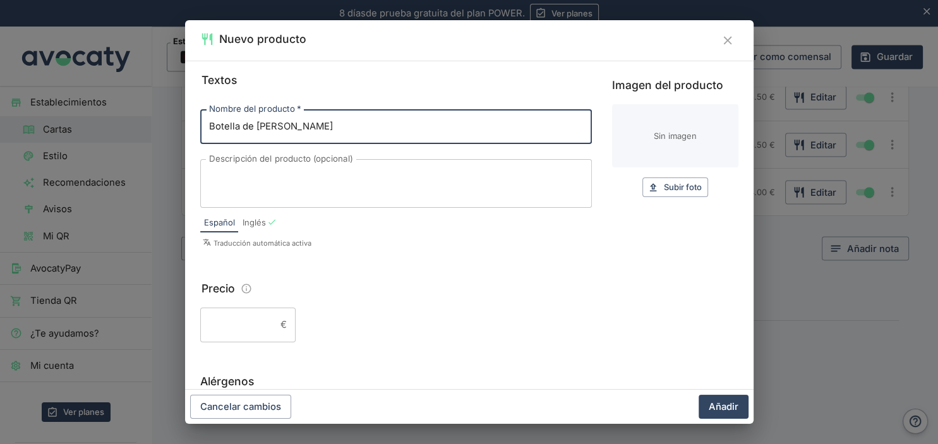
type input "Botella de [PERSON_NAME]"
click at [221, 325] on input "Precio" at bounding box center [237, 324] width 75 height 34
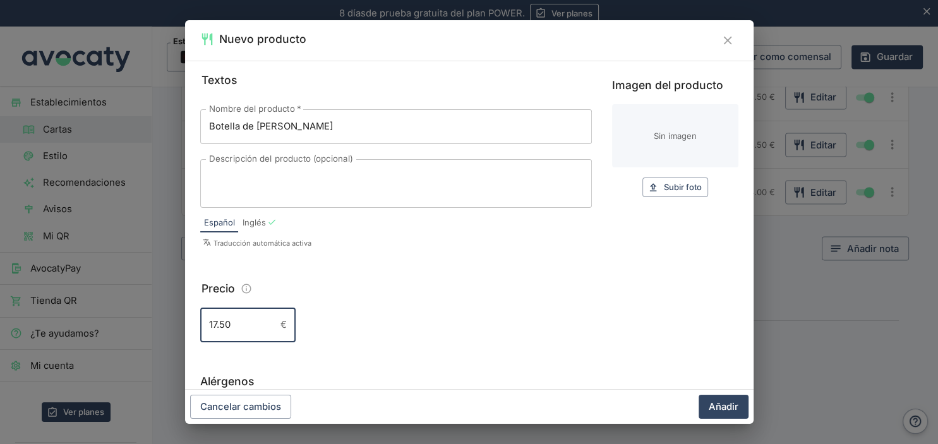
scroll to position [149, 0]
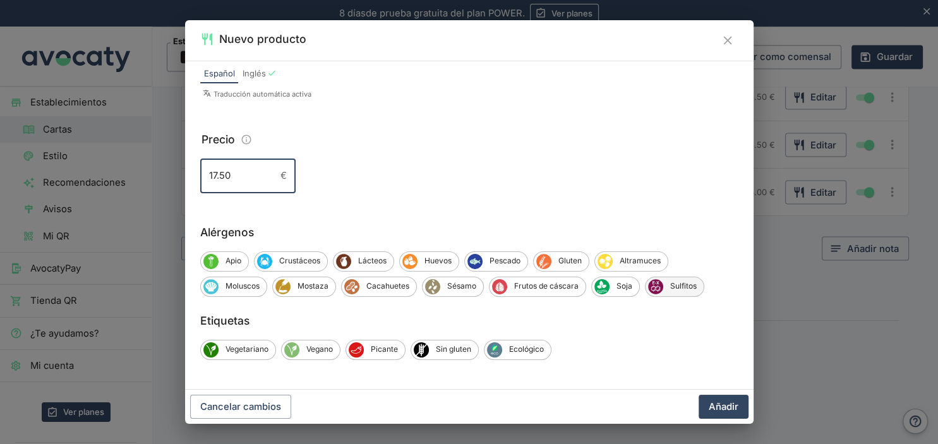
type input "17.50"
click at [668, 287] on span "Sulfitos" at bounding box center [683, 285] width 40 height 11
click at [725, 405] on button "Añadir" at bounding box center [723, 407] width 50 height 24
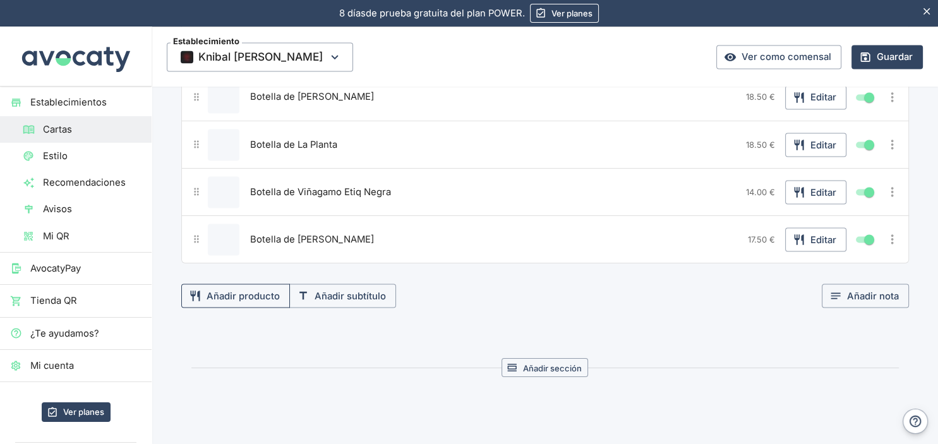
click at [251, 283] on button "Añadir producto" at bounding box center [235, 295] width 109 height 24
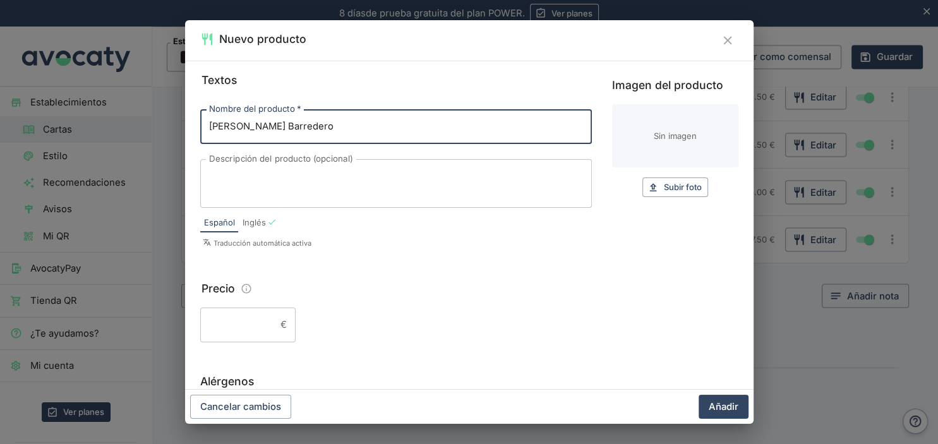
type input "[PERSON_NAME] Barredero"
click at [232, 320] on input "Precio" at bounding box center [237, 324] width 75 height 34
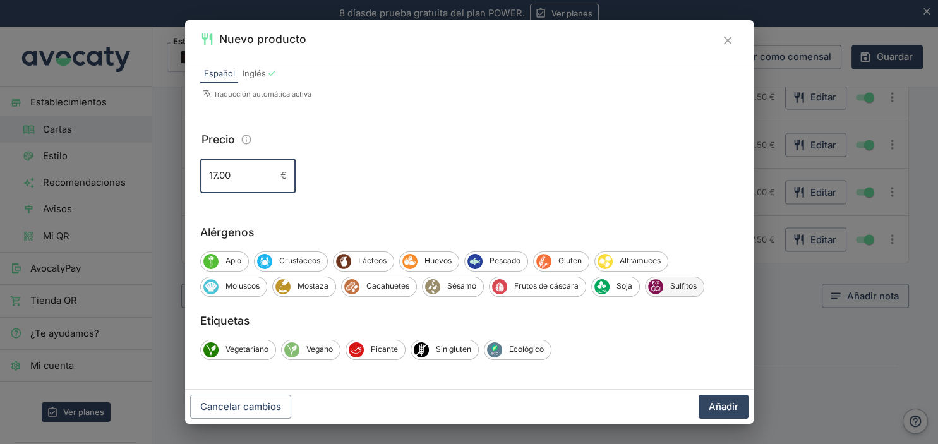
type input "17.00"
click at [675, 290] on span "Sulfitos" at bounding box center [683, 285] width 40 height 11
click at [727, 412] on button "Añadir" at bounding box center [723, 407] width 50 height 24
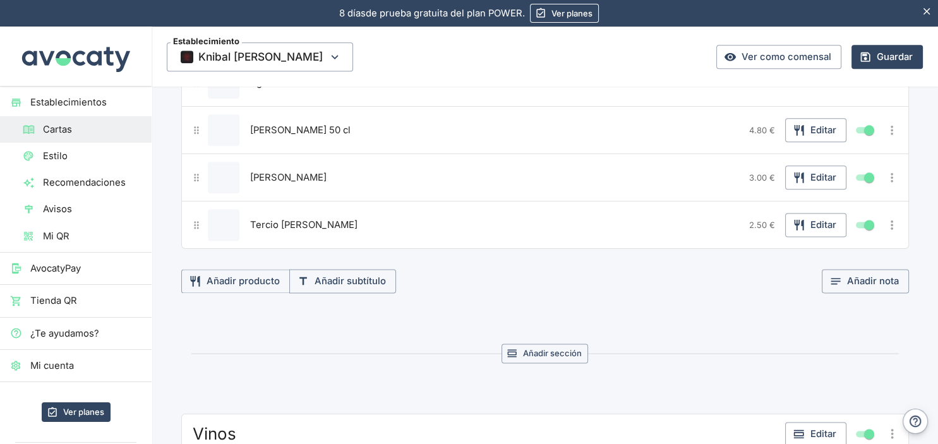
scroll to position [1532, 0]
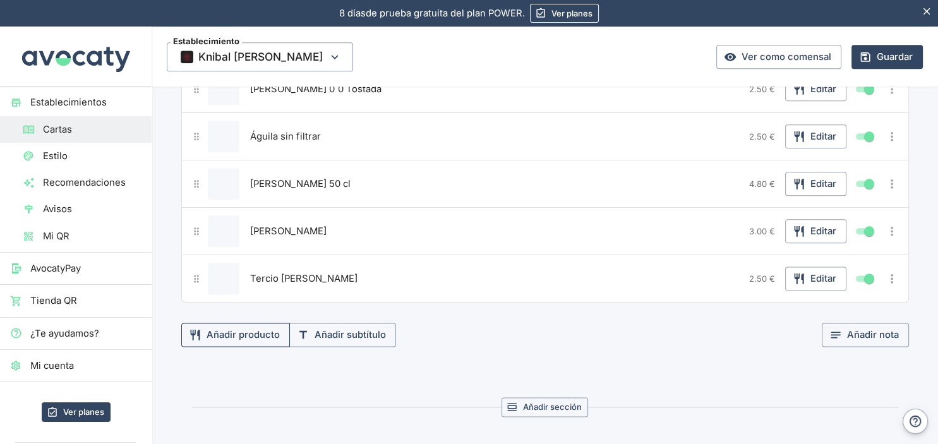
click at [250, 323] on button "Añadir producto" at bounding box center [235, 335] width 109 height 24
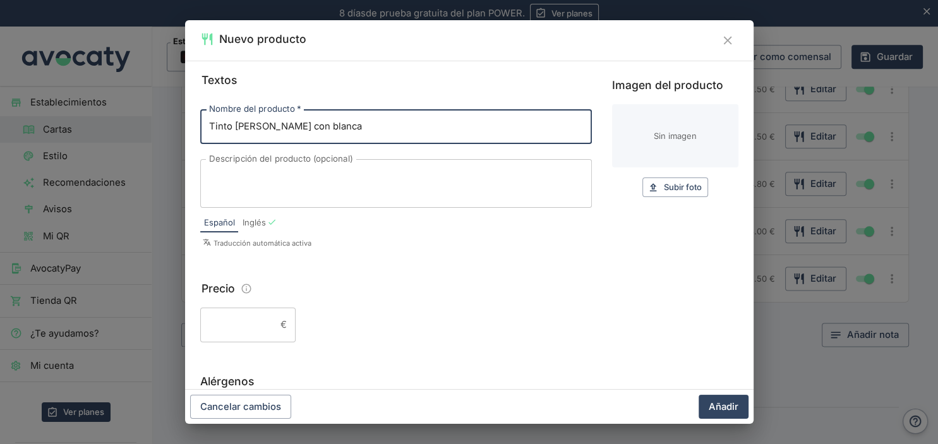
click at [246, 322] on input "Precio" at bounding box center [237, 324] width 75 height 34
type input "Tinto [PERSON_NAME] con blanca"
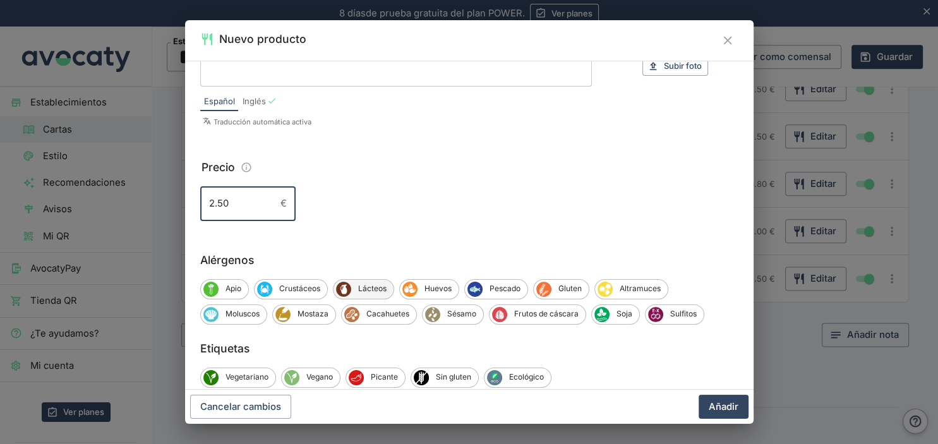
scroll to position [149, 0]
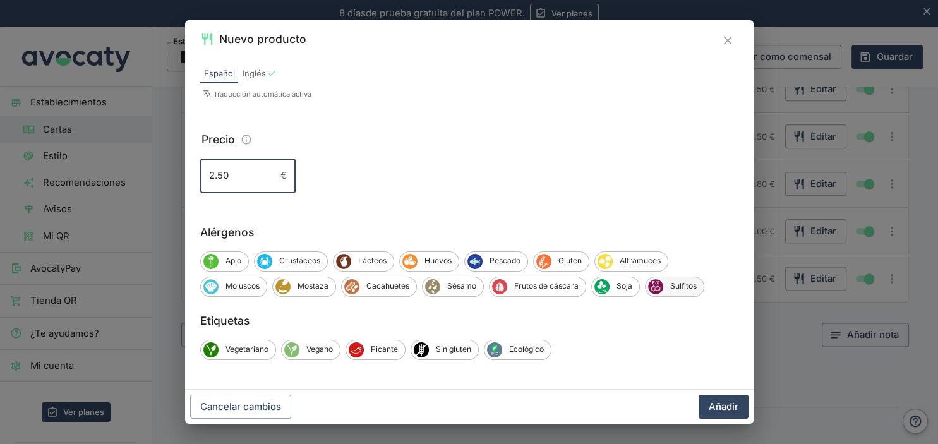
type input "2.50"
click at [672, 284] on span "Sulfitos" at bounding box center [683, 285] width 40 height 11
drag, startPoint x: 708, startPoint y: 407, endPoint x: 689, endPoint y: 388, distance: 27.7
click at [708, 408] on button "Añadir" at bounding box center [723, 407] width 50 height 24
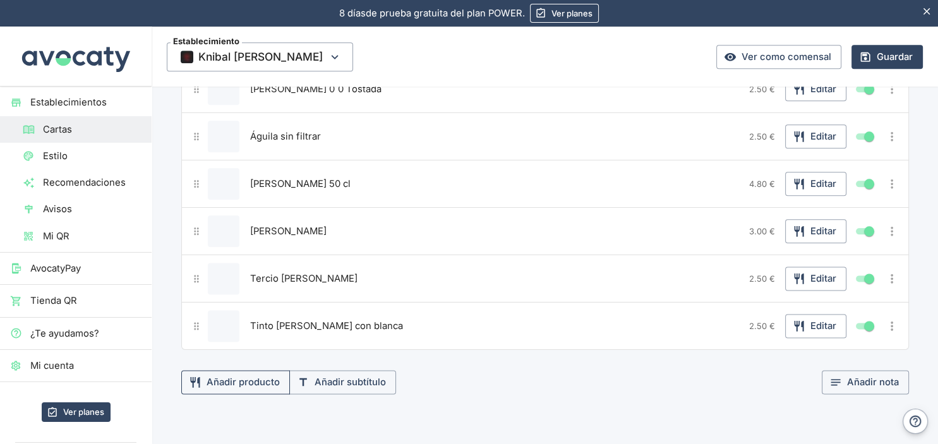
click at [249, 370] on button "Añadir producto" at bounding box center [235, 382] width 109 height 24
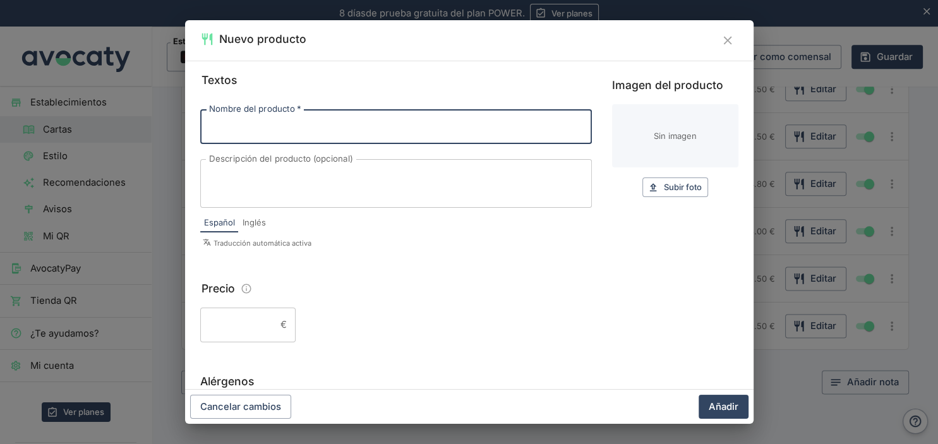
click at [234, 125] on input "Nombre del producto   *" at bounding box center [395, 126] width 391 height 34
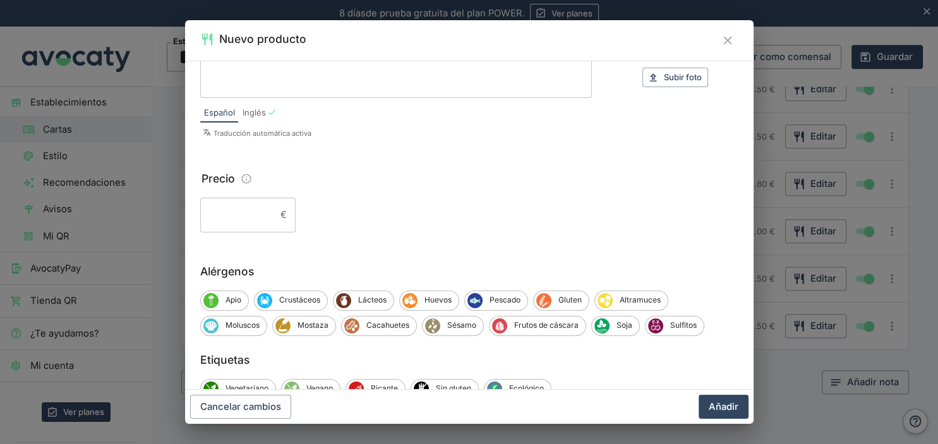
scroll to position [133, 0]
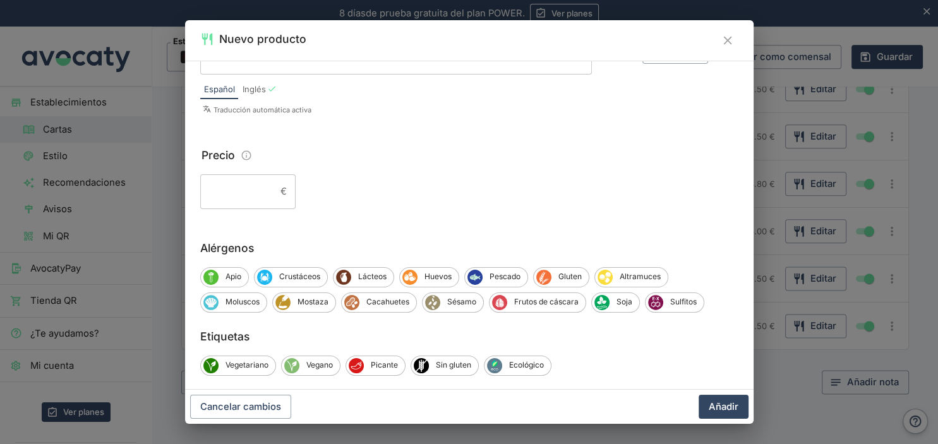
type input "Tinto [PERSON_NAME] con limón"
click at [239, 200] on input "Precio" at bounding box center [237, 191] width 75 height 34
type input "2.50"
click at [676, 299] on span "Sulfitos" at bounding box center [683, 301] width 40 height 11
click at [713, 405] on button "Añadir" at bounding box center [723, 407] width 50 height 24
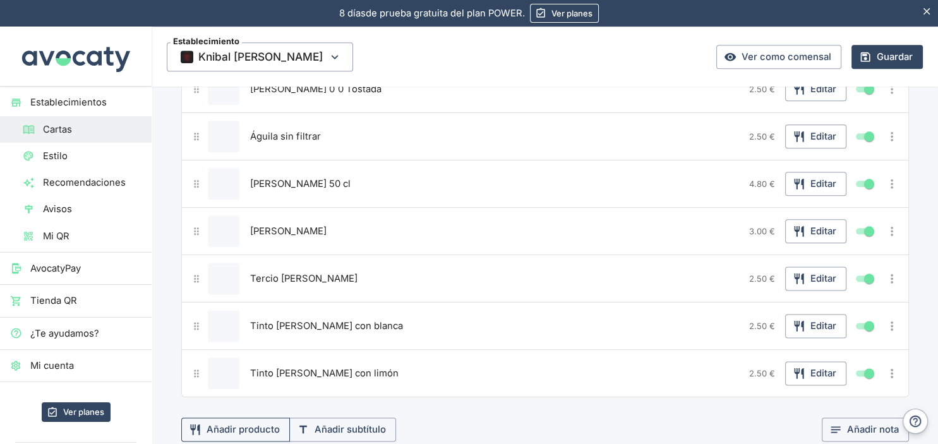
click at [226, 420] on button "Añadir producto" at bounding box center [235, 429] width 109 height 24
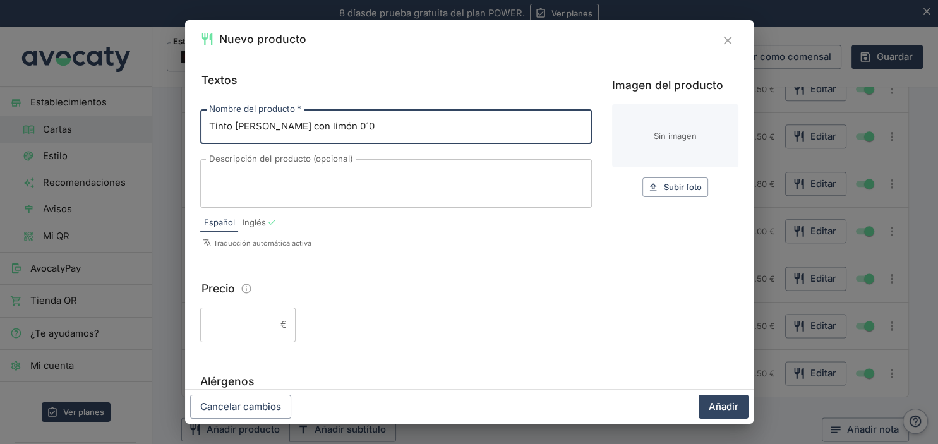
type input "Tinto [PERSON_NAME] con limón 0´0"
click at [228, 325] on input "Precio" at bounding box center [237, 324] width 75 height 34
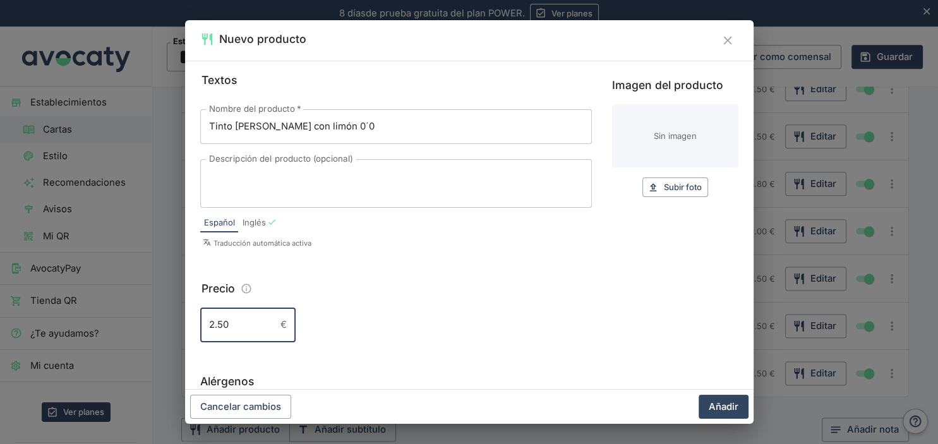
scroll to position [149, 0]
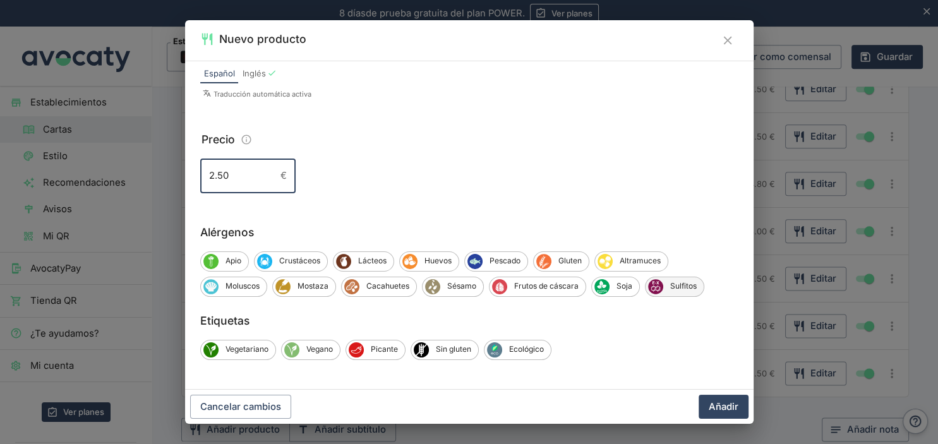
type input "2.50"
click at [663, 287] on span "Sulfitos" at bounding box center [683, 285] width 40 height 11
click at [677, 279] on div "Sulfitos" at bounding box center [676, 287] width 62 height 20
click at [722, 409] on button "Añadir" at bounding box center [723, 407] width 50 height 24
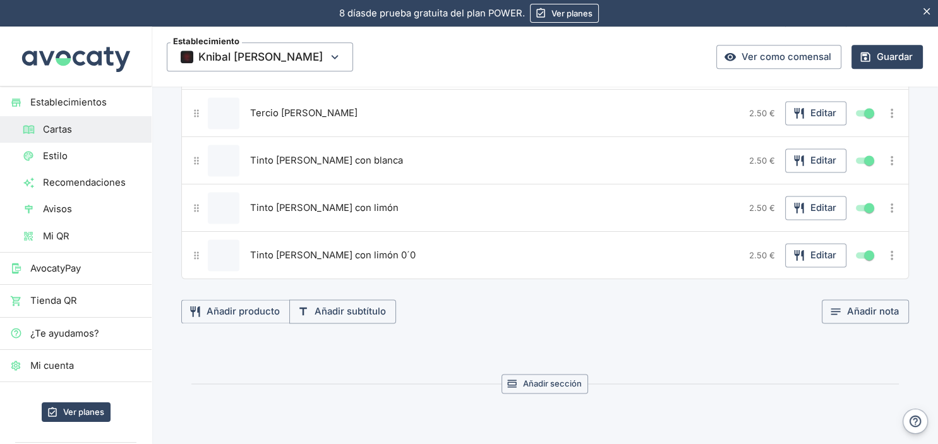
scroll to position [1563, 0]
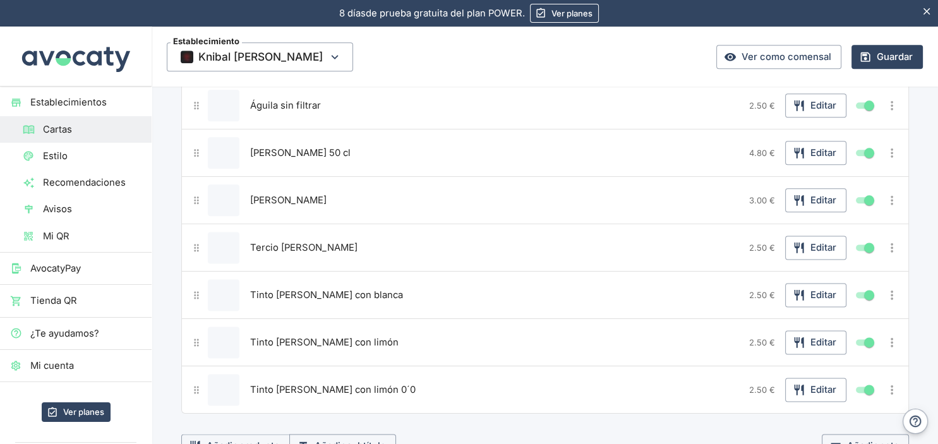
click at [468, 259] on div "[PERSON_NAME] 2.50 € Editar" at bounding box center [544, 247] width 727 height 48
click at [900, 52] on button "Guardar" at bounding box center [886, 57] width 71 height 24
click at [899, 63] on button "Guardar" at bounding box center [886, 57] width 71 height 24
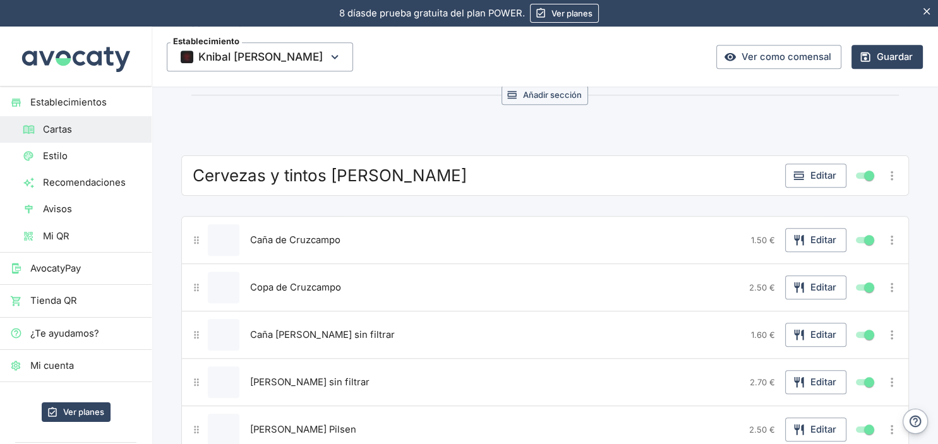
scroll to position [1097, 0]
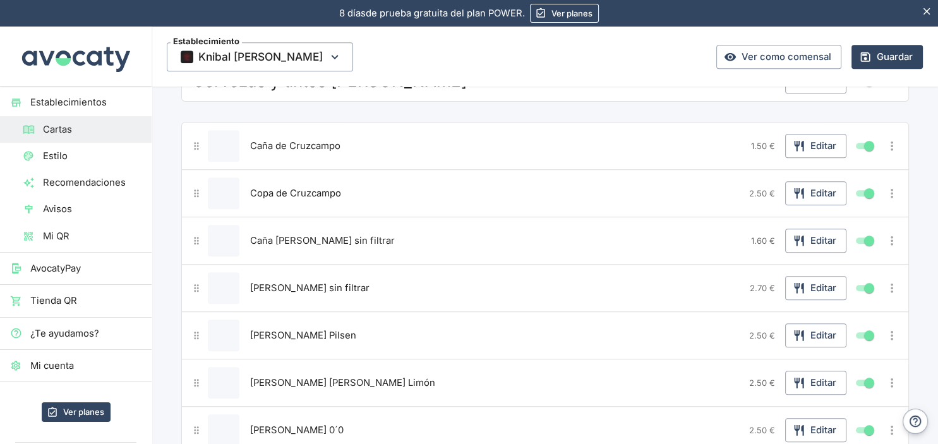
click at [221, 143] on button "Editar producto" at bounding box center [224, 146] width 32 height 32
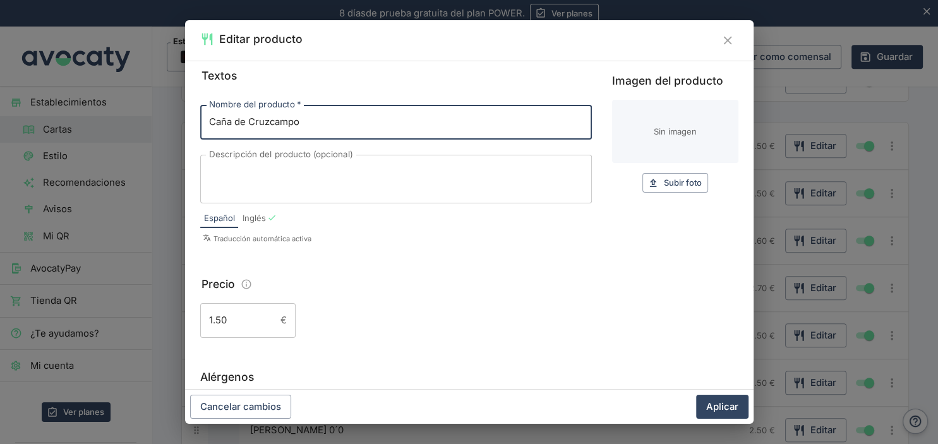
scroll to position [0, 0]
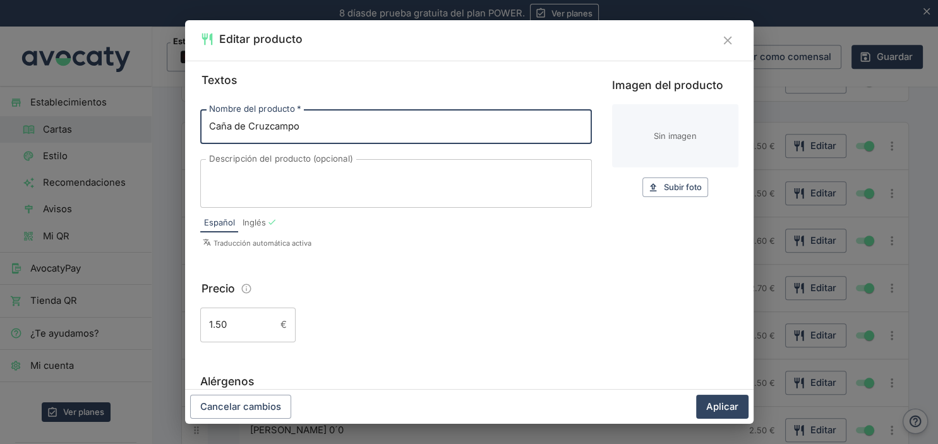
click at [673, 133] on input "Imagen del producto" at bounding box center [675, 135] width 126 height 63
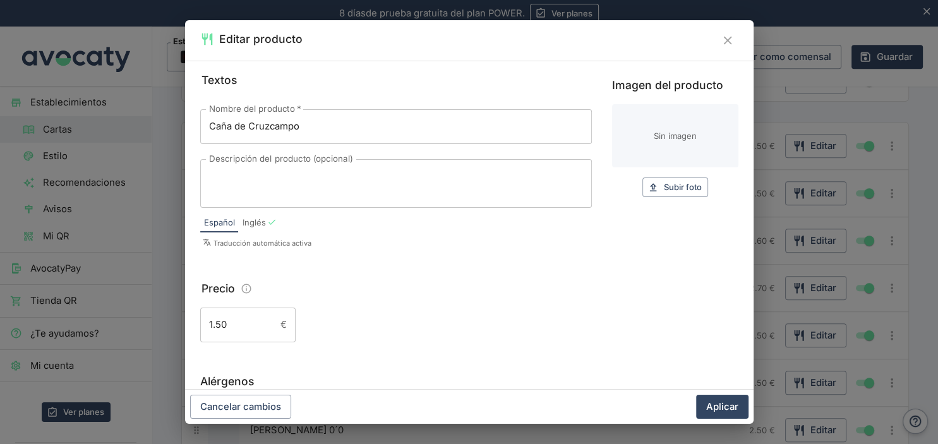
type input "C:\fakepath\cruzcampo.jpg"
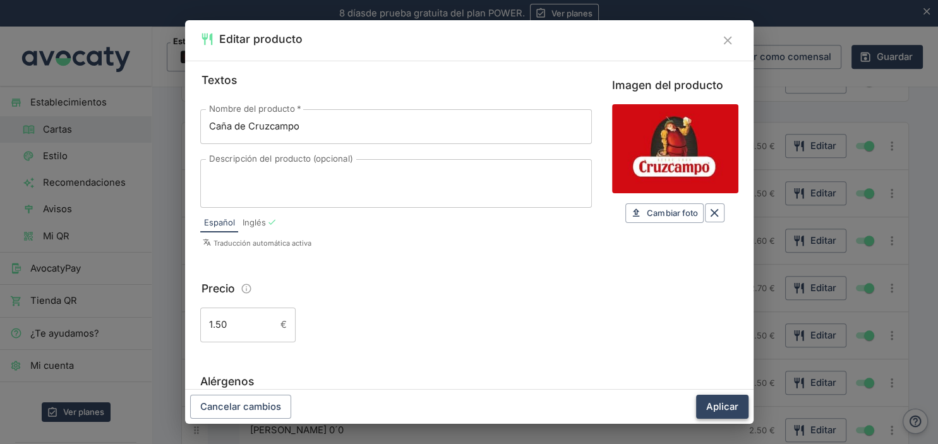
click at [710, 402] on button "Aplicar" at bounding box center [722, 407] width 52 height 24
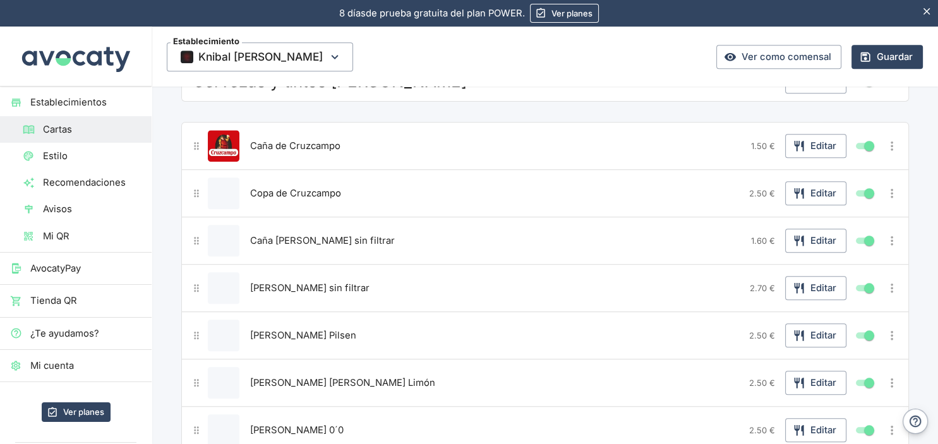
click at [223, 187] on button "Editar producto" at bounding box center [224, 193] width 32 height 32
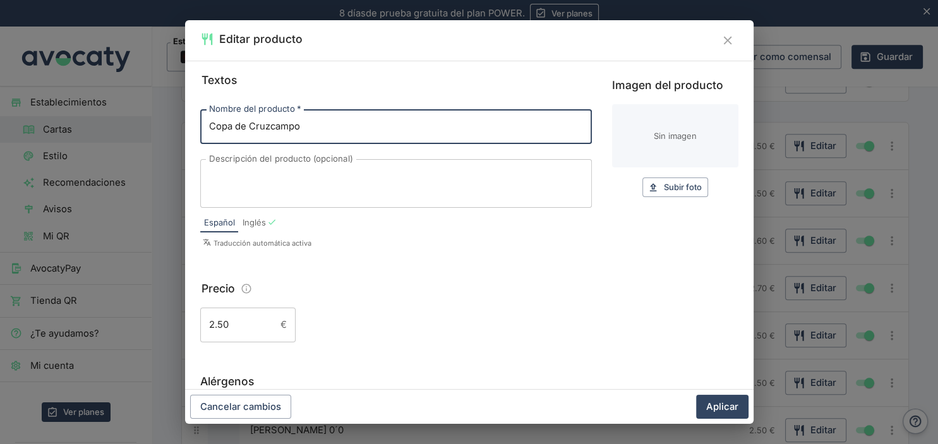
click at [643, 131] on input "Imagen del producto" at bounding box center [675, 135] width 126 height 63
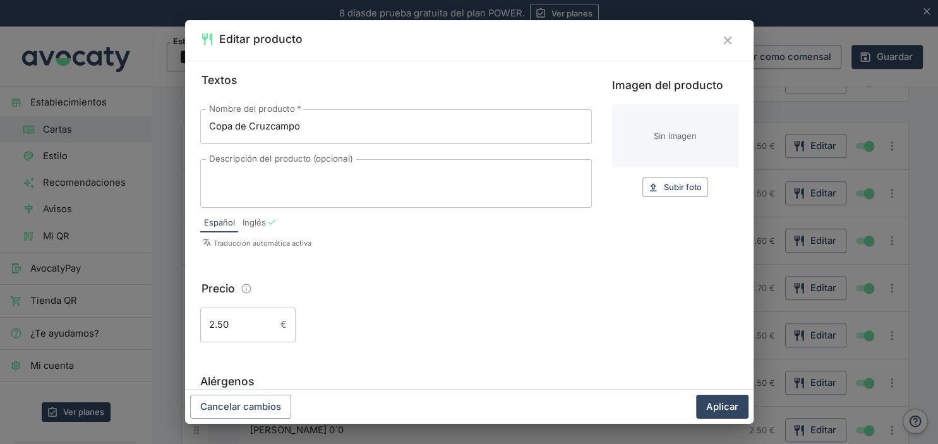
type input "C:\fakepath\cruzcampo.jpg"
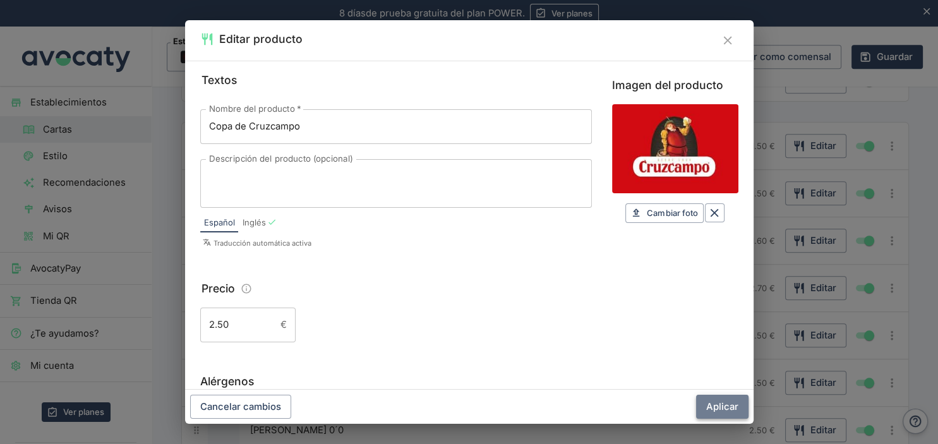
click at [721, 405] on button "Aplicar" at bounding box center [722, 407] width 52 height 24
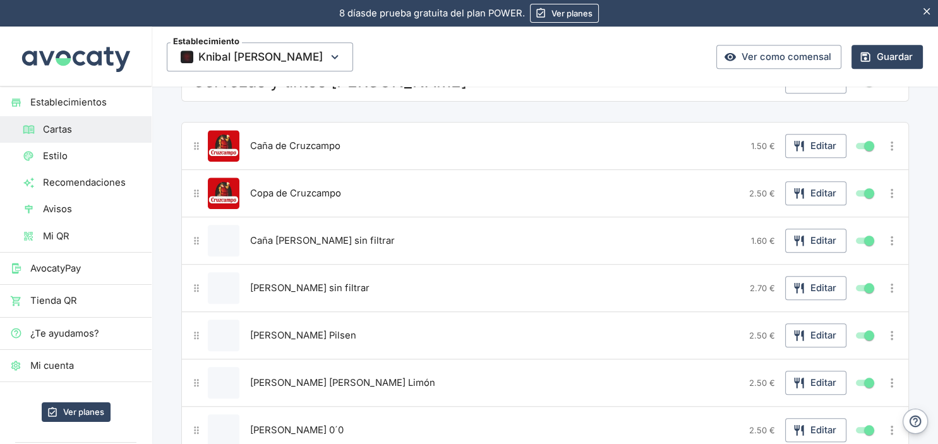
click at [218, 236] on button "Editar producto" at bounding box center [224, 241] width 32 height 32
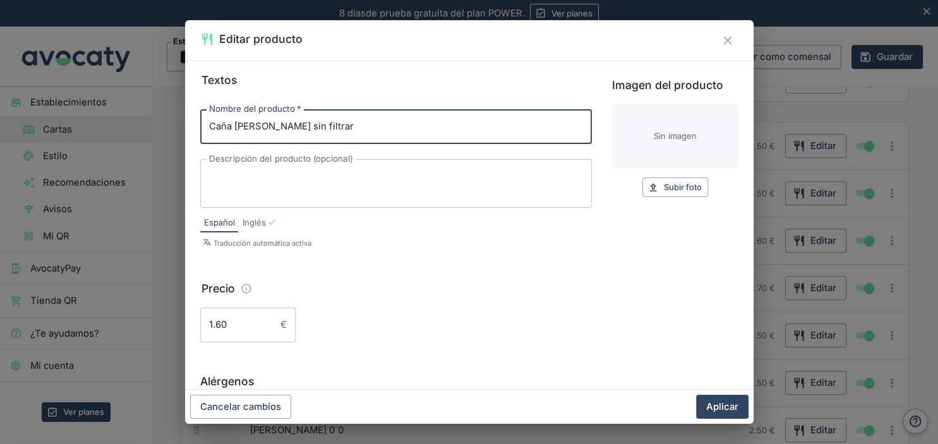
click at [648, 134] on input "Imagen del producto" at bounding box center [675, 135] width 126 height 63
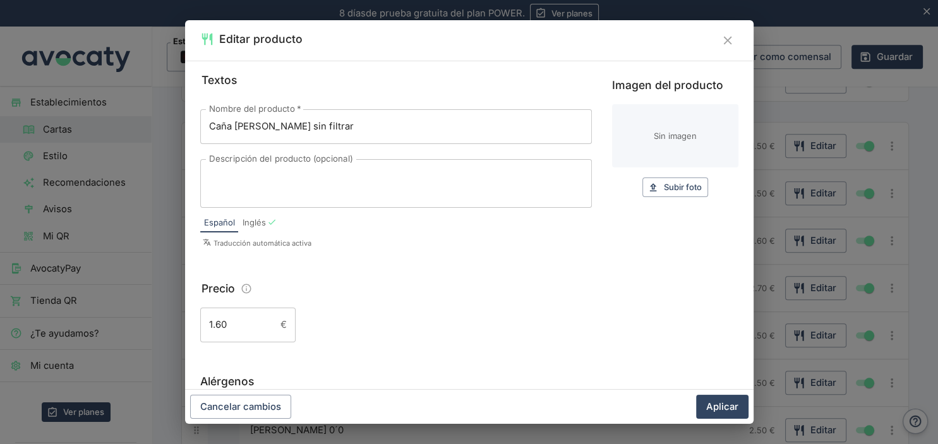
type input "C:\fakepath\aguila.jpg"
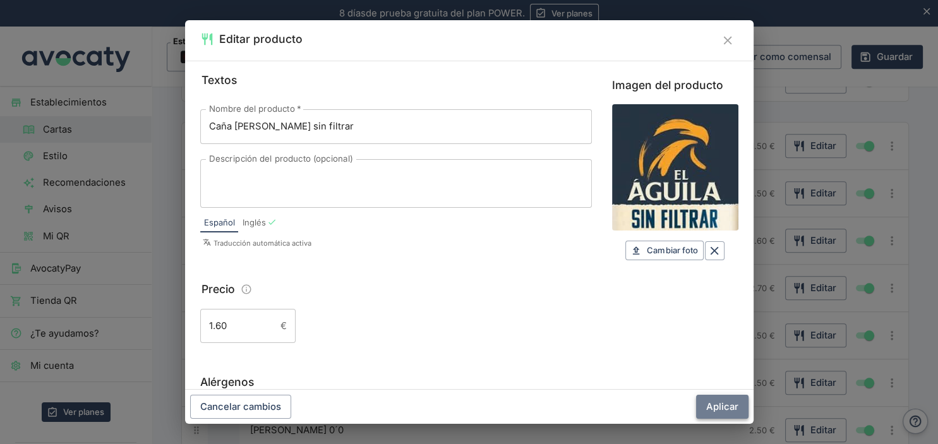
click at [710, 400] on button "Aplicar" at bounding box center [722, 407] width 52 height 24
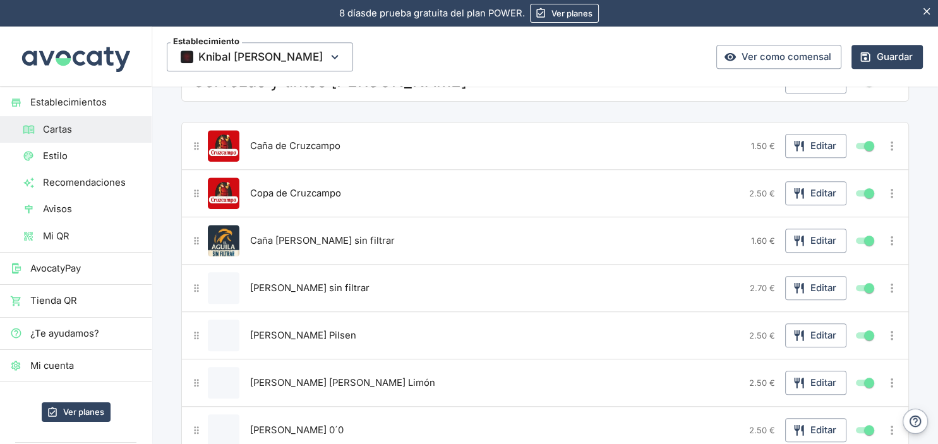
click at [218, 272] on button "Editar producto" at bounding box center [224, 288] width 32 height 32
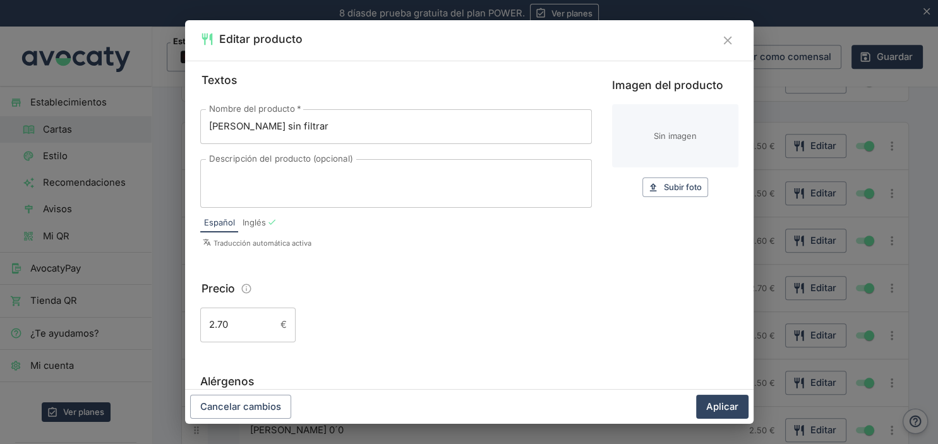
click at [645, 129] on input "Imagen del producto" at bounding box center [675, 135] width 126 height 63
type input "C:\fakepath\aguila.jpg"
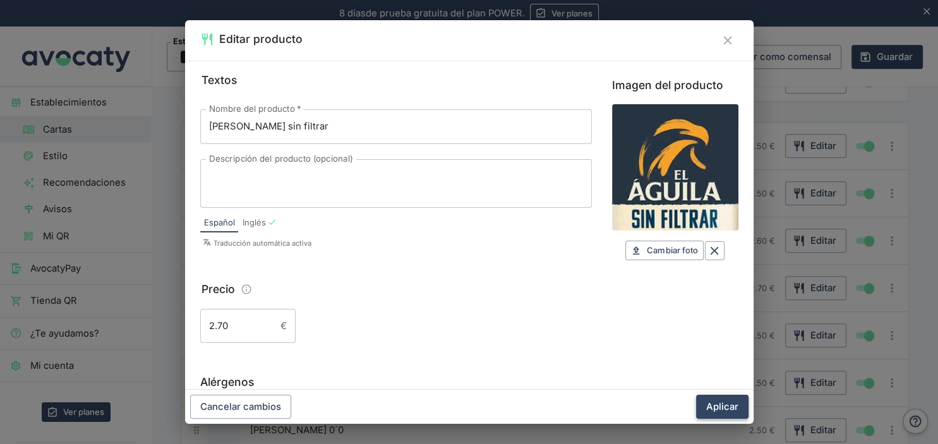
click at [708, 402] on button "Aplicar" at bounding box center [722, 407] width 52 height 24
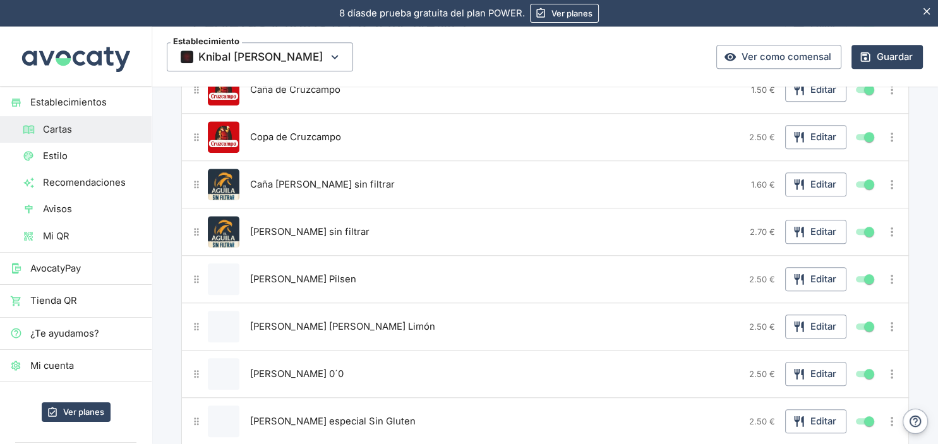
scroll to position [1164, 0]
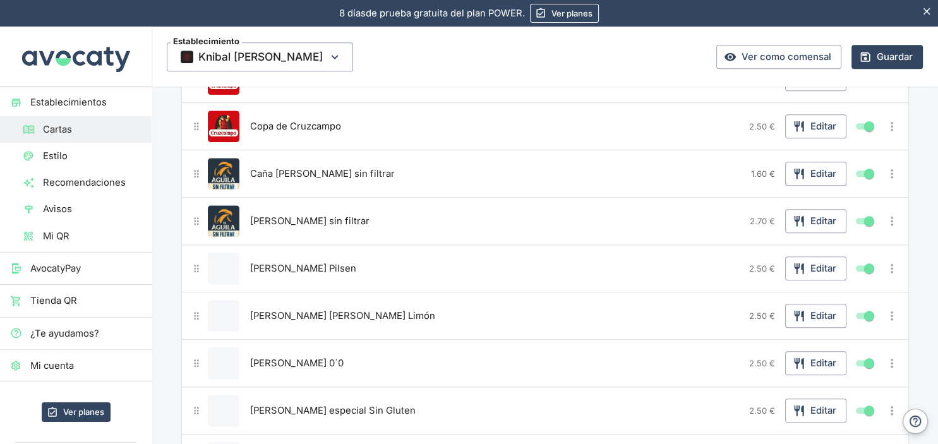
click at [221, 260] on button "Editar producto" at bounding box center [224, 269] width 32 height 32
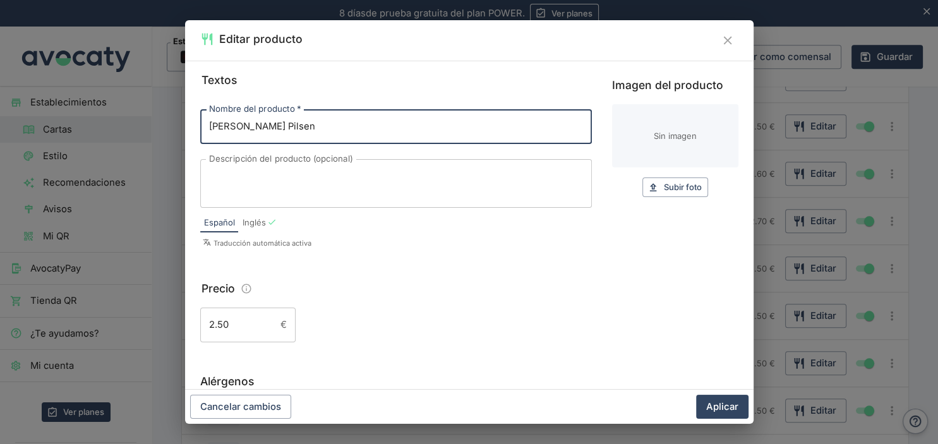
click at [655, 142] on input "Imagen del producto" at bounding box center [675, 135] width 126 height 63
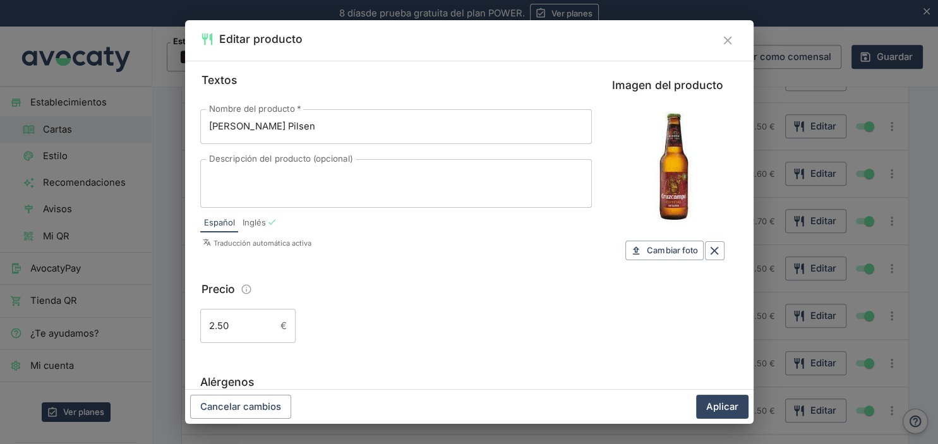
click at [667, 145] on input "Imagen del producto" at bounding box center [675, 167] width 126 height 126
type input "C:\fakepath\terc cruzc.jpg"
click at [728, 408] on button "Aplicar" at bounding box center [722, 407] width 52 height 24
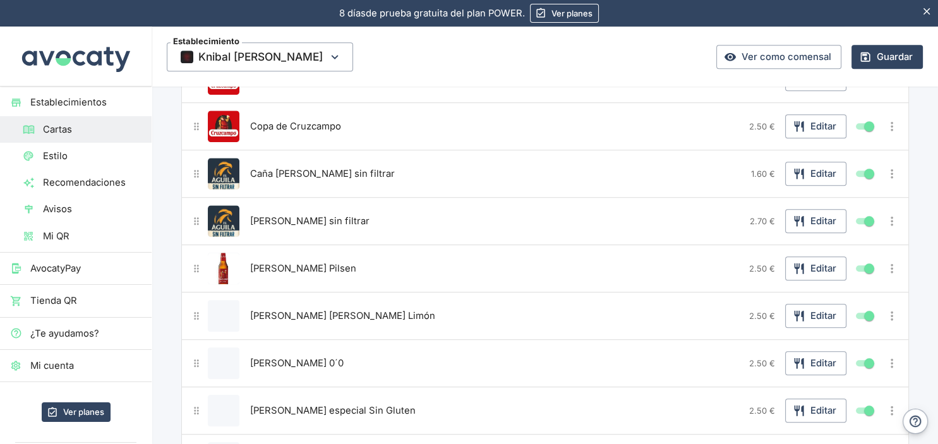
click at [226, 305] on button "Editar producto" at bounding box center [224, 316] width 32 height 32
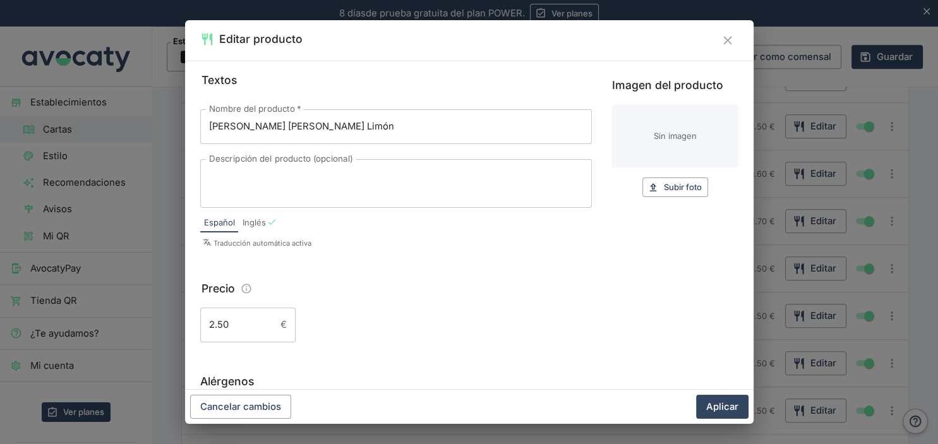
click at [615, 153] on input "Imagen del producto" at bounding box center [675, 135] width 126 height 63
type input "C:\fakepath\[PERSON_NAME].jpg"
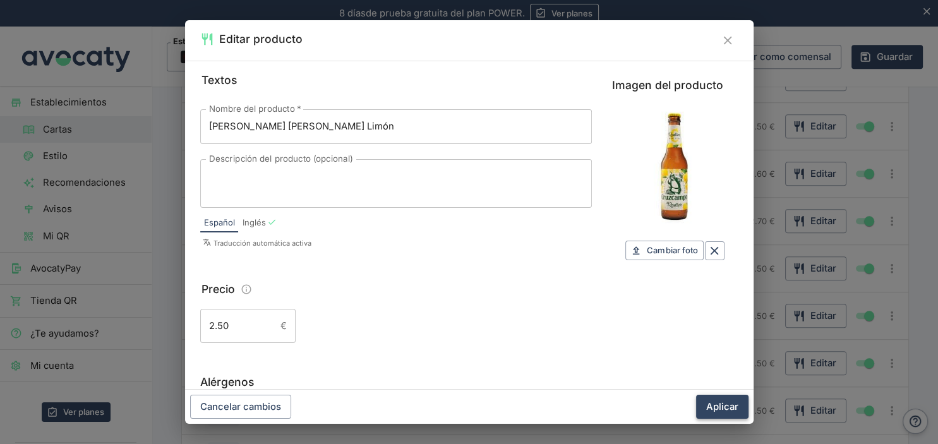
click at [713, 404] on button "Aplicar" at bounding box center [722, 407] width 52 height 24
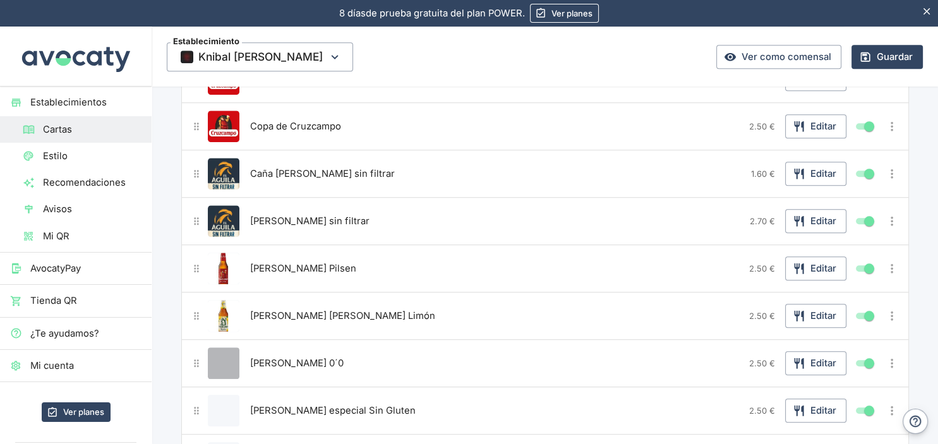
click at [225, 353] on button "Editar producto" at bounding box center [224, 363] width 32 height 32
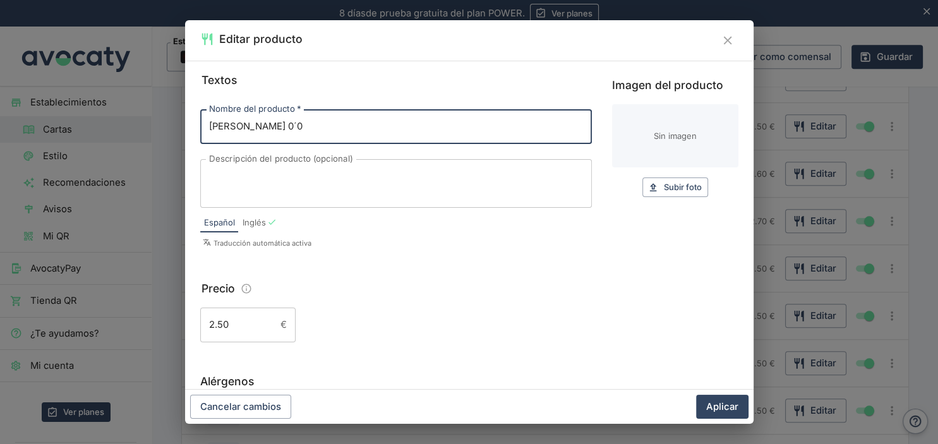
click at [646, 136] on input "Imagen del producto" at bounding box center [675, 135] width 126 height 63
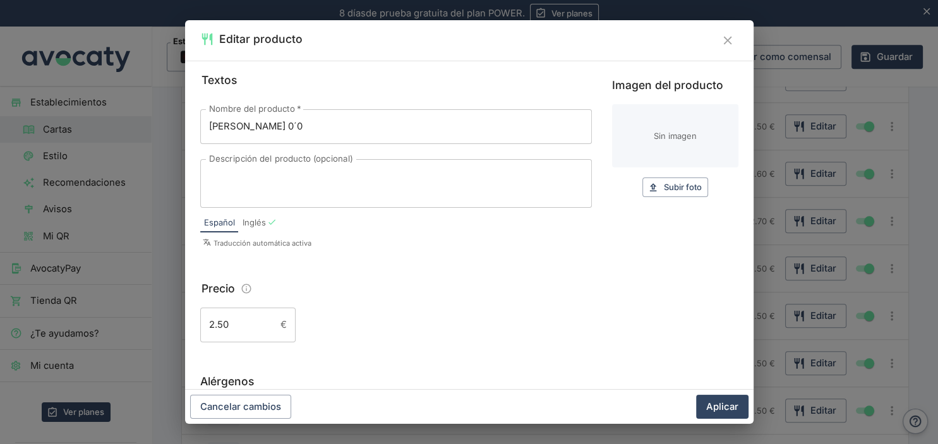
type input "C:\fakepath\heineken.jpg"
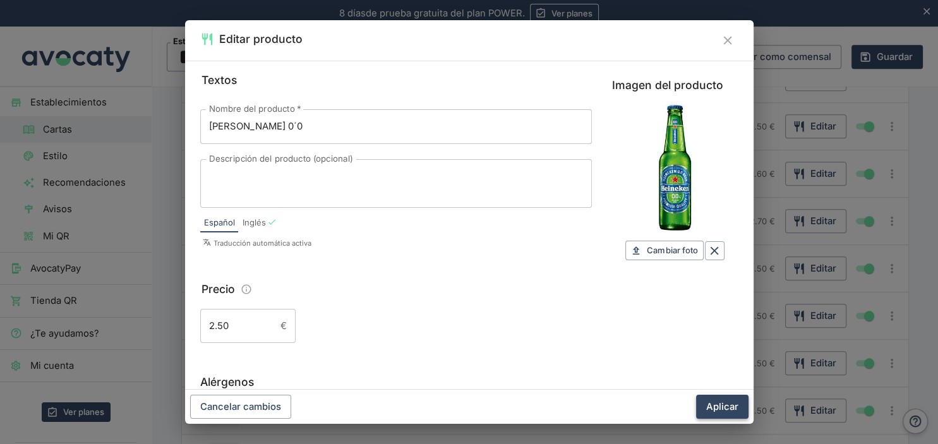
click at [718, 410] on button "Aplicar" at bounding box center [722, 407] width 52 height 24
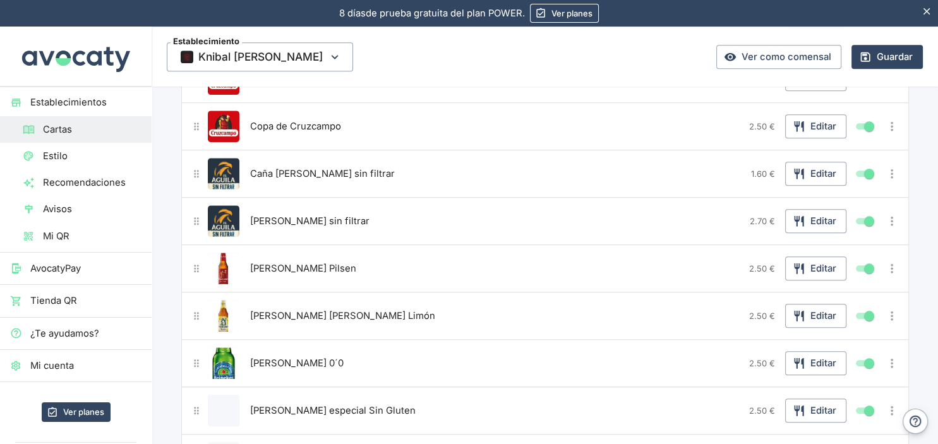
scroll to position [1230, 0]
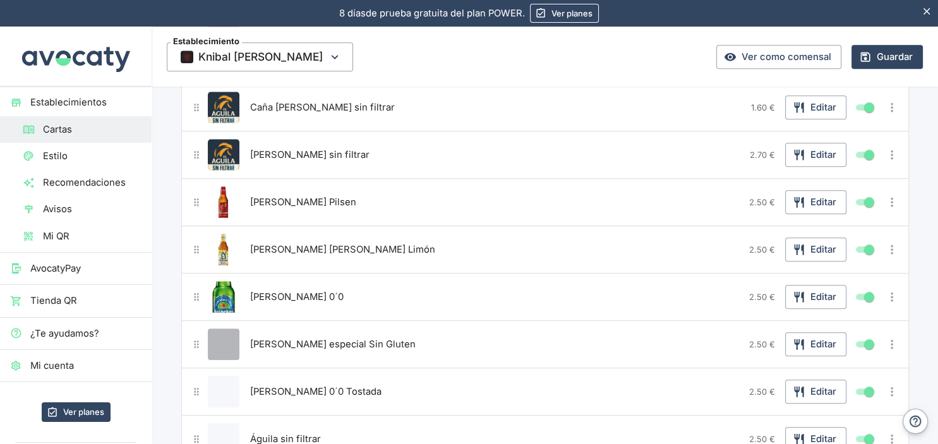
click at [223, 335] on button "Editar producto" at bounding box center [224, 344] width 32 height 32
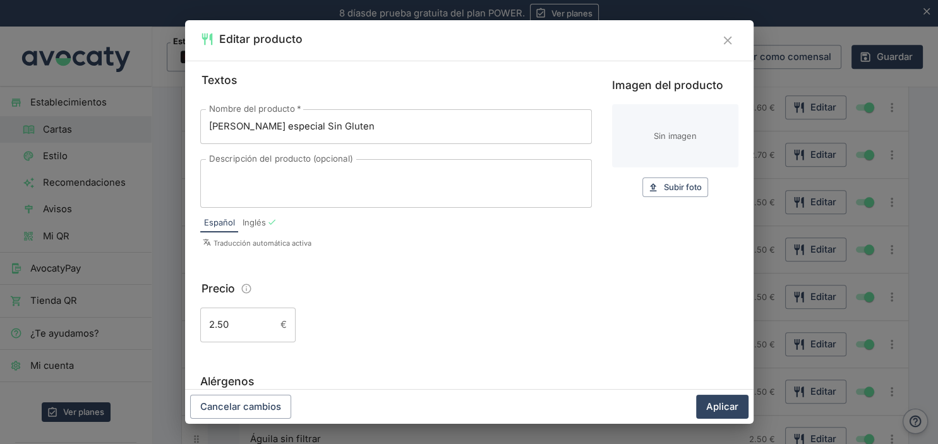
click at [663, 148] on input "Imagen del producto" at bounding box center [675, 135] width 126 height 63
type input "C:\fakepath\sin gluten.jpg"
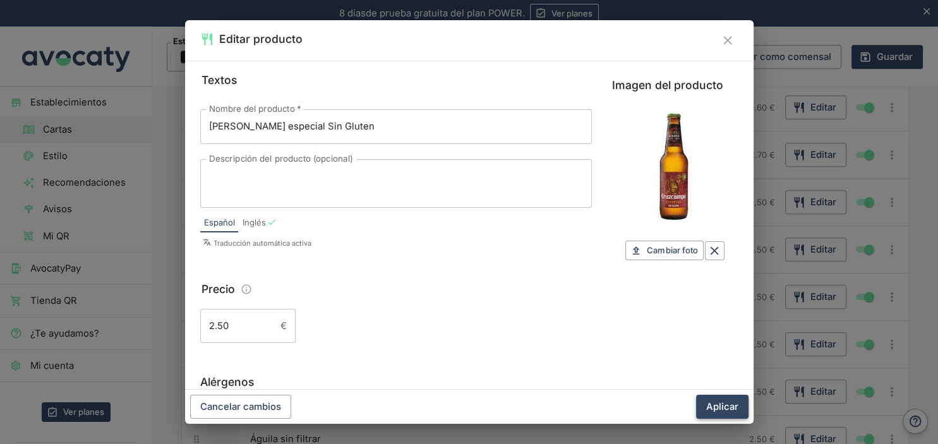
click at [708, 405] on button "Aplicar" at bounding box center [722, 407] width 52 height 24
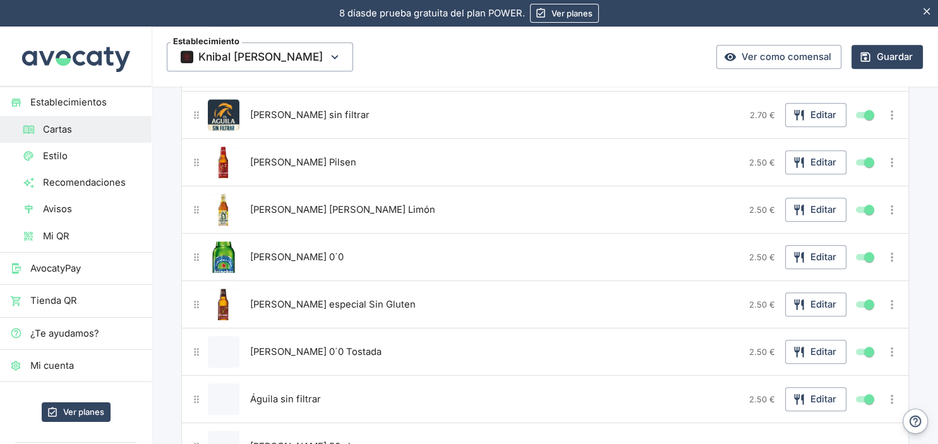
scroll to position [1297, 0]
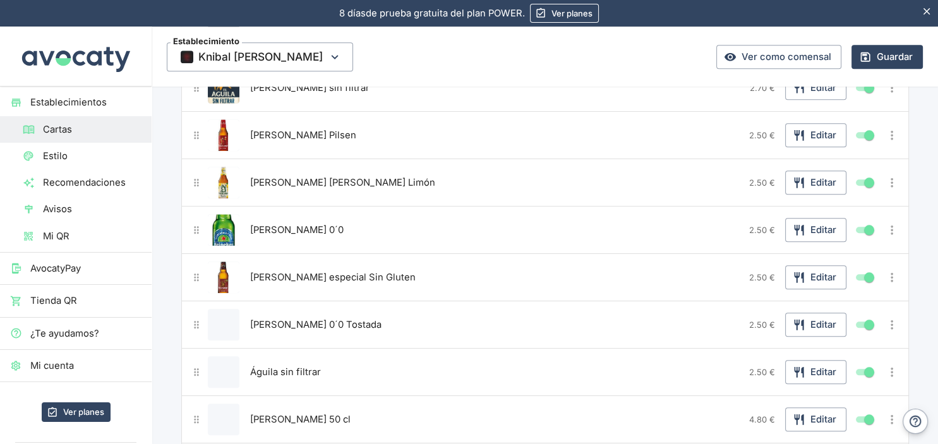
click at [223, 316] on button "Editar producto" at bounding box center [224, 325] width 32 height 32
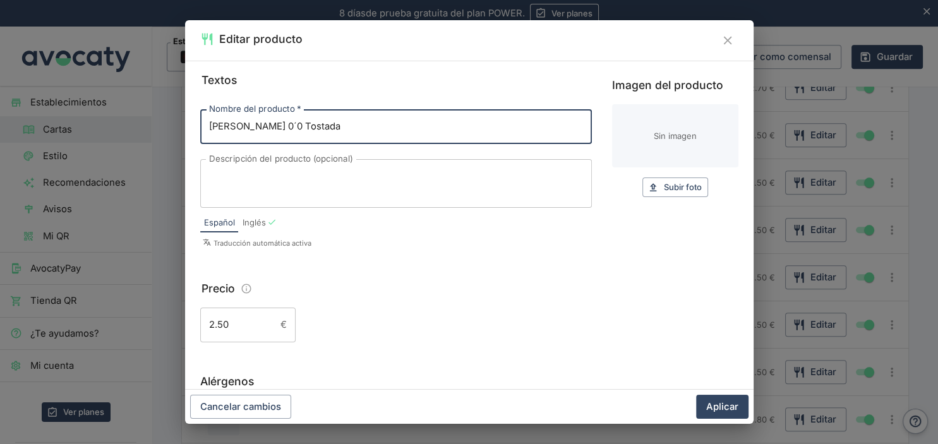
click at [670, 133] on input "Imagen del producto" at bounding box center [675, 135] width 126 height 63
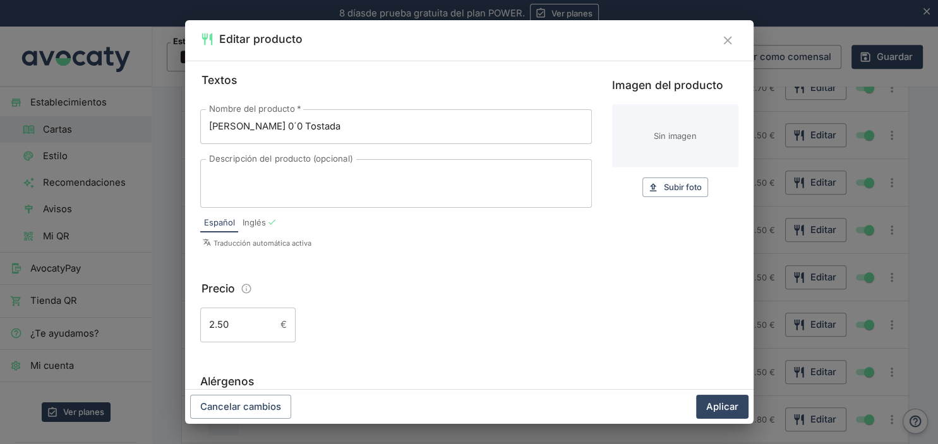
type input "C:\fakepath\00 tostada.jpg"
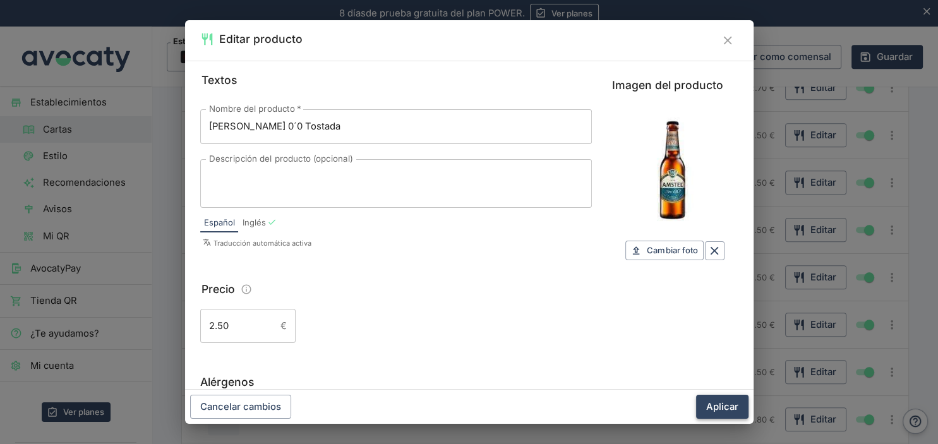
click at [722, 405] on button "Aplicar" at bounding box center [722, 407] width 52 height 24
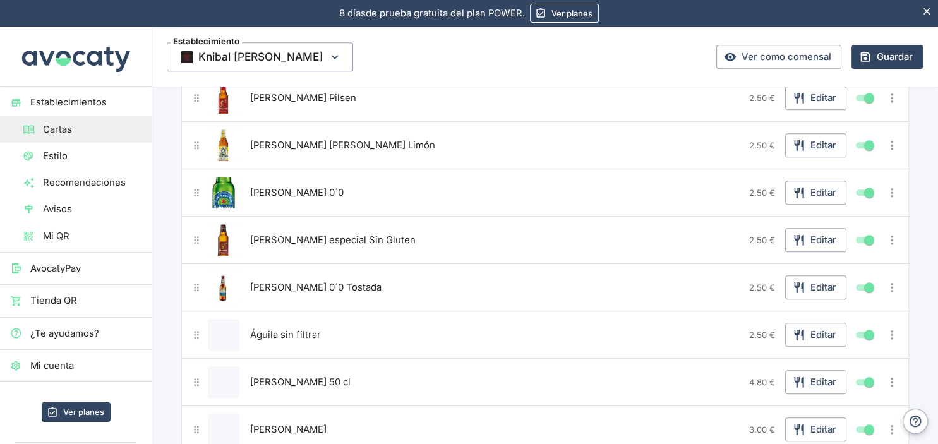
scroll to position [1430, 0]
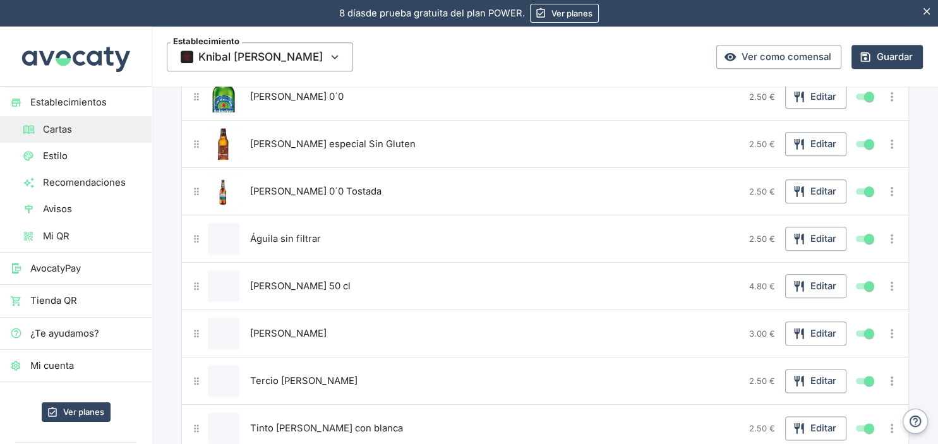
click at [210, 231] on button "Editar producto" at bounding box center [224, 239] width 32 height 32
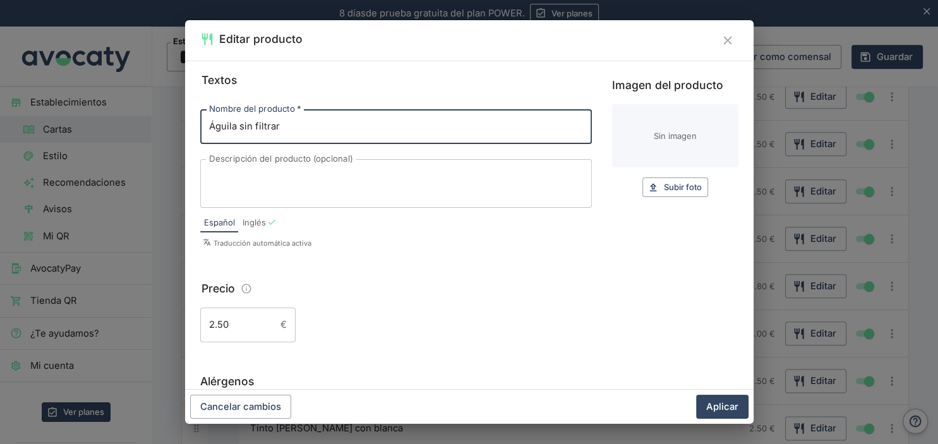
click at [689, 153] on input "Imagen del producto" at bounding box center [675, 135] width 126 height 63
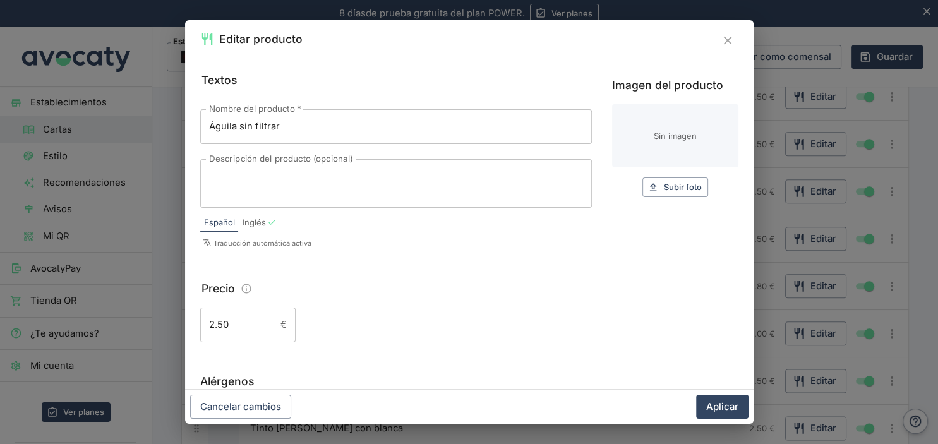
type input "C:\fakepath\aguila.jpg"
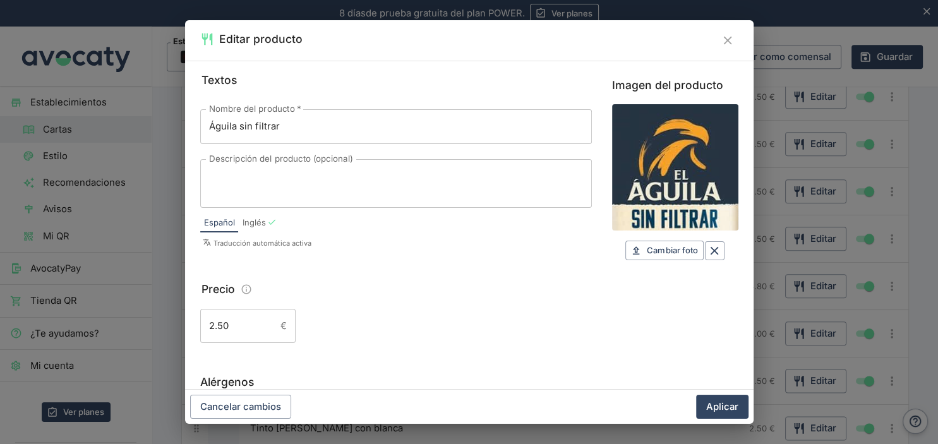
click at [208, 129] on input "Águila sin filtrar" at bounding box center [395, 126] width 391 height 34
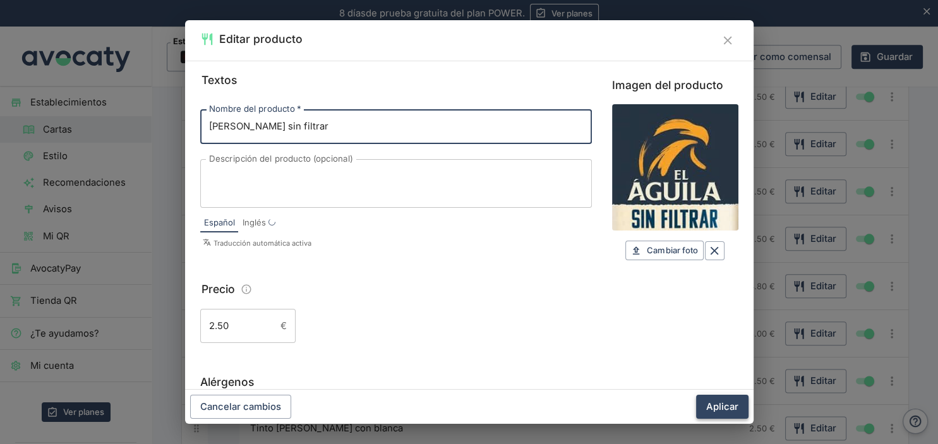
type input "[PERSON_NAME] sin filtrar"
click at [702, 400] on button "Aplicar" at bounding box center [722, 407] width 52 height 24
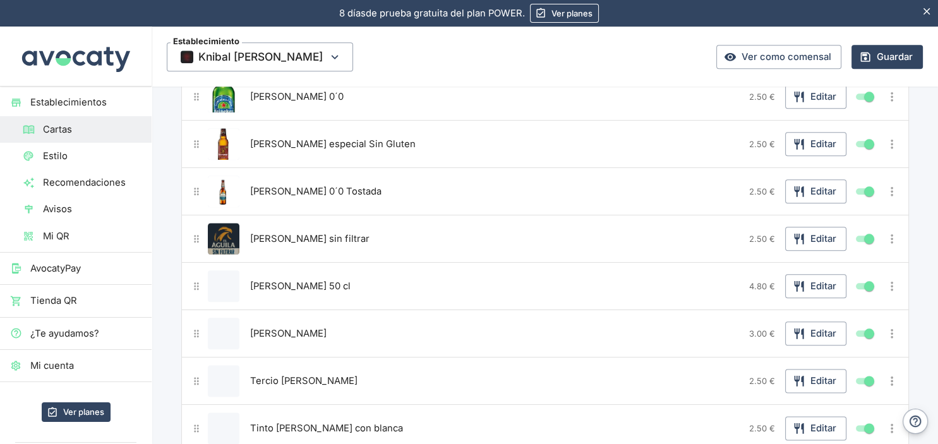
click at [215, 232] on img "Editar producto" at bounding box center [224, 239] width 32 height 32
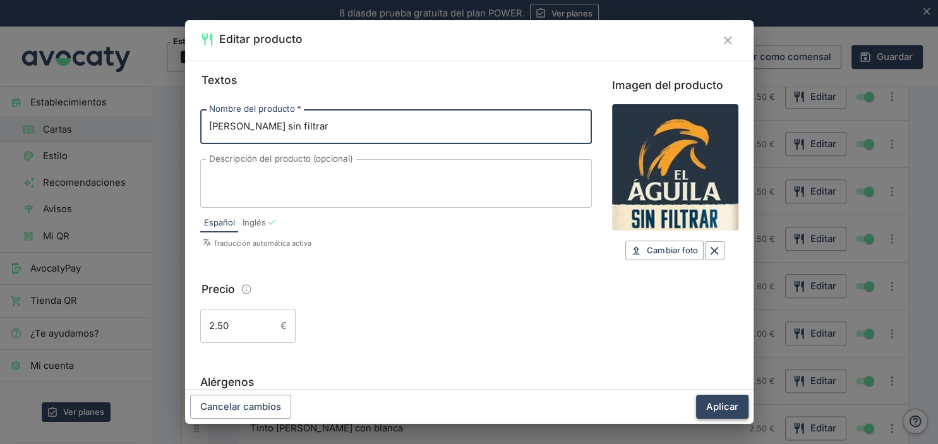
click at [721, 403] on button "Aplicar" at bounding box center [722, 407] width 52 height 24
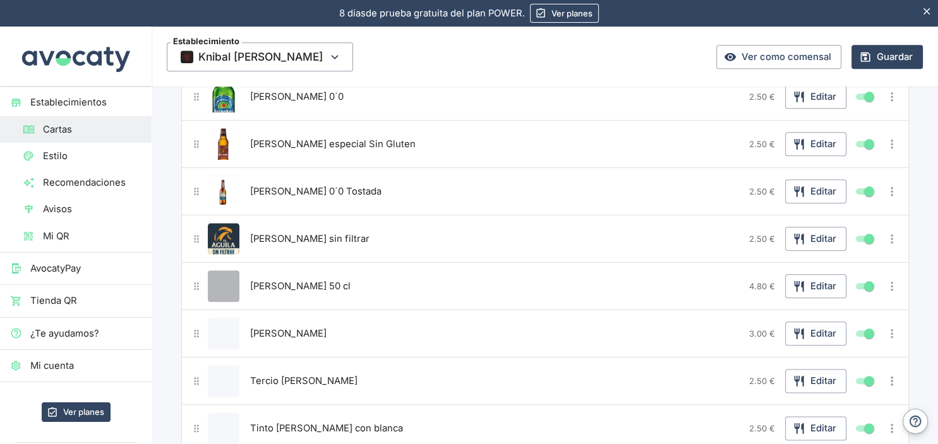
click at [224, 279] on button "Editar producto" at bounding box center [224, 286] width 32 height 32
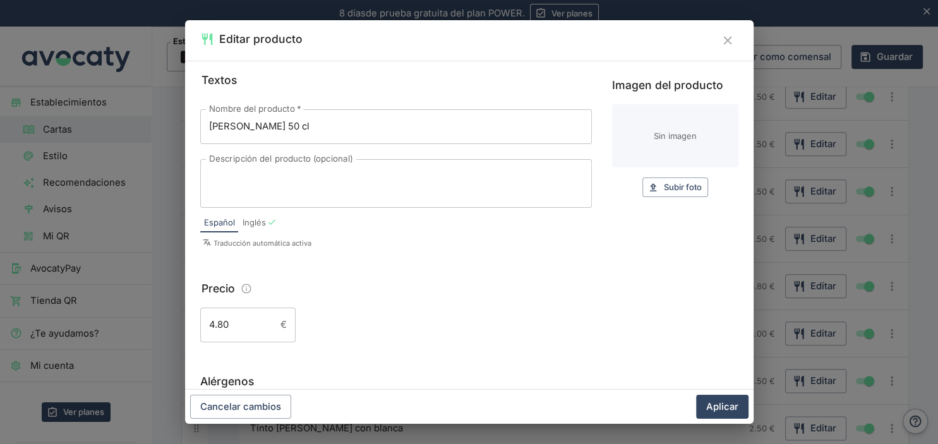
click at [646, 126] on input "Imagen del producto" at bounding box center [675, 135] width 126 height 63
type input "C:\fakepath\paulaner.jpg"
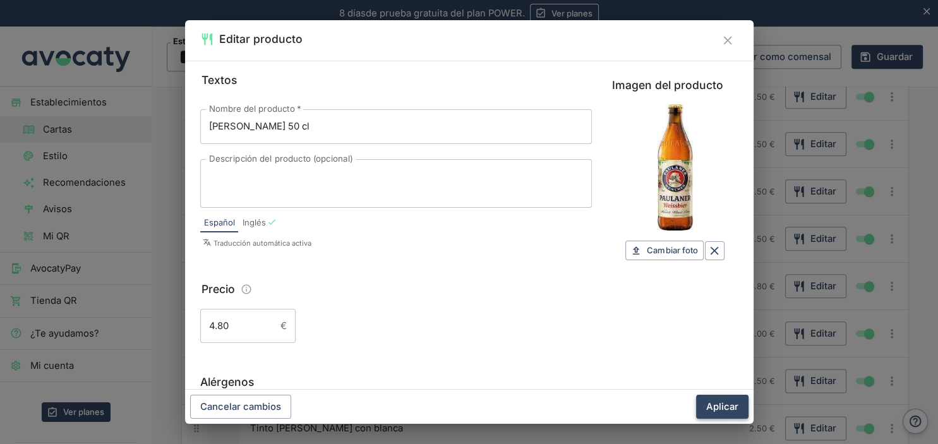
click at [717, 405] on button "Aplicar" at bounding box center [722, 407] width 52 height 24
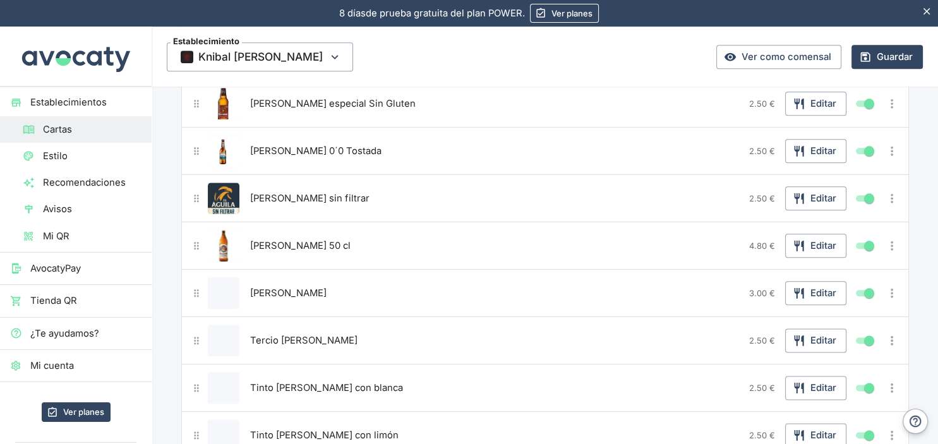
scroll to position [1497, 0]
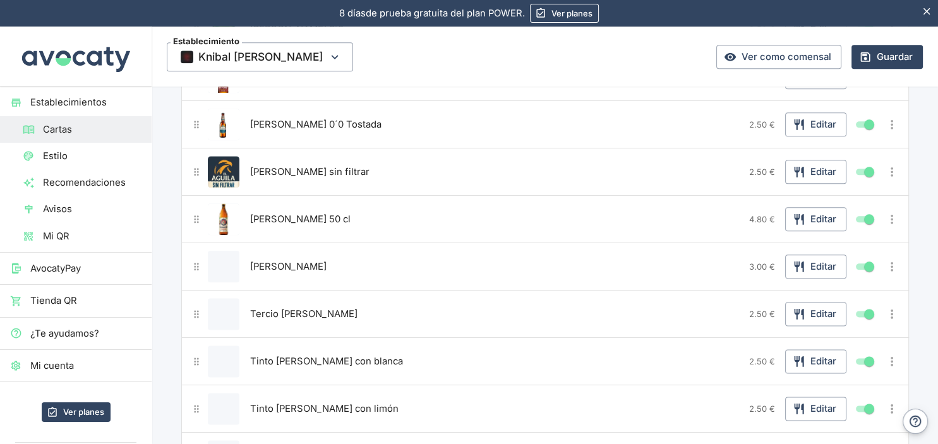
click at [230, 257] on button "Editar producto" at bounding box center [224, 267] width 32 height 32
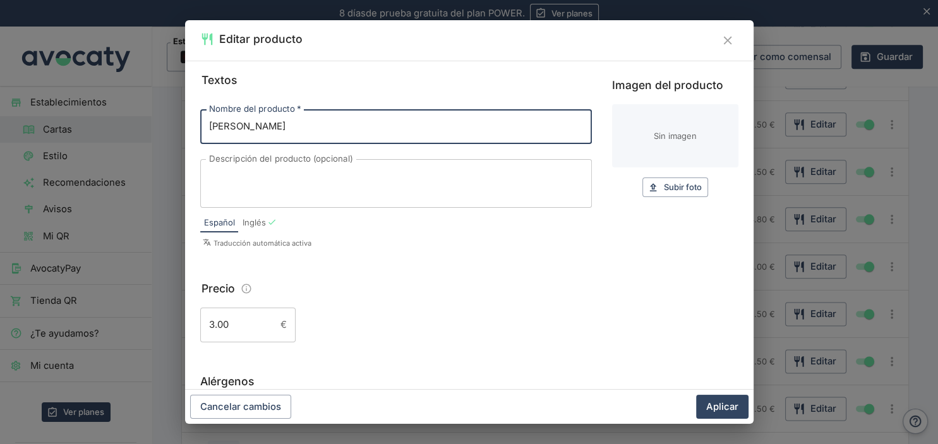
click at [684, 129] on input "Imagen del producto" at bounding box center [675, 135] width 126 height 63
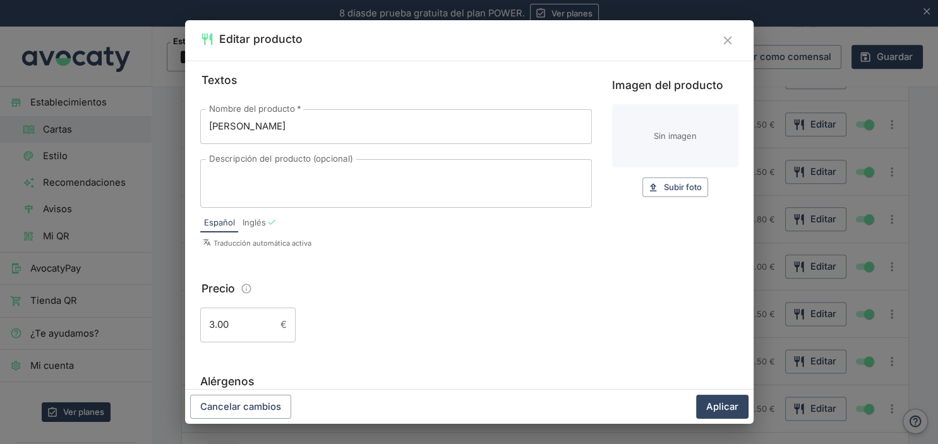
type input "C:\fakepath\[PERSON_NAME].jpg"
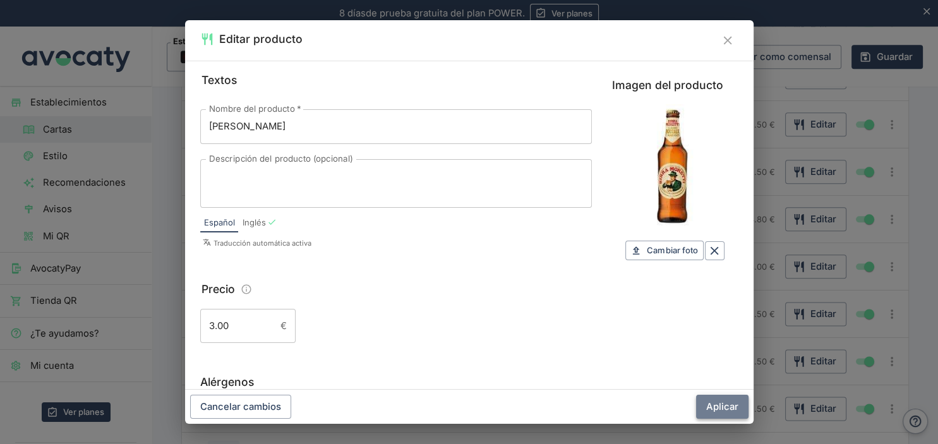
click at [712, 403] on button "Aplicar" at bounding box center [722, 407] width 52 height 24
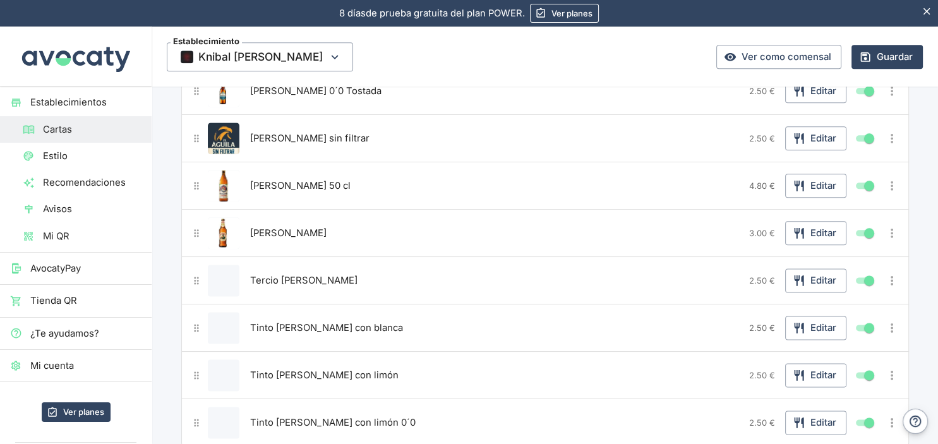
scroll to position [1563, 0]
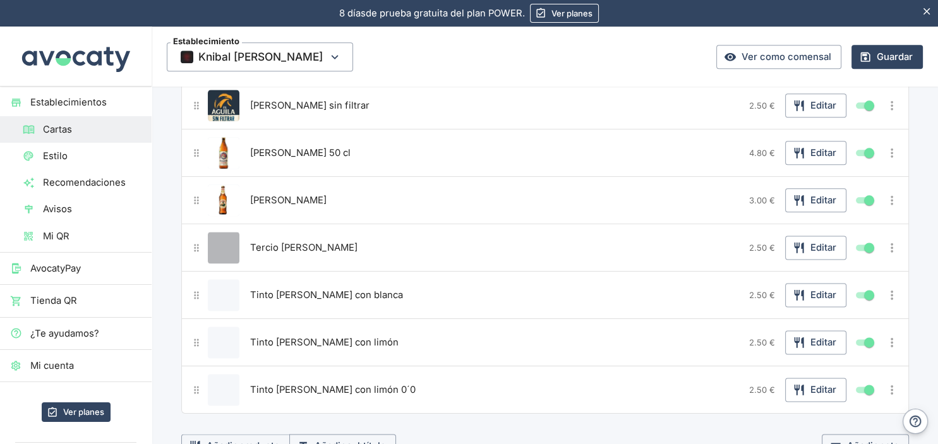
click at [225, 238] on button "Editar producto" at bounding box center [224, 248] width 32 height 32
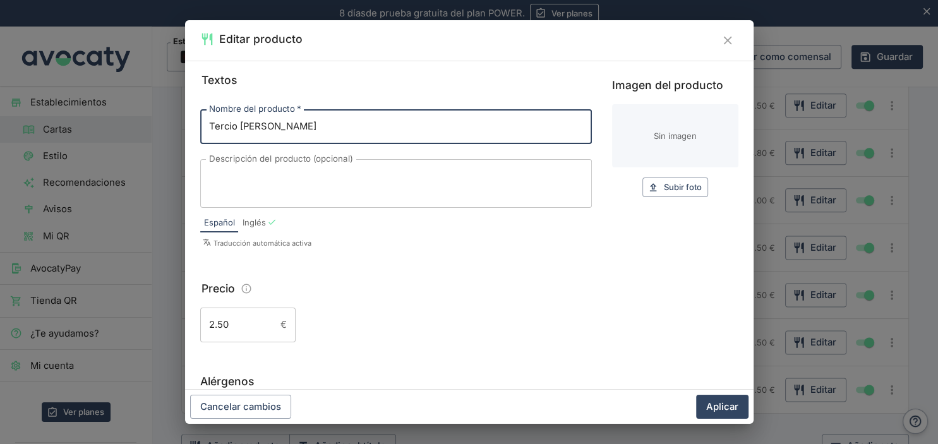
click at [646, 128] on input "Imagen del producto" at bounding box center [675, 135] width 126 height 63
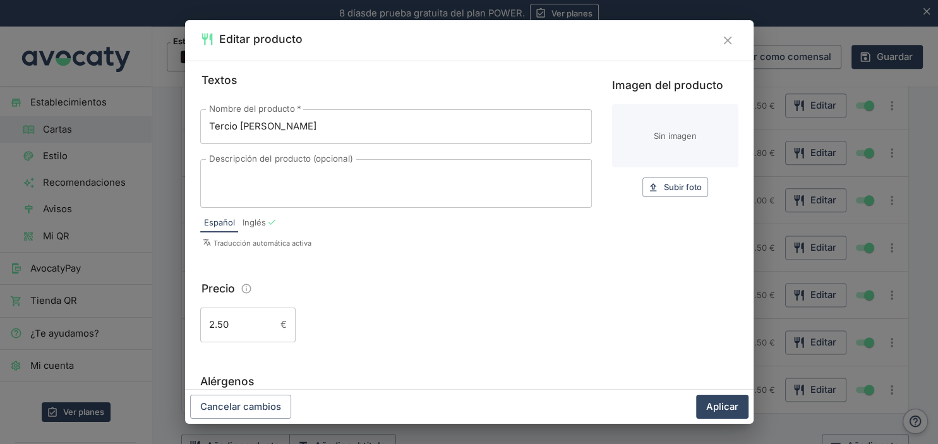
type input "C:\fakepath\estrella.jpg"
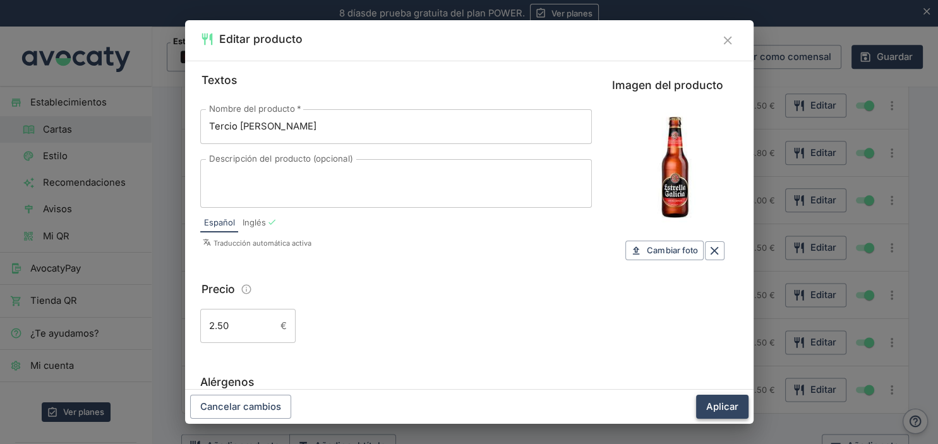
click at [732, 405] on button "Aplicar" at bounding box center [722, 407] width 52 height 24
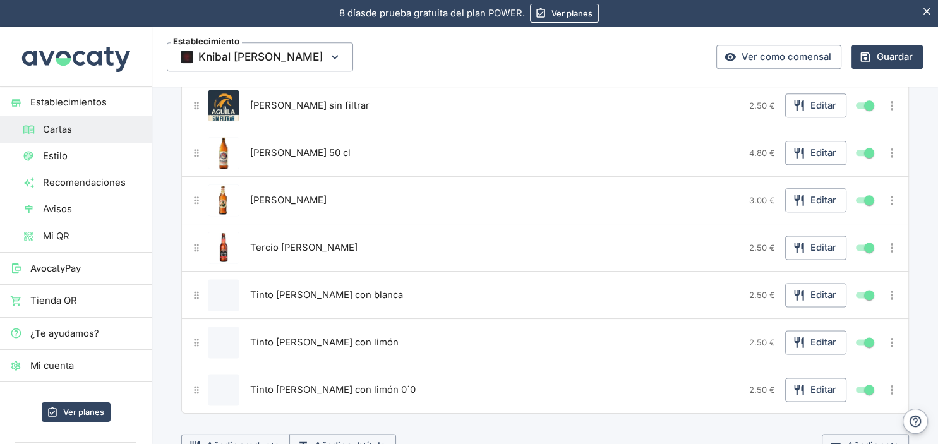
click at [235, 284] on button "Editar producto" at bounding box center [224, 295] width 32 height 32
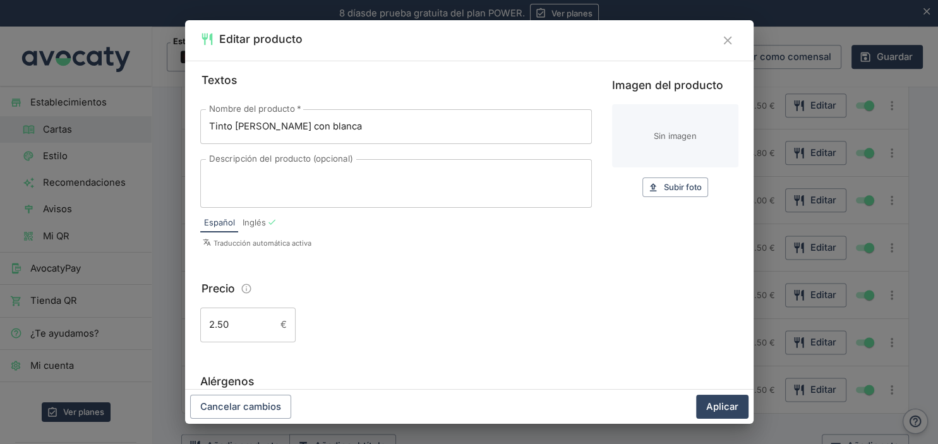
click at [639, 138] on input "Imagen del producto" at bounding box center [675, 135] width 126 height 63
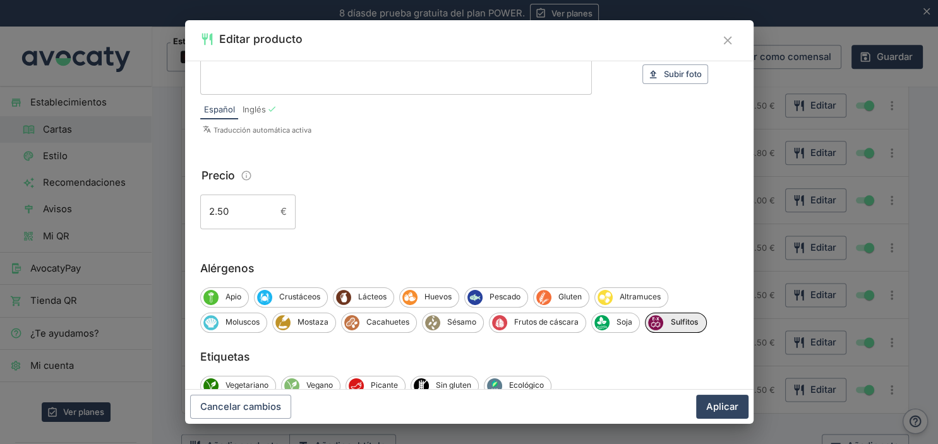
scroll to position [133, 0]
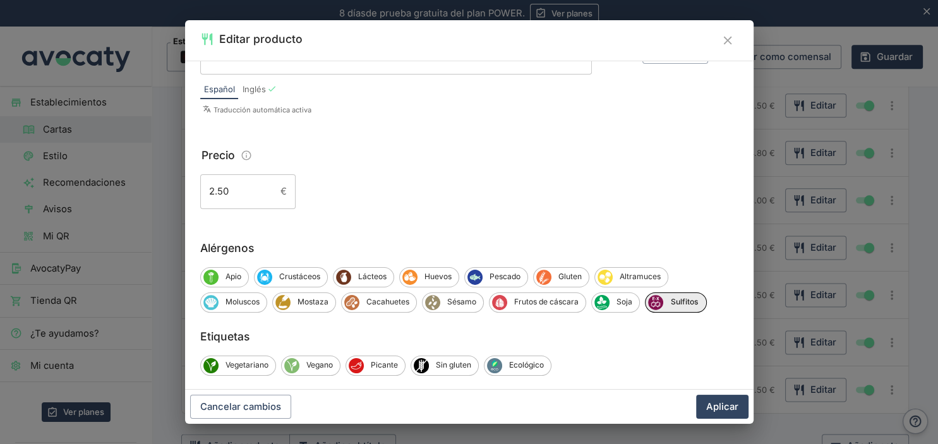
type input "C:\fakepath\tinto blanca.jpg"
click at [722, 407] on button "Aplicar" at bounding box center [722, 407] width 52 height 24
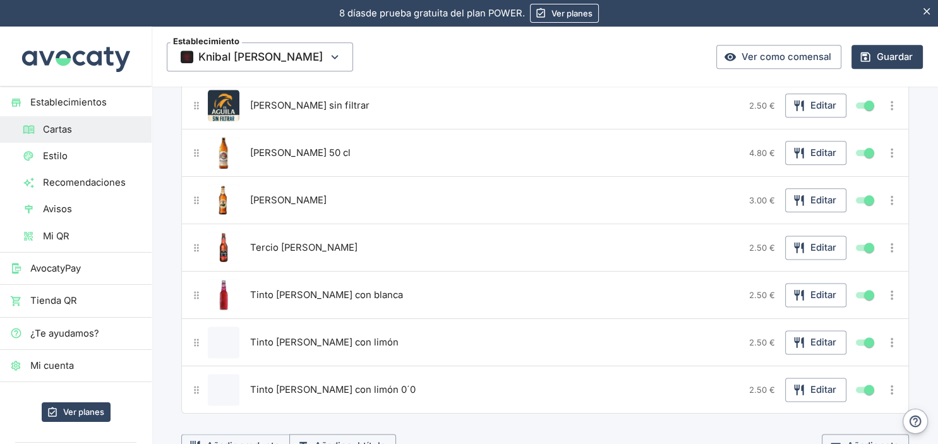
click at [225, 330] on button "Editar producto" at bounding box center [224, 342] width 32 height 32
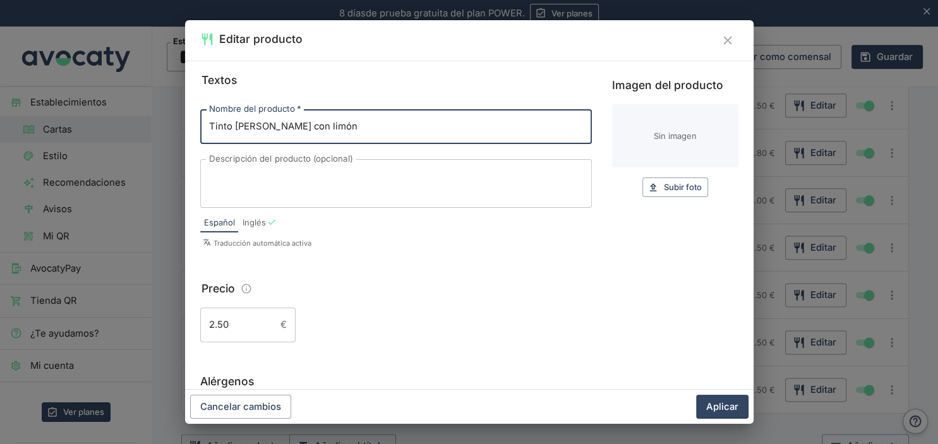
click at [704, 145] on input "Imagen del producto" at bounding box center [675, 135] width 126 height 63
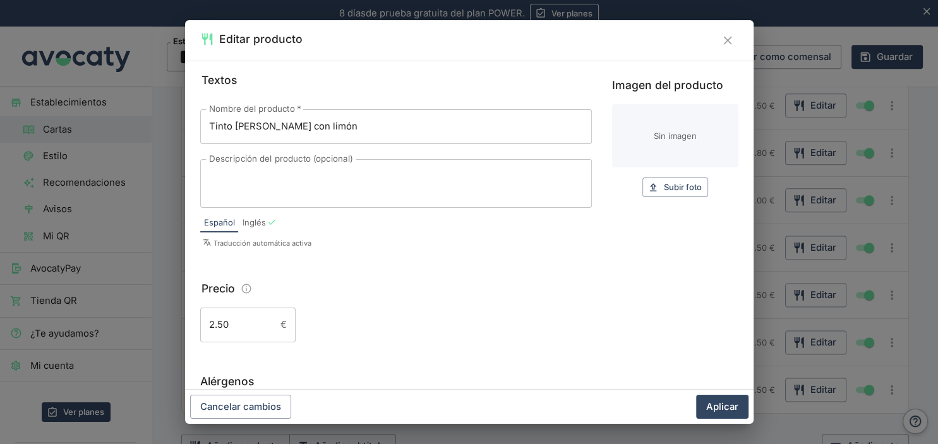
type input "C:\fakepath\tinto limon.jpg"
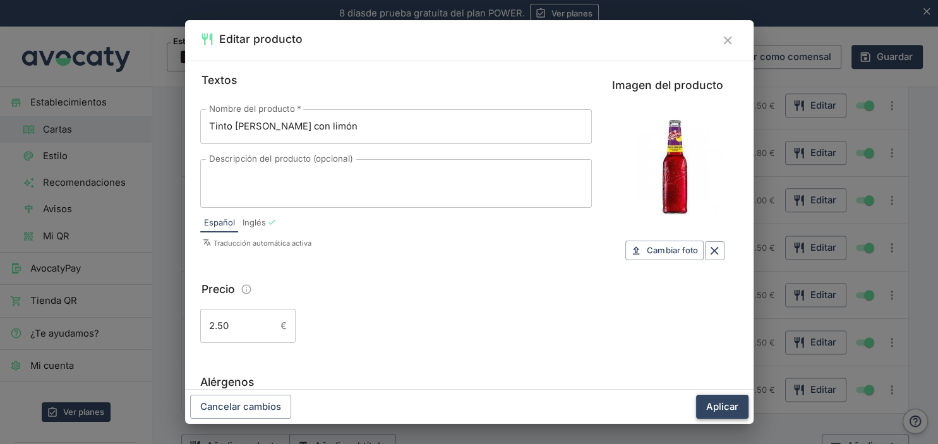
click at [720, 410] on button "Aplicar" at bounding box center [722, 407] width 52 height 24
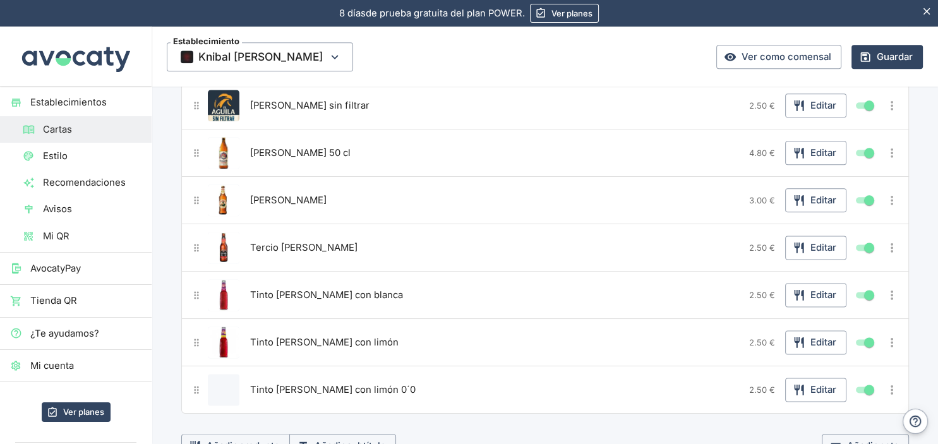
click at [227, 377] on button "Editar producto" at bounding box center [224, 390] width 32 height 32
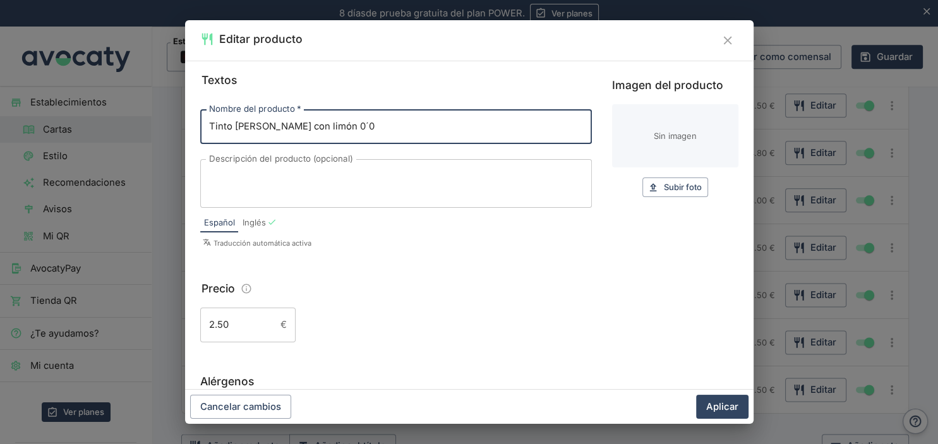
click at [670, 133] on input "Imagen del producto" at bounding box center [675, 135] width 126 height 63
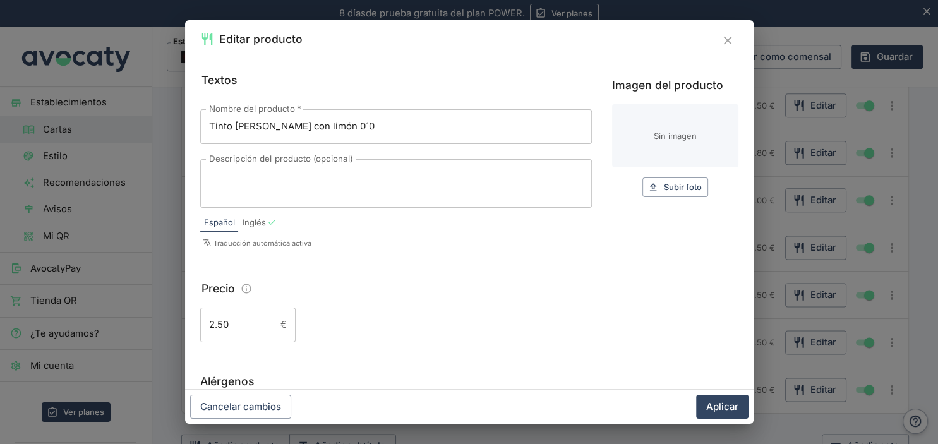
type input "C:\fakepath\tinto zero.jpg"
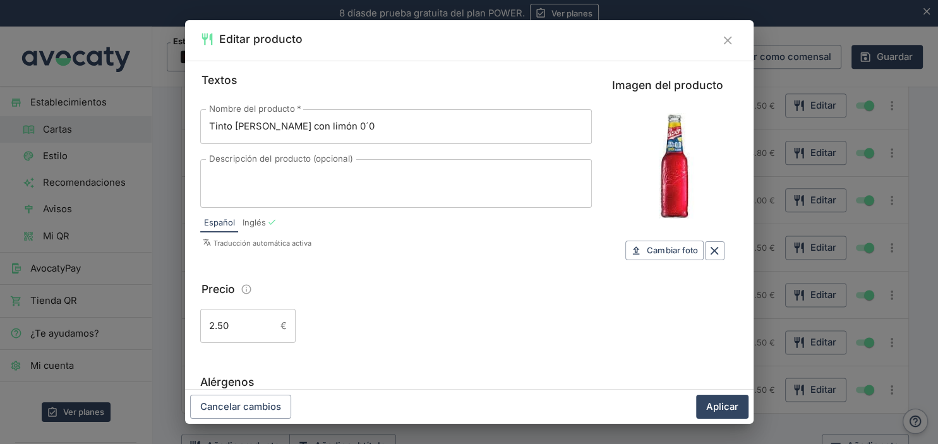
click at [718, 400] on button "Aplicar" at bounding box center [722, 407] width 52 height 24
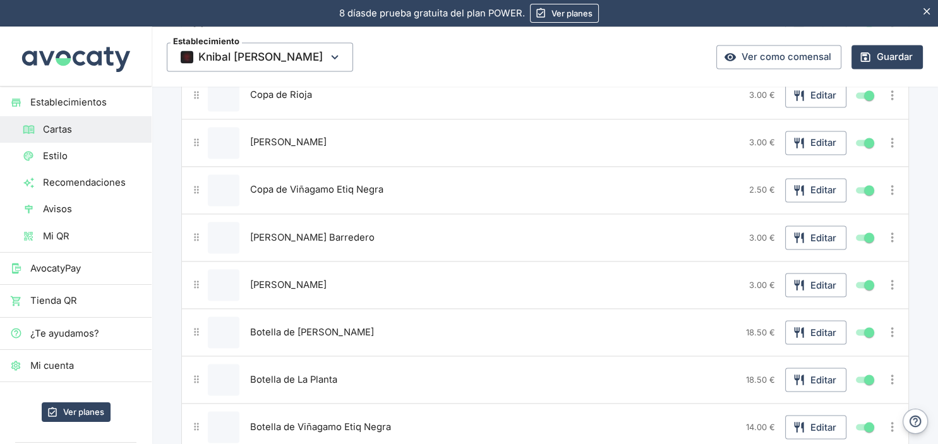
scroll to position [2097, 0]
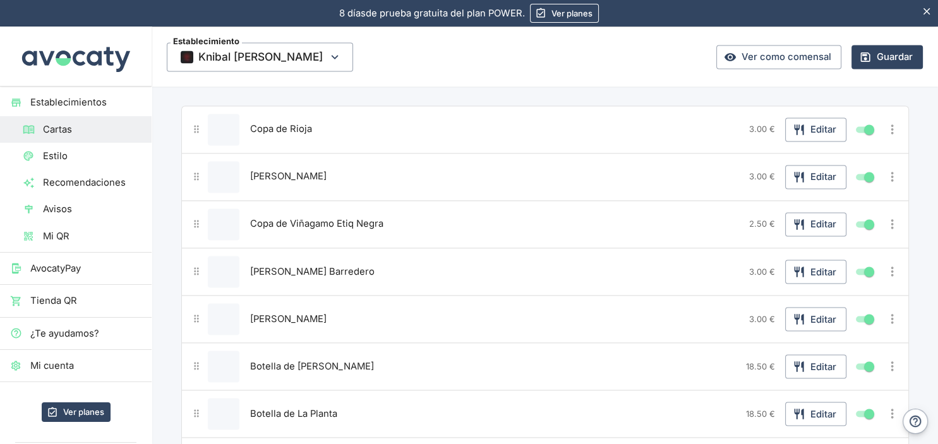
click at [223, 120] on button "Editar producto" at bounding box center [224, 130] width 32 height 32
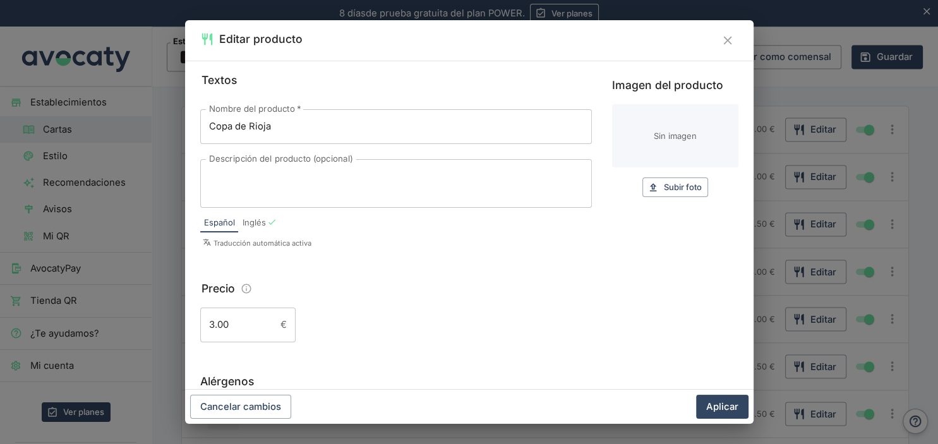
click at [661, 138] on input "Imagen del producto" at bounding box center [675, 135] width 126 height 63
type input "C:\fakepath\[PERSON_NAME].png"
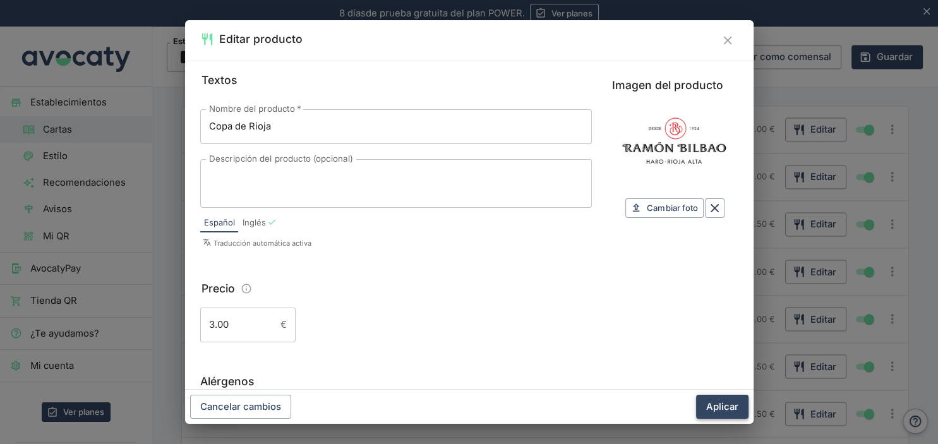
click at [713, 407] on button "Aplicar" at bounding box center [722, 407] width 52 height 24
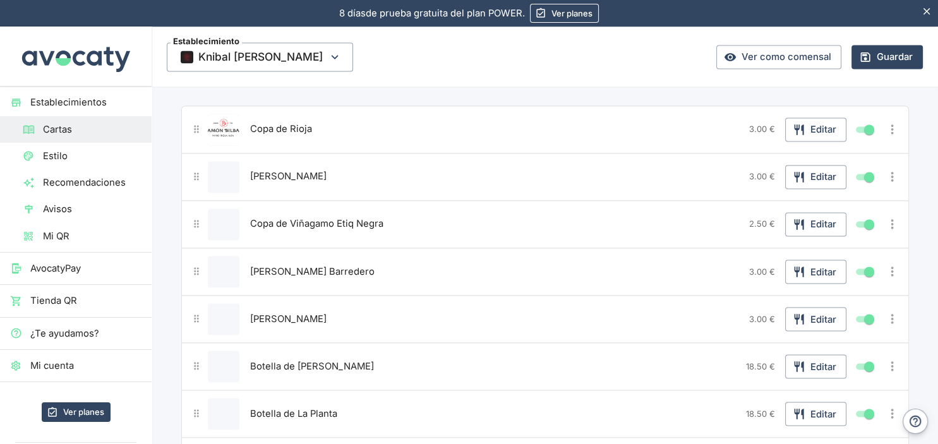
click at [226, 164] on button "Editar producto" at bounding box center [224, 177] width 32 height 32
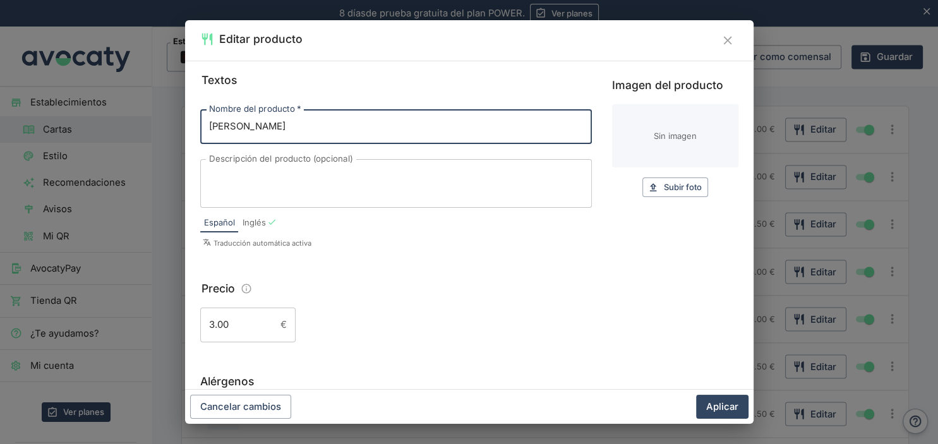
click at [632, 141] on input "Imagen del producto" at bounding box center [675, 135] width 126 height 63
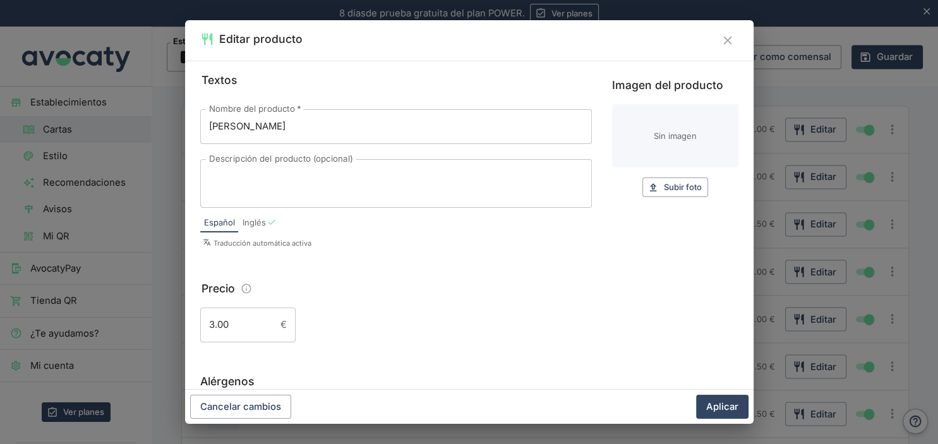
type input "C:\fakepath\la planta.jpg"
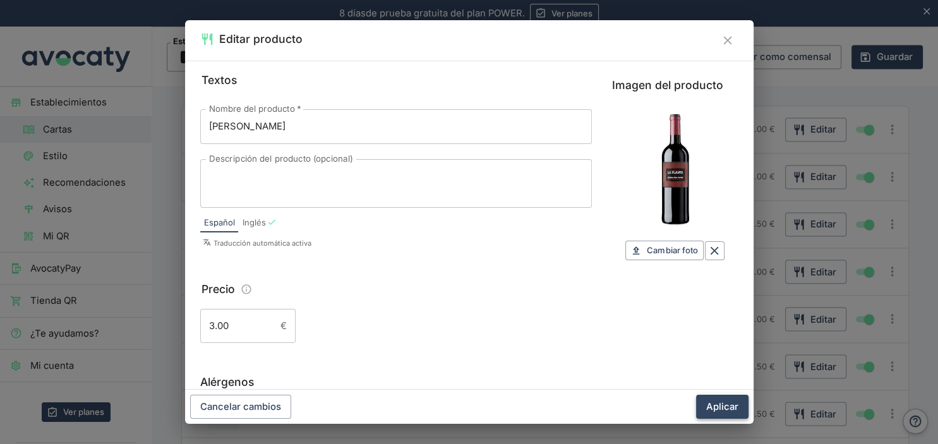
click at [708, 403] on button "Aplicar" at bounding box center [722, 407] width 52 height 24
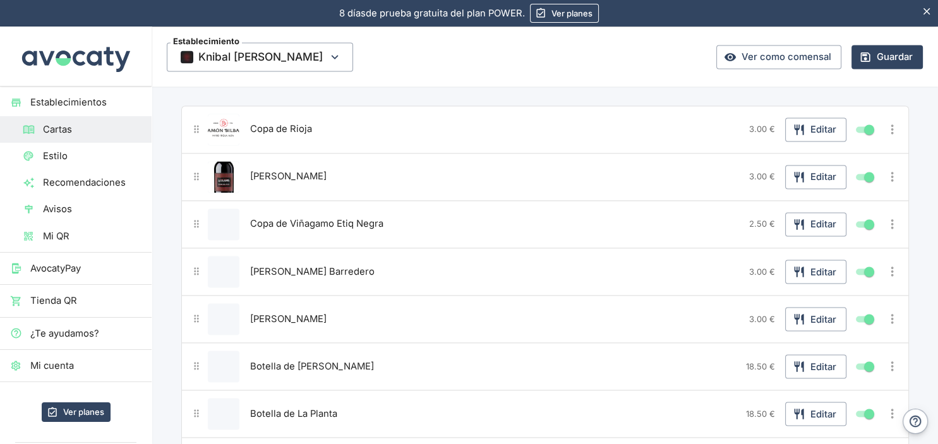
click at [227, 216] on button "Editar producto" at bounding box center [224, 224] width 32 height 32
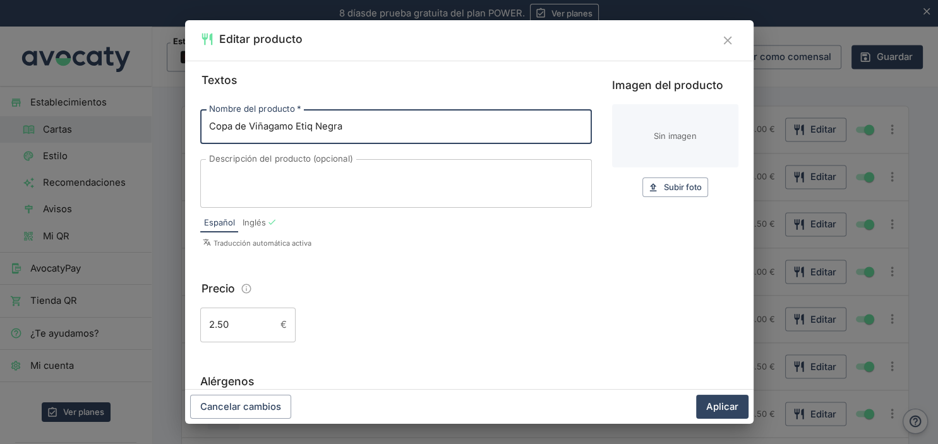
click at [637, 129] on input "Imagen del producto" at bounding box center [675, 135] width 126 height 63
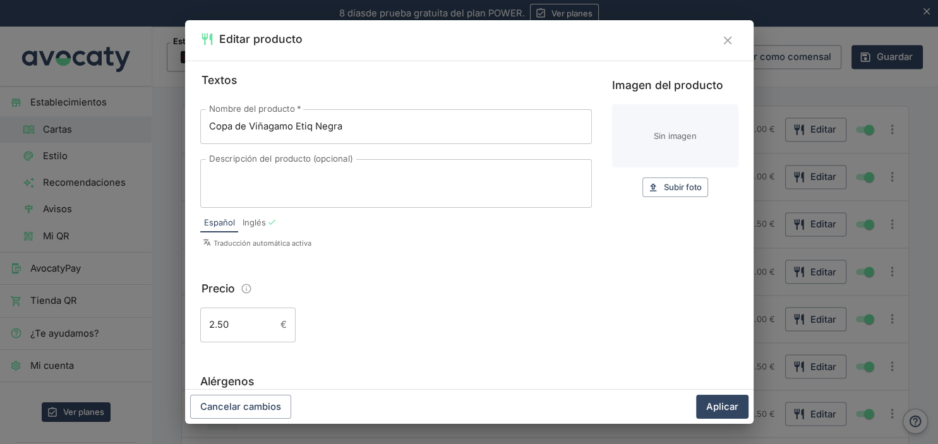
type input "C:\fakepath\viñagamo.jpg"
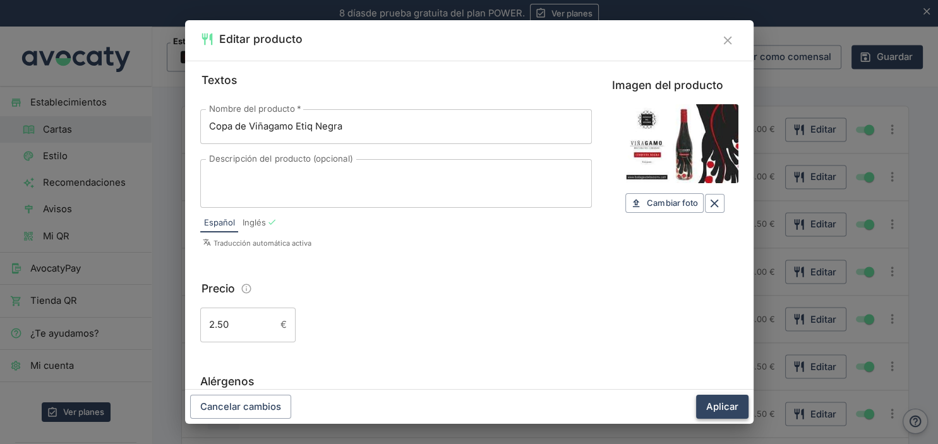
click at [724, 414] on button "Aplicar" at bounding box center [722, 407] width 52 height 24
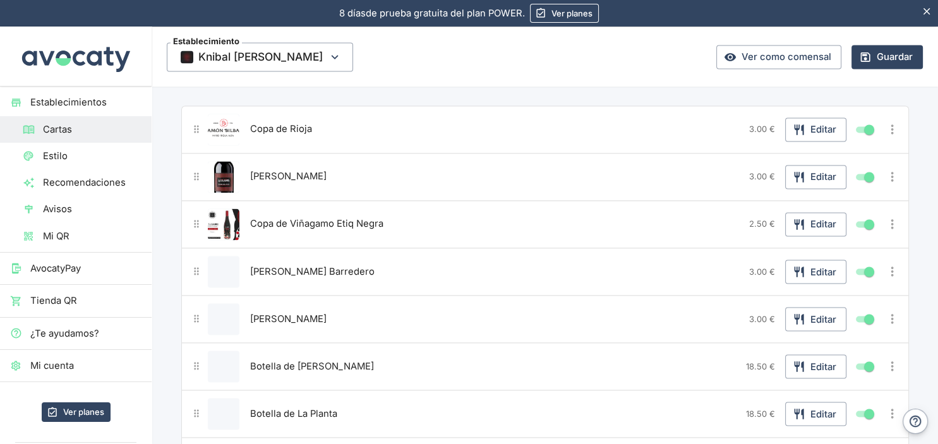
click at [221, 261] on button "Editar producto" at bounding box center [224, 272] width 32 height 32
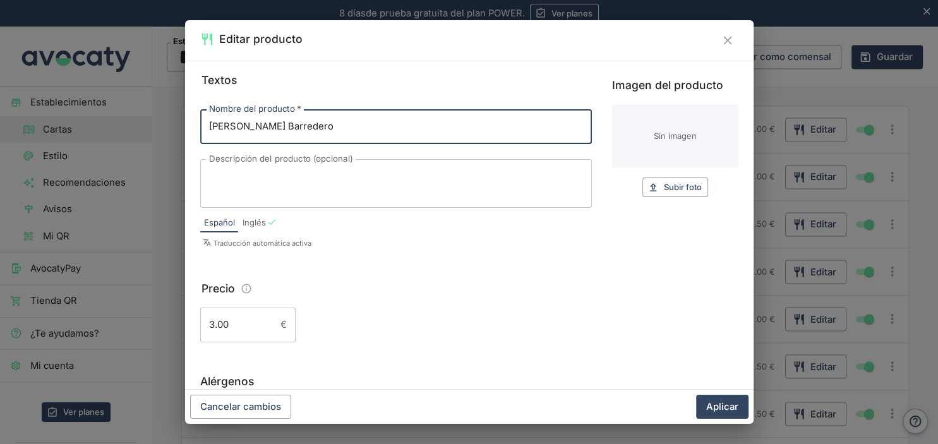
click at [642, 136] on input "Imagen del producto" at bounding box center [675, 135] width 126 height 63
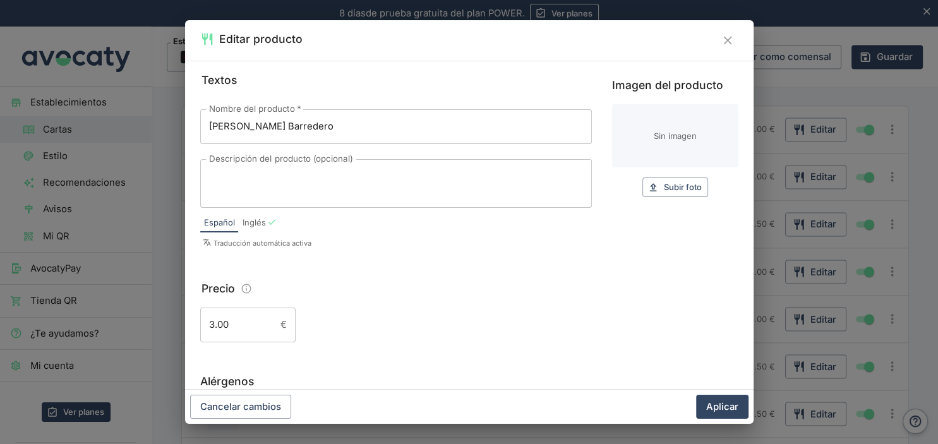
type input "C:\fakepath\barredero.jpg"
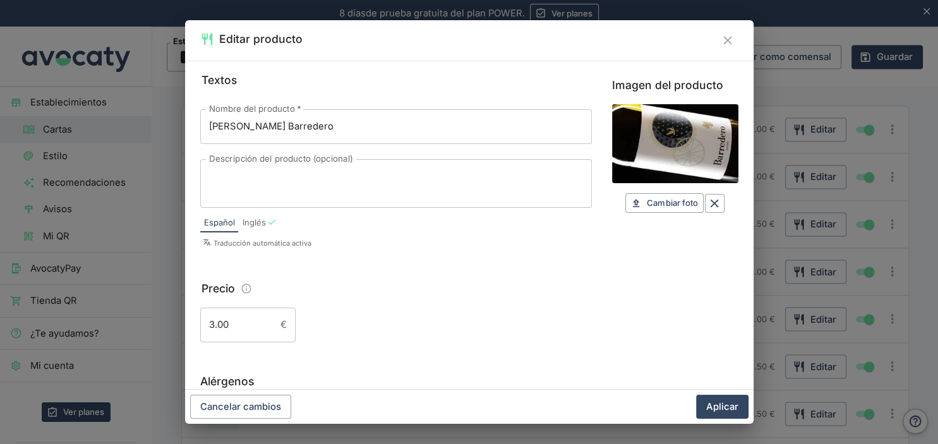
click at [713, 403] on button "Aplicar" at bounding box center [722, 407] width 52 height 24
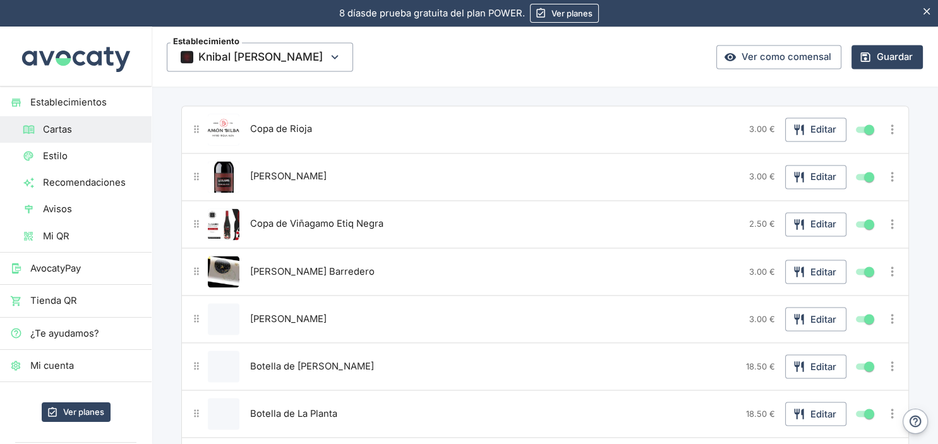
click at [220, 305] on button "Editar producto" at bounding box center [224, 319] width 32 height 32
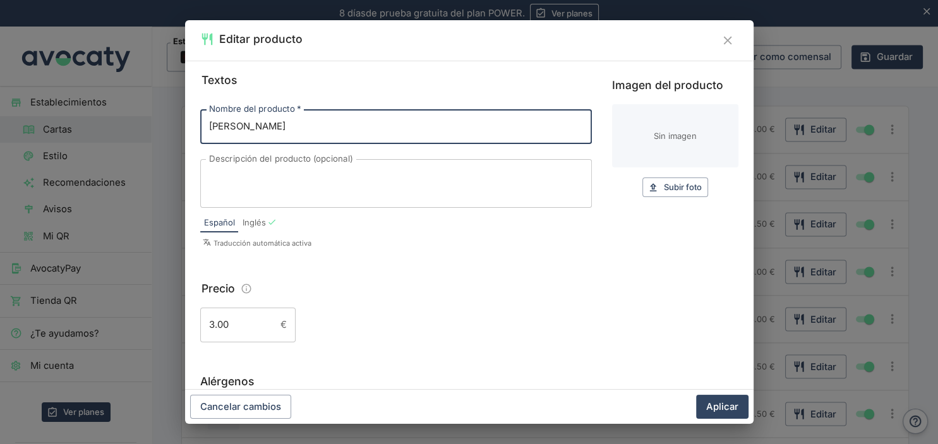
click at [623, 136] on input "Imagen del producto" at bounding box center [675, 135] width 126 height 63
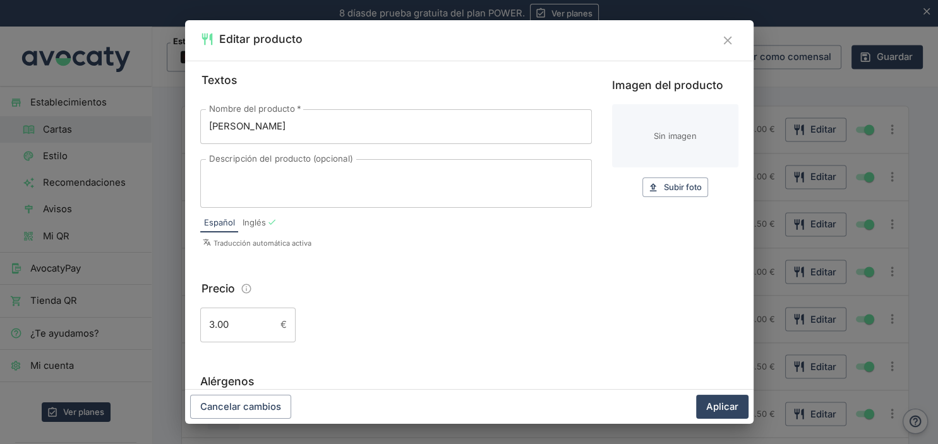
type input "C:\fakepath\[PERSON_NAME].jpg"
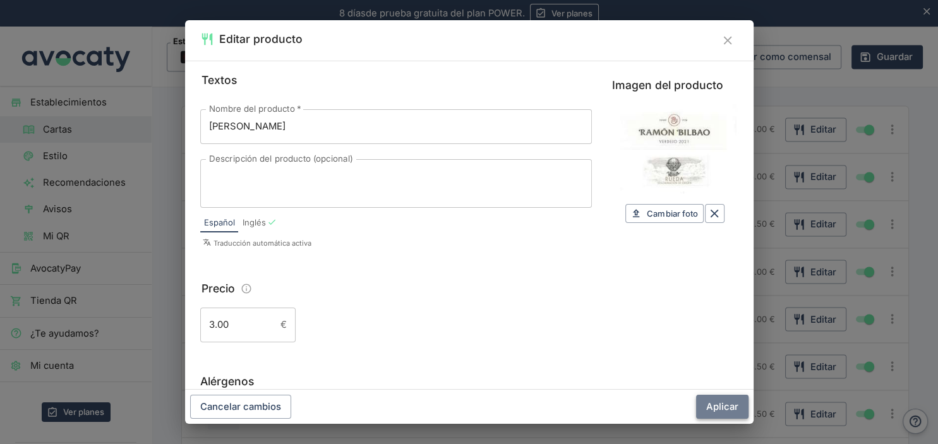
click at [713, 408] on button "Aplicar" at bounding box center [722, 407] width 52 height 24
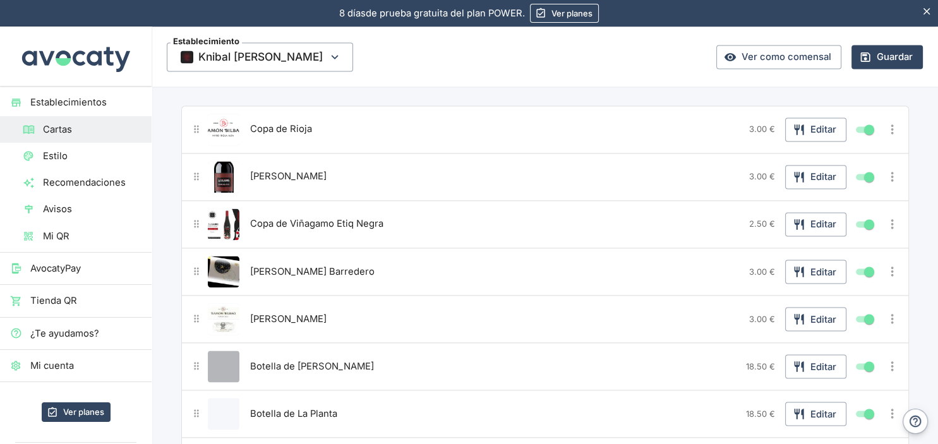
click at [225, 350] on button "Editar producto" at bounding box center [224, 366] width 32 height 32
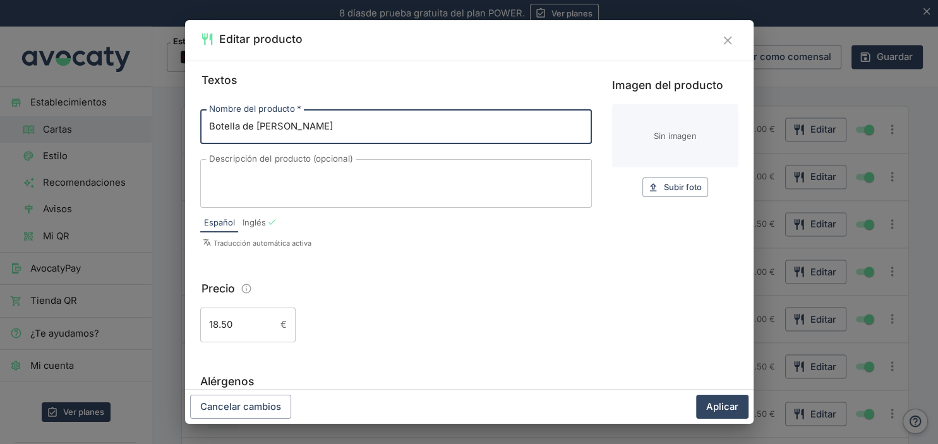
click at [663, 122] on input "Imagen del producto" at bounding box center [675, 135] width 126 height 63
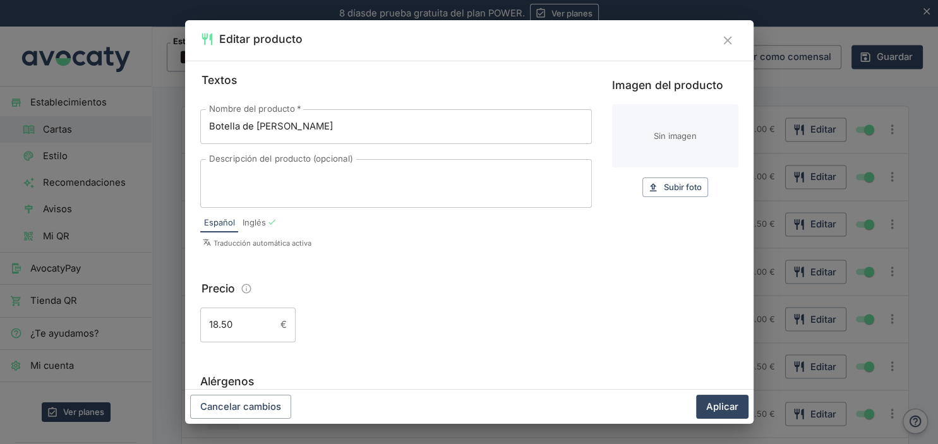
type input "C:\fakepath\[PERSON_NAME].png"
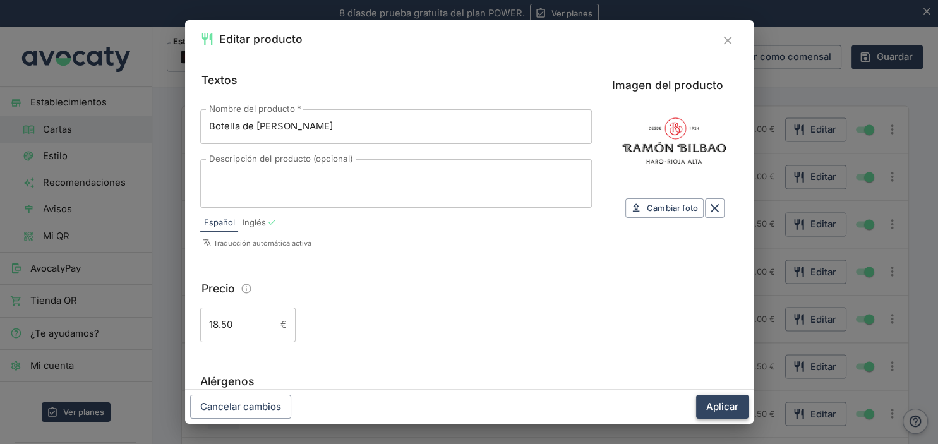
click at [718, 405] on button "Aplicar" at bounding box center [722, 407] width 52 height 24
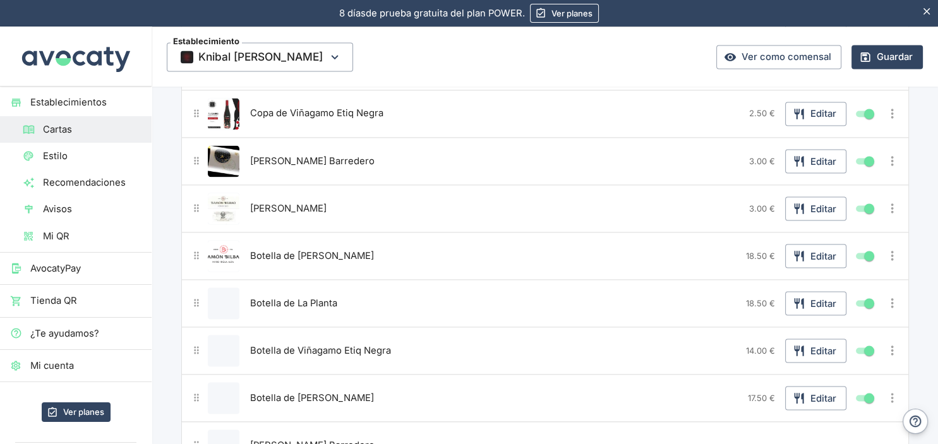
scroll to position [2230, 0]
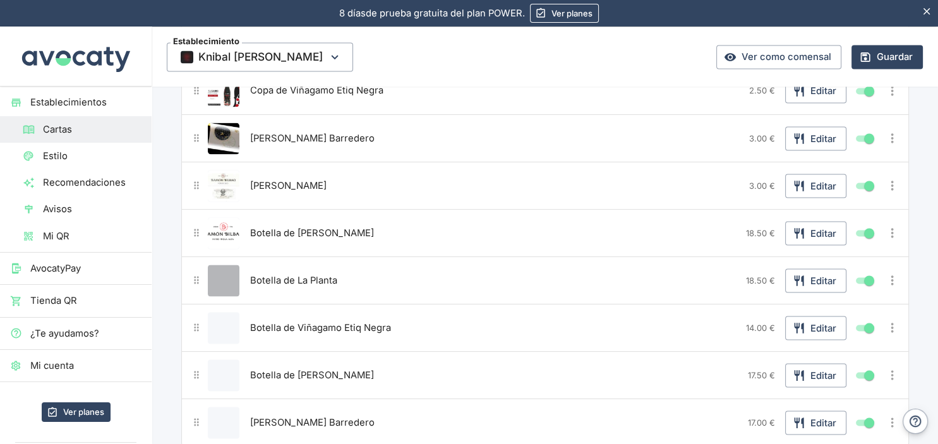
click at [234, 268] on button "Editar producto" at bounding box center [224, 281] width 32 height 32
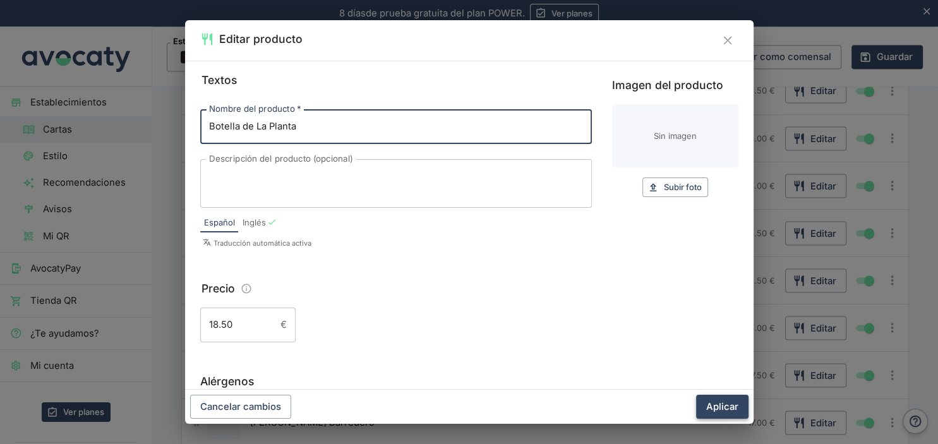
click at [722, 396] on button "Aplicar" at bounding box center [722, 407] width 52 height 24
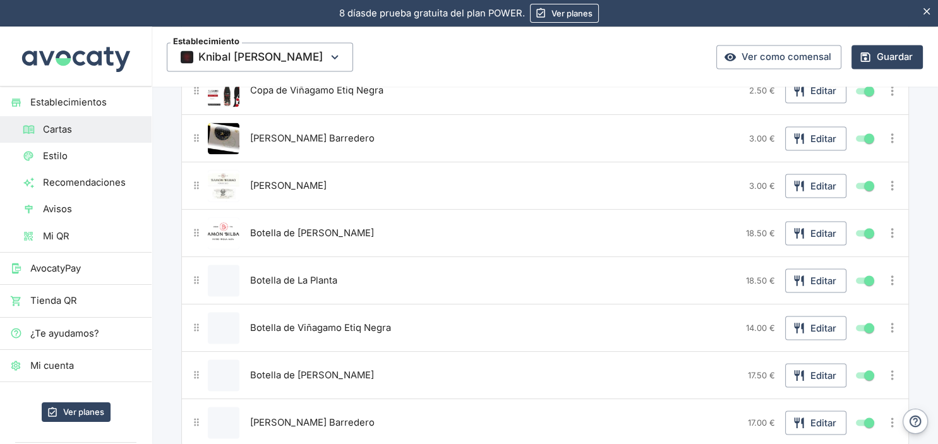
click at [223, 266] on button "Editar producto" at bounding box center [224, 281] width 32 height 32
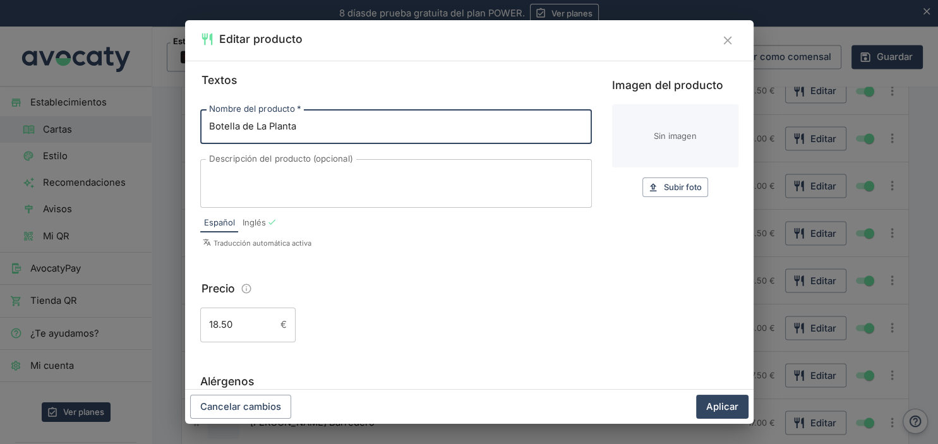
click at [680, 138] on input "Imagen del producto" at bounding box center [675, 135] width 126 height 63
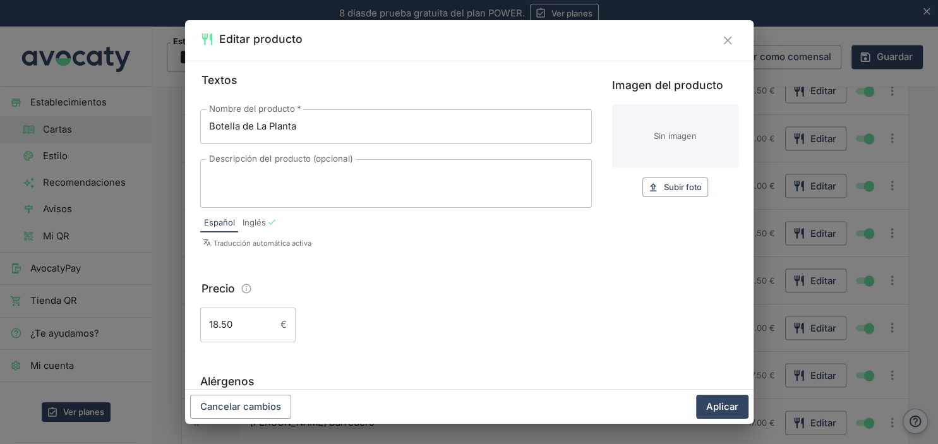
type input "C:\fakepath\la planta.jpg"
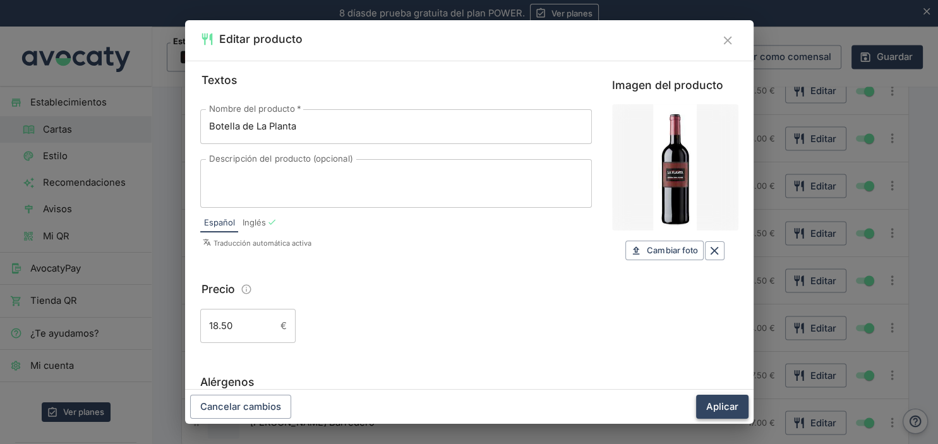
click at [710, 408] on button "Aplicar" at bounding box center [722, 407] width 52 height 24
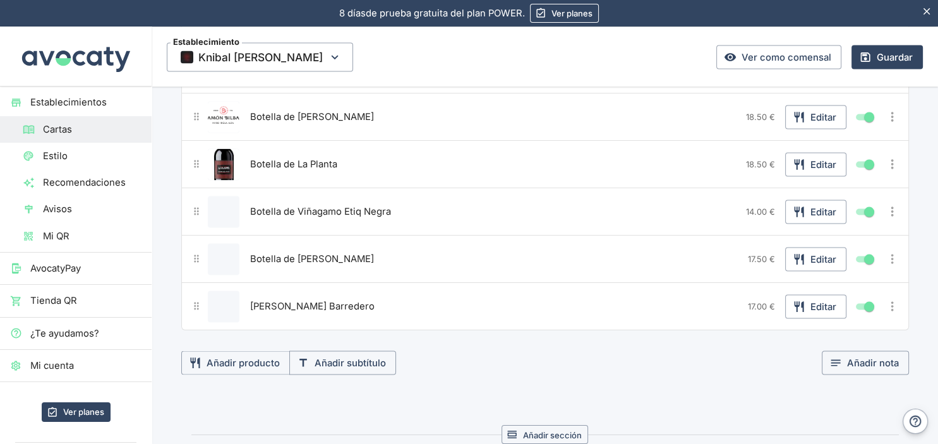
scroll to position [2364, 0]
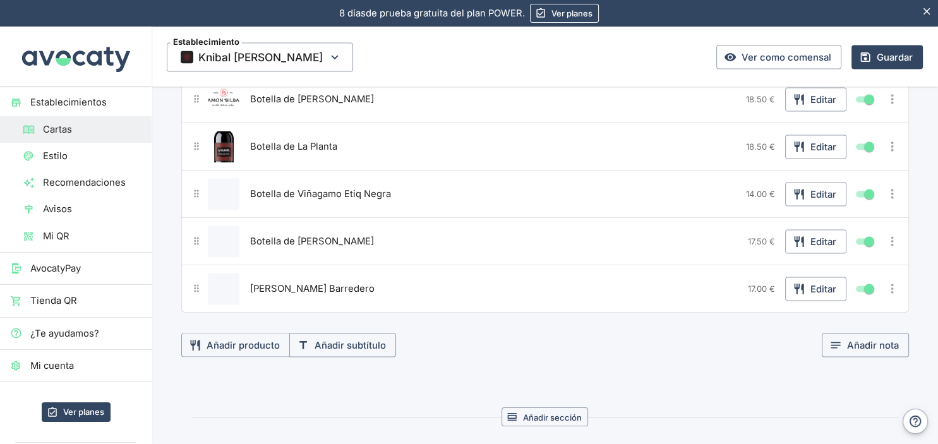
click at [236, 179] on button "Editar producto" at bounding box center [224, 194] width 32 height 32
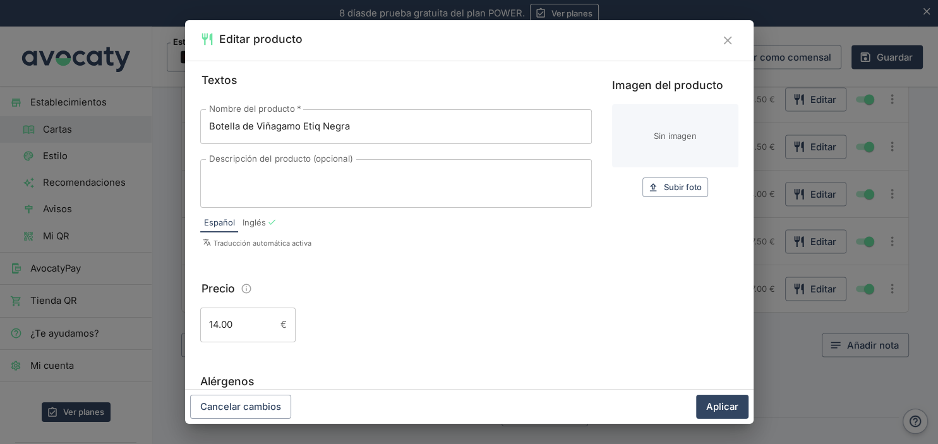
click at [643, 136] on input "Imagen del producto" at bounding box center [675, 135] width 126 height 63
type input "C:\fakepath\viñagamo.jpg"
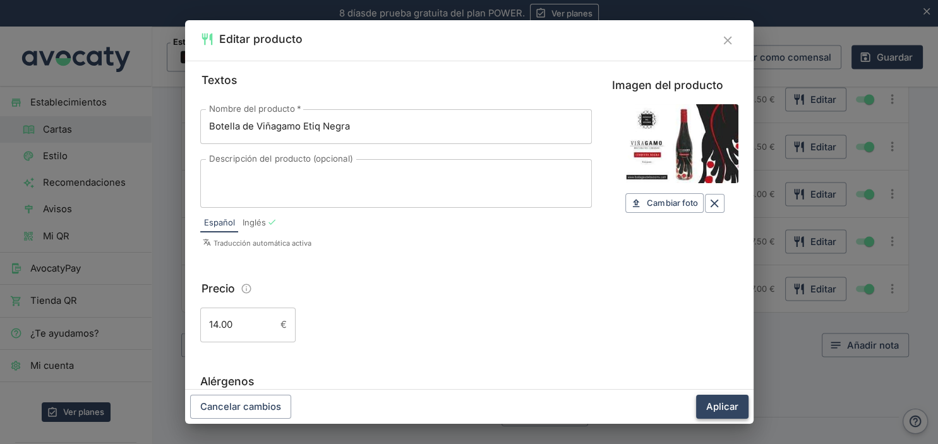
click at [711, 403] on button "Aplicar" at bounding box center [722, 407] width 52 height 24
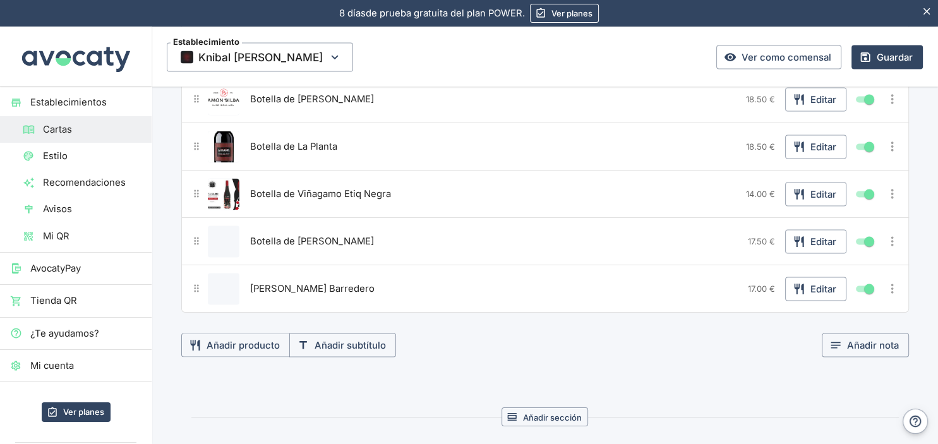
click at [237, 225] on button "Editar producto" at bounding box center [224, 241] width 32 height 32
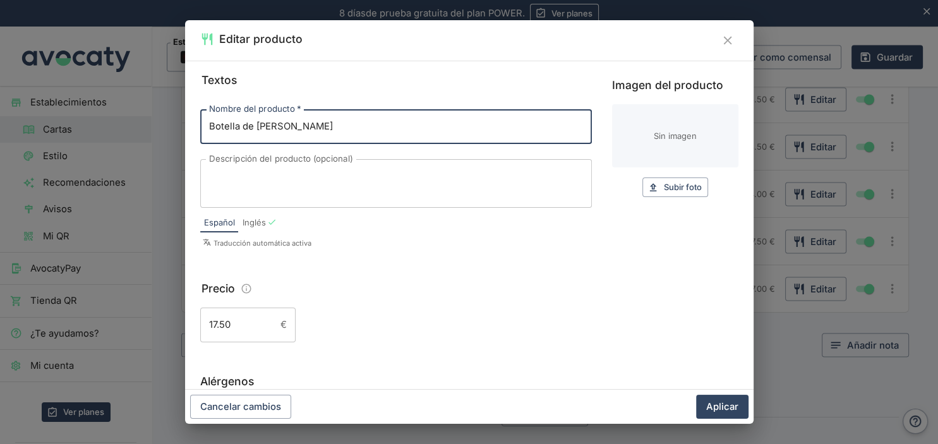
click at [664, 138] on input "Imagen del producto" at bounding box center [675, 135] width 126 height 63
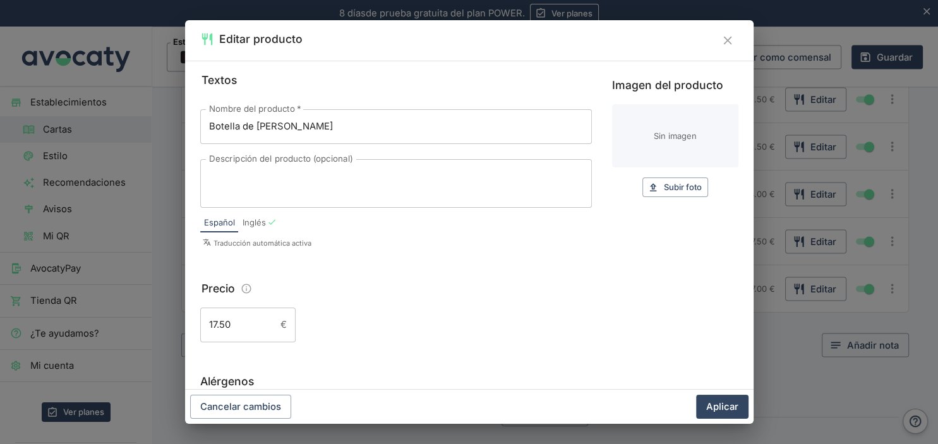
type input "C:\fakepath\[PERSON_NAME].jpg"
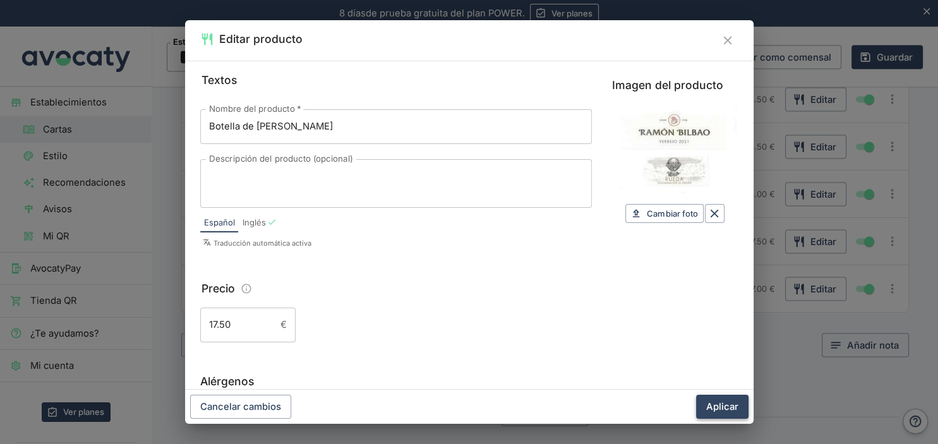
click at [713, 407] on button "Aplicar" at bounding box center [722, 407] width 52 height 24
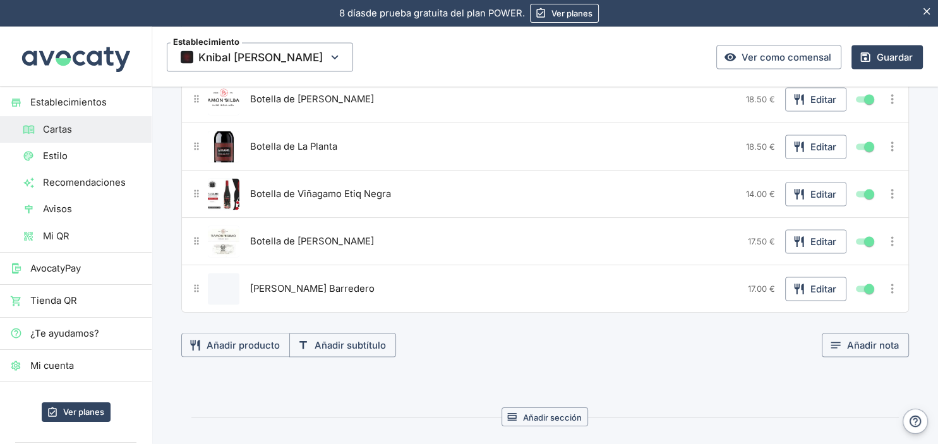
click at [227, 273] on button "Editar producto" at bounding box center [224, 289] width 32 height 32
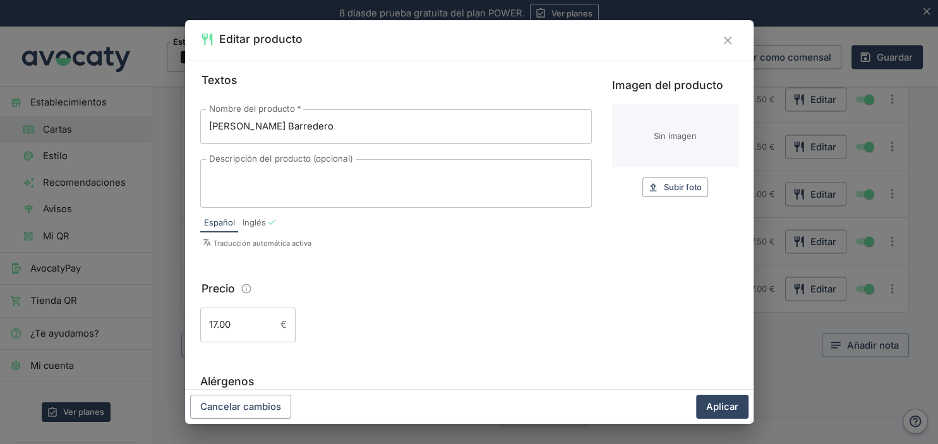
click at [631, 141] on input "Imagen del producto" at bounding box center [675, 135] width 126 height 63
type input "C:\fakepath\barredero.jpg"
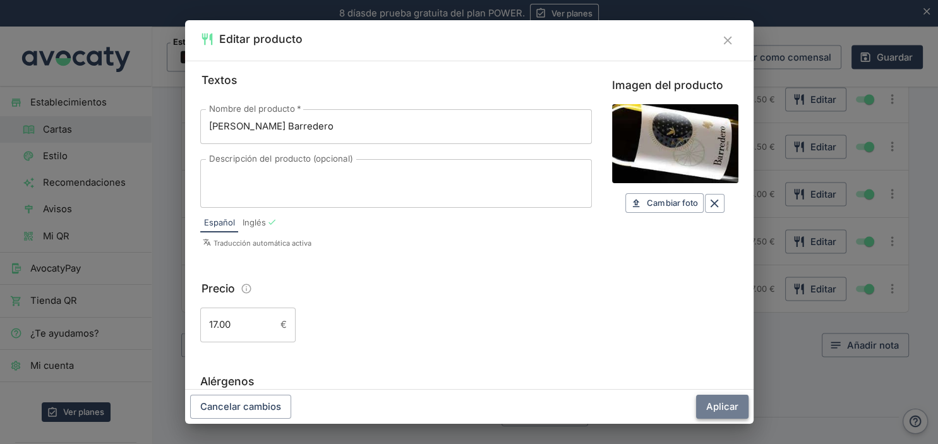
click at [704, 405] on button "Aplicar" at bounding box center [722, 407] width 52 height 24
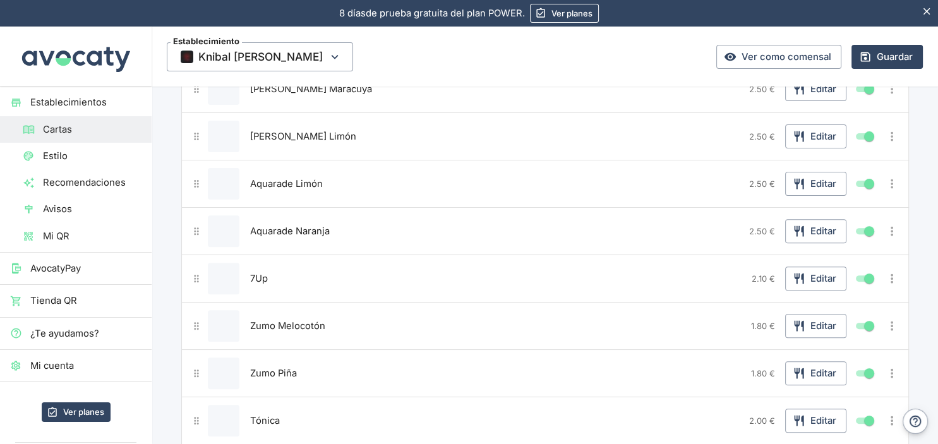
scroll to position [0, 0]
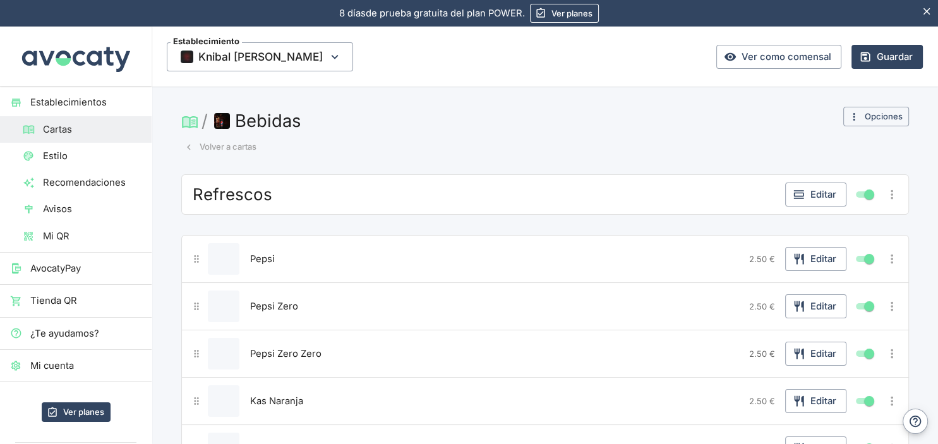
click at [236, 253] on button "Editar producto" at bounding box center [224, 259] width 32 height 32
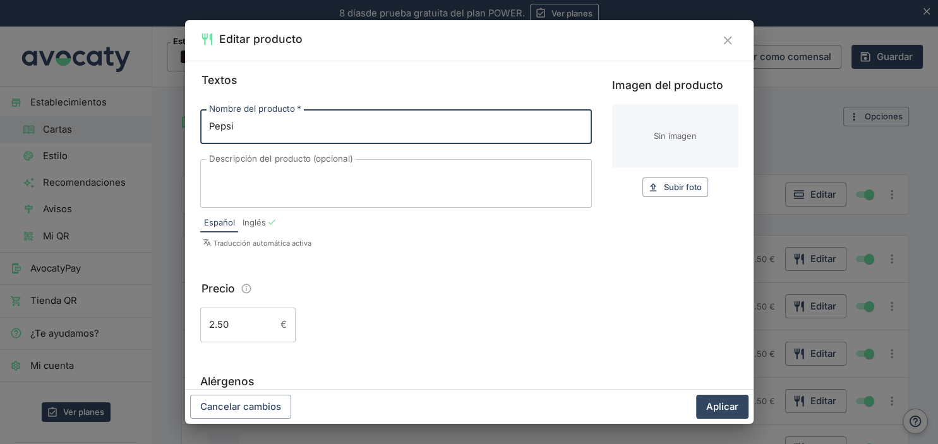
click at [680, 148] on input "Imagen del producto" at bounding box center [675, 135] width 126 height 63
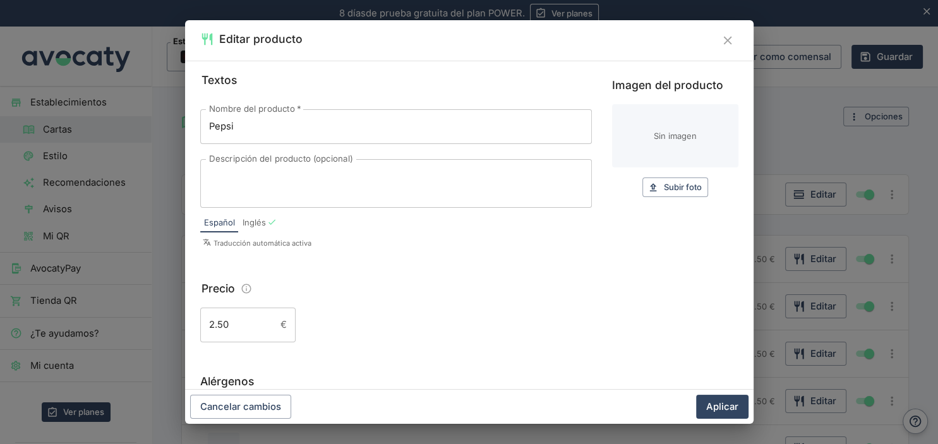
type input "C:\fakepath\pepsi.jpg"
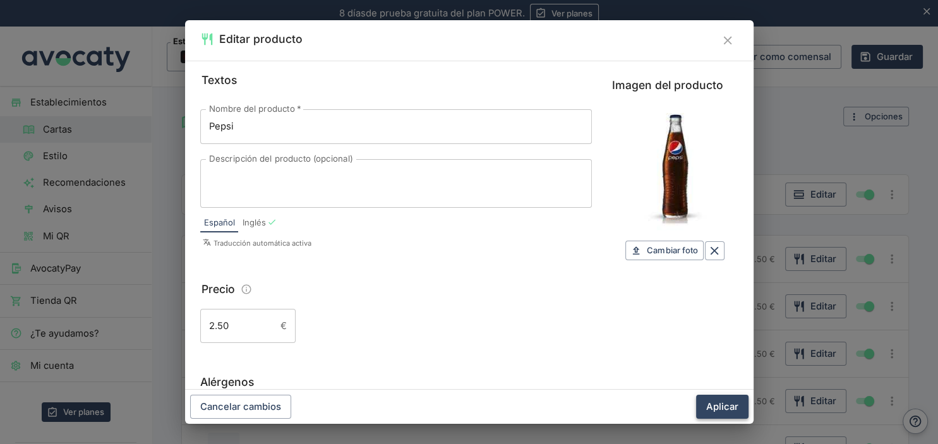
click at [721, 407] on button "Aplicar" at bounding box center [722, 407] width 52 height 24
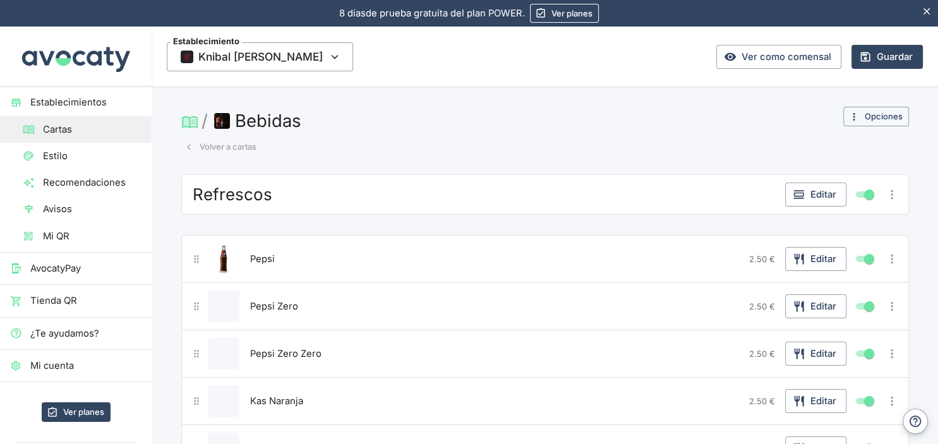
click at [208, 305] on button "Editar producto" at bounding box center [224, 306] width 32 height 32
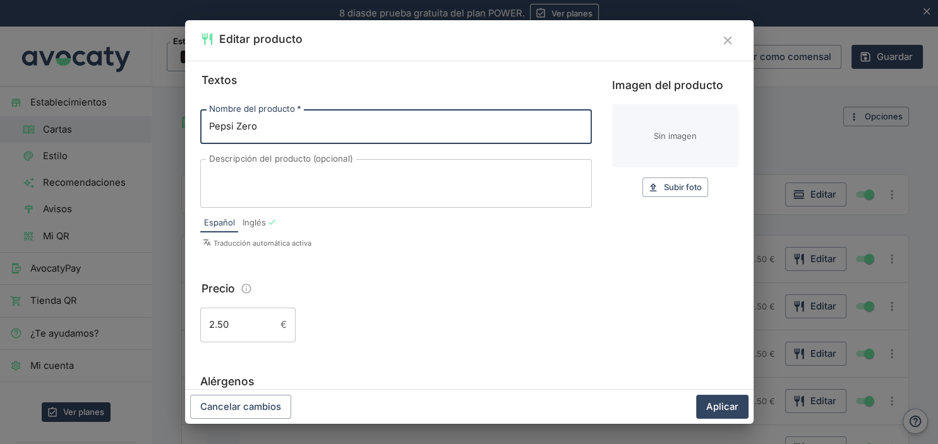
click at [645, 134] on input "Imagen del producto" at bounding box center [675, 135] width 126 height 63
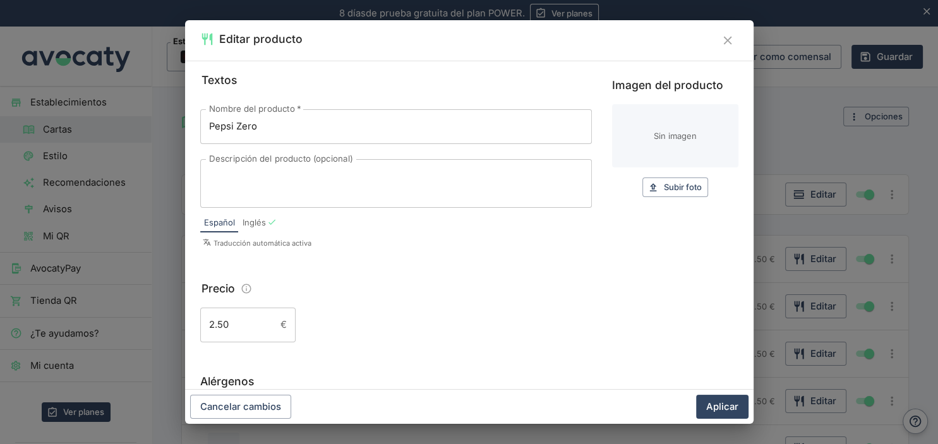
type input "C:\fakepath\pepsi zero.jpg"
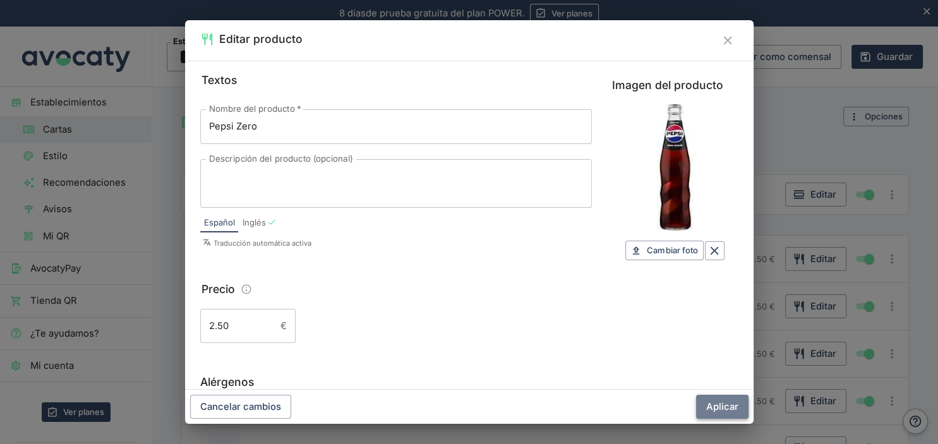
click at [725, 403] on button "Aplicar" at bounding box center [722, 407] width 52 height 24
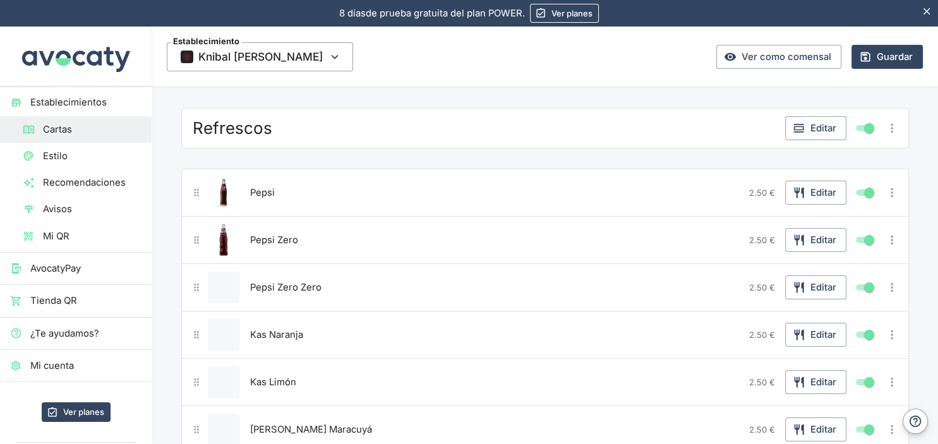
scroll to position [133, 0]
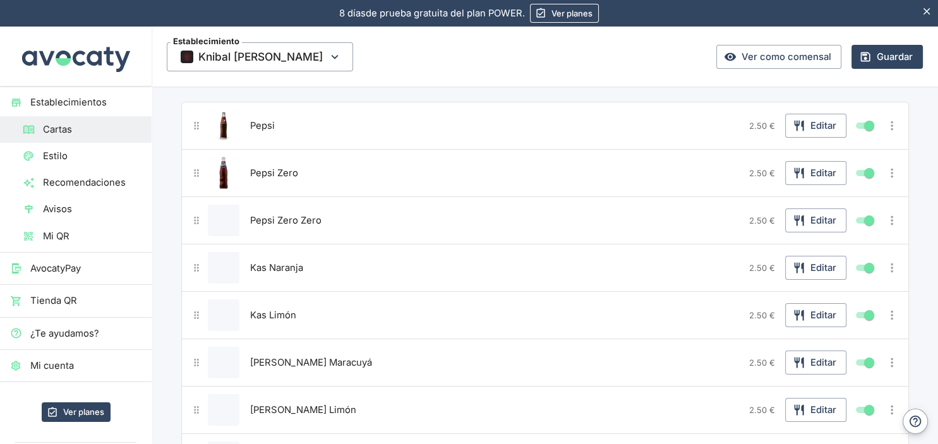
click at [217, 221] on button "Editar producto" at bounding box center [224, 221] width 32 height 32
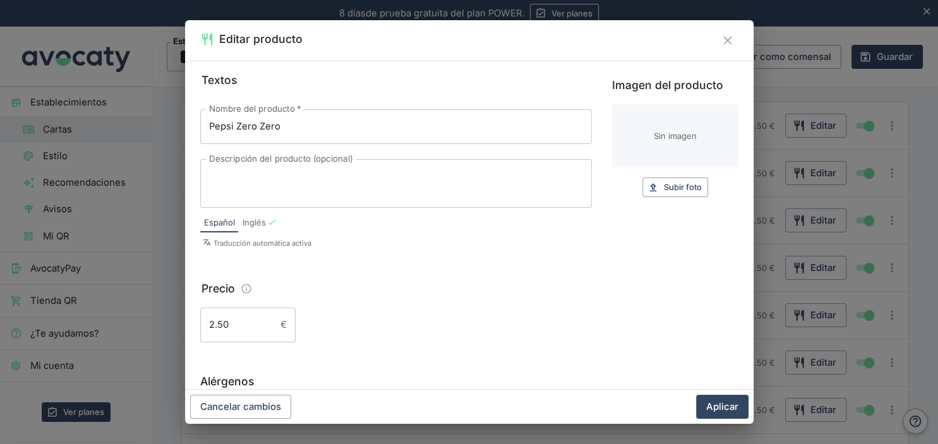
click at [686, 130] on input "Imagen del producto" at bounding box center [675, 135] width 126 height 63
type input "C:\fakepath\pepsi zz.jpg"
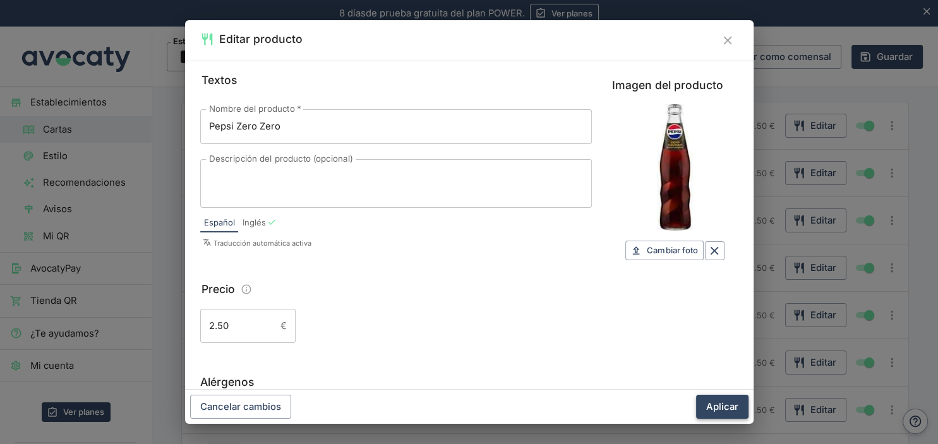
click at [713, 405] on button "Aplicar" at bounding box center [722, 407] width 52 height 24
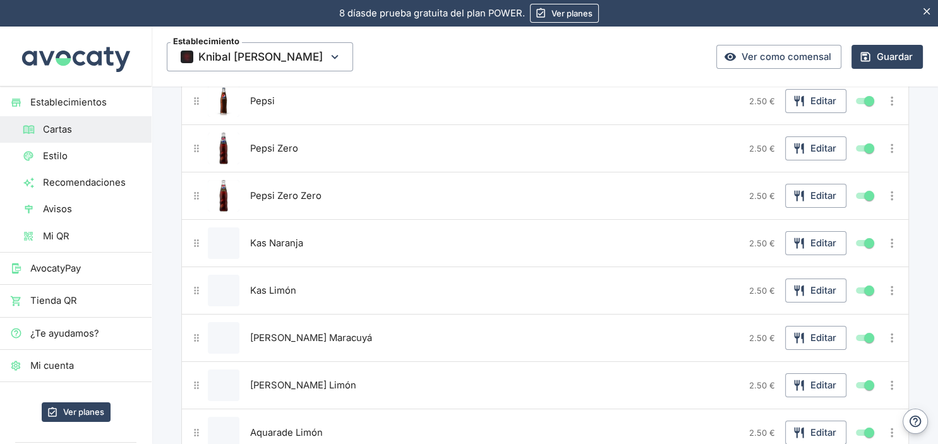
scroll to position [200, 0]
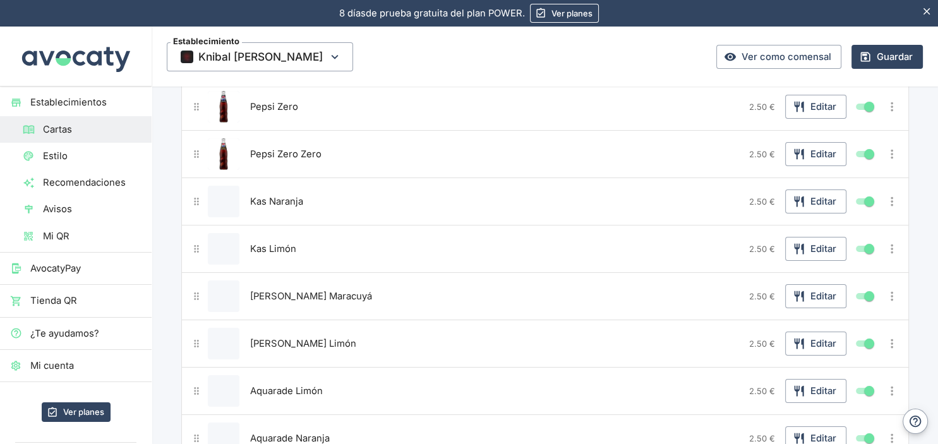
click at [224, 203] on button "Editar producto" at bounding box center [224, 202] width 32 height 32
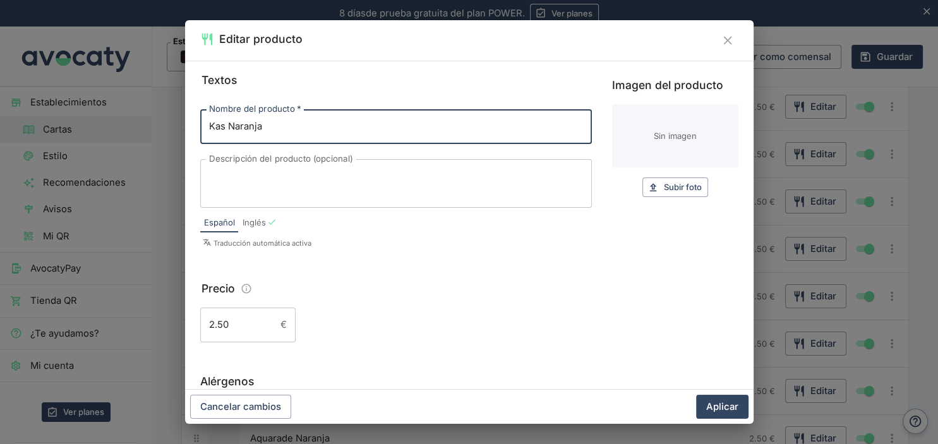
click at [635, 115] on input "Imagen del producto" at bounding box center [675, 135] width 126 height 63
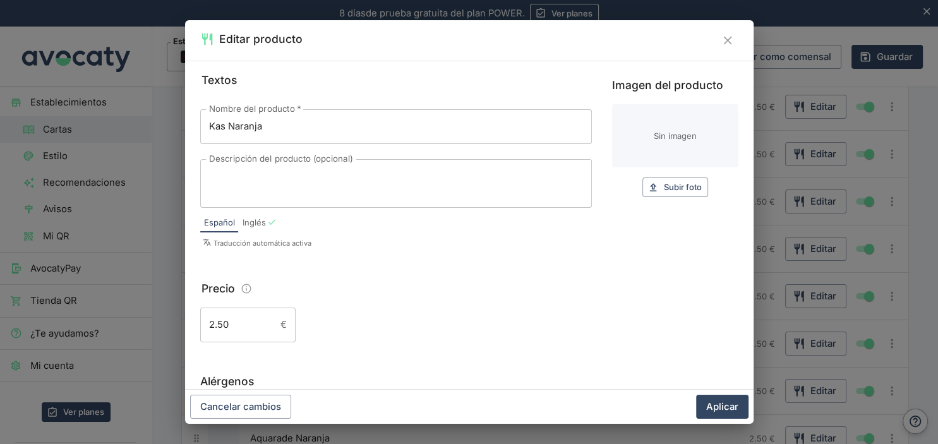
type input "C:\fakepath\k naranj.jpg"
click at [107, 112] on div "Editar producto Textos Nombre del producto   * Kas Naranja Nombre del producto …" at bounding box center [469, 222] width 938 height 444
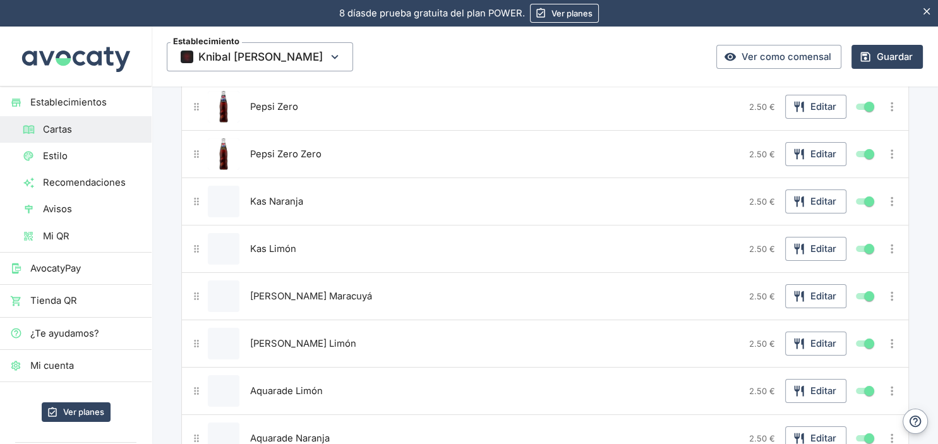
click at [223, 201] on button "Editar producto" at bounding box center [224, 202] width 32 height 32
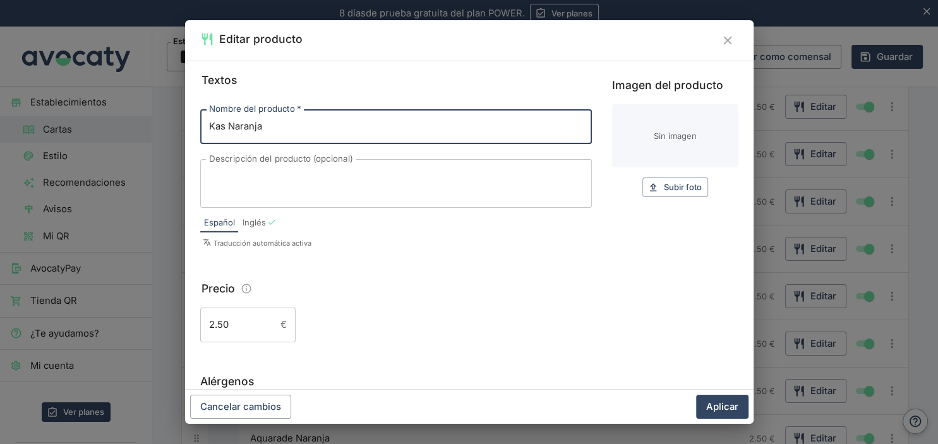
click at [654, 126] on input "Imagen del producto" at bounding box center [675, 135] width 126 height 63
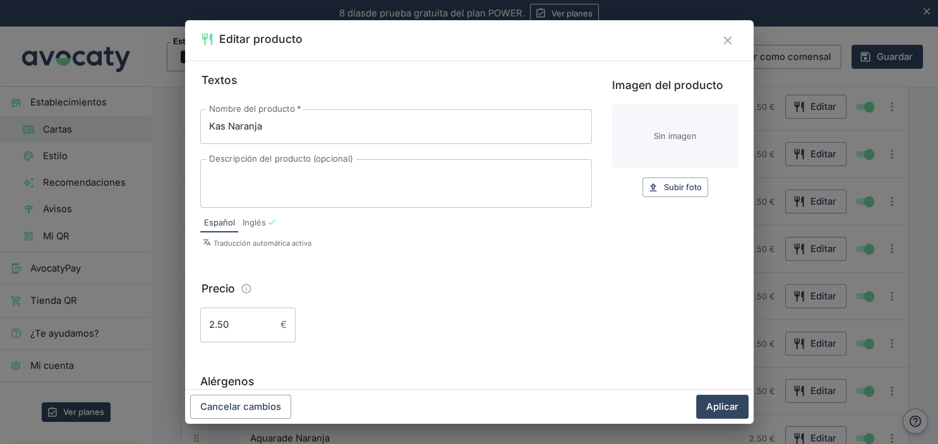
type input "C:\fakepath\k naranj.jpg"
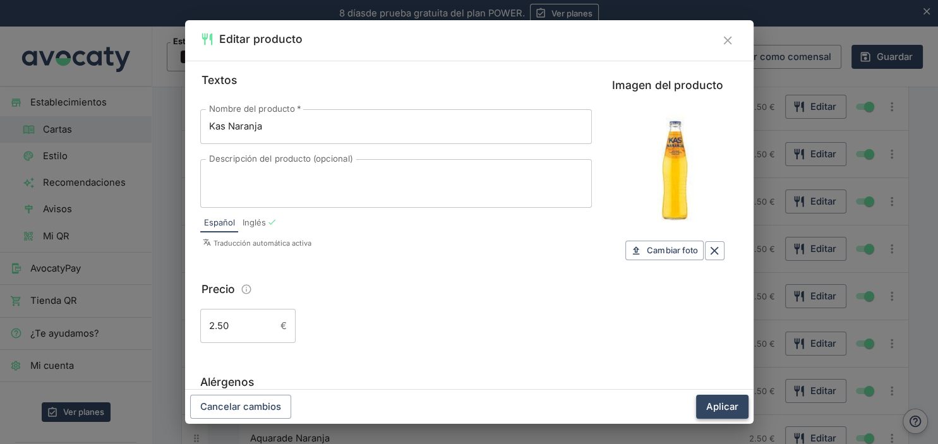
click at [717, 403] on button "Aplicar" at bounding box center [722, 407] width 52 height 24
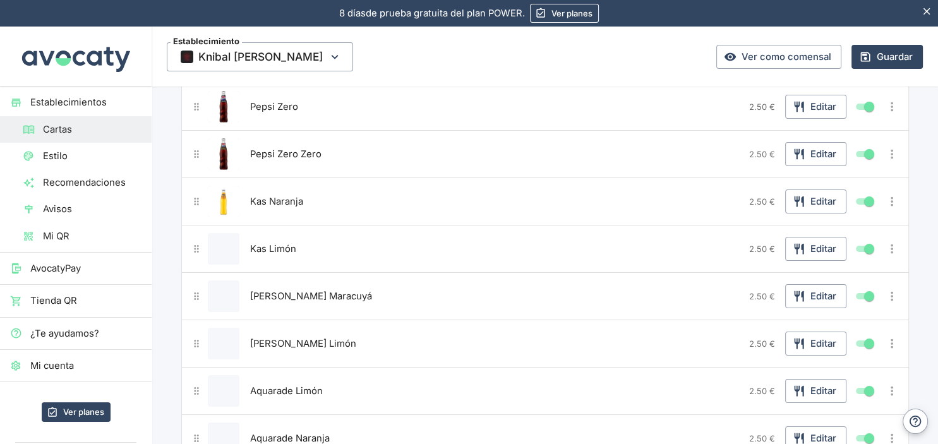
click at [212, 239] on button "Editar producto" at bounding box center [224, 249] width 32 height 32
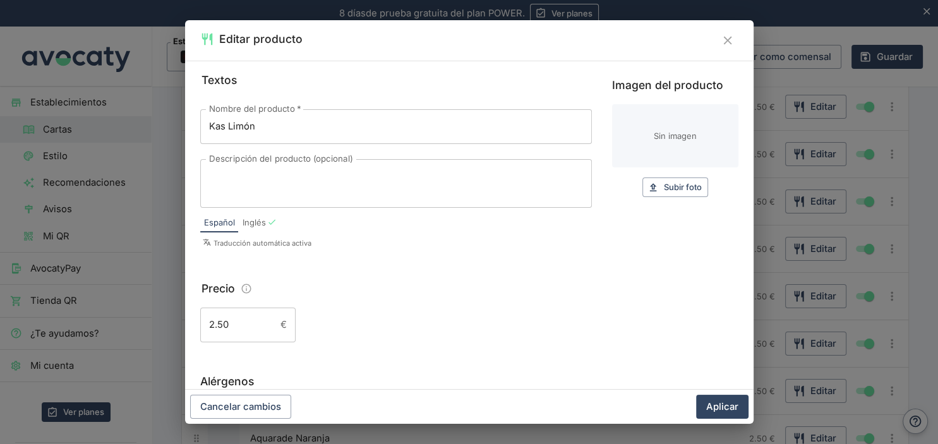
click at [638, 131] on input "Imagen del producto" at bounding box center [675, 135] width 126 height 63
type input "C:\fakepath\k limon.jpg"
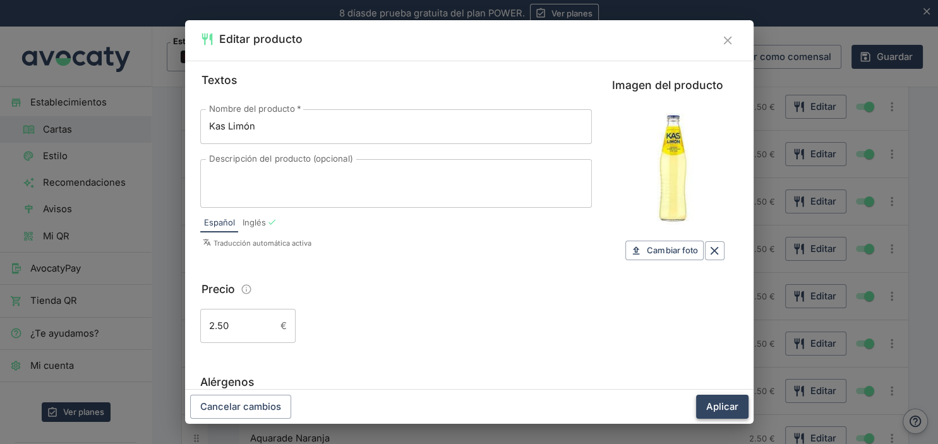
click at [726, 413] on button "Aplicar" at bounding box center [722, 407] width 52 height 24
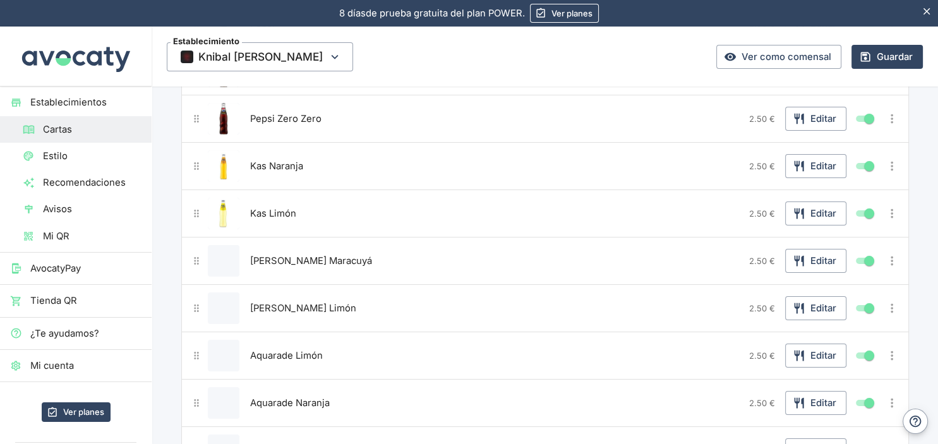
scroll to position [266, 0]
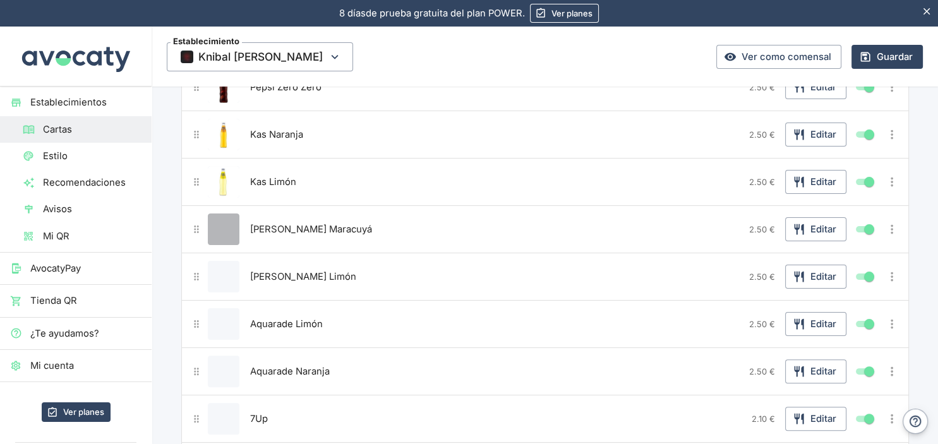
click at [236, 225] on button "Editar producto" at bounding box center [224, 229] width 32 height 32
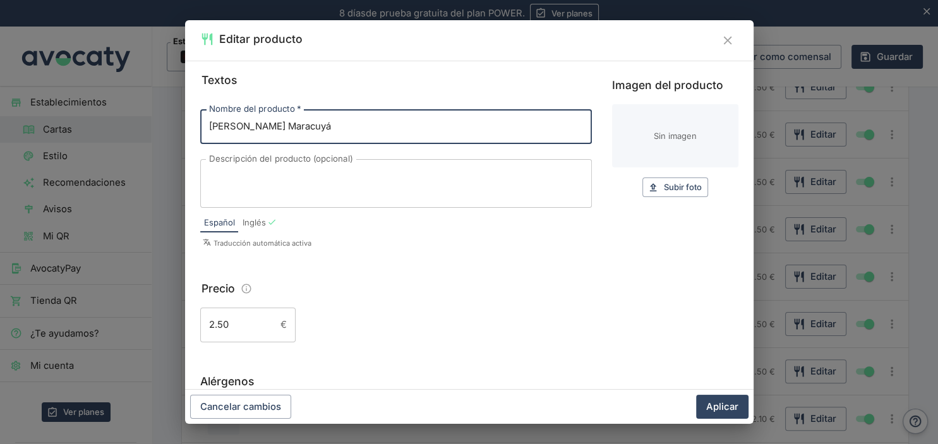
click at [673, 136] on input "Imagen del producto" at bounding box center [675, 135] width 126 height 63
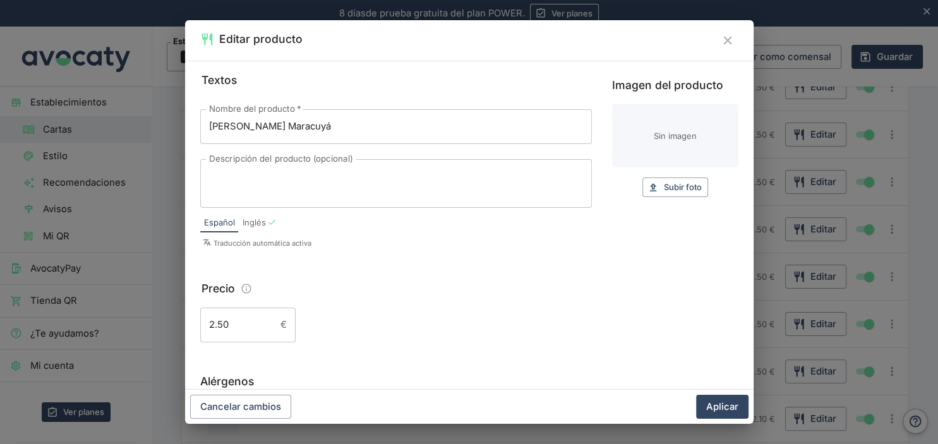
type input "C:\fakepath\maracuya.jpg"
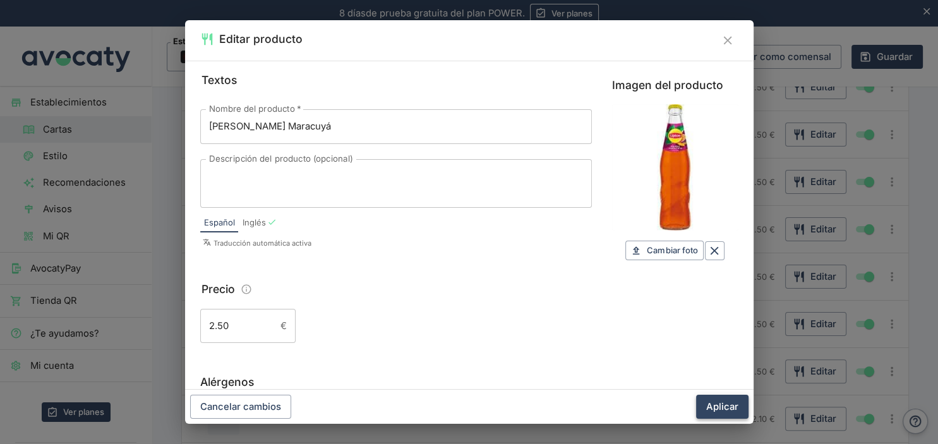
click at [734, 409] on button "Aplicar" at bounding box center [722, 407] width 52 height 24
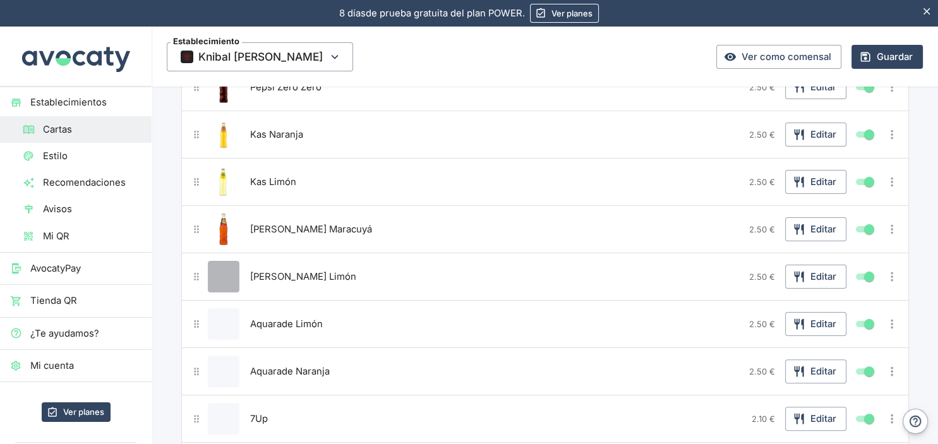
click at [214, 275] on button "Editar producto" at bounding box center [224, 277] width 32 height 32
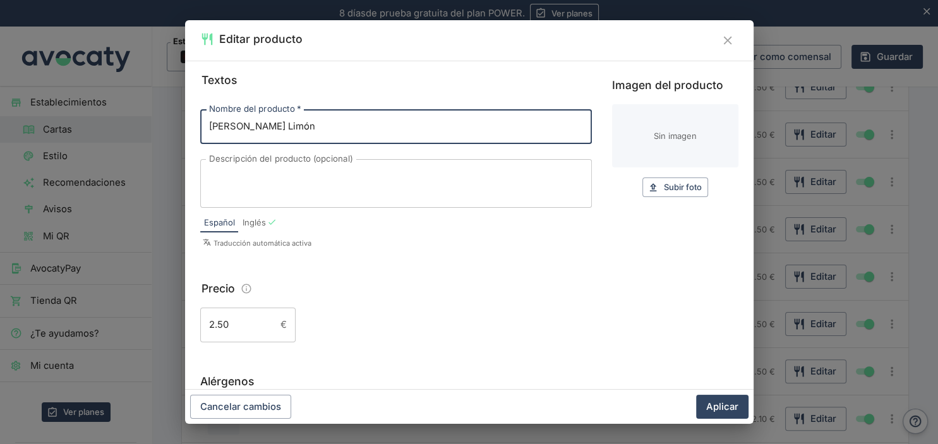
click at [666, 144] on input "Imagen del producto" at bounding box center [675, 135] width 126 height 63
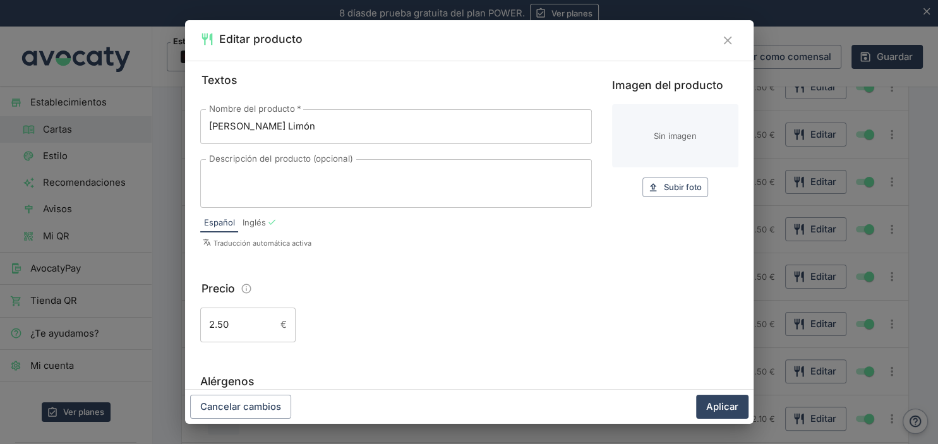
type input "C:\fakepath\[PERSON_NAME] limon.jpg"
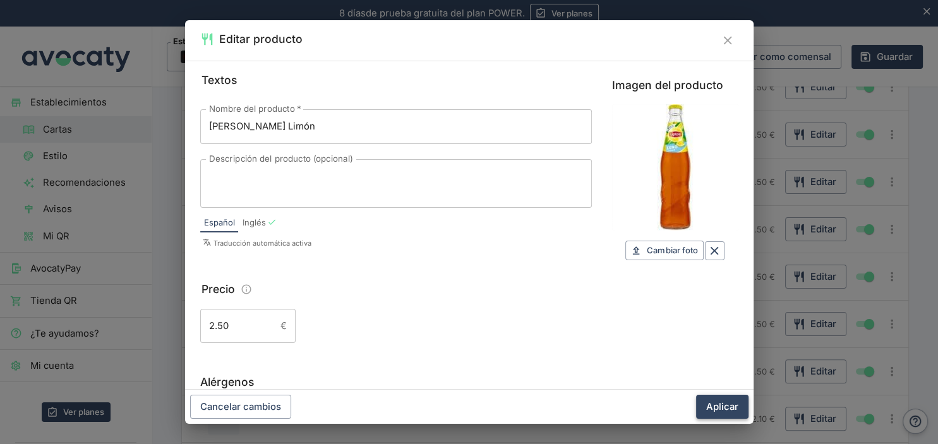
click at [715, 406] on button "Aplicar" at bounding box center [722, 407] width 52 height 24
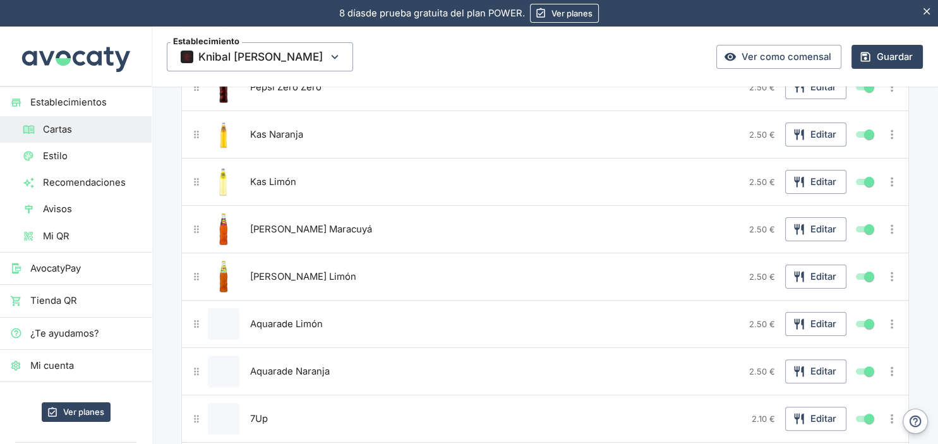
click at [218, 314] on button "Editar producto" at bounding box center [224, 324] width 32 height 32
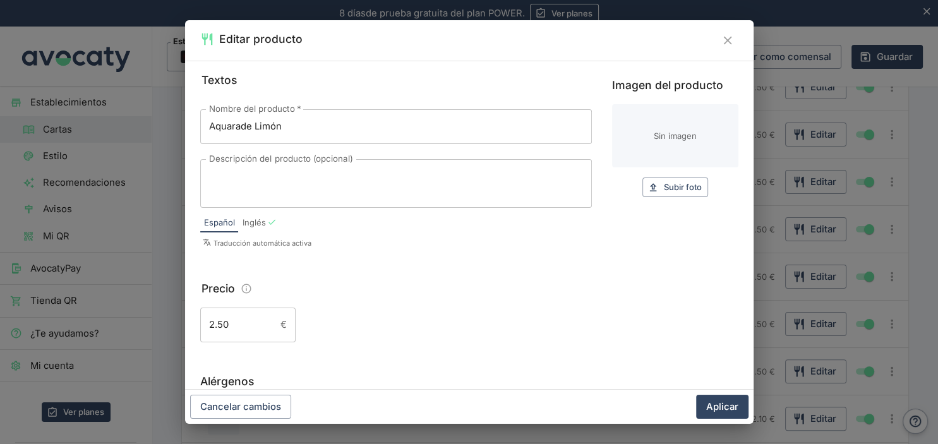
click at [642, 133] on input "Imagen del producto" at bounding box center [675, 135] width 126 height 63
type input "C:\fakepath\aquarade limon.jpg"
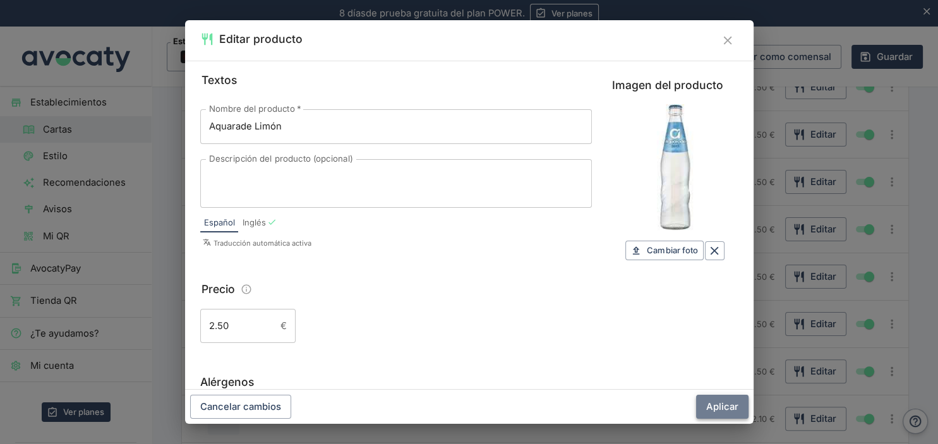
click at [712, 408] on button "Aplicar" at bounding box center [722, 407] width 52 height 24
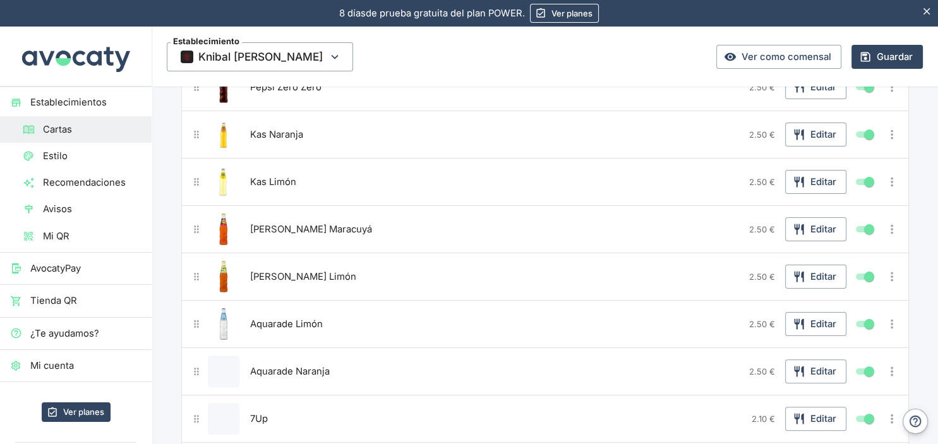
click at [234, 375] on button "Editar producto" at bounding box center [224, 371] width 32 height 32
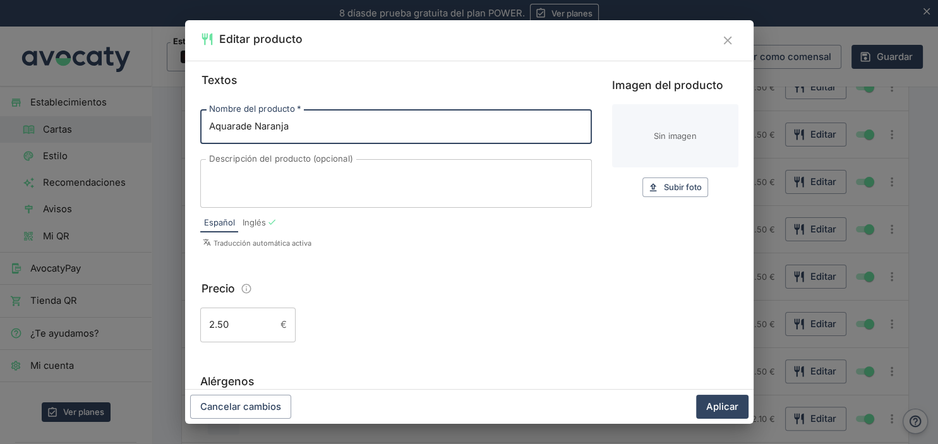
click at [665, 122] on input "Imagen del producto" at bounding box center [675, 135] width 126 height 63
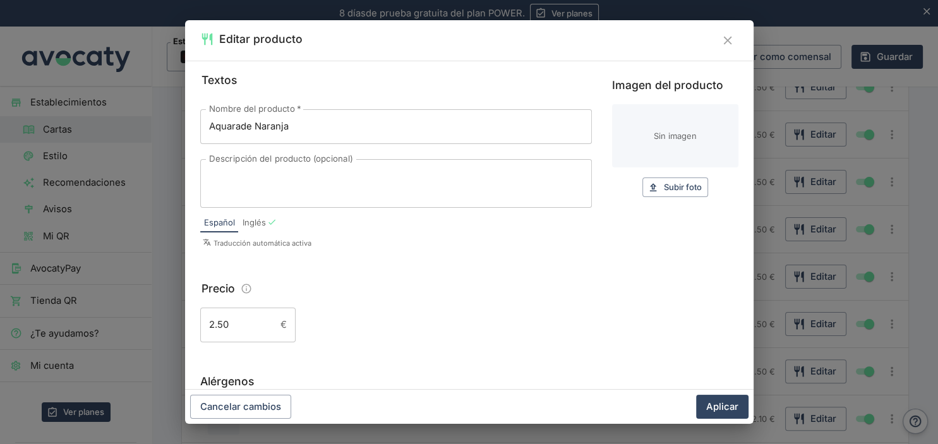
type input "C:\fakepath\aquarade naranja.jpg"
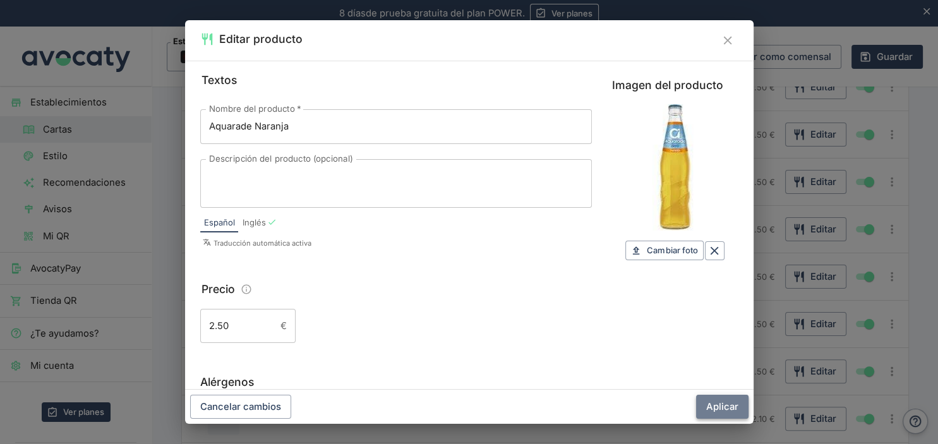
click at [713, 410] on button "Aplicar" at bounding box center [722, 407] width 52 height 24
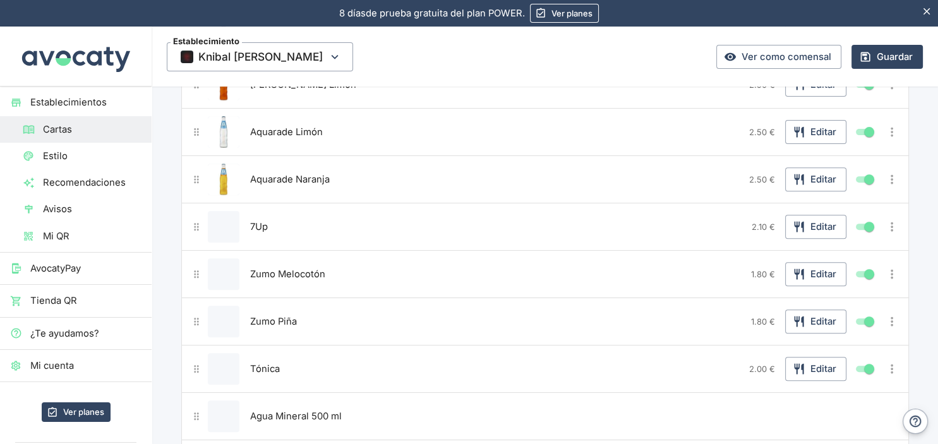
scroll to position [467, 0]
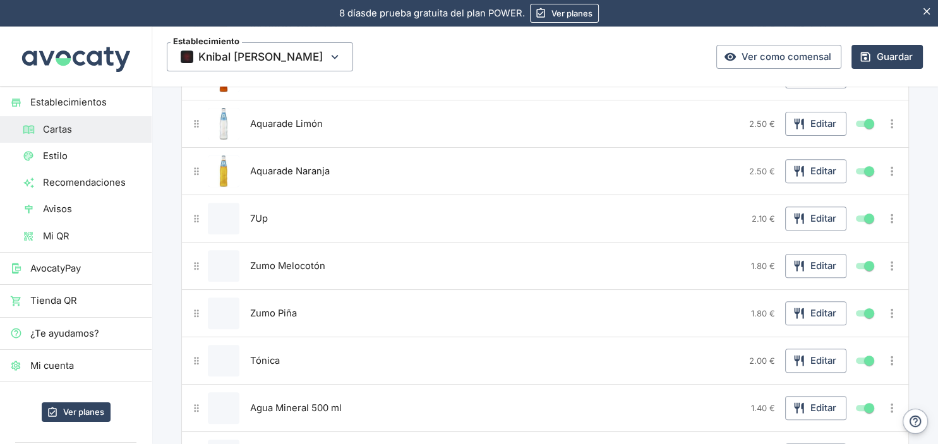
click at [224, 220] on button "Editar producto" at bounding box center [224, 219] width 32 height 32
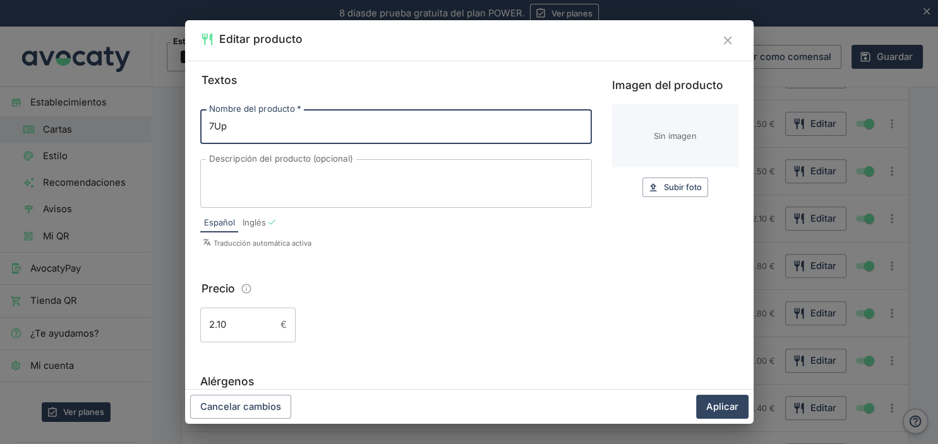
click at [656, 135] on input "Imagen del producto" at bounding box center [675, 135] width 126 height 63
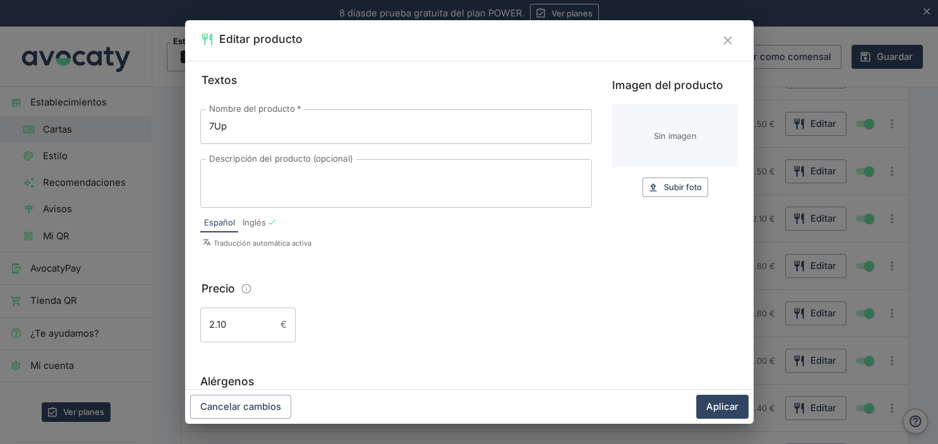
type input "C:\fakepath\7 up.jpg"
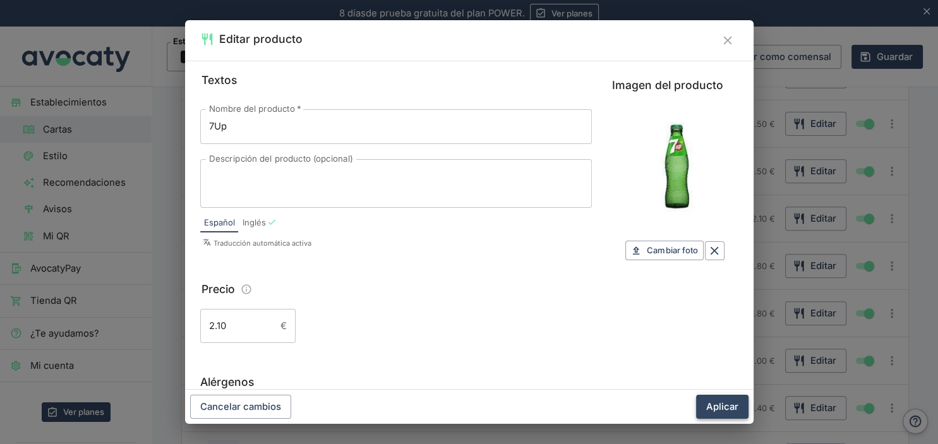
click at [720, 404] on button "Aplicar" at bounding box center [722, 407] width 52 height 24
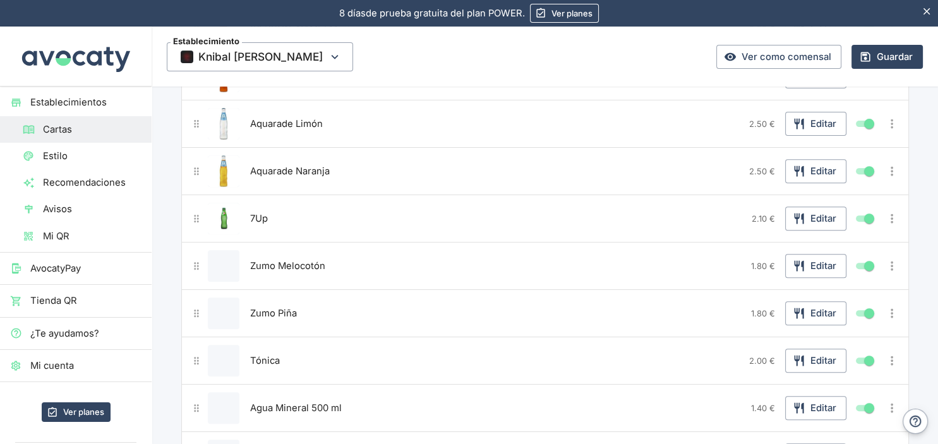
click at [256, 213] on span "7Up" at bounding box center [259, 219] width 18 height 14
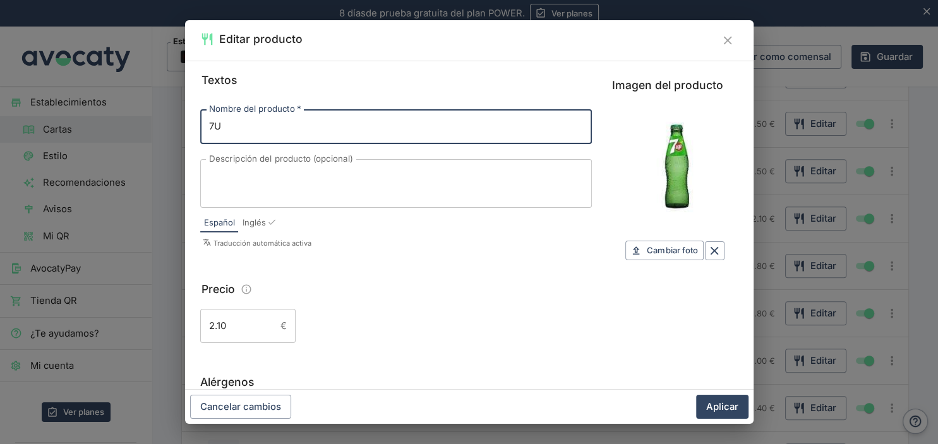
type input "7"
type input "Seven Up"
click at [713, 405] on button "Aplicar" at bounding box center [722, 407] width 52 height 24
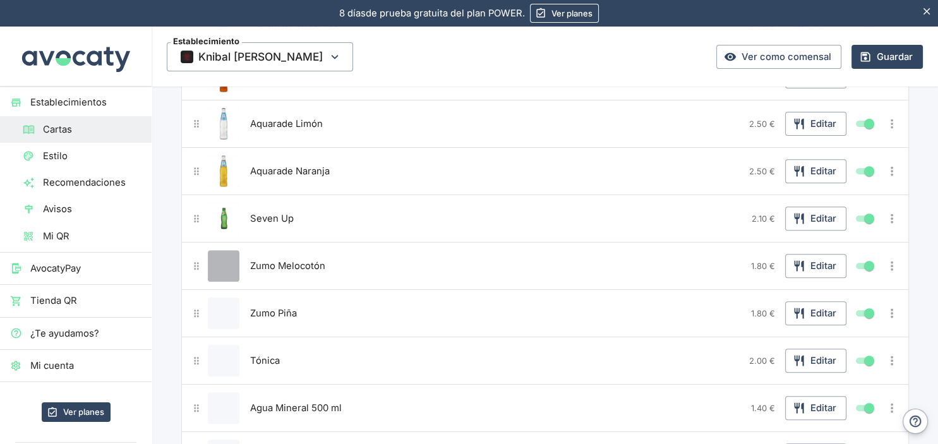
click at [224, 259] on button "Editar producto" at bounding box center [224, 266] width 32 height 32
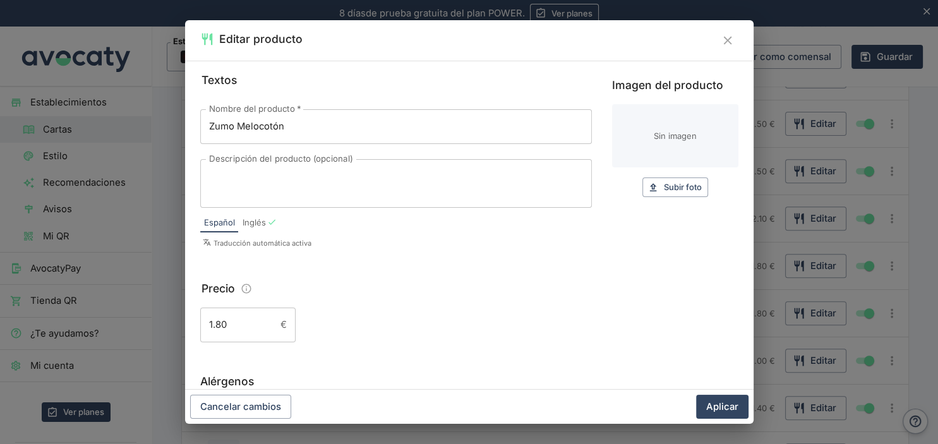
click at [664, 126] on input "Imagen del producto" at bounding box center [675, 135] width 126 height 63
type input "C:\fakepath\zumo melocoton.jpg"
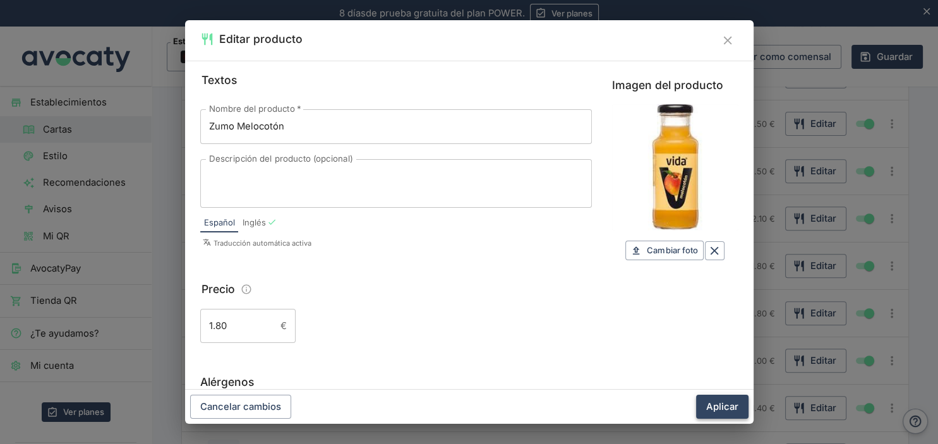
click at [710, 413] on button "Aplicar" at bounding box center [722, 407] width 52 height 24
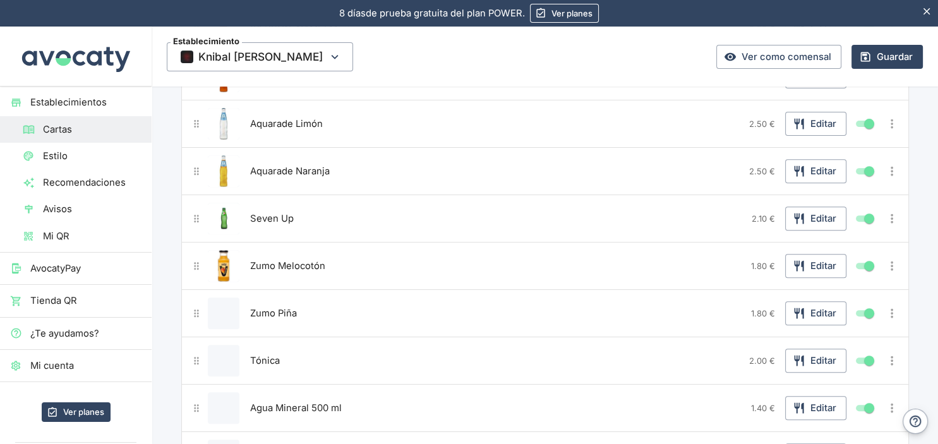
click at [225, 307] on button "Editar producto" at bounding box center [224, 313] width 32 height 32
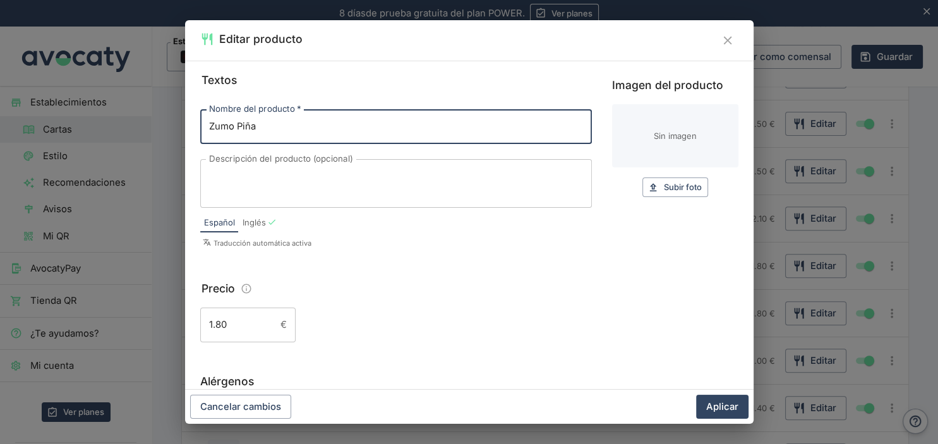
click at [672, 120] on input "Imagen del producto" at bounding box center [675, 135] width 126 height 63
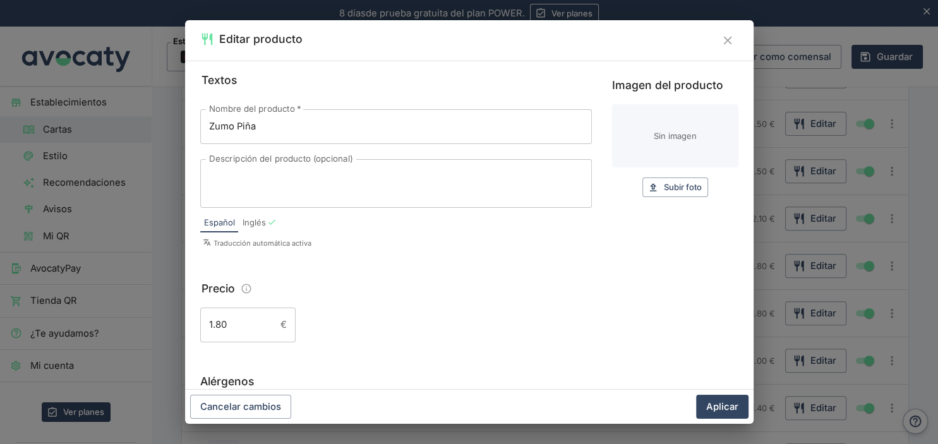
type input "C:\fakepath\zumo piña.jpg"
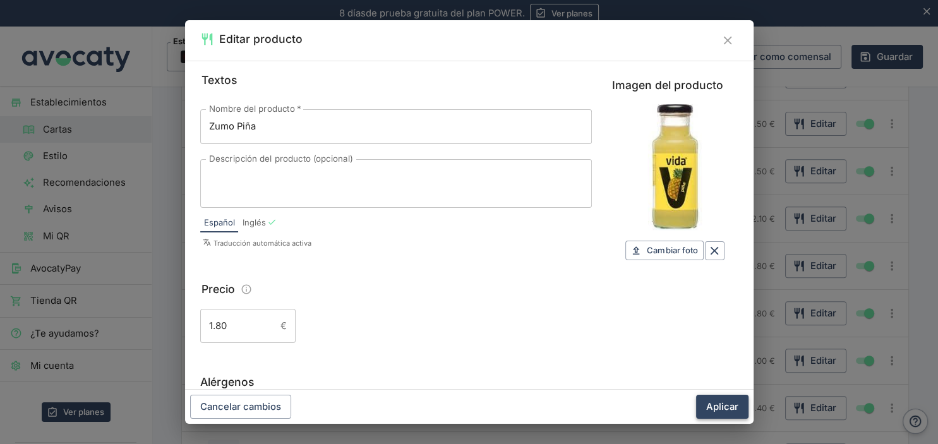
click at [713, 409] on button "Aplicar" at bounding box center [722, 407] width 52 height 24
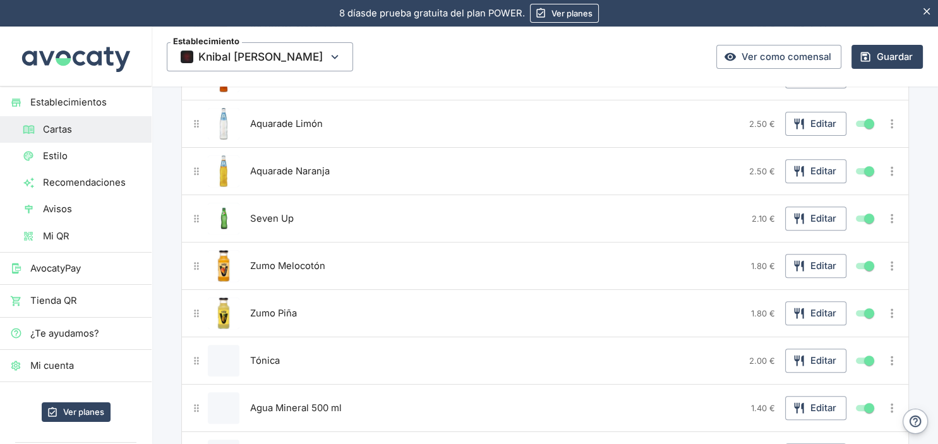
click at [229, 357] on button "Editar producto" at bounding box center [224, 361] width 32 height 32
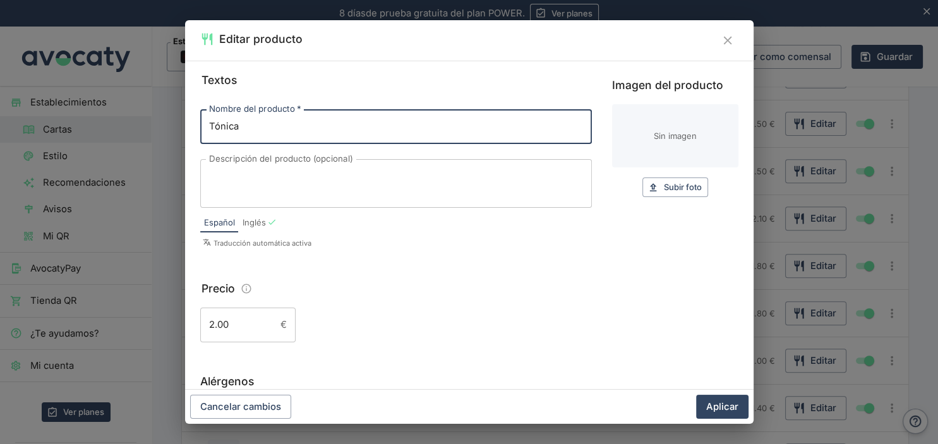
click at [638, 134] on input "Imagen del producto" at bounding box center [675, 135] width 126 height 63
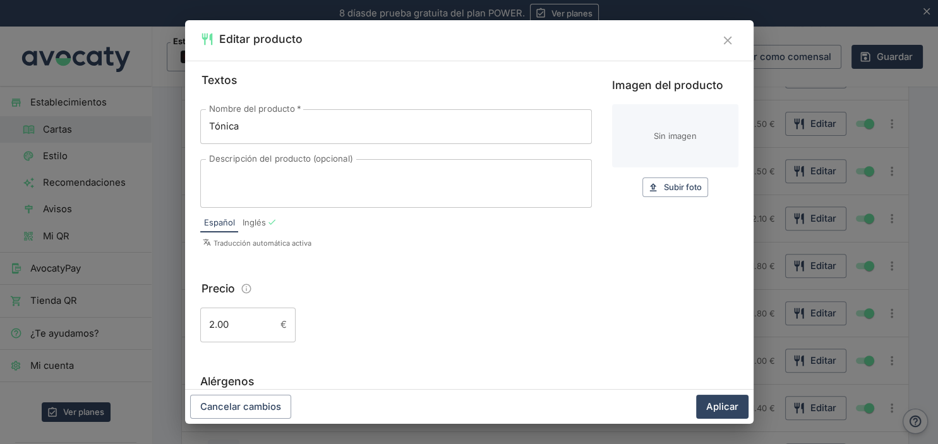
click at [682, 145] on input "Imagen del producto" at bounding box center [675, 135] width 126 height 63
type input "C:\fakepath\tonica.jpg"
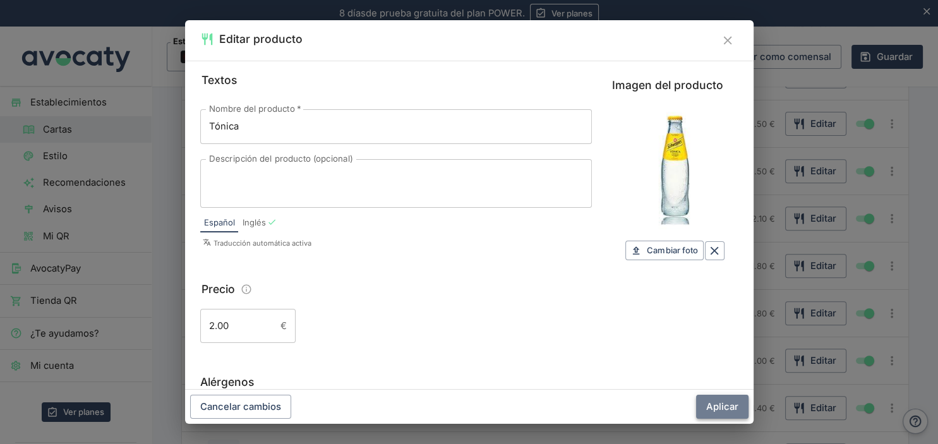
click at [724, 410] on button "Aplicar" at bounding box center [722, 407] width 52 height 24
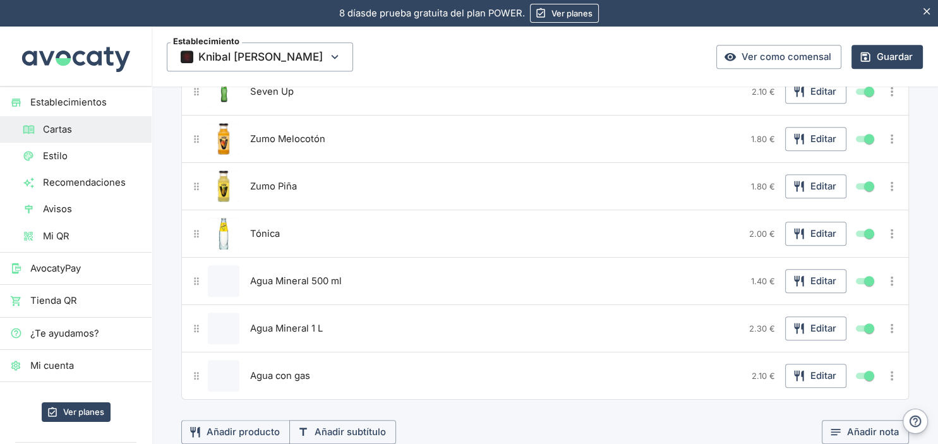
scroll to position [600, 0]
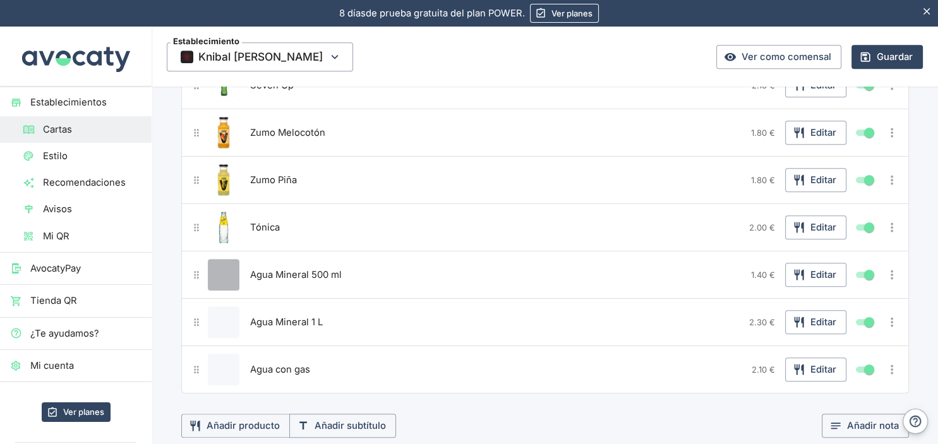
click at [223, 267] on button "Editar producto" at bounding box center [224, 275] width 32 height 32
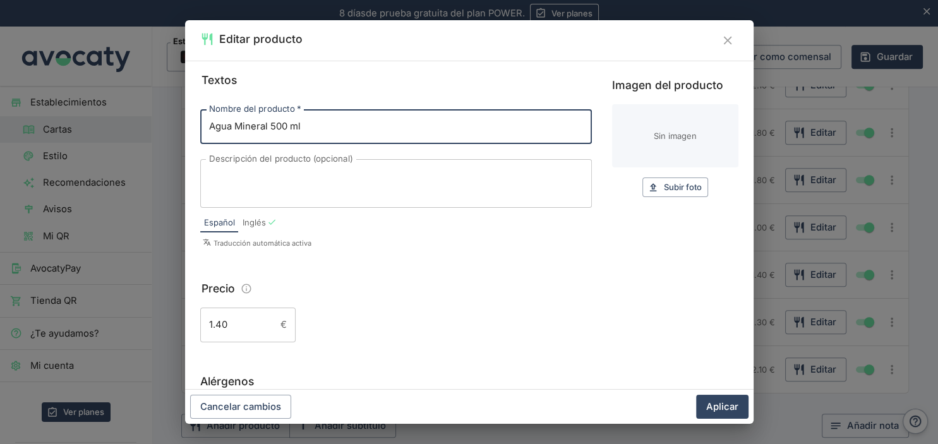
click at [642, 140] on input "Imagen del producto" at bounding box center [675, 135] width 126 height 63
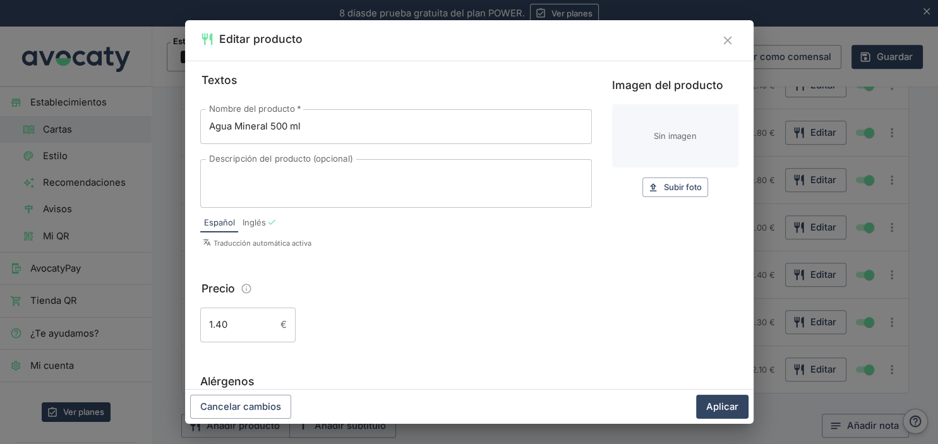
type input "C:\fakepath\agua 1.jpg"
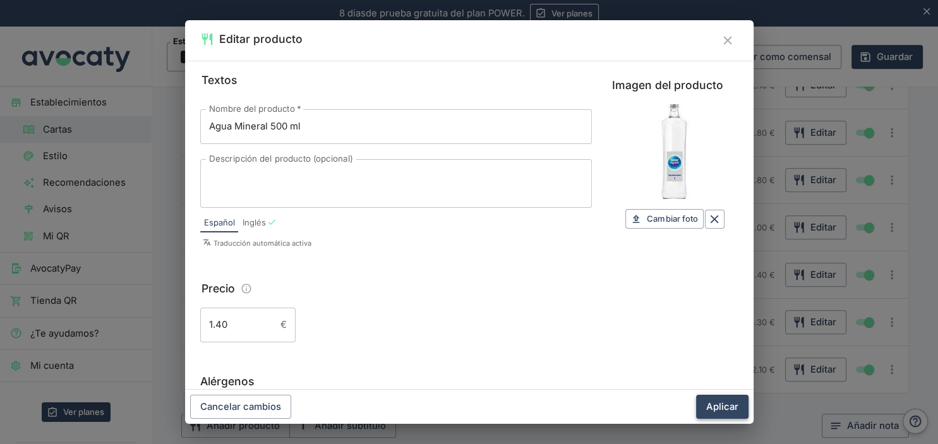
click at [722, 402] on button "Aplicar" at bounding box center [722, 407] width 52 height 24
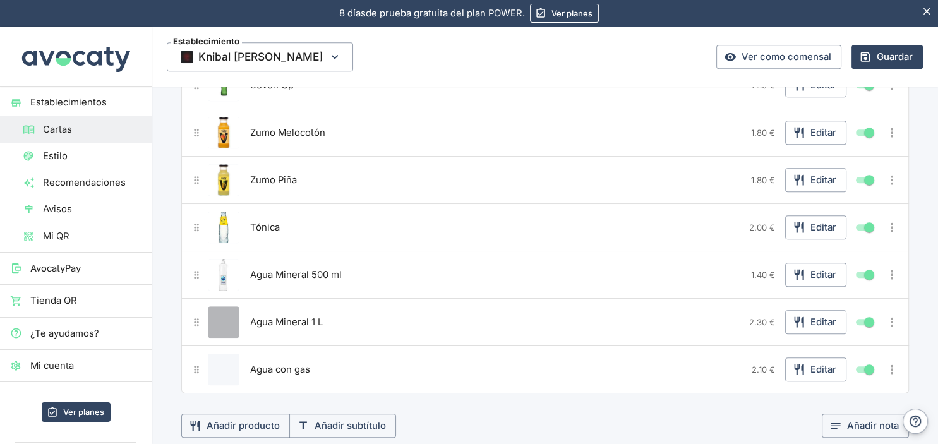
click at [229, 314] on button "Editar producto" at bounding box center [224, 322] width 32 height 32
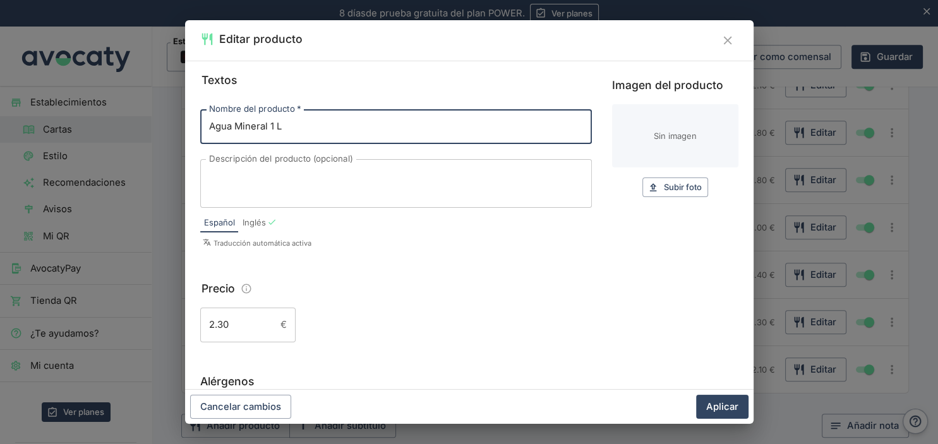
click at [638, 133] on input "Imagen del producto" at bounding box center [675, 135] width 126 height 63
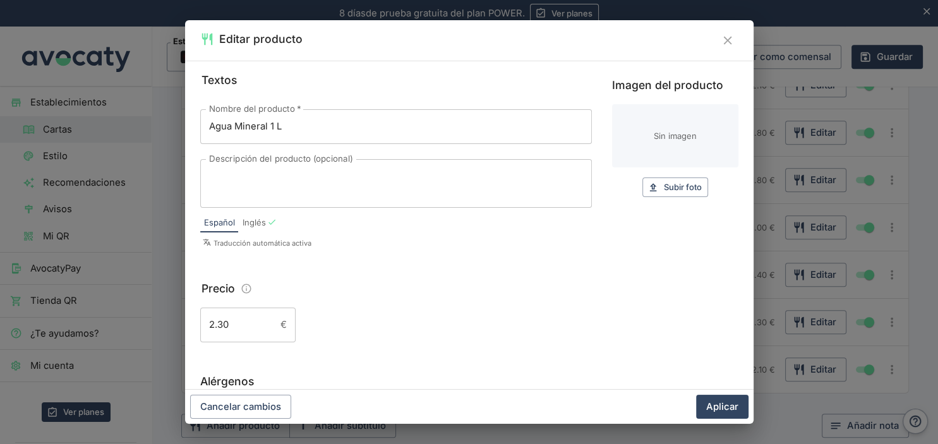
type input "C:\fakepath\agua 1.jpg"
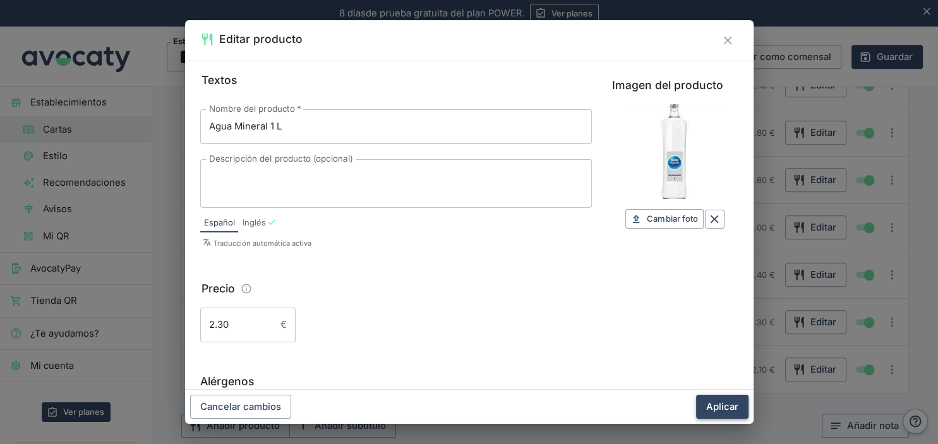
click at [729, 405] on button "Aplicar" at bounding box center [722, 407] width 52 height 24
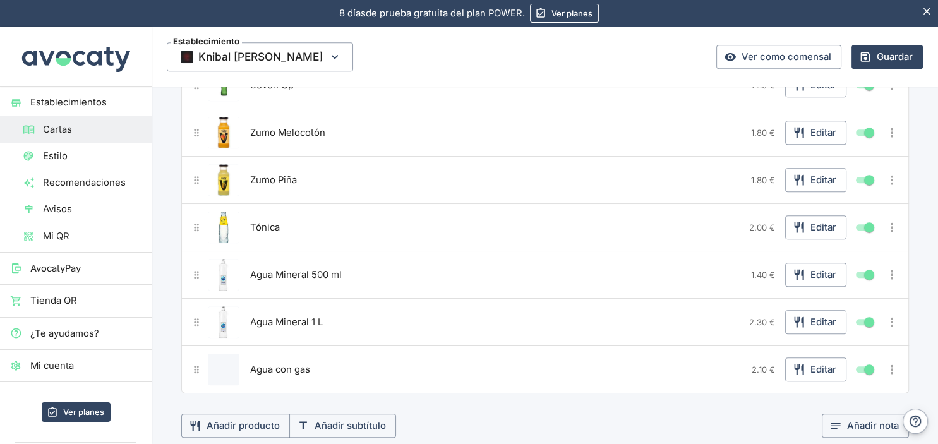
click at [226, 364] on button "Editar producto" at bounding box center [224, 370] width 32 height 32
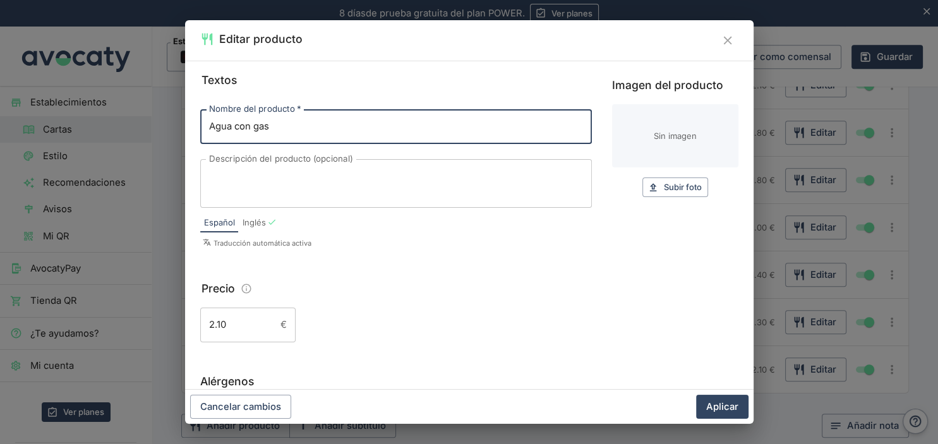
click at [726, 39] on icon "Cerrar" at bounding box center [728, 41] width 8 height 8
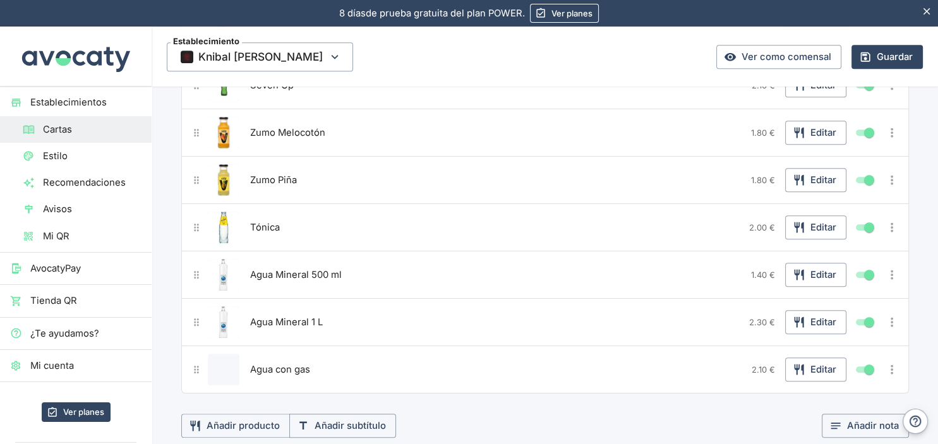
click at [232, 364] on button "Editar producto" at bounding box center [224, 370] width 32 height 32
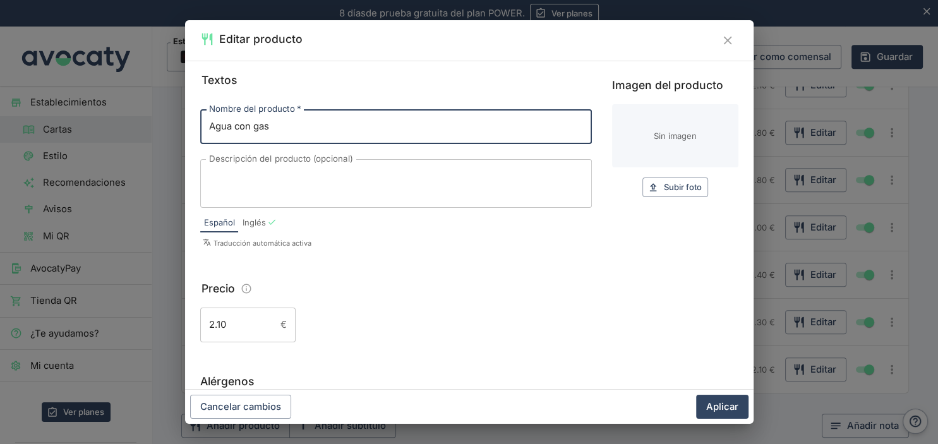
click at [643, 138] on input "Imagen del producto" at bounding box center [675, 135] width 126 height 63
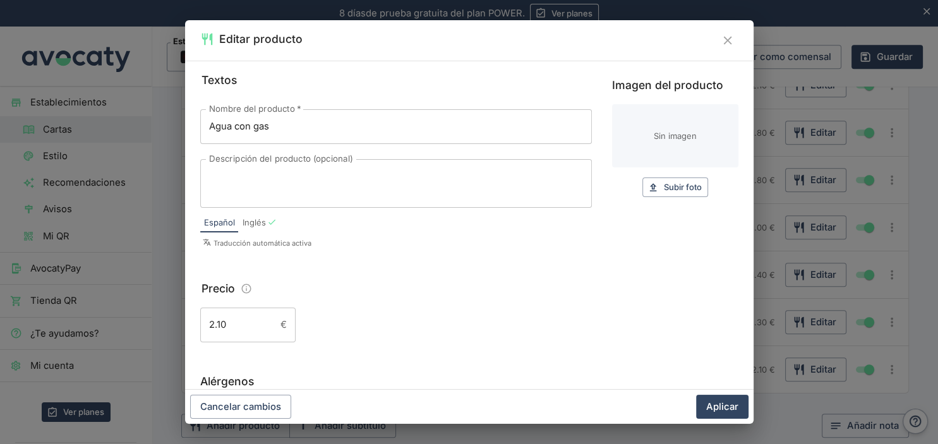
type input "C:\fakepath\agua gas.jpg"
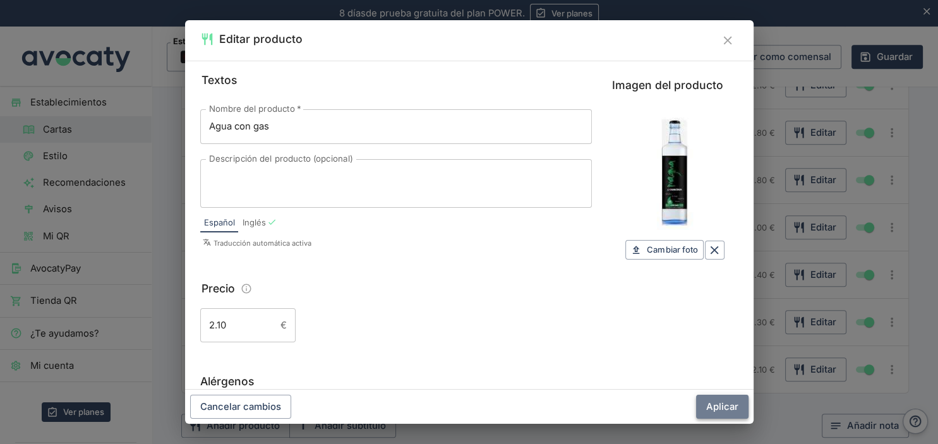
click at [722, 403] on button "Aplicar" at bounding box center [722, 407] width 52 height 24
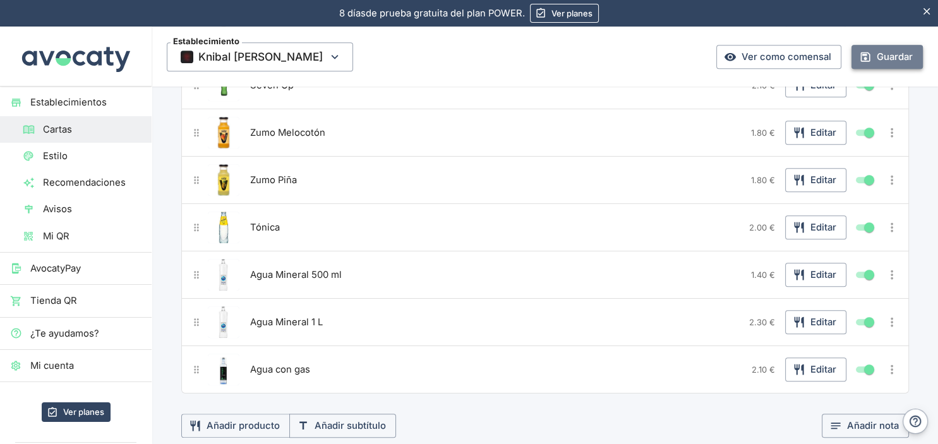
click at [888, 59] on button "Guardar" at bounding box center [886, 57] width 71 height 24
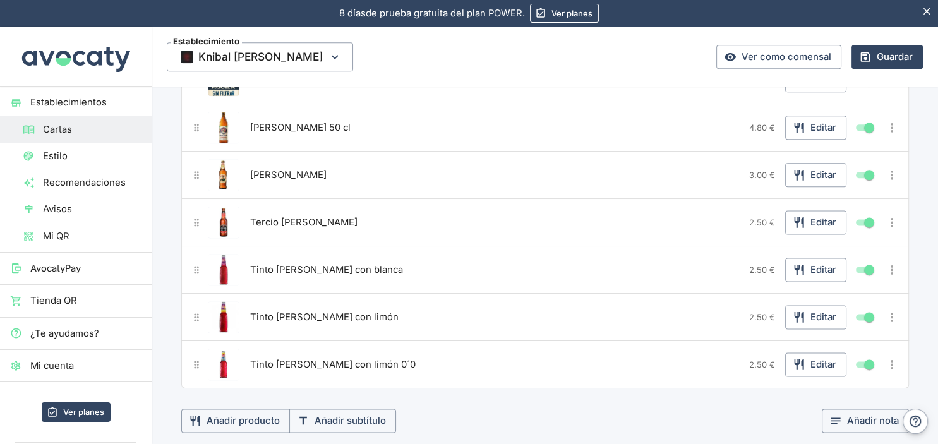
scroll to position [1600, 0]
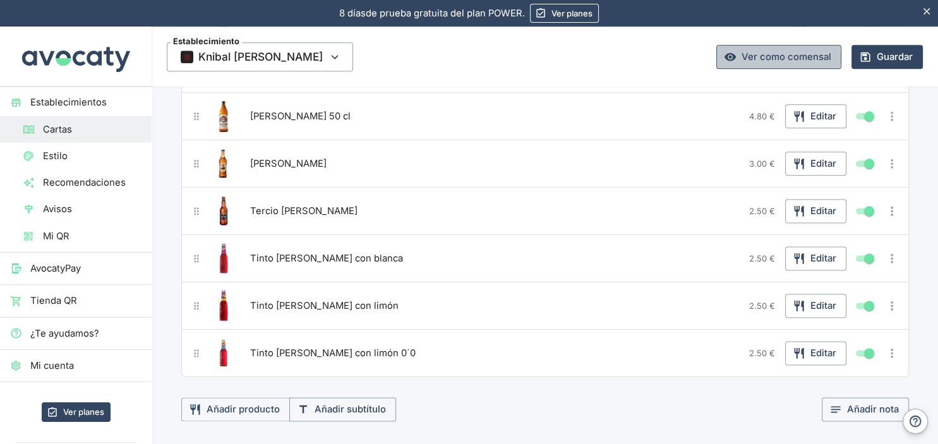
click at [736, 57] on icon at bounding box center [729, 57] width 11 height 8
click at [328, 52] on icon "button" at bounding box center [335, 57] width 14 height 14
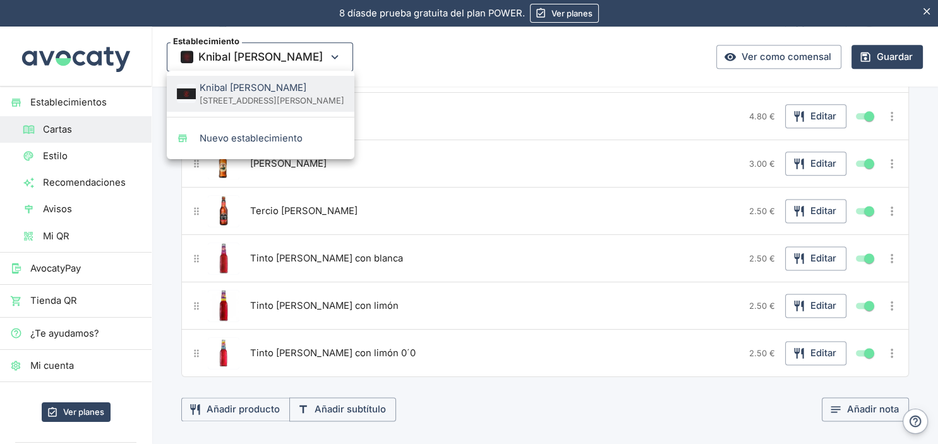
click at [283, 52] on div at bounding box center [469, 222] width 938 height 444
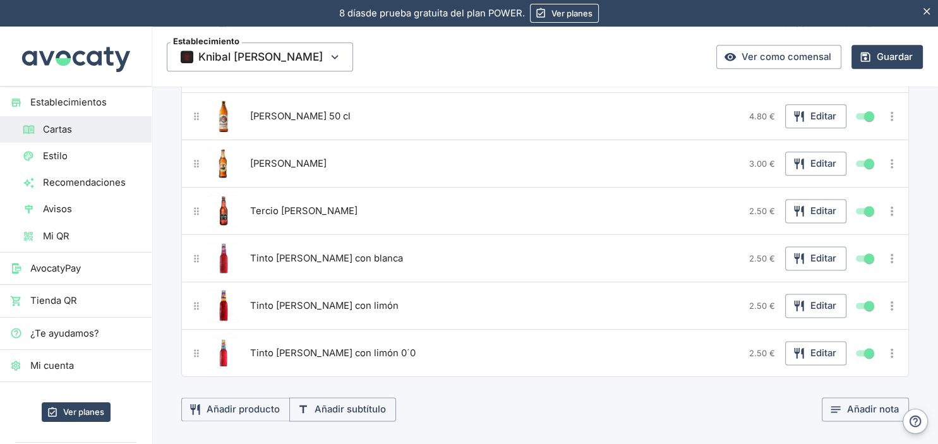
click at [97, 133] on span "Cartas" at bounding box center [92, 129] width 98 height 14
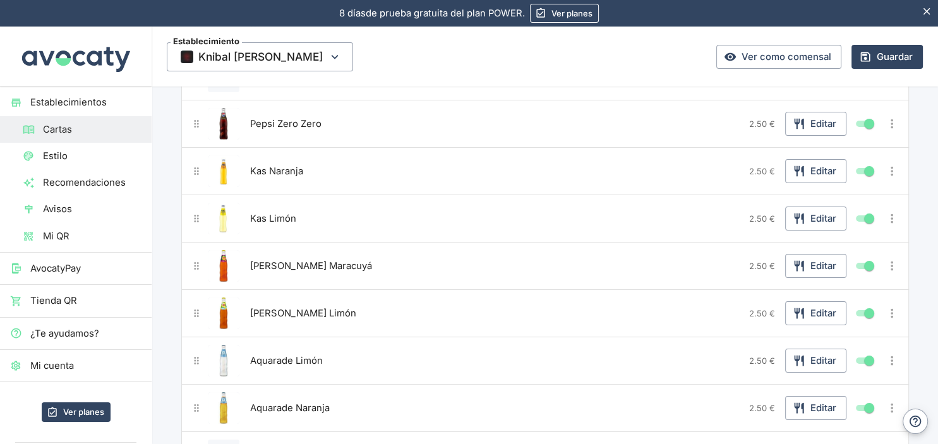
scroll to position [0, 0]
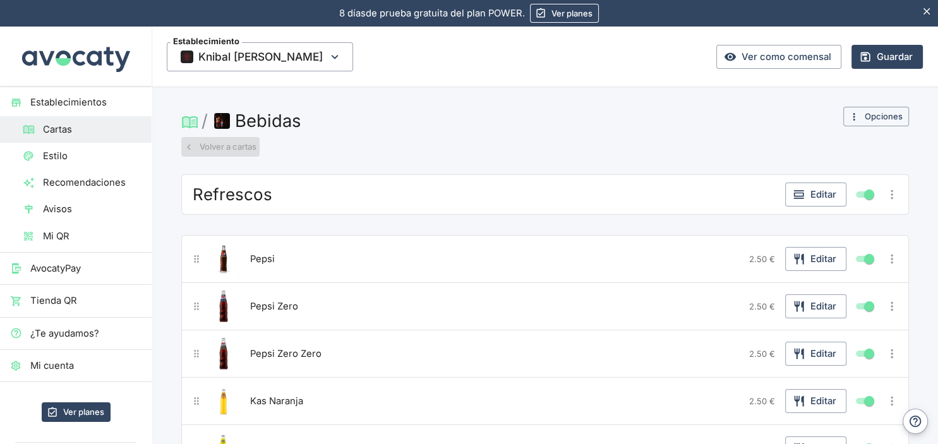
click at [205, 144] on button "Volver a cartas" at bounding box center [220, 147] width 78 height 20
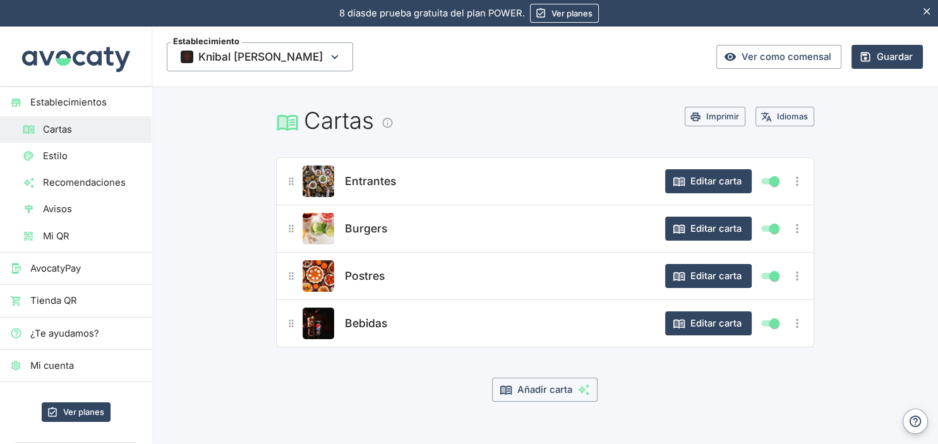
click at [376, 178] on span "Entrantes" at bounding box center [370, 181] width 51 height 18
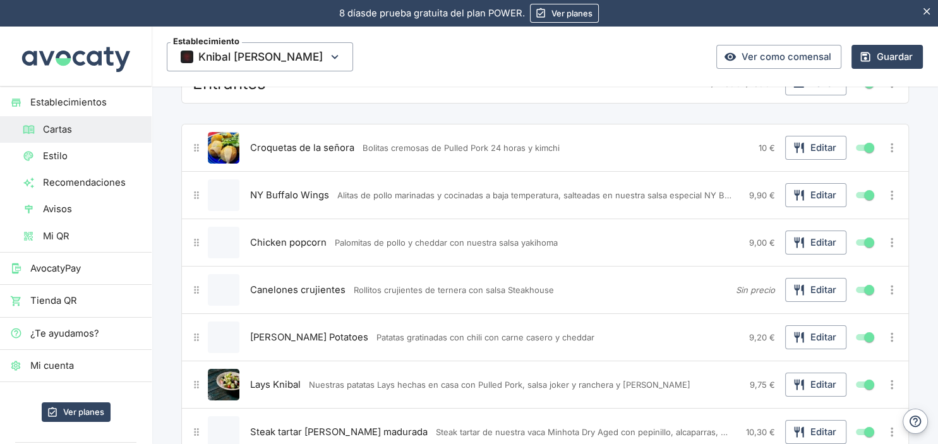
scroll to position [133, 0]
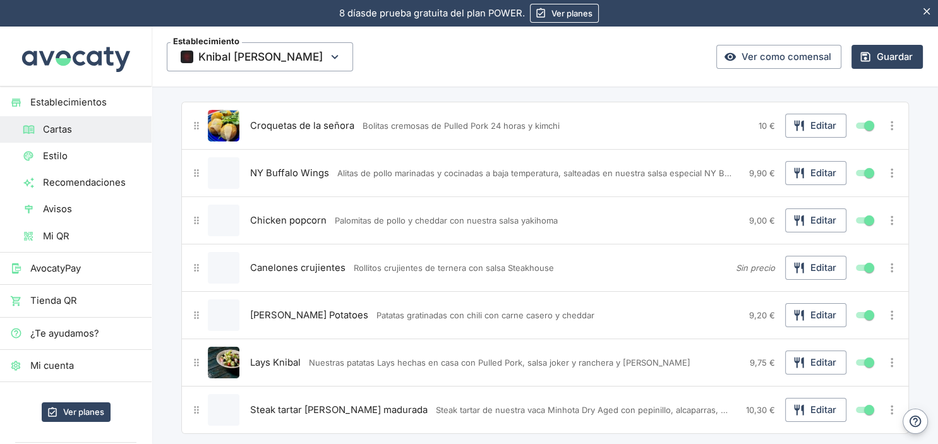
click at [756, 314] on span "9,20 €" at bounding box center [762, 315] width 26 height 10
click at [803, 314] on icon "button" at bounding box center [798, 315] width 9 height 11
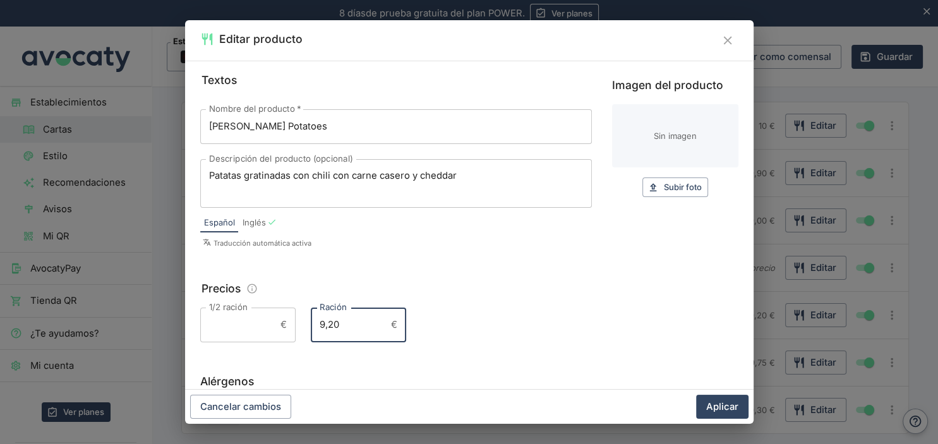
click at [335, 326] on input "9,20" at bounding box center [348, 324] width 75 height 34
type input "9,80"
click at [724, 407] on button "Aplicar" at bounding box center [722, 407] width 52 height 24
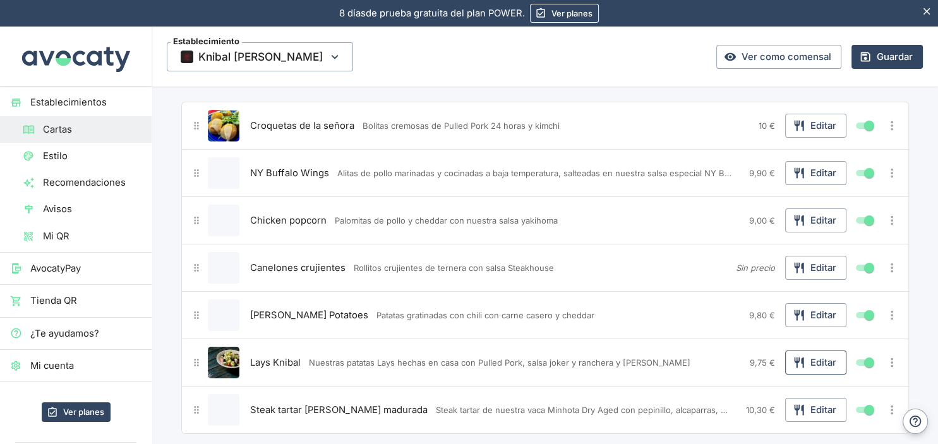
click at [808, 357] on button "Editar" at bounding box center [815, 362] width 61 height 24
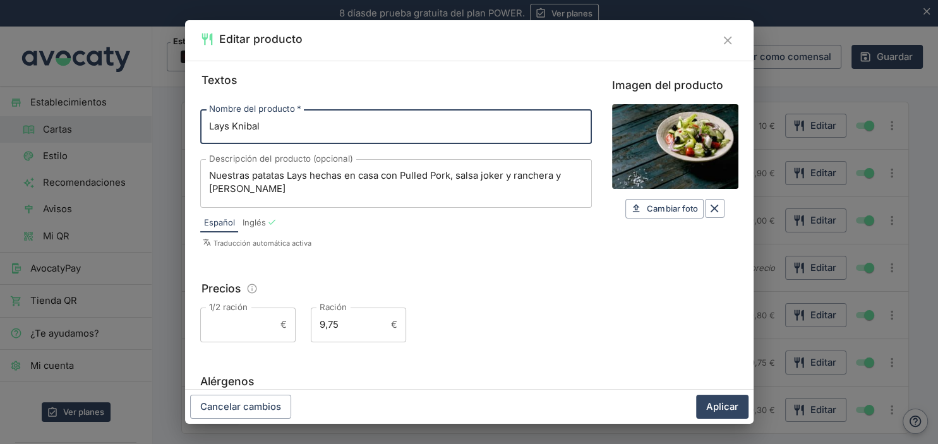
click at [337, 325] on input "9,75" at bounding box center [348, 324] width 75 height 34
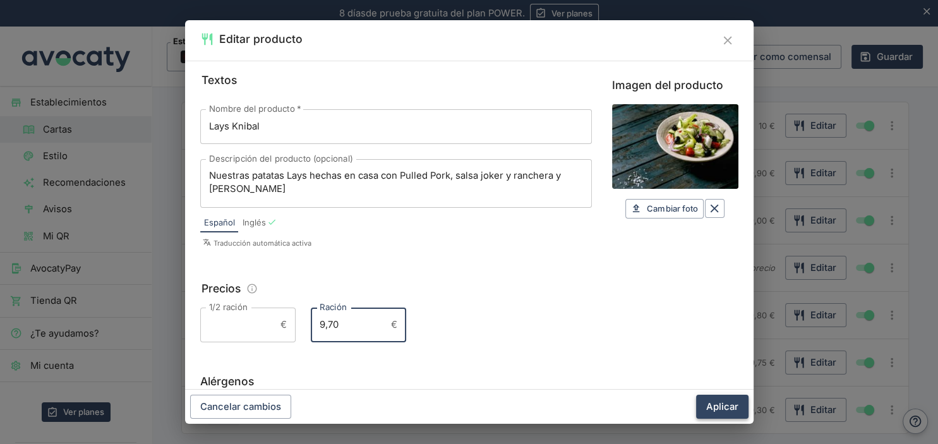
type input "9,70"
click at [724, 401] on button "Aplicar" at bounding box center [722, 407] width 52 height 24
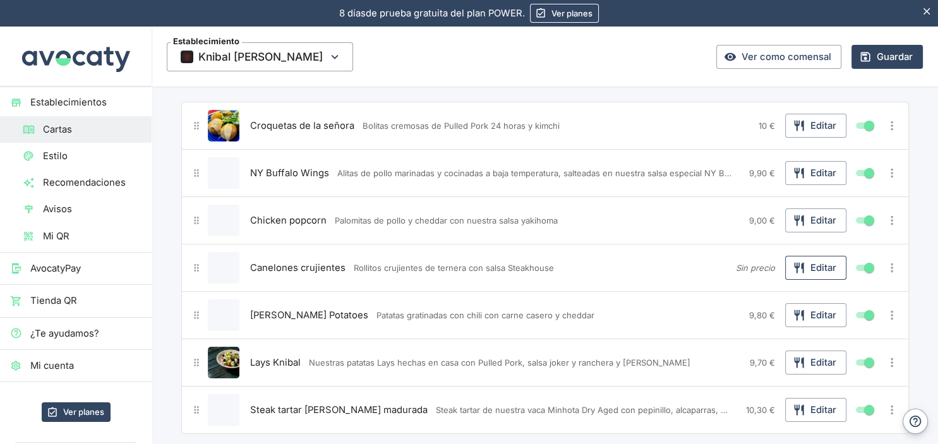
click at [821, 266] on button "Editar" at bounding box center [815, 268] width 61 height 24
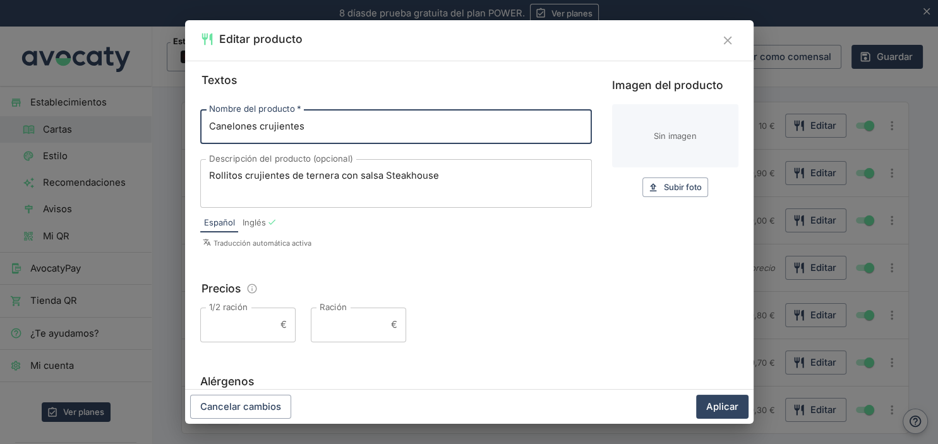
click at [340, 331] on input "Ración" at bounding box center [348, 324] width 75 height 34
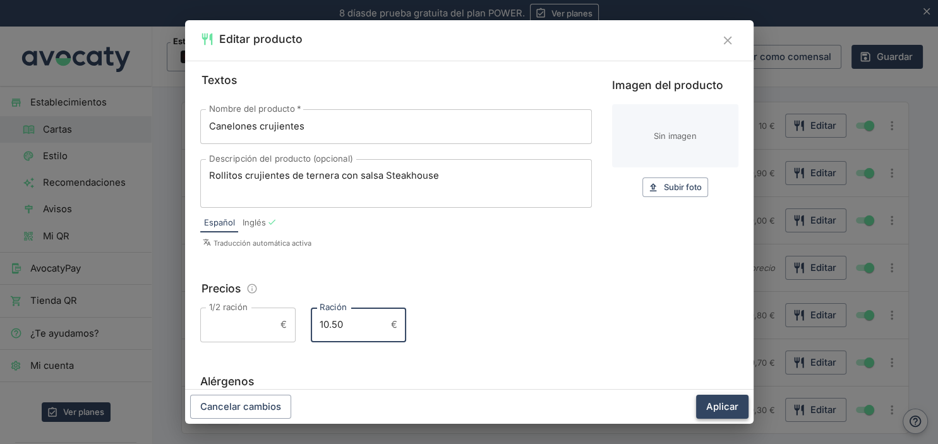
type input "10.50"
click at [729, 404] on button "Aplicar" at bounding box center [722, 407] width 52 height 24
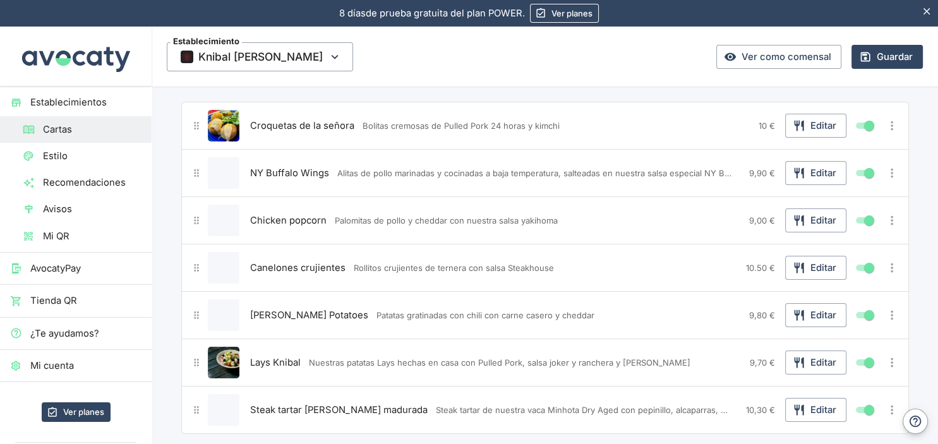
click at [224, 355] on img "Editar producto" at bounding box center [224, 363] width 32 height 32
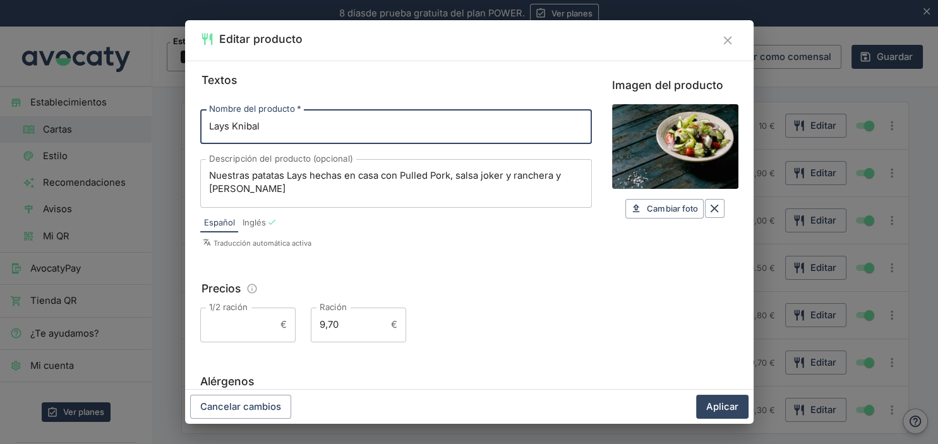
click at [643, 139] on input "Imagen del producto" at bounding box center [675, 146] width 126 height 85
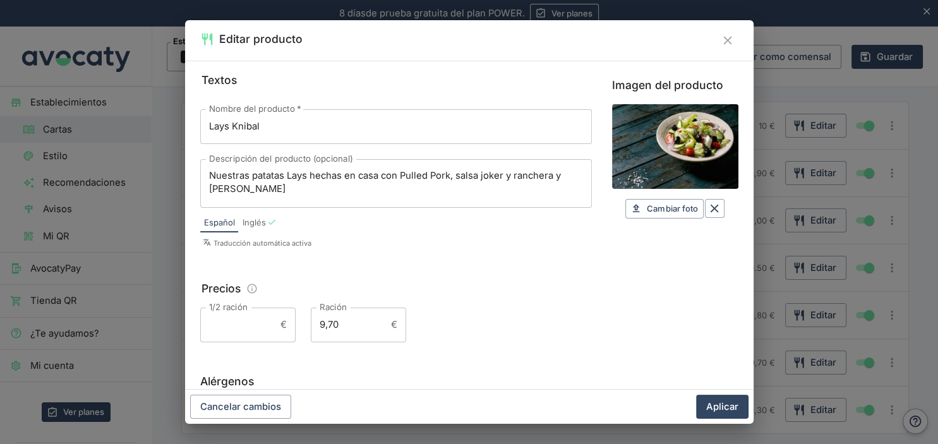
click at [679, 148] on input "Imagen del producto" at bounding box center [675, 146] width 126 height 85
type input "C:\fakepath\knibal_burger_lays_550x440.JPG"
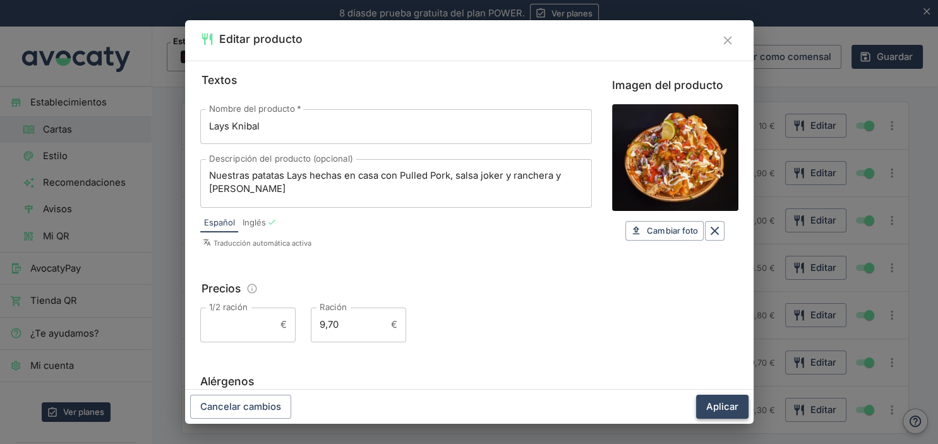
click at [724, 407] on button "Aplicar" at bounding box center [722, 407] width 52 height 24
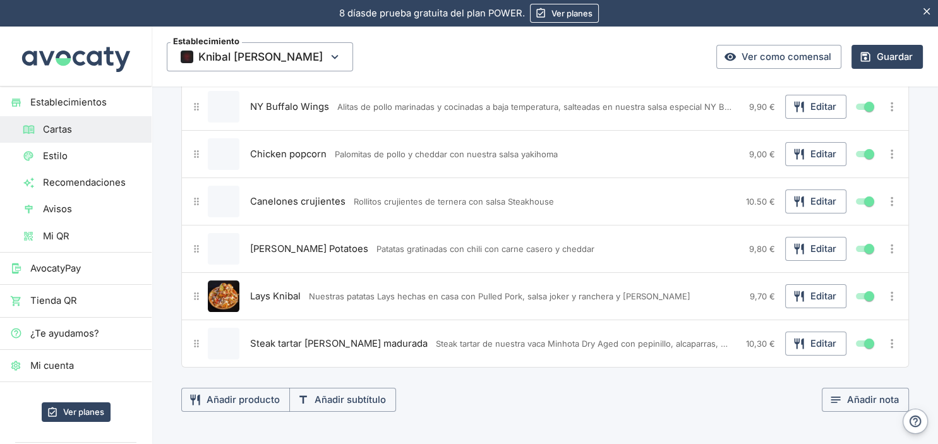
scroll to position [266, 0]
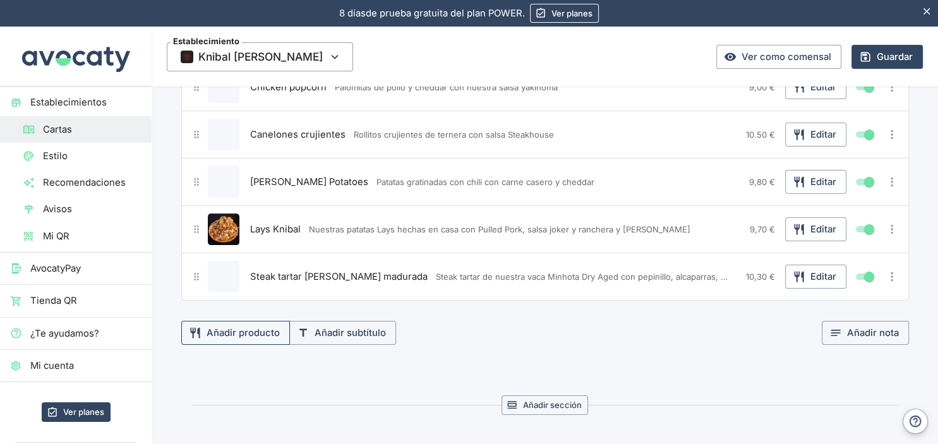
click at [244, 332] on button "Añadir producto" at bounding box center [235, 333] width 109 height 24
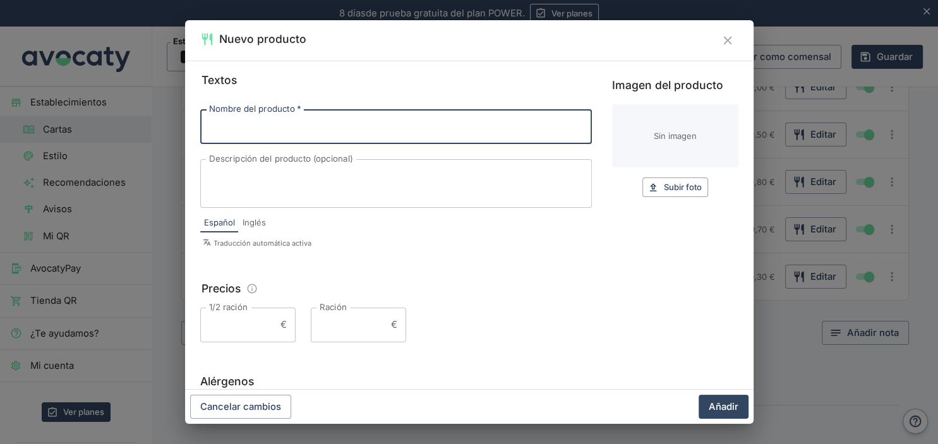
type input "p"
type input "Patatas fritas"
click at [322, 177] on textarea "Descripción del producto (opcional)" at bounding box center [396, 183] width 374 height 28
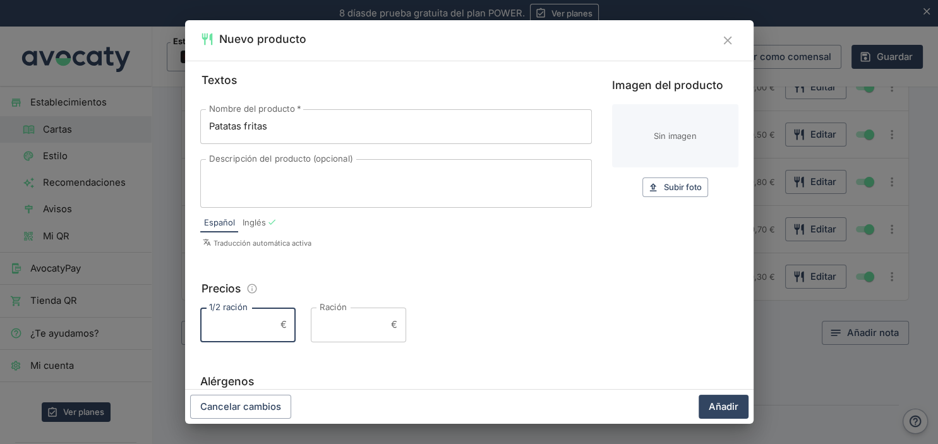
click at [256, 327] on input "1/2 ración" at bounding box center [237, 324] width 75 height 34
click at [337, 325] on input "Ración" at bounding box center [348, 324] width 75 height 34
type input "2.50"
click at [729, 403] on button "Añadir" at bounding box center [723, 407] width 50 height 24
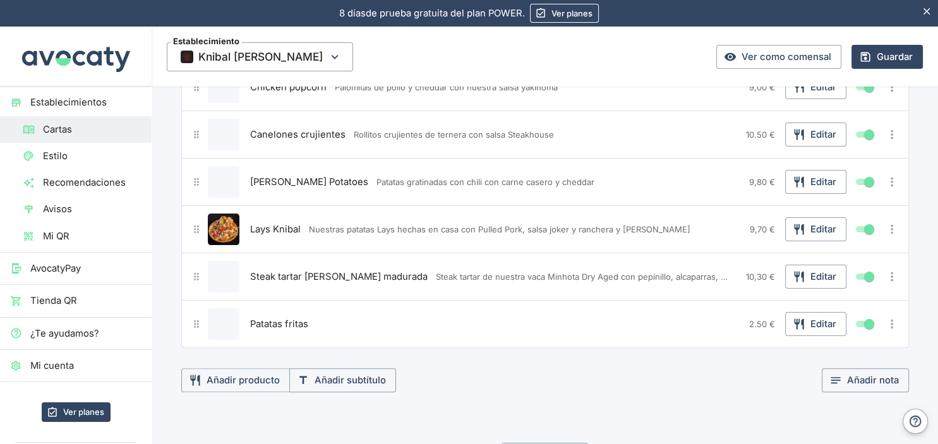
click at [230, 313] on button "Editar producto" at bounding box center [224, 324] width 32 height 32
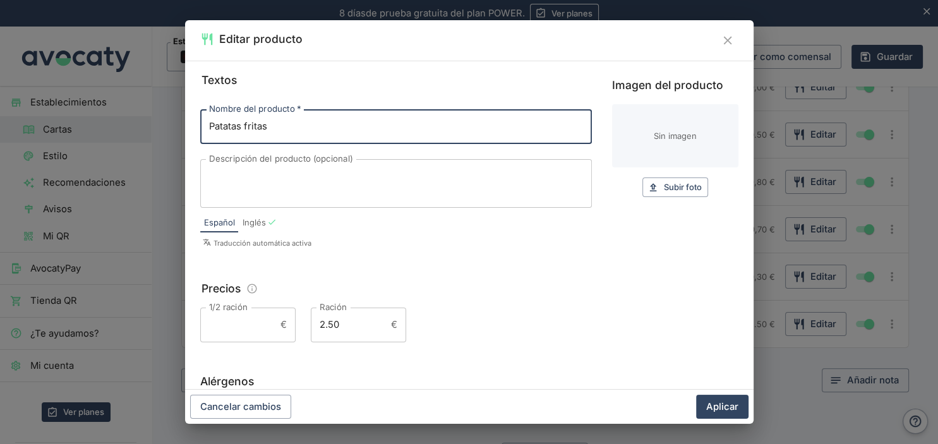
drag, startPoint x: 729, startPoint y: 44, endPoint x: 724, endPoint y: 51, distance: 8.1
click at [728, 44] on icon "Cerrar" at bounding box center [727, 40] width 14 height 14
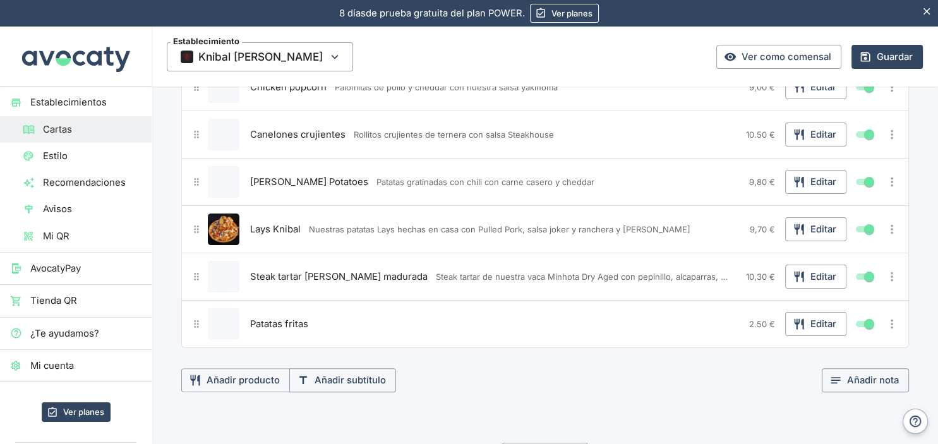
click at [223, 312] on button "Editar producto" at bounding box center [224, 324] width 32 height 32
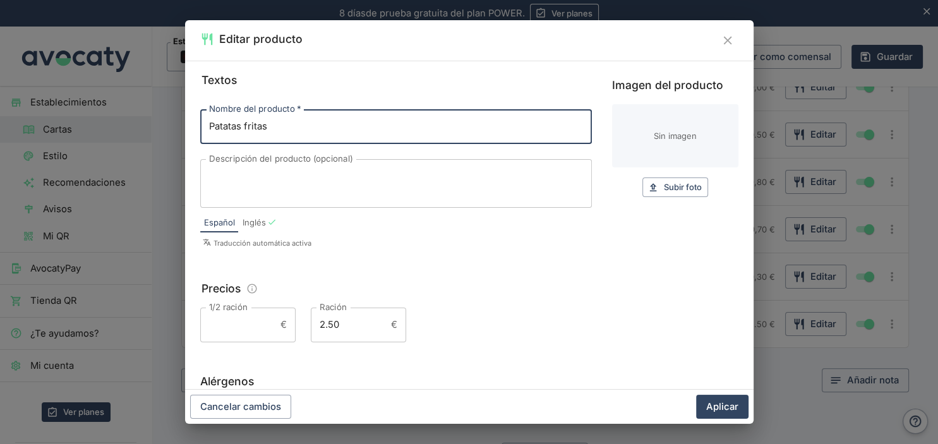
click at [663, 135] on input "Imagen del producto" at bounding box center [675, 135] width 126 height 63
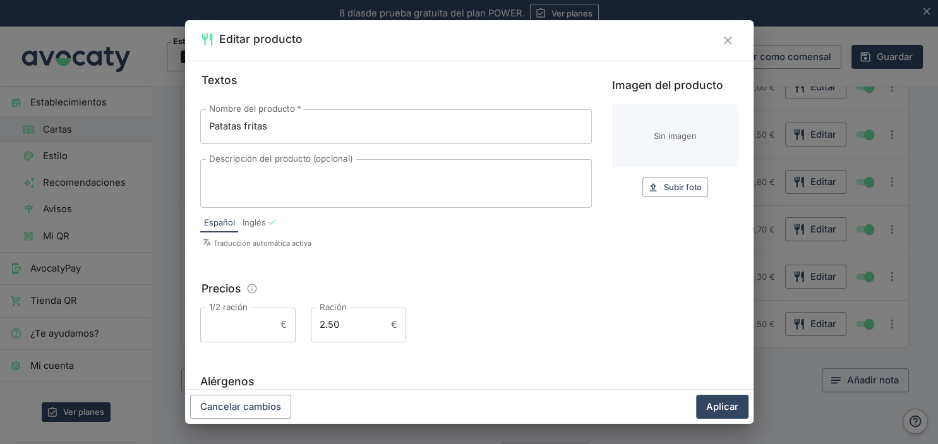
type input "C:\fakepath\knibal_burger_patatas_fritas_550x440.JPG"
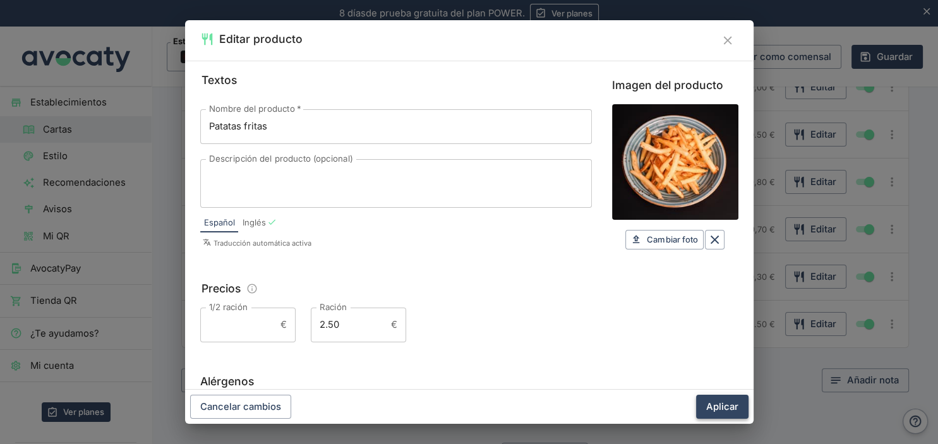
click at [718, 409] on button "Aplicar" at bounding box center [722, 407] width 52 height 24
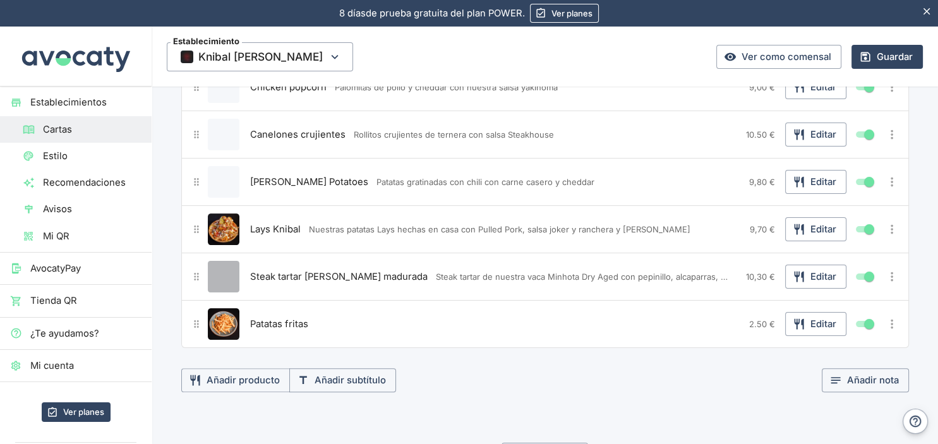
click at [225, 277] on button "Editar producto" at bounding box center [224, 277] width 32 height 32
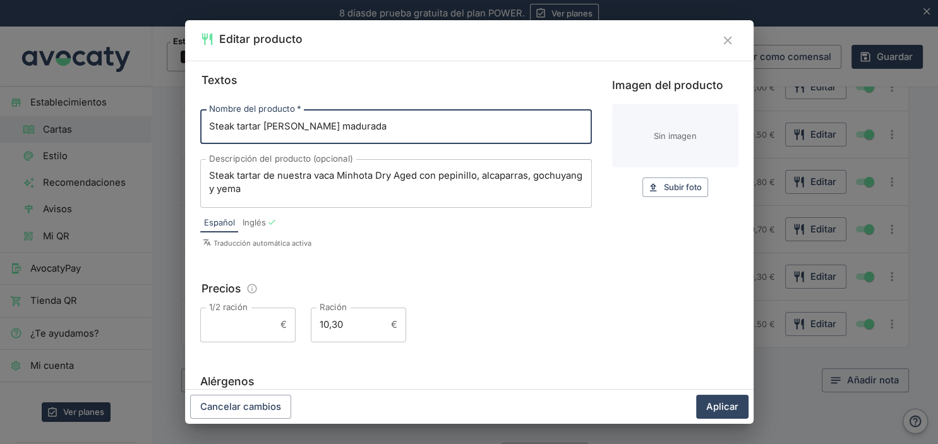
click at [629, 145] on input "Imagen del producto" at bounding box center [675, 135] width 126 height 63
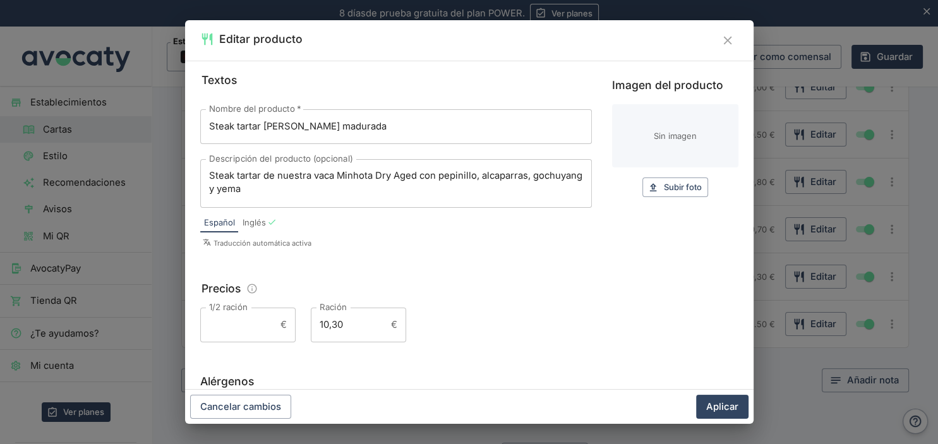
type input "C:\fakepath\knibal_burger_steaj_tartar_550x440.JPG"
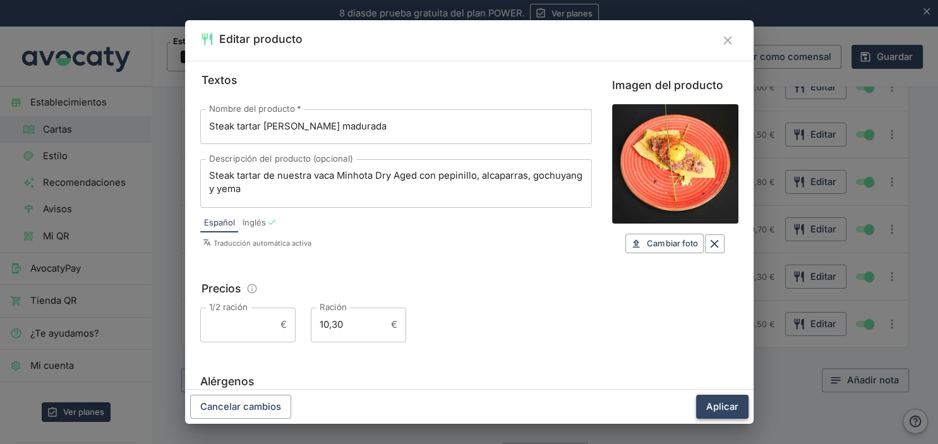
click at [716, 404] on button "Aplicar" at bounding box center [722, 407] width 52 height 24
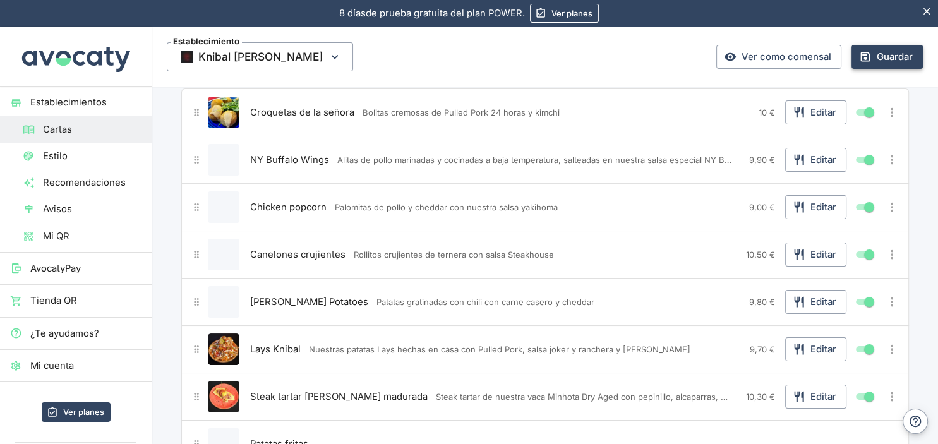
scroll to position [89, 0]
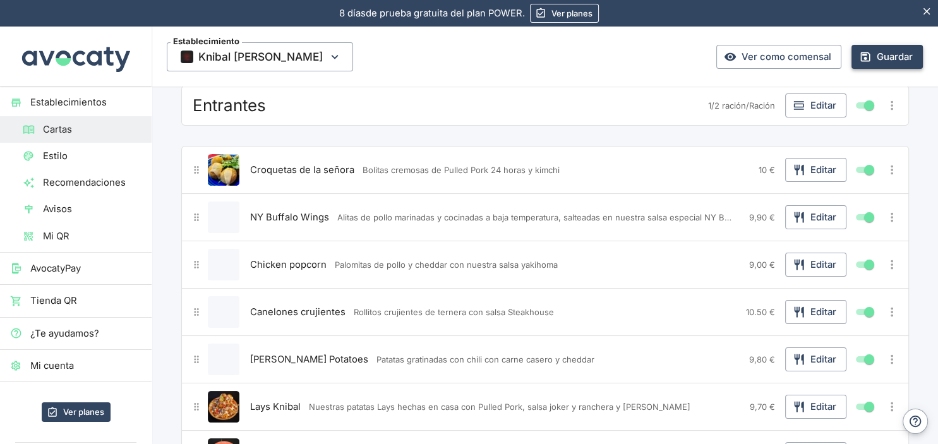
click at [879, 60] on button "Guardar" at bounding box center [886, 57] width 71 height 24
